Goal: Task Accomplishment & Management: Manage account settings

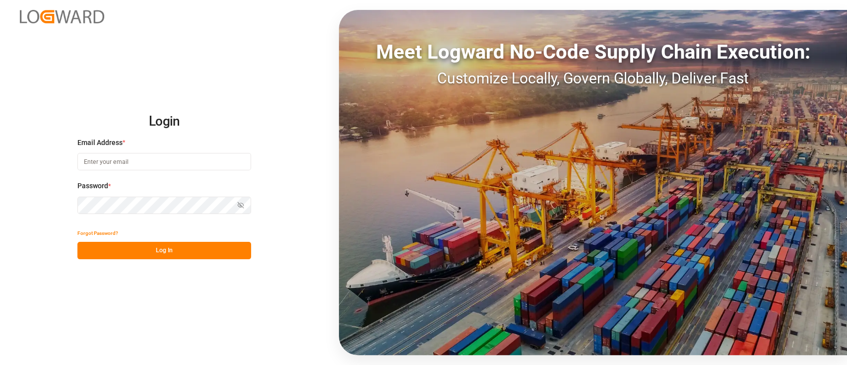
type input "hamid.rezaei@jamindustries.com"
click at [158, 250] on button "Log In" at bounding box center [164, 250] width 174 height 17
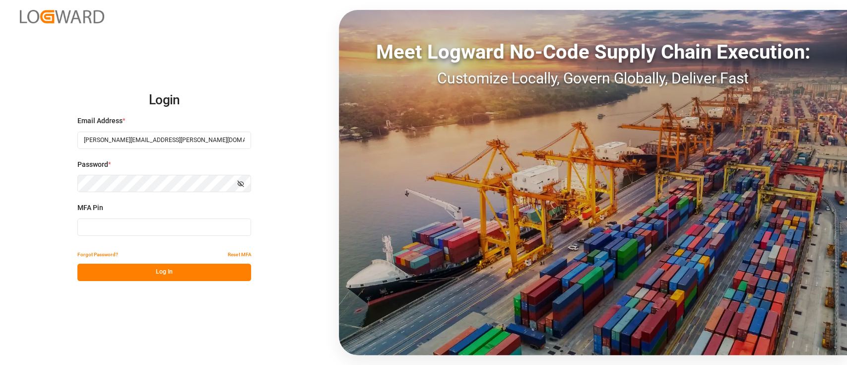
click at [173, 223] on input at bounding box center [164, 226] width 174 height 17
type input "543502"
click at [176, 267] on button "Log In" at bounding box center [164, 271] width 174 height 17
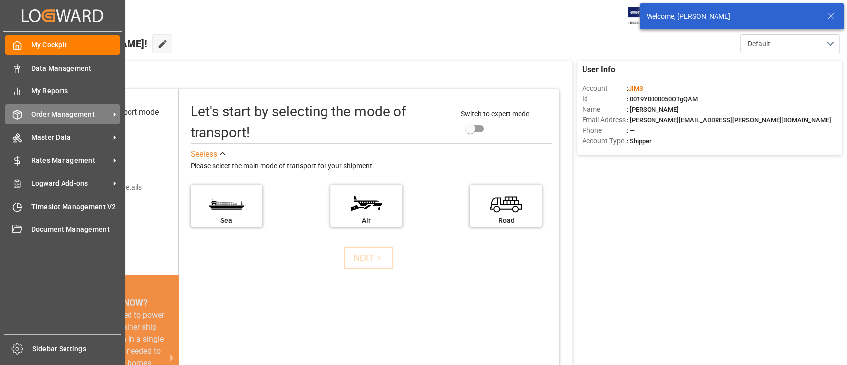
click at [71, 117] on span "Order Management" at bounding box center [70, 114] width 78 height 10
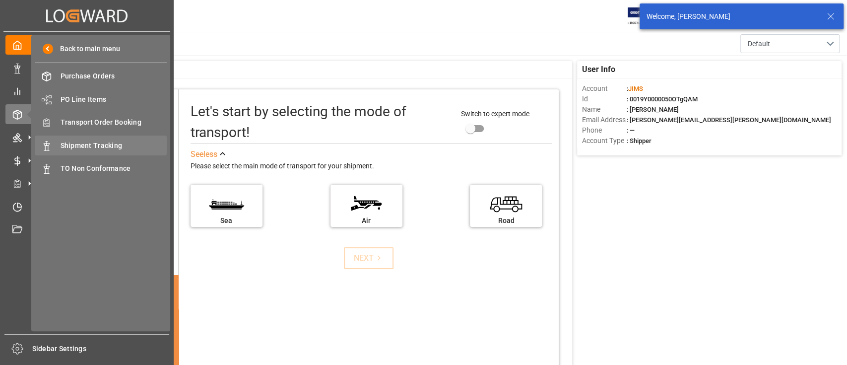
click at [105, 143] on span "Shipment Tracking" at bounding box center [114, 145] width 107 height 10
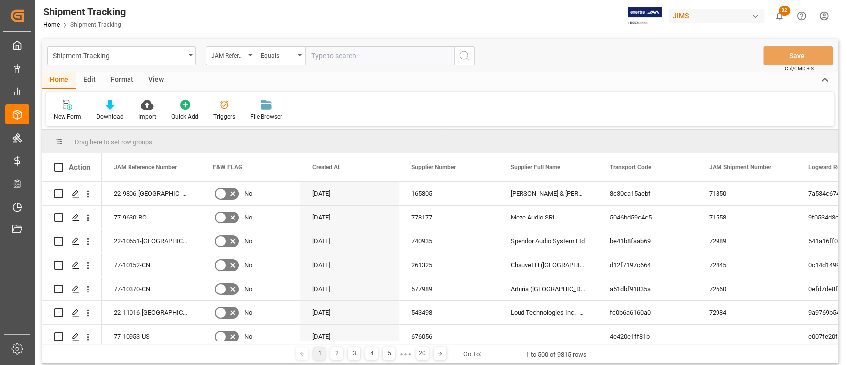
click at [108, 106] on icon at bounding box center [110, 105] width 8 height 10
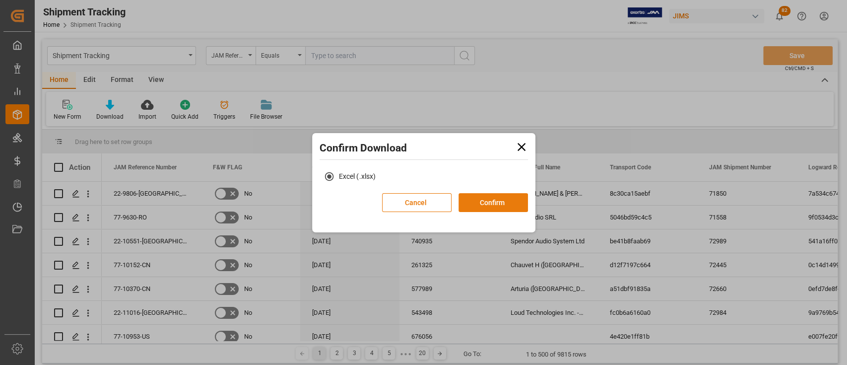
click at [501, 197] on button "Confirm" at bounding box center [493, 202] width 69 height 19
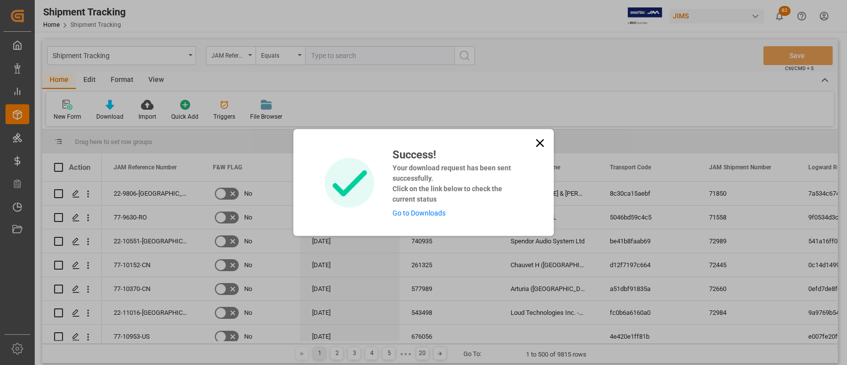
click at [432, 214] on link "Go to Downloads" at bounding box center [418, 213] width 53 height 8
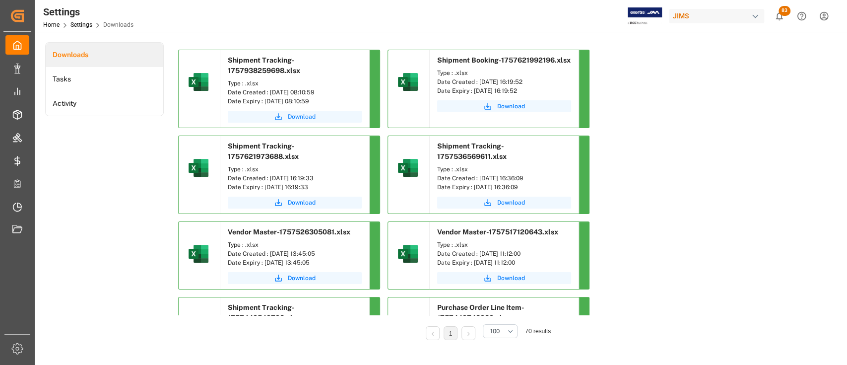
click at [300, 115] on span "Download" at bounding box center [302, 116] width 28 height 9
click at [111, 196] on div "Downloads Tasks Activity" at bounding box center [104, 198] width 119 height 312
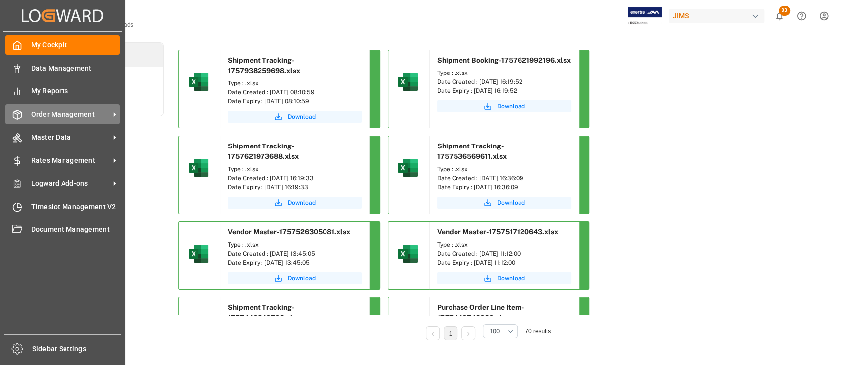
click at [57, 113] on span "Order Management" at bounding box center [70, 114] width 78 height 10
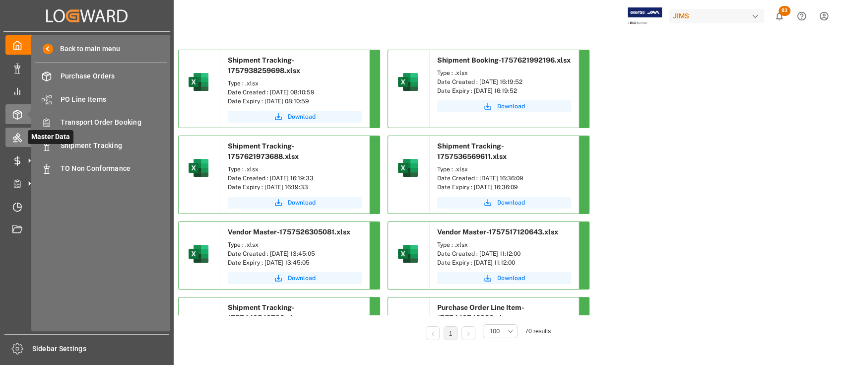
click at [22, 133] on div "Master Data Master Data" at bounding box center [86, 137] width 163 height 19
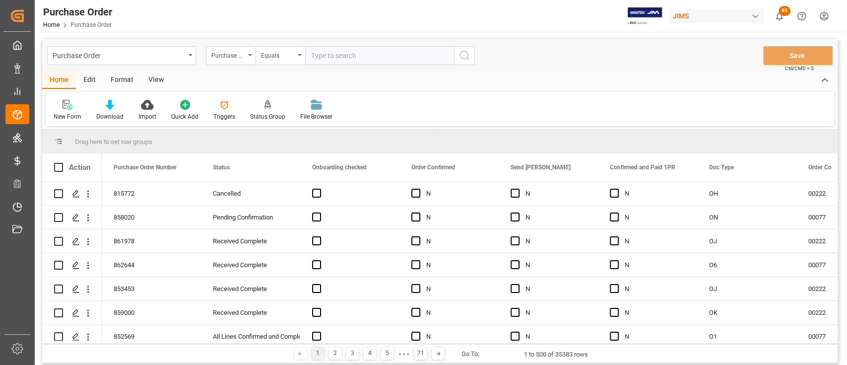
click at [109, 107] on icon at bounding box center [110, 105] width 8 height 10
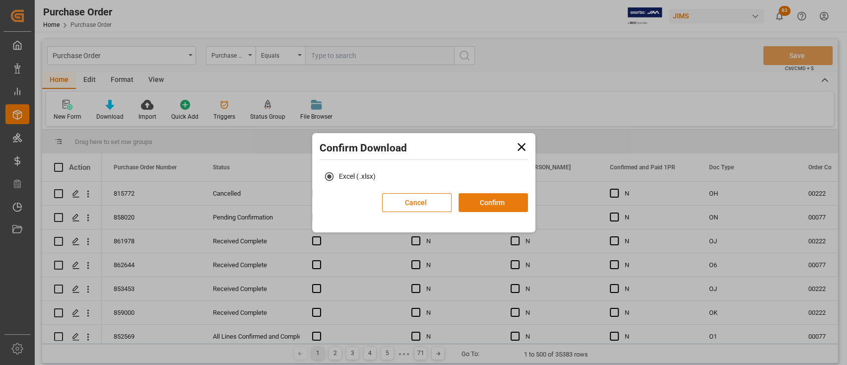
click at [463, 202] on button "Confirm" at bounding box center [493, 202] width 69 height 19
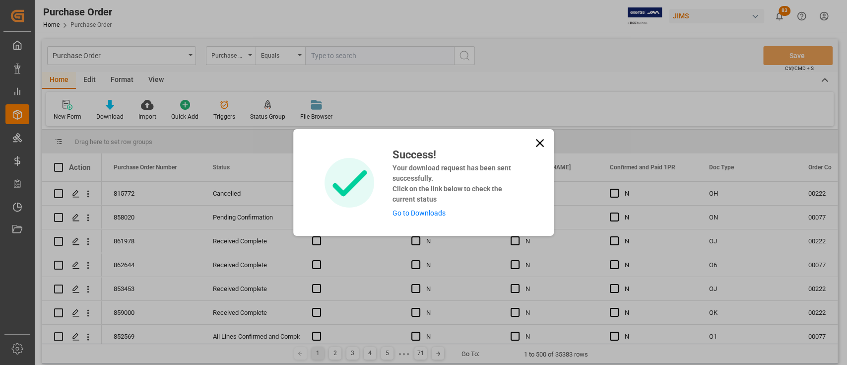
click at [421, 207] on div "Success! Your download request has been sent successfully. Click on the link be…" at bounding box center [453, 182] width 137 height 72
click at [421, 211] on link "Go to Downloads" at bounding box center [418, 213] width 53 height 8
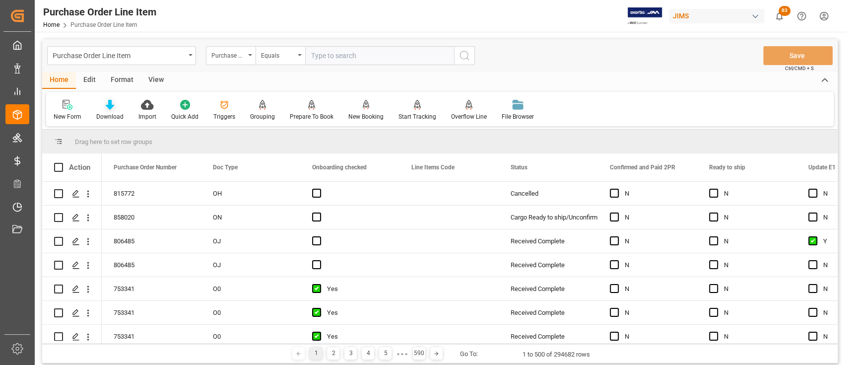
click at [106, 110] on div "Download" at bounding box center [110, 110] width 42 height 22
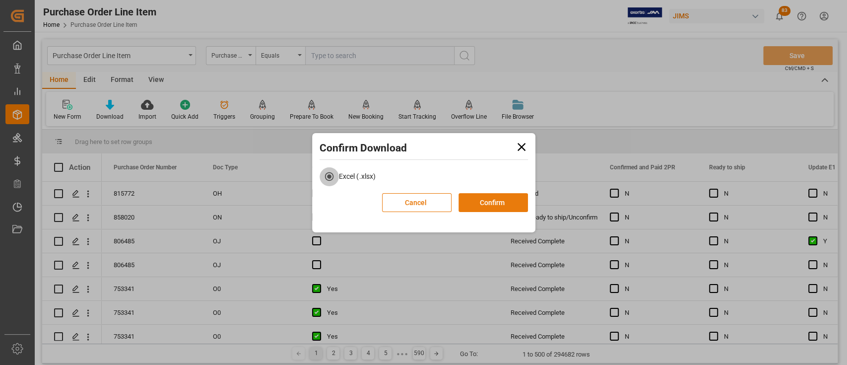
click at [488, 197] on button "Confirm" at bounding box center [493, 202] width 69 height 19
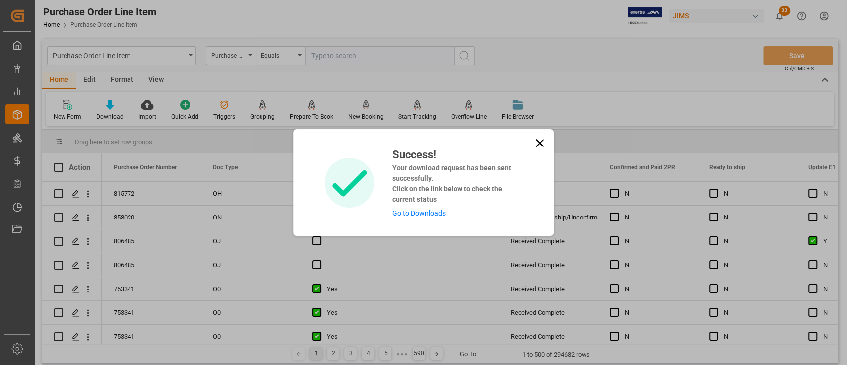
click at [421, 212] on link "Go to Downloads" at bounding box center [418, 213] width 53 height 8
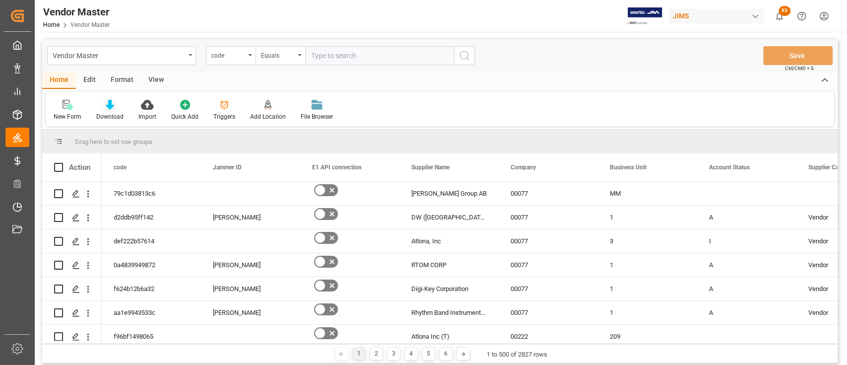
click at [102, 113] on div "Download" at bounding box center [109, 116] width 27 height 9
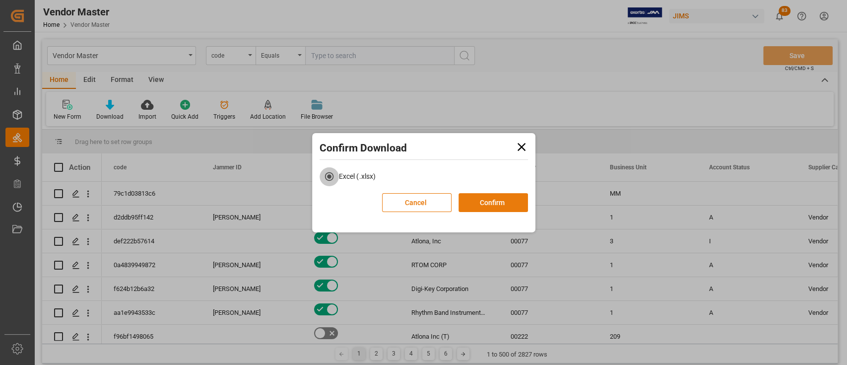
click at [494, 202] on button "Confirm" at bounding box center [493, 202] width 69 height 19
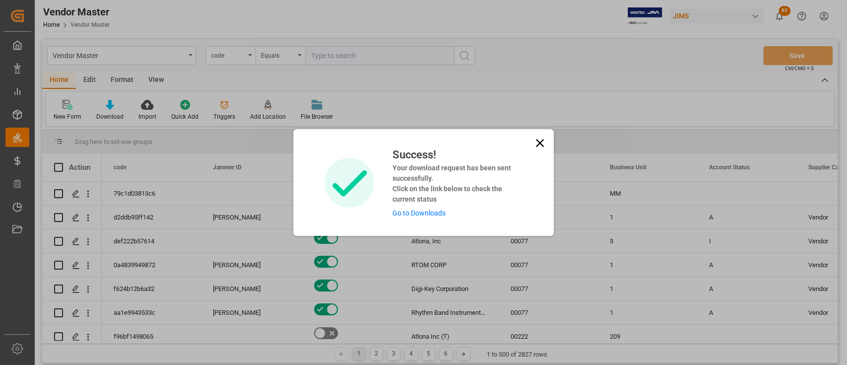
click at [429, 209] on link "Go to Downloads" at bounding box center [418, 213] width 53 height 8
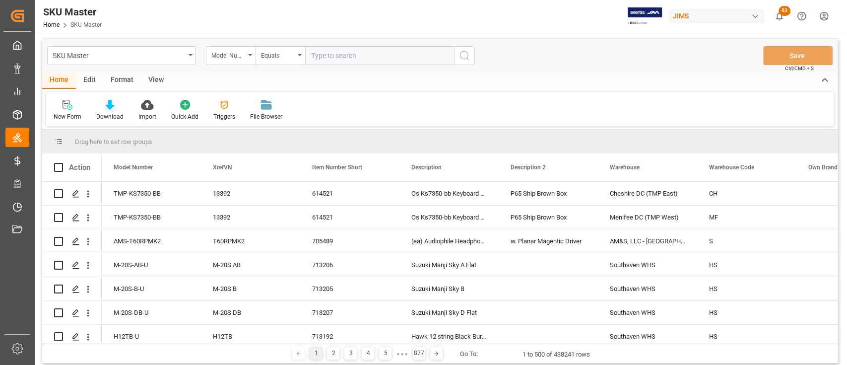
click at [113, 105] on div at bounding box center [109, 104] width 27 height 10
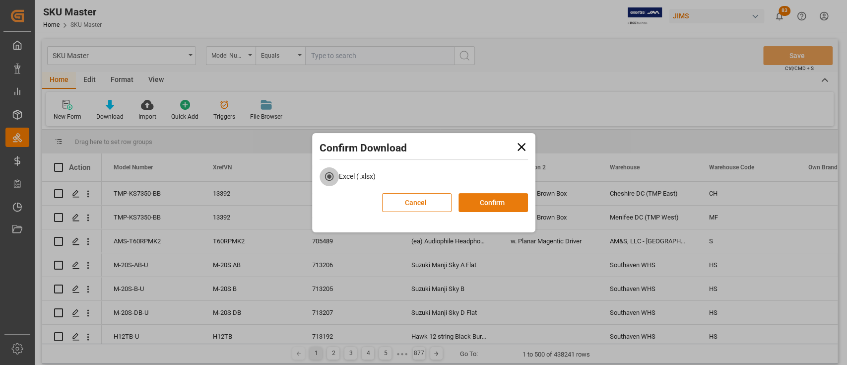
click at [510, 206] on button "Confirm" at bounding box center [493, 202] width 69 height 19
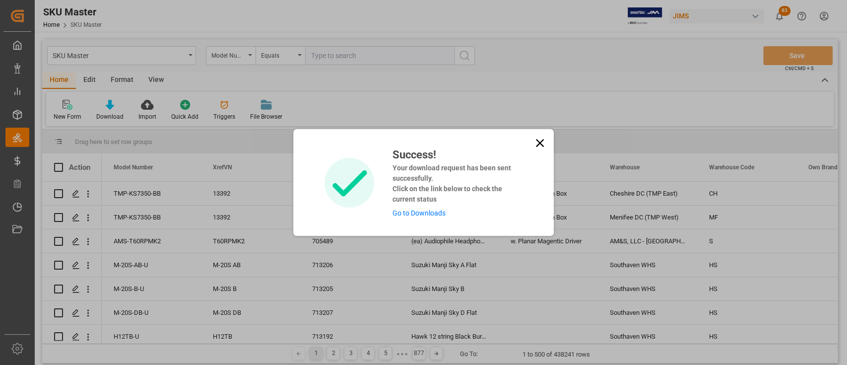
click at [413, 208] on div "Success! Your download request has been sent successfully. Click on the link be…" at bounding box center [453, 182] width 137 height 72
click at [416, 214] on link "Go to Downloads" at bounding box center [418, 213] width 53 height 8
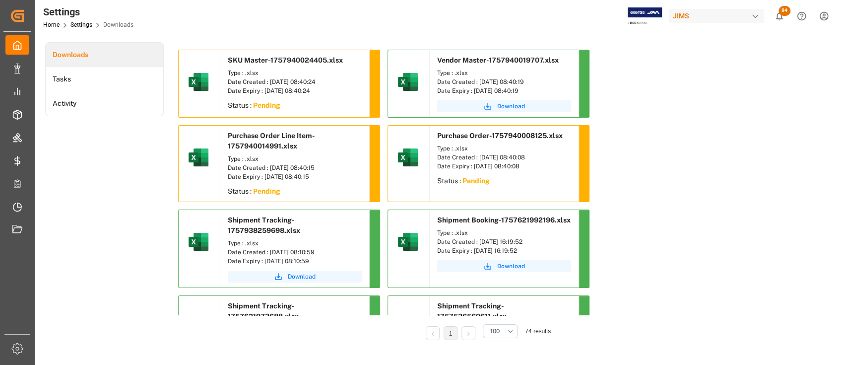
drag, startPoint x: 657, startPoint y: 155, endPoint x: 647, endPoint y: 180, distance: 26.5
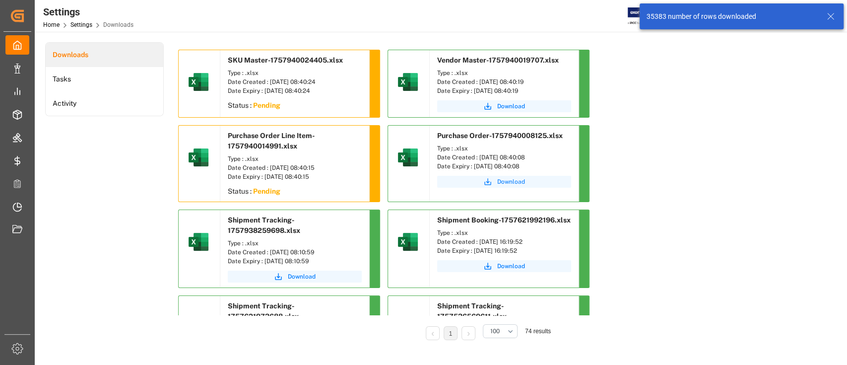
click at [510, 180] on span "Download" at bounding box center [511, 181] width 28 height 9
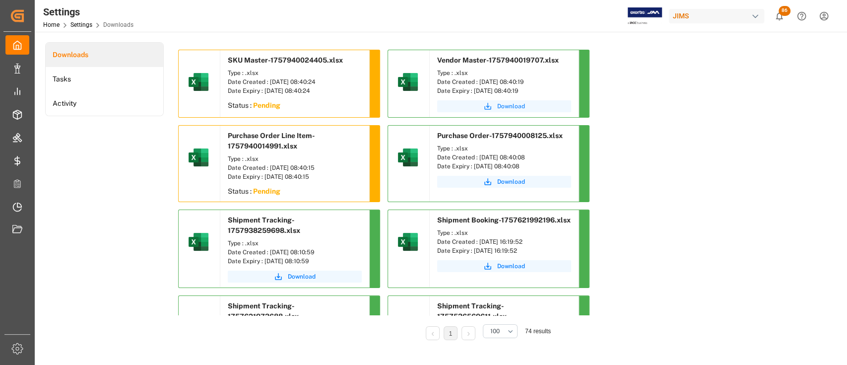
click at [516, 104] on span "Download" at bounding box center [511, 106] width 28 height 9
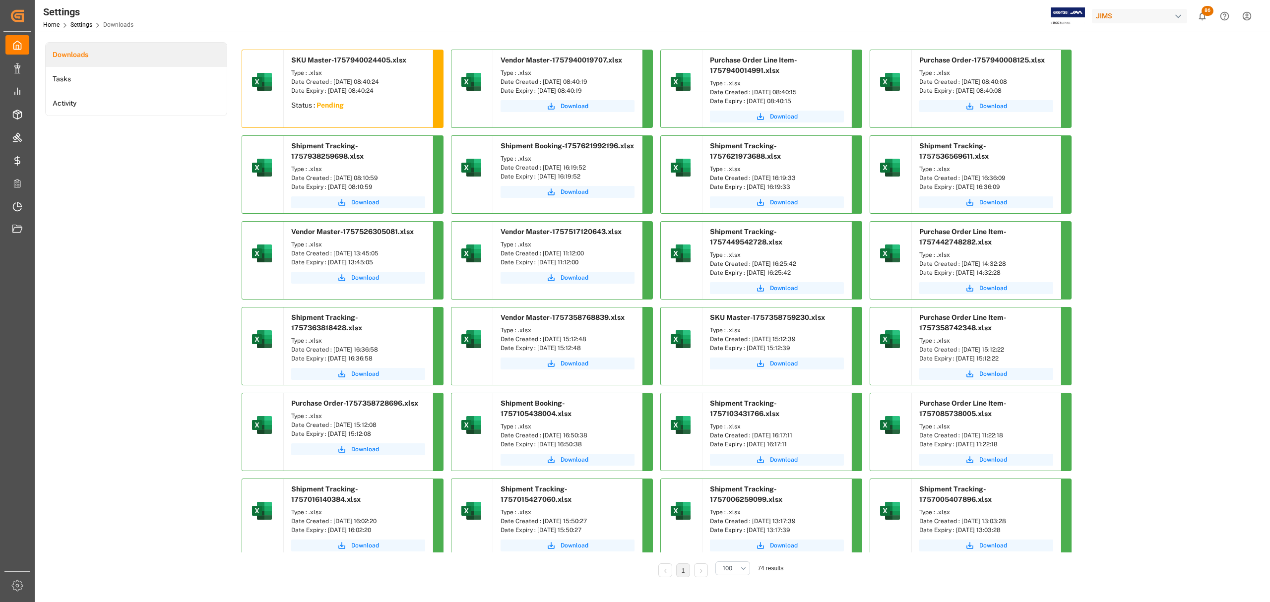
click at [153, 169] on div "Downloads Tasks Activity" at bounding box center [136, 316] width 182 height 549
click at [149, 184] on div "Downloads Tasks Activity" at bounding box center [136, 316] width 182 height 549
click at [153, 233] on div "Downloads Tasks Activity" at bounding box center [136, 316] width 182 height 549
click at [782, 116] on span "Download" at bounding box center [784, 116] width 28 height 9
click at [164, 208] on div "Downloads Tasks Activity" at bounding box center [136, 316] width 182 height 549
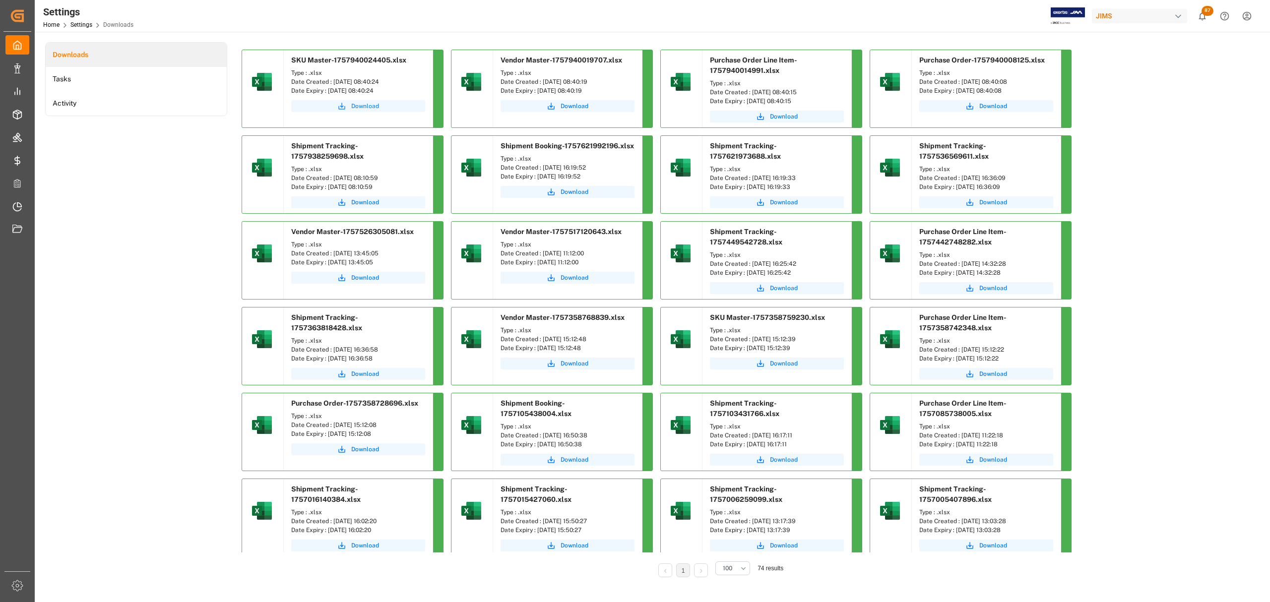
click at [358, 104] on span "Download" at bounding box center [365, 106] width 28 height 9
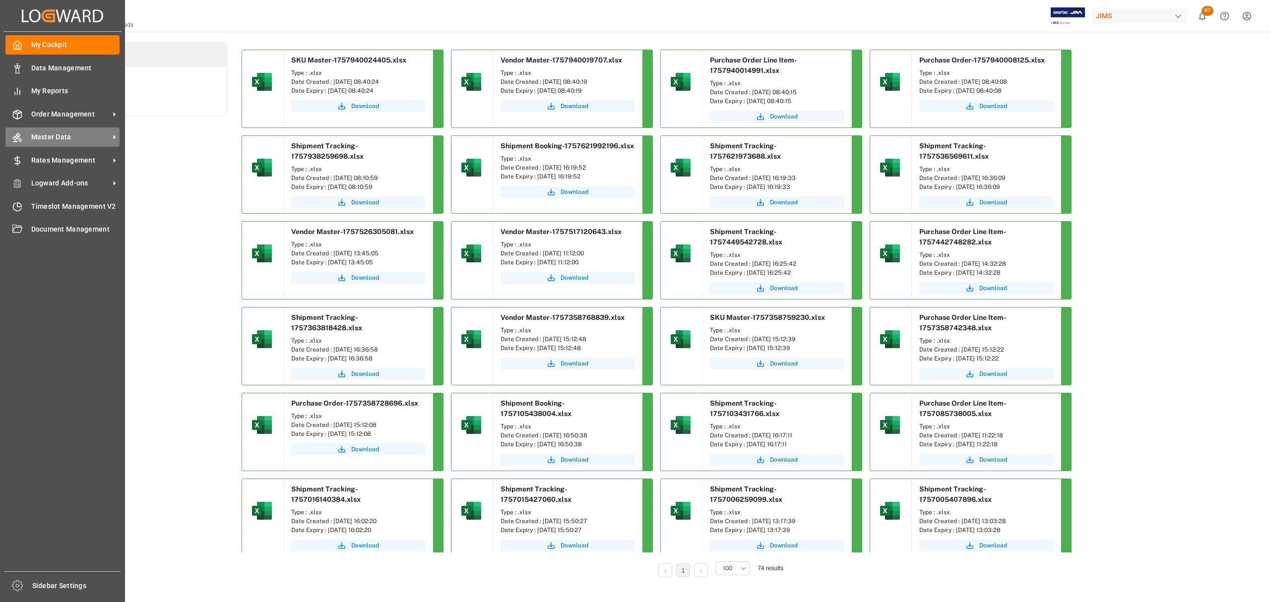
click at [51, 133] on span "Master Data" at bounding box center [70, 137] width 78 height 10
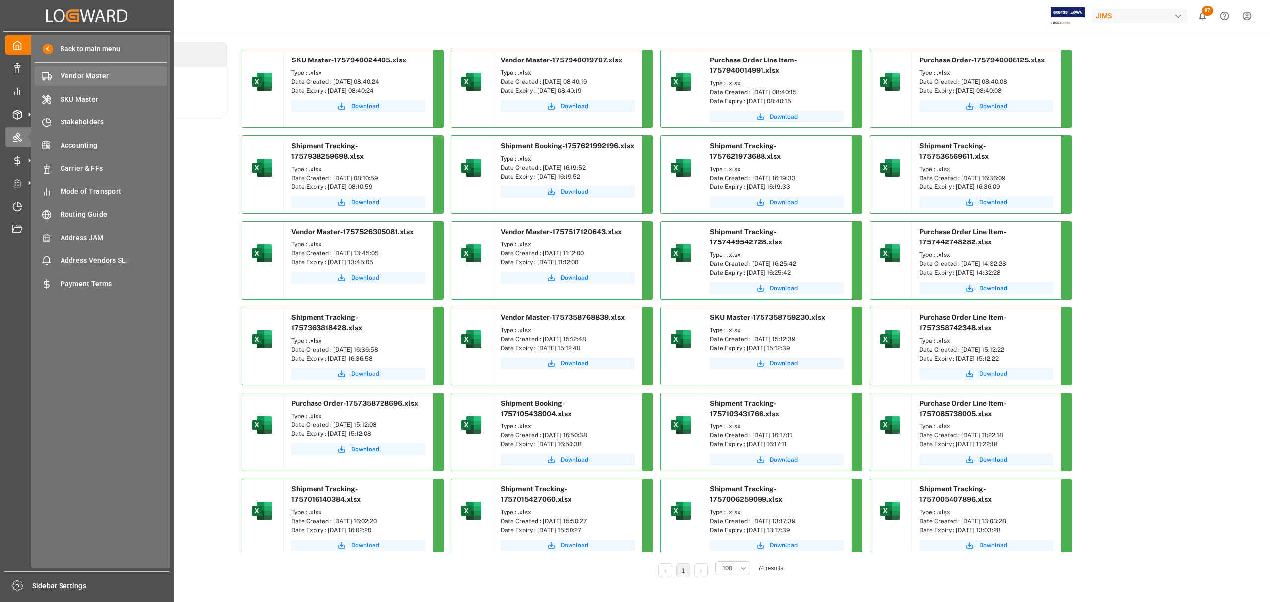
click at [83, 68] on div "Vendor Master Vendor Master" at bounding box center [101, 75] width 132 height 19
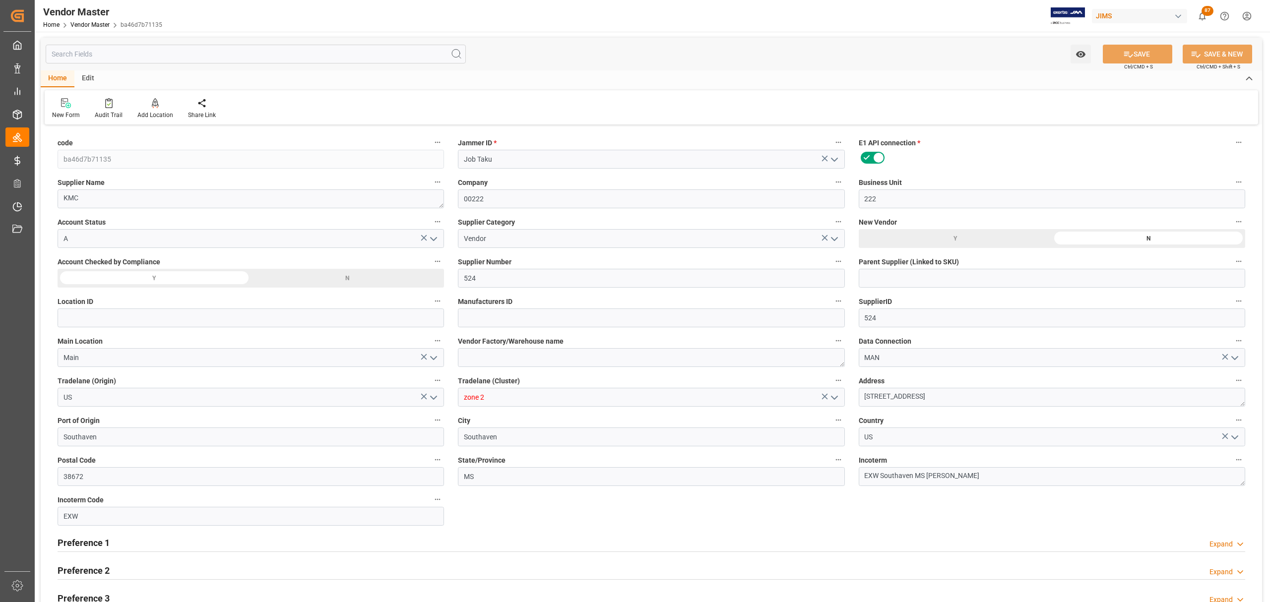
type input "07-12-2024 19:46"
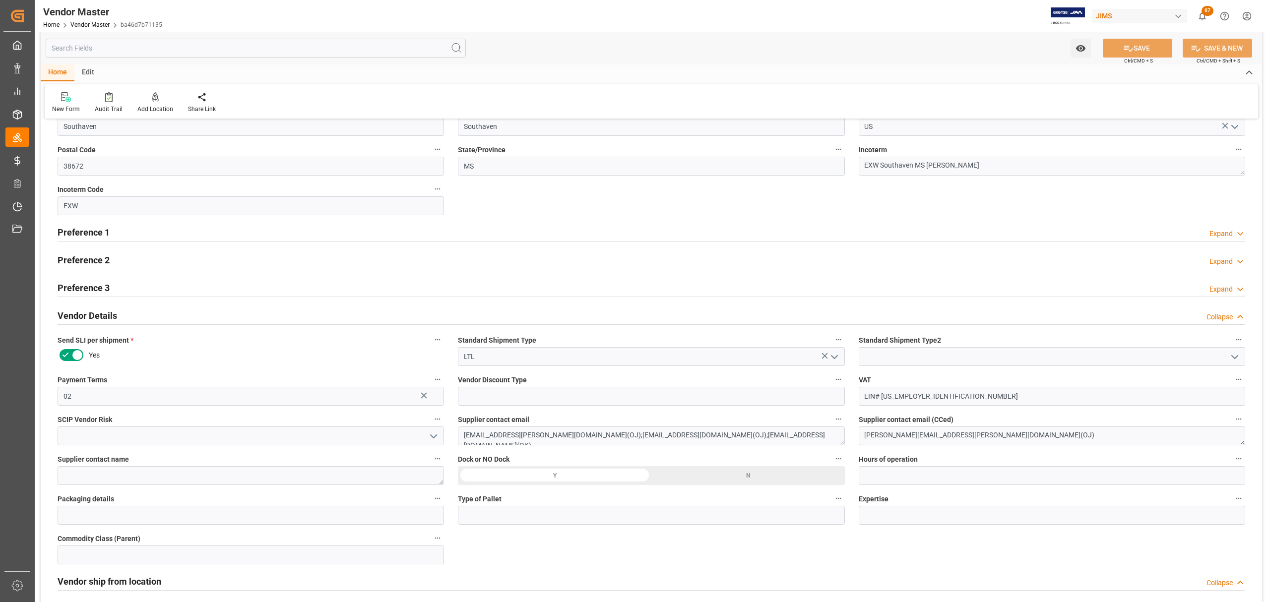
scroll to position [330, 0]
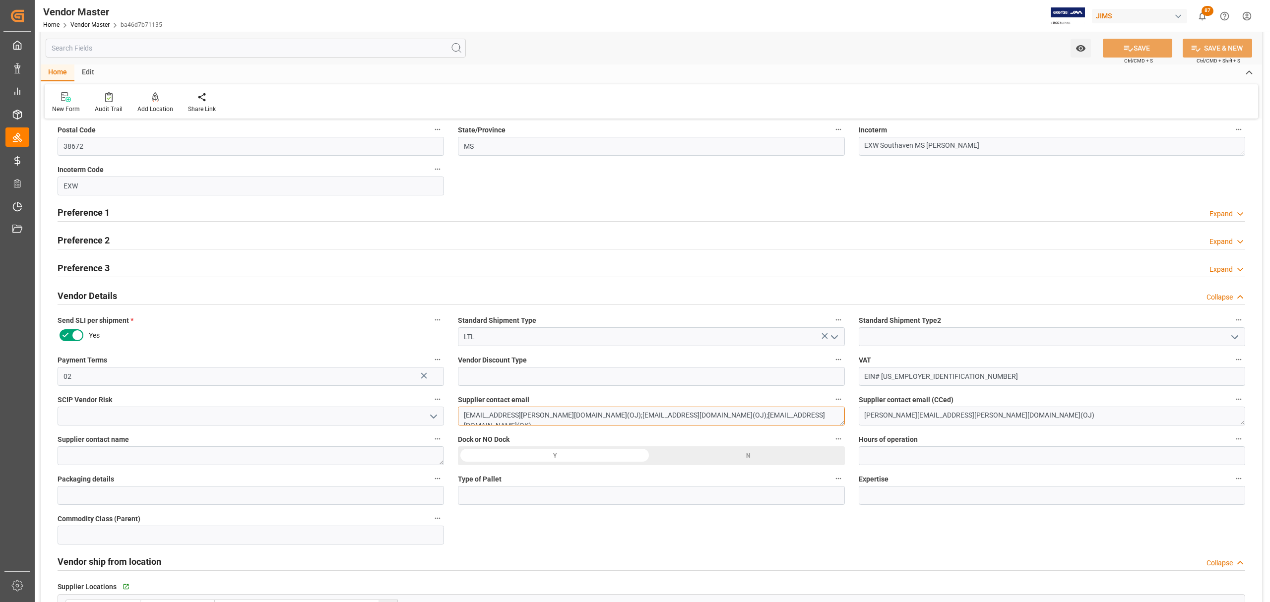
click at [589, 415] on textarea "ian.greenspon@kmcmusic.com(OJ);orders@kmcmusic.com(OJ);orders@davitthanser.com(…" at bounding box center [651, 416] width 387 height 19
drag, startPoint x: 576, startPoint y: 413, endPoint x: 413, endPoint y: 421, distance: 162.5
type textarea ";orders@kmcmusic.com(OJ);orders@davitthanser.com(OK)"
type input "NET 30"
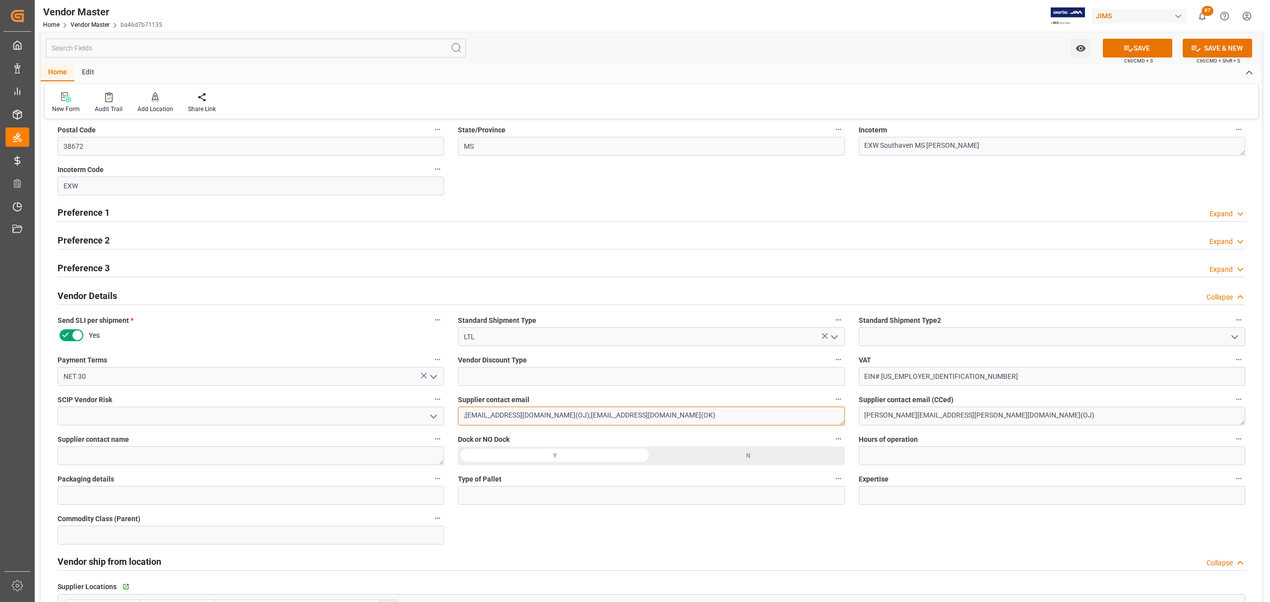
drag, startPoint x: 465, startPoint y: 417, endPoint x: 439, endPoint y: 418, distance: 26.3
type textarea "orders@kmcmusic.com(OJ);orders@davitthanser.com(OK)"
click at [1015, 416] on textarea "derik.deibler@kmcmusic.com(OJ)" at bounding box center [1052, 416] width 387 height 19
click at [967, 417] on textarea "derik.deibler@kmcmusic.com(OJ)" at bounding box center [1052, 416] width 387 height 19
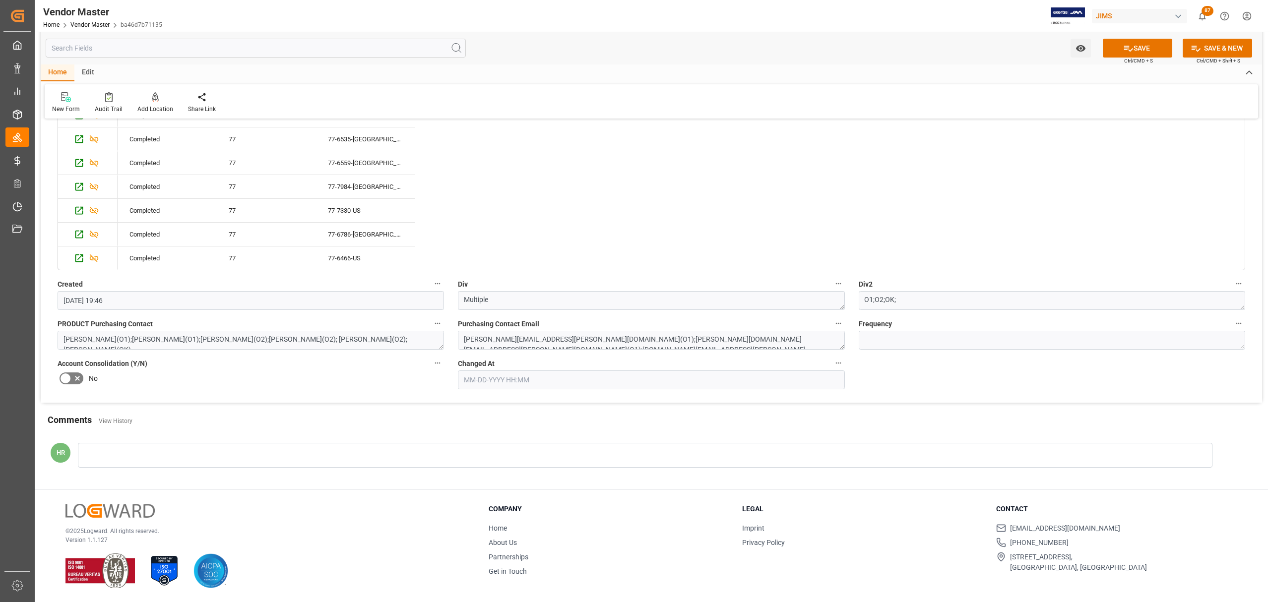
scroll to position [1950, 0]
type textarea "derik.deibler@kmcmusic.com(OK)"
click at [731, 334] on textarea "john.saladino@jamindustries.com(O1);jessica.ashmore@eriksonmusic.com(O1);lilla.…" at bounding box center [651, 340] width 387 height 19
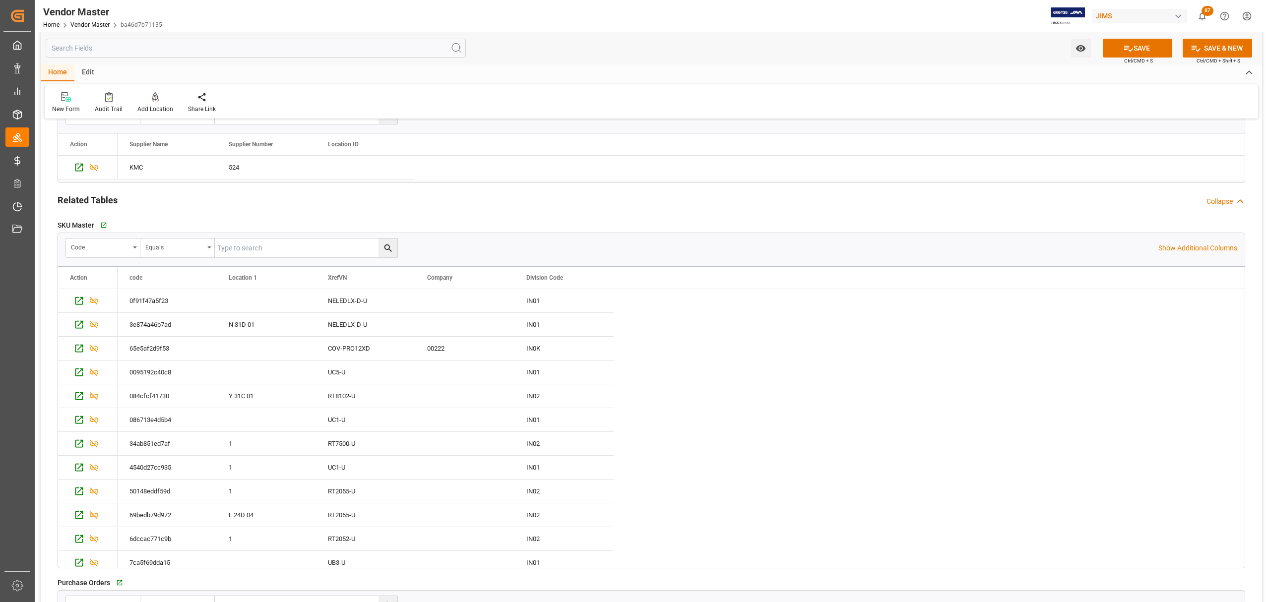
scroll to position [429, 0]
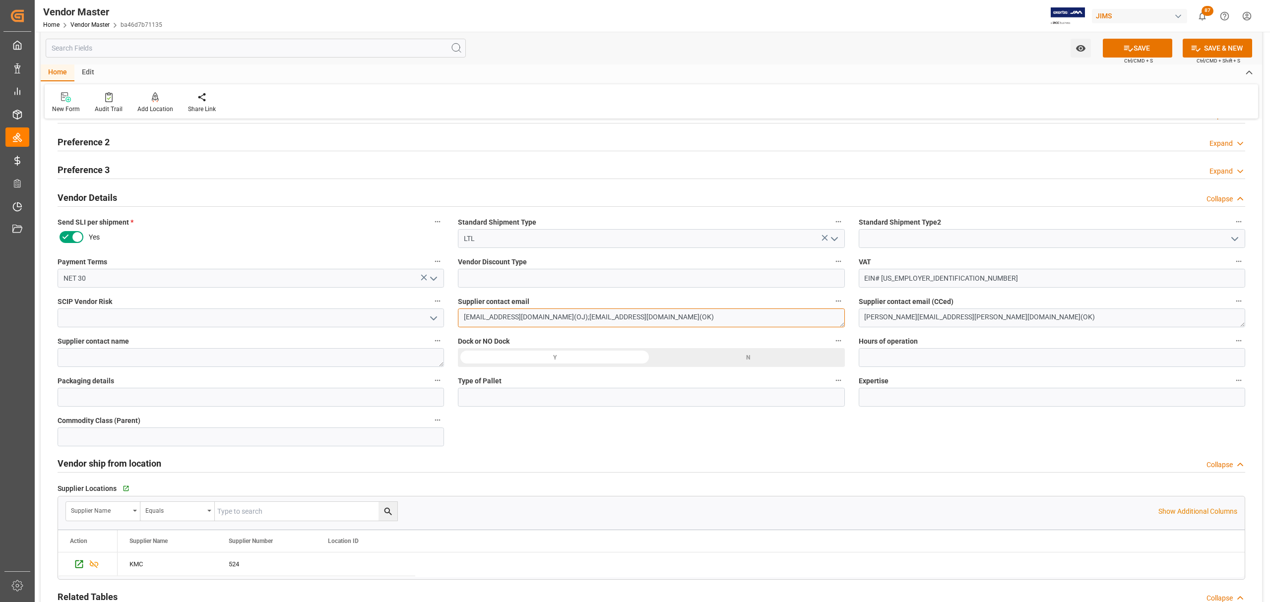
click at [547, 317] on textarea "orders@kmcmusic.com(OJ);orders@davitthanser.com(OK)" at bounding box center [651, 318] width 387 height 19
drag, startPoint x: 551, startPoint y: 316, endPoint x: 542, endPoint y: 314, distance: 9.1
click at [542, 314] on textarea "orders@kmcmusic.com(OJ);orders@davitthanser.com(OK)" at bounding box center [651, 318] width 387 height 19
click at [546, 316] on textarea "orders@kmcmusic.com(OJ);orders@davitthanser.com(OK)" at bounding box center [651, 318] width 387 height 19
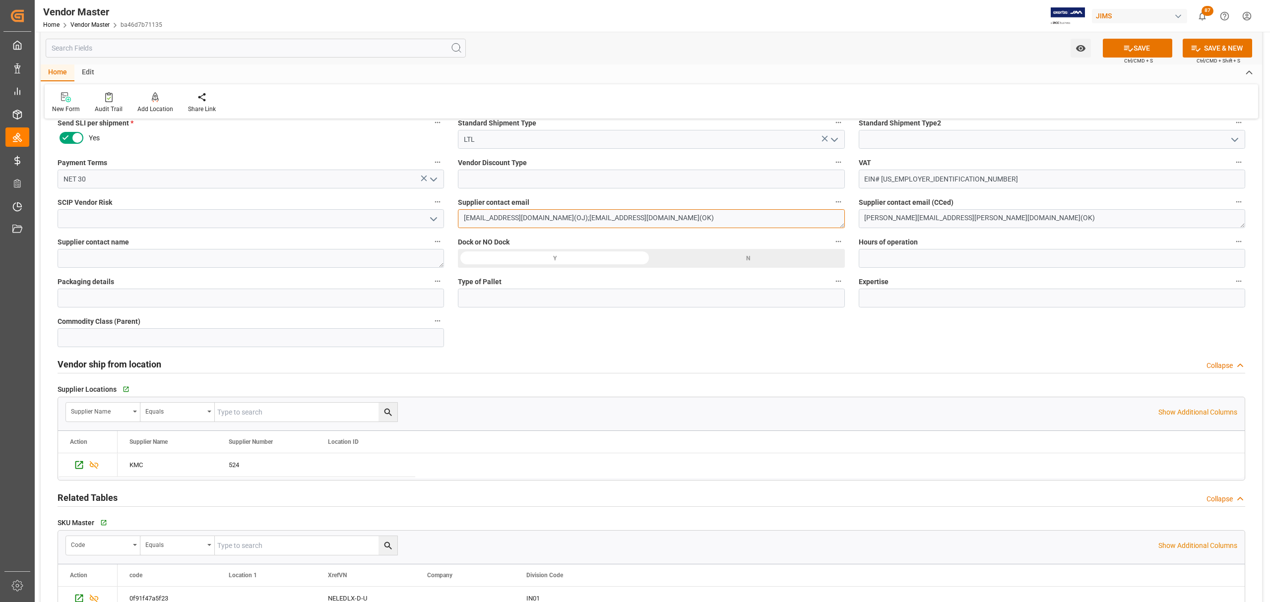
scroll to position [296, 0]
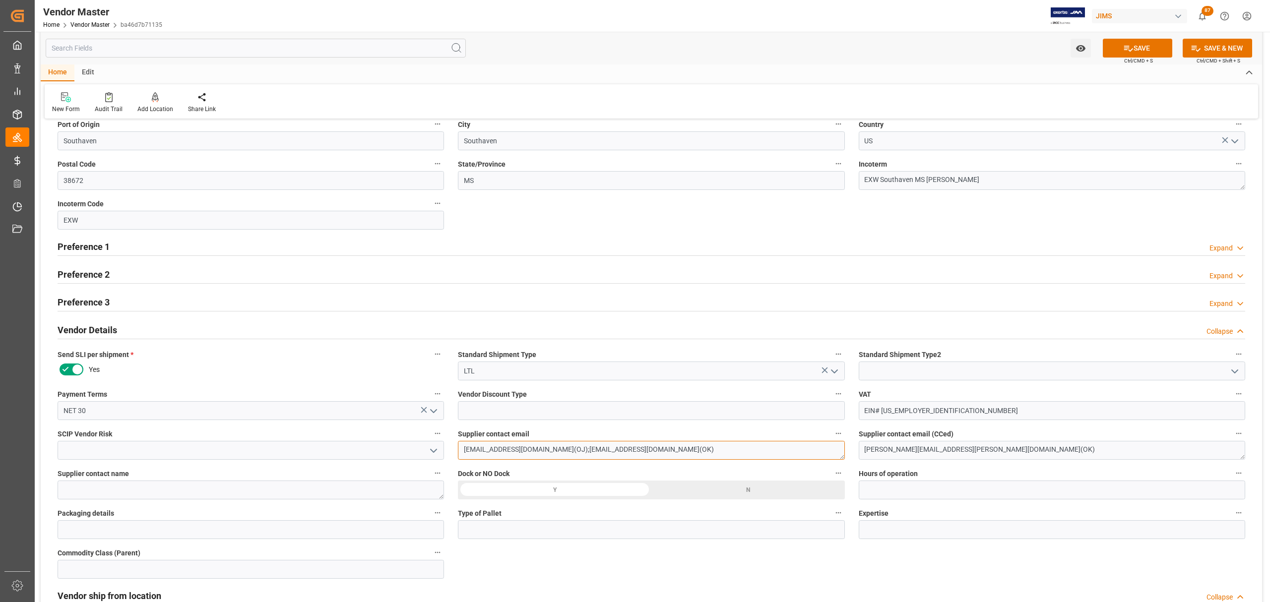
click at [547, 451] on textarea "orders@kmcmusic.com(OJ);orders@davitthanser.com(OK)" at bounding box center [651, 450] width 387 height 19
drag, startPoint x: 550, startPoint y: 450, endPoint x: 462, endPoint y: 457, distance: 87.6
click at [462, 457] on textarea "orders@kmcmusic.com(O1);orders@davitthanser.com(OK)" at bounding box center [651, 450] width 387 height 19
drag, startPoint x: 552, startPoint y: 449, endPoint x: 441, endPoint y: 460, distance: 111.2
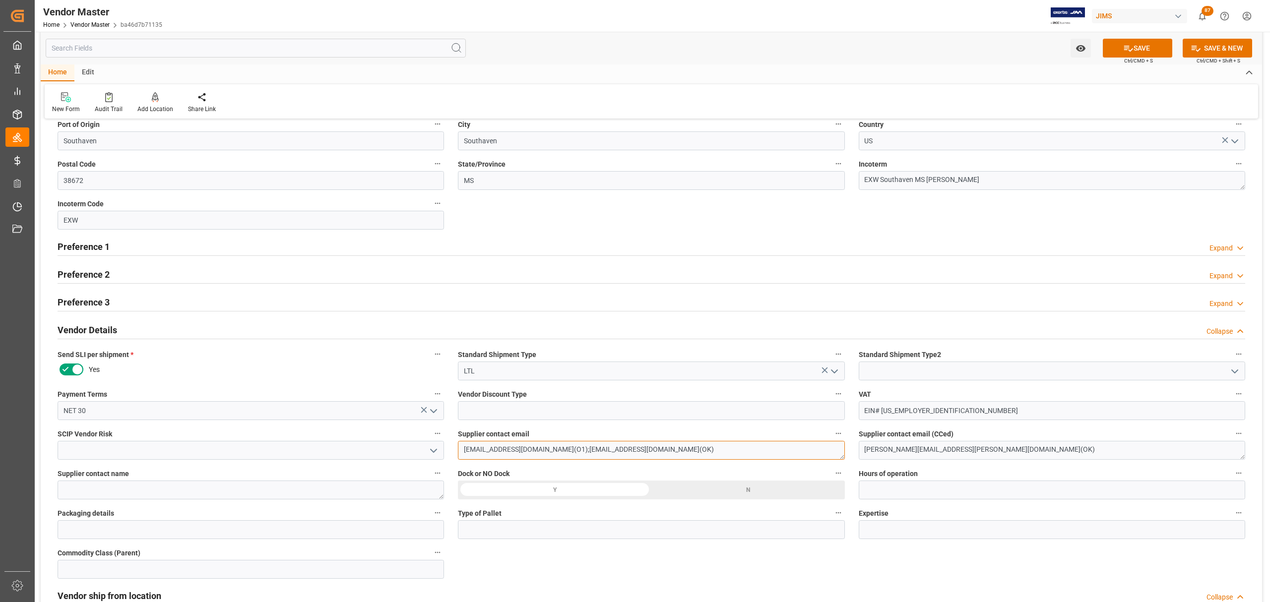
click at [554, 449] on textarea "orders@kmcmusic.com(O1);orders@davitthanser.com(OK)" at bounding box center [651, 450] width 387 height 19
paste textarea "kmcmusic.com(O1)orders@"
click at [636, 449] on textarea "orders@kmcmusic.com(O1);orders@kmcmusic.com(O1)orders@davitthanser.com(OK)" at bounding box center [651, 450] width 387 height 19
click at [639, 451] on textarea "orders@kmcmusic.com(O1);orders@kmcmusic.com(O2)orders@davitthanser.com(OK)" at bounding box center [651, 450] width 387 height 19
type textarea "orders@kmcmusic.com(O1);orders@kmcmusic.com(O2);orders@davitthanser.com(OK)"
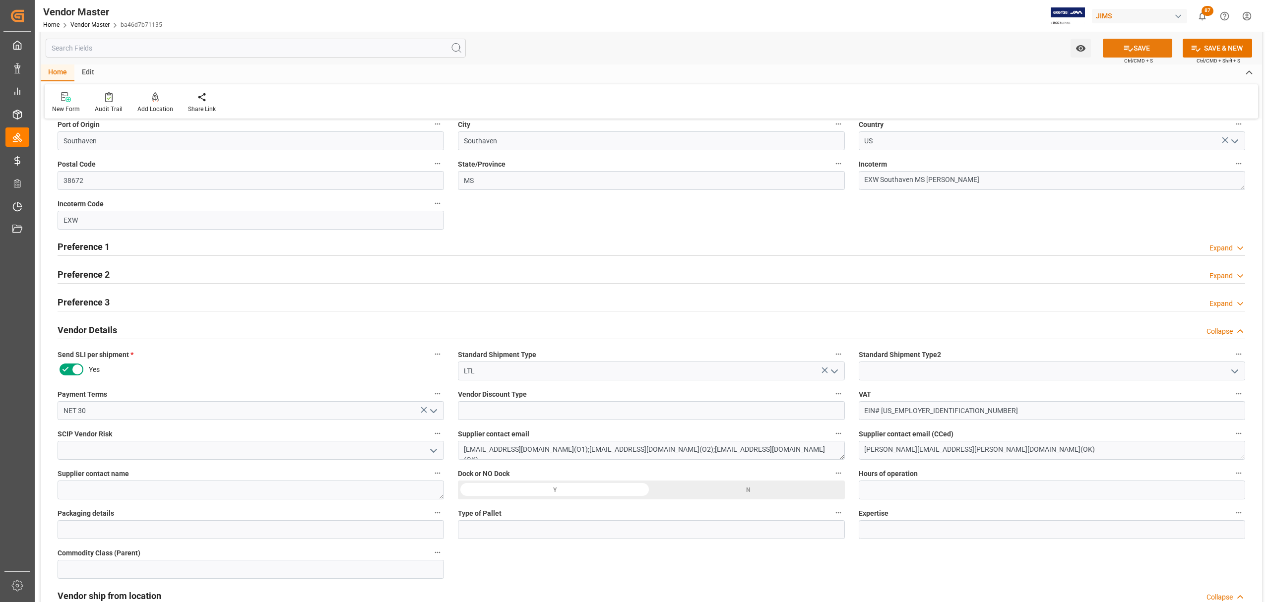
click at [1138, 50] on button "SAVE" at bounding box center [1137, 48] width 69 height 19
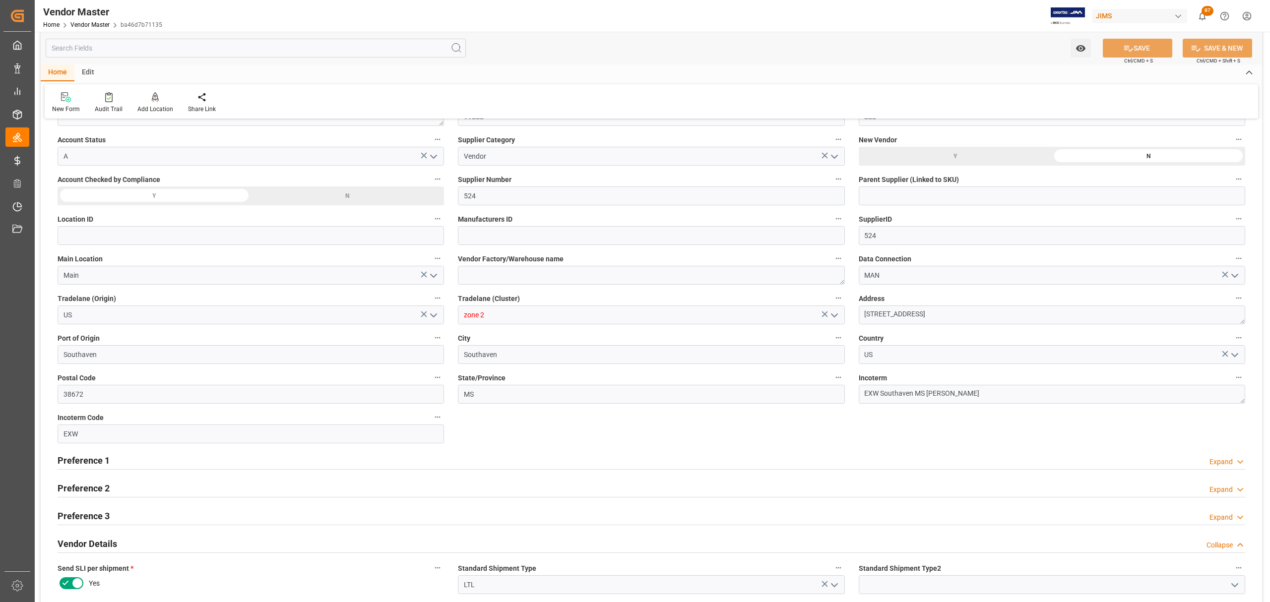
scroll to position [0, 0]
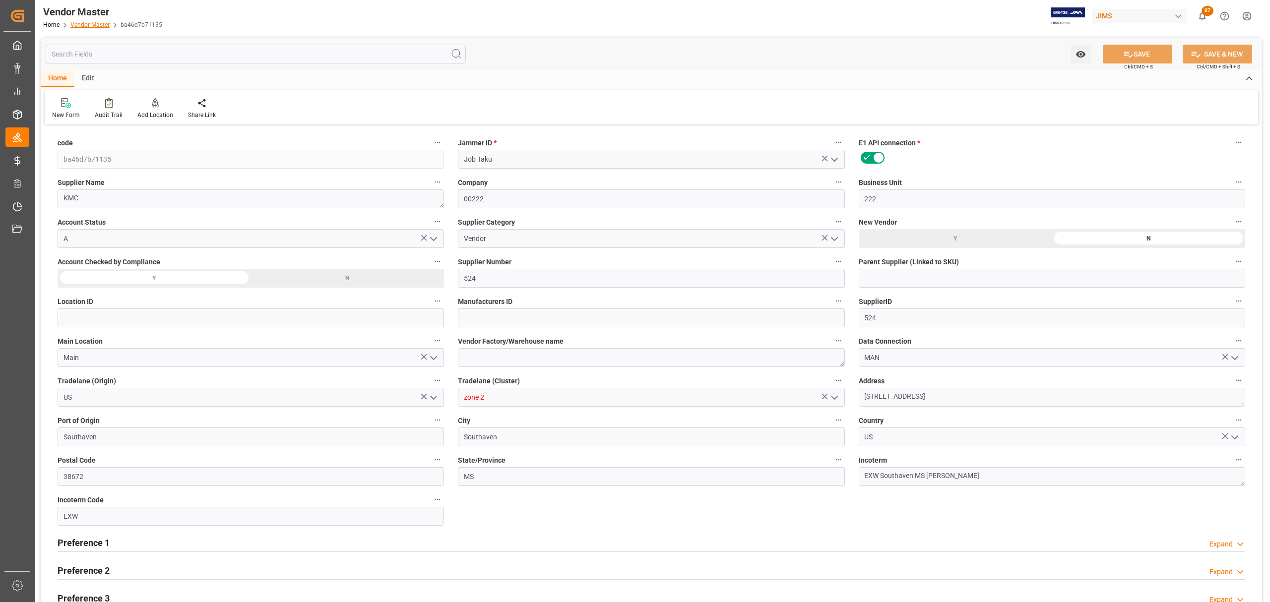
click at [95, 24] on link "Vendor Master" at bounding box center [89, 24] width 39 height 7
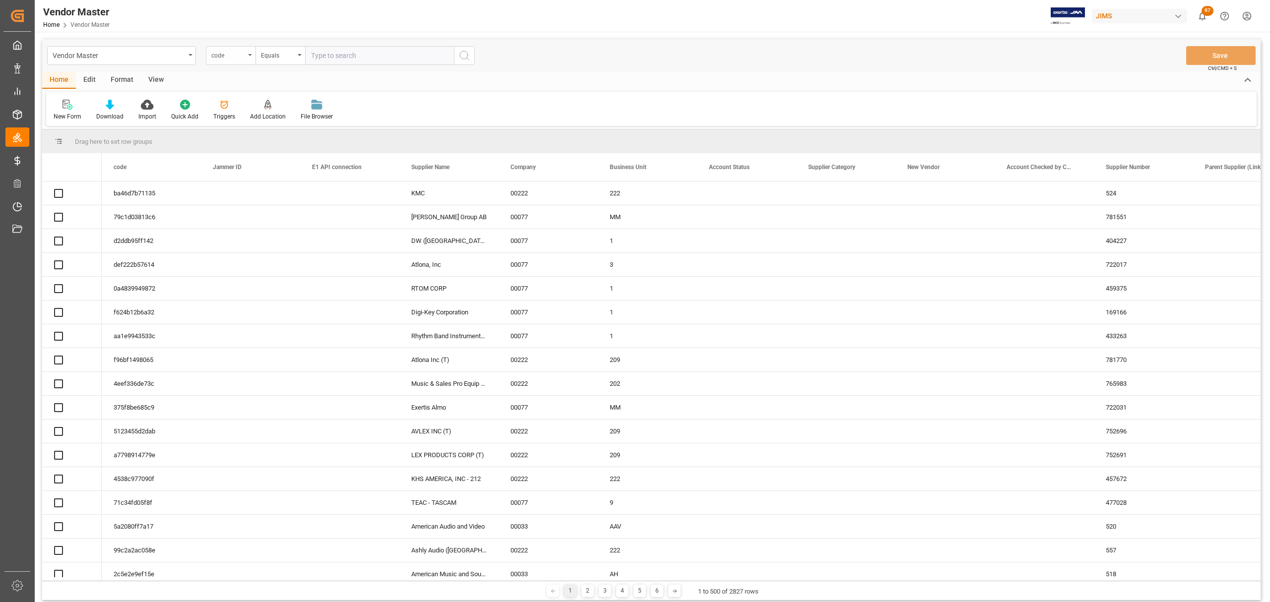
click at [249, 56] on div "code" at bounding box center [231, 55] width 50 height 19
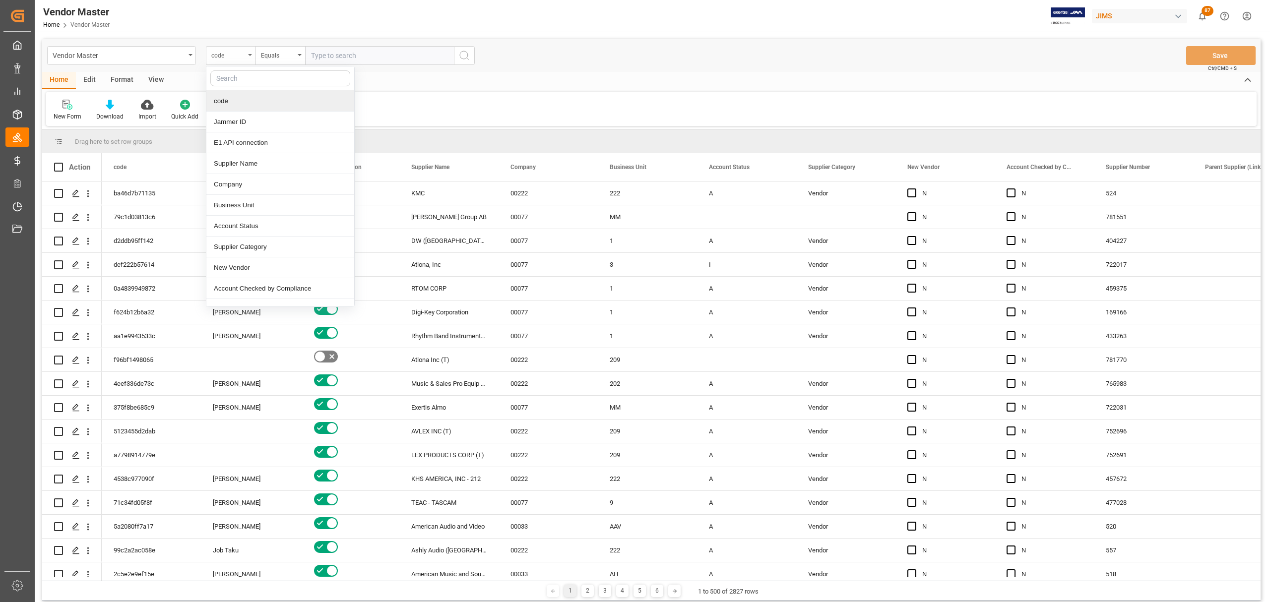
click at [241, 56] on div "code" at bounding box center [228, 54] width 34 height 11
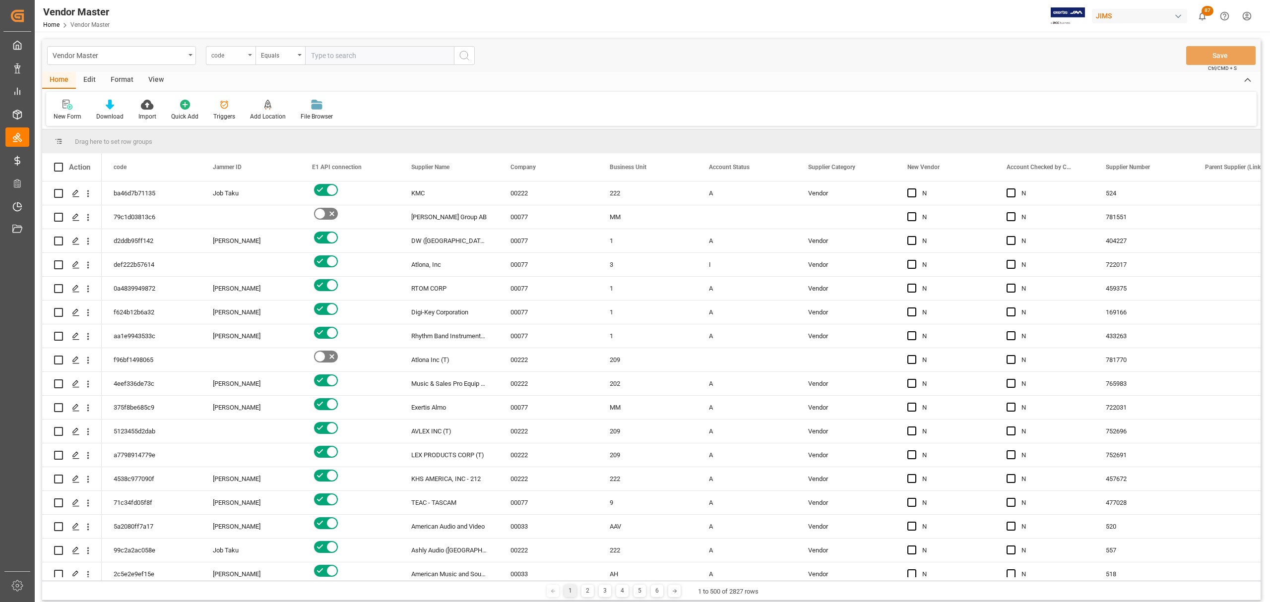
click at [243, 55] on div "code" at bounding box center [228, 54] width 34 height 11
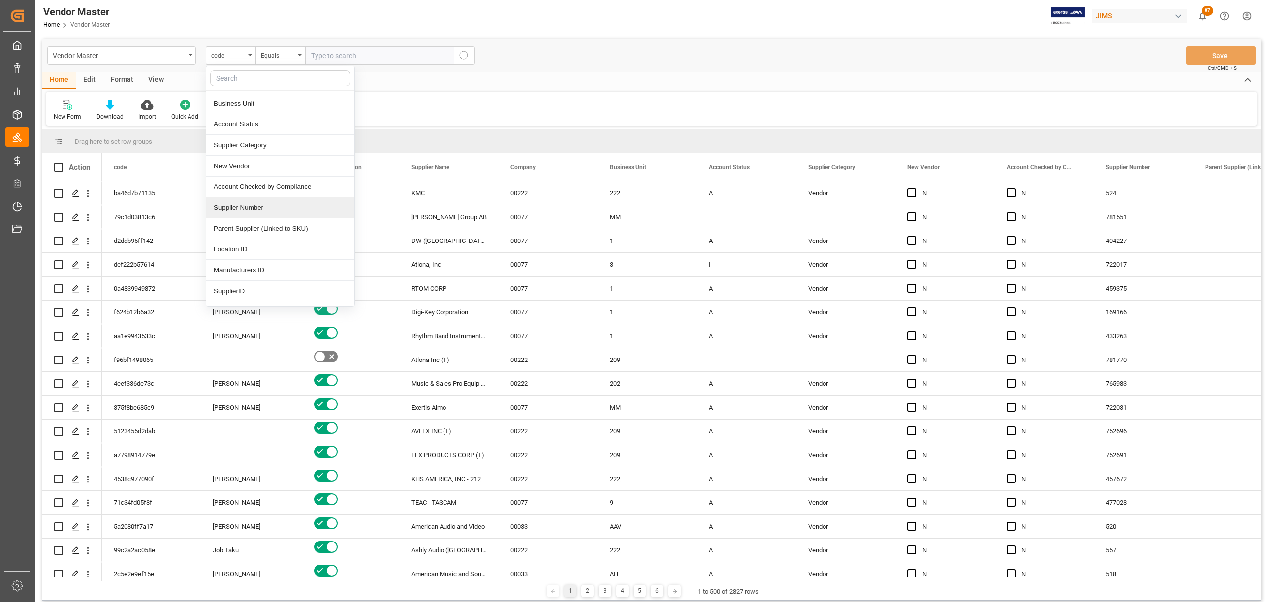
scroll to position [132, 0]
click at [278, 178] on div "Supplier Number" at bounding box center [280, 177] width 148 height 21
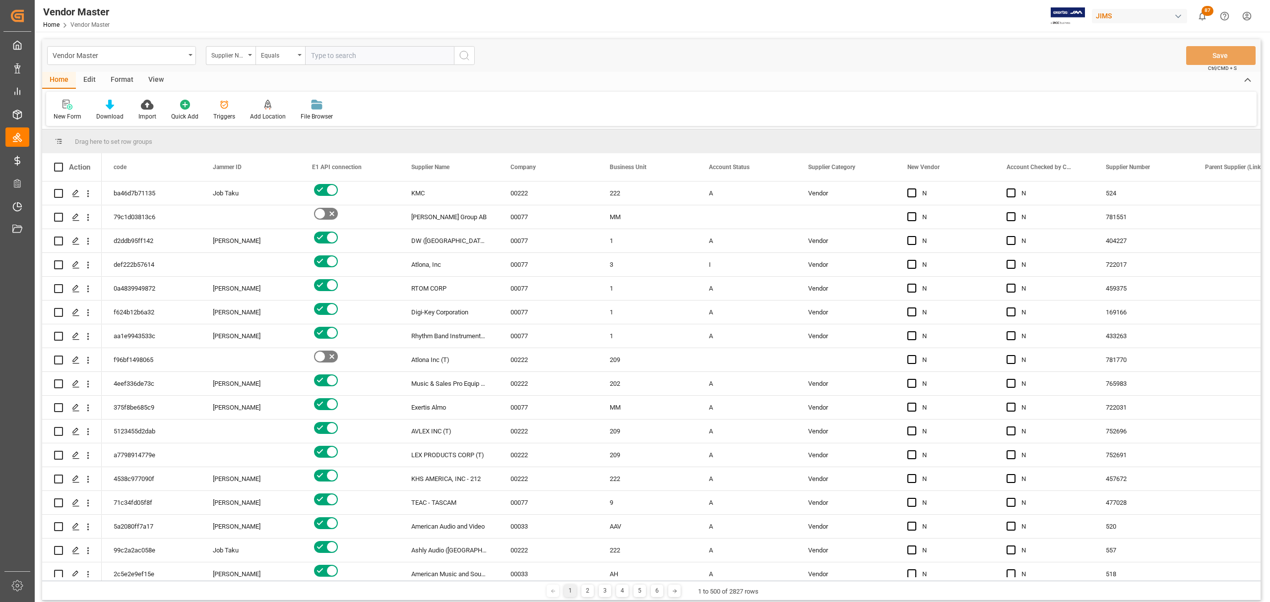
click at [336, 52] on input "text" at bounding box center [379, 55] width 149 height 19
type input "573089"
click at [461, 60] on icon "search button" at bounding box center [465, 56] width 12 height 12
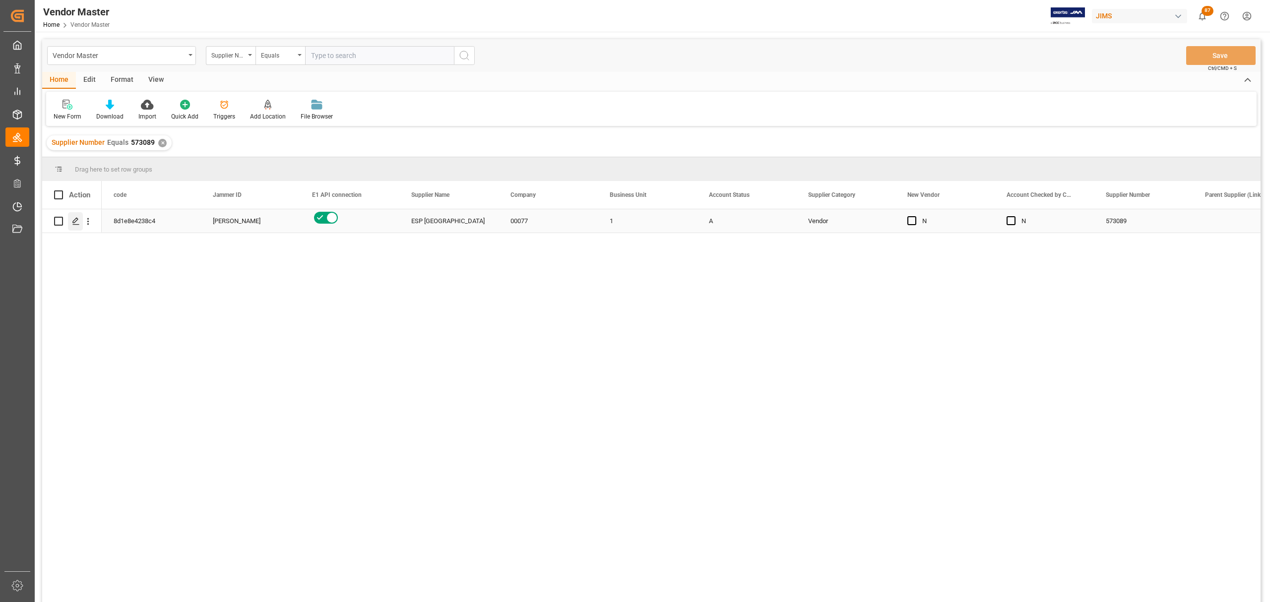
click at [72, 223] on icon "Press SPACE to select this row." at bounding box center [76, 221] width 8 height 8
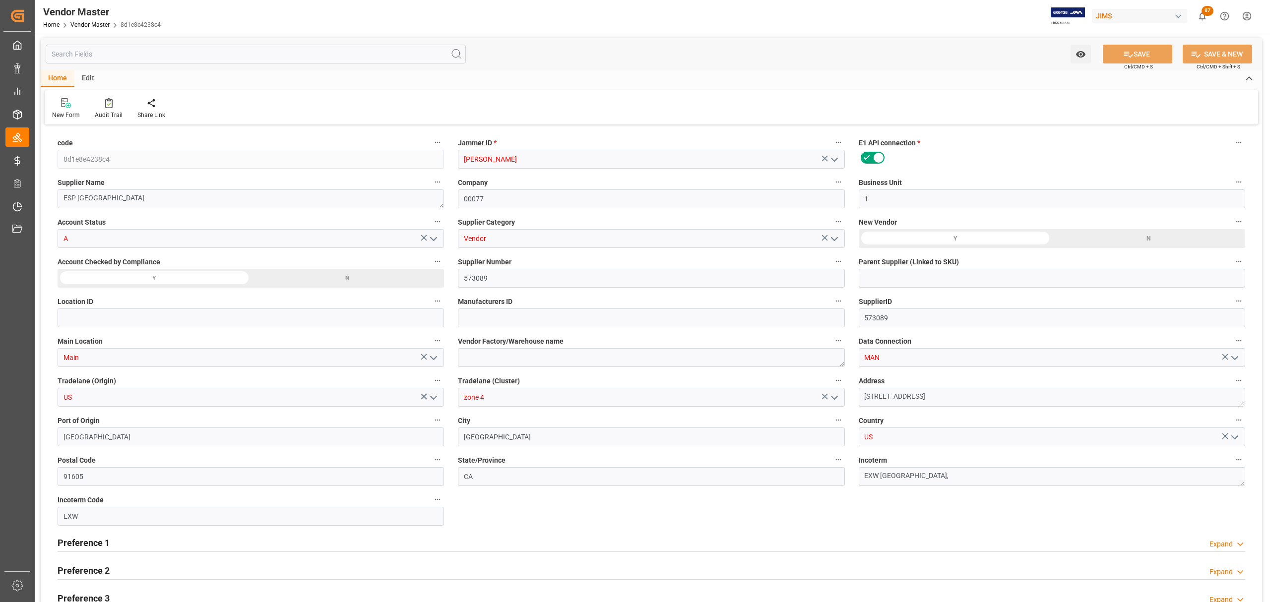
type input "08-12-2023 01:34"
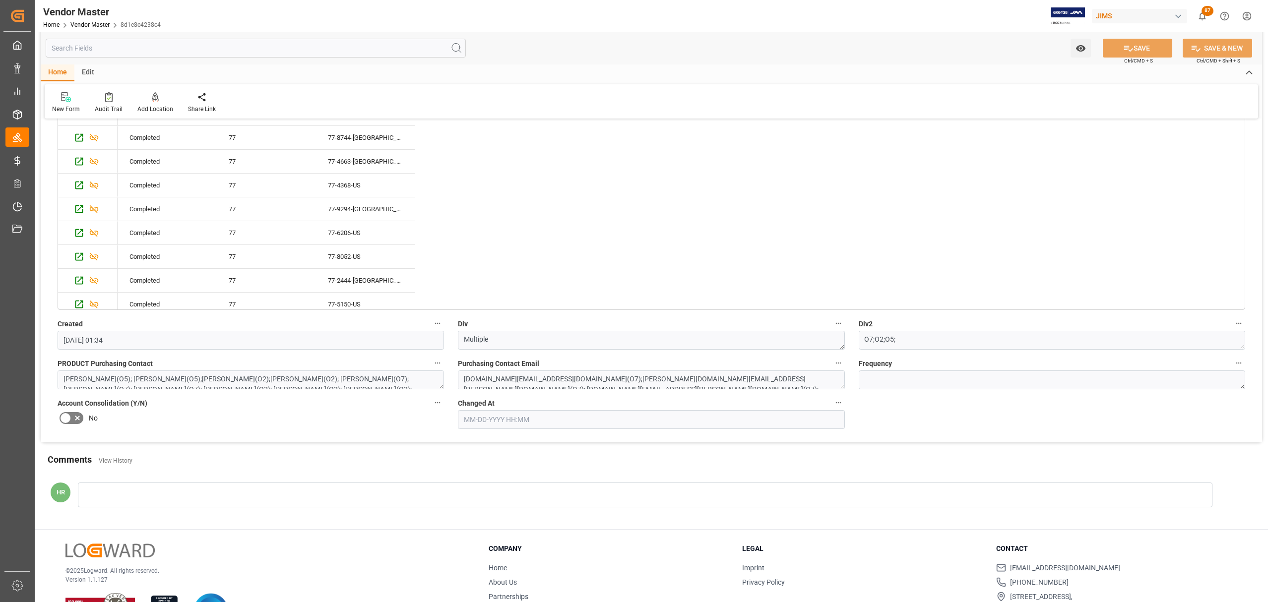
scroll to position [1950, 0]
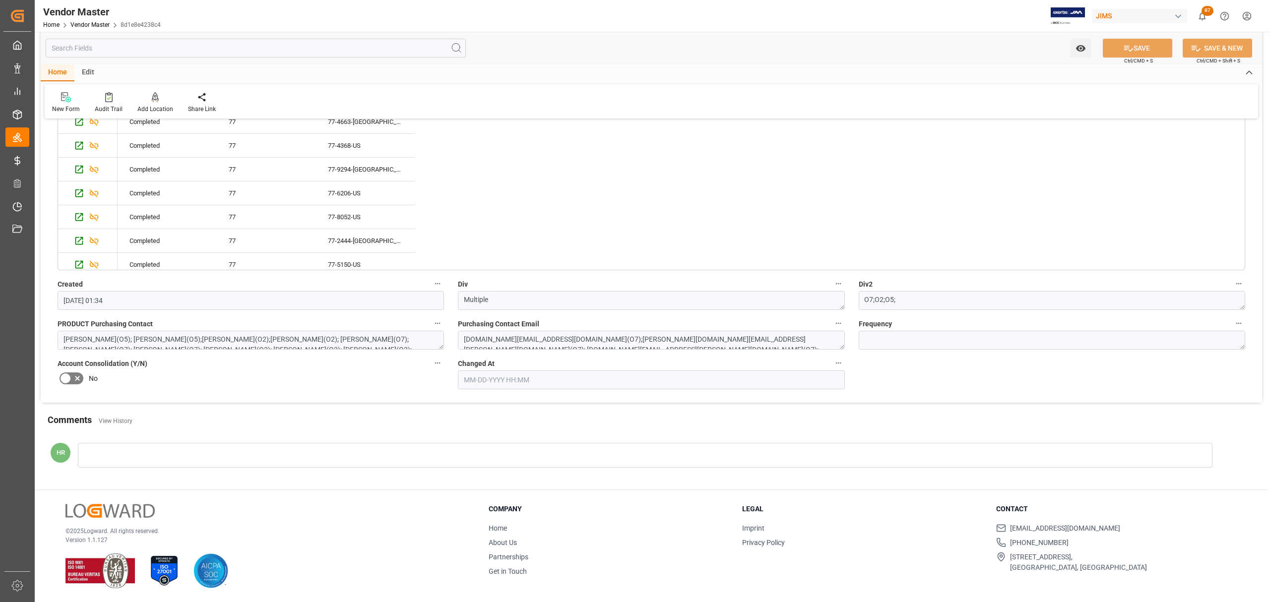
type input "NET 30"
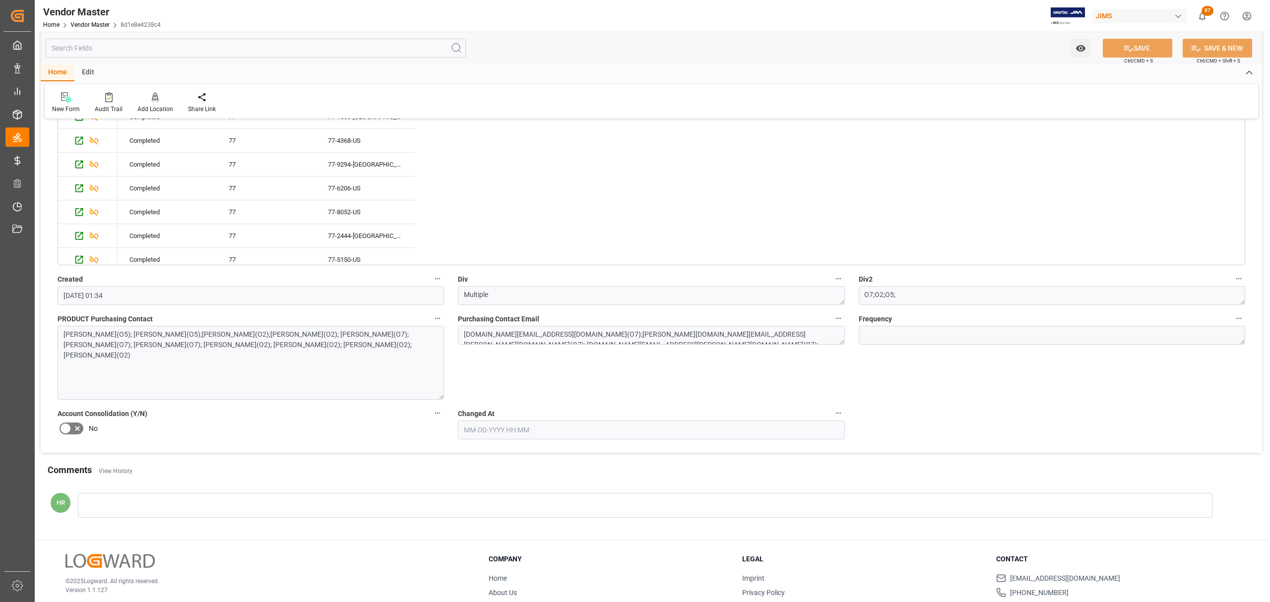
drag, startPoint x: 441, startPoint y: 348, endPoint x: 431, endPoint y: 403, distance: 56.5
click at [431, 400] on textarea "Jennifer Shi(O5); Satish Shukla(O5);Thierry Comeau-Gauthier(O2);Mark finn(O2); …" at bounding box center [251, 363] width 387 height 74
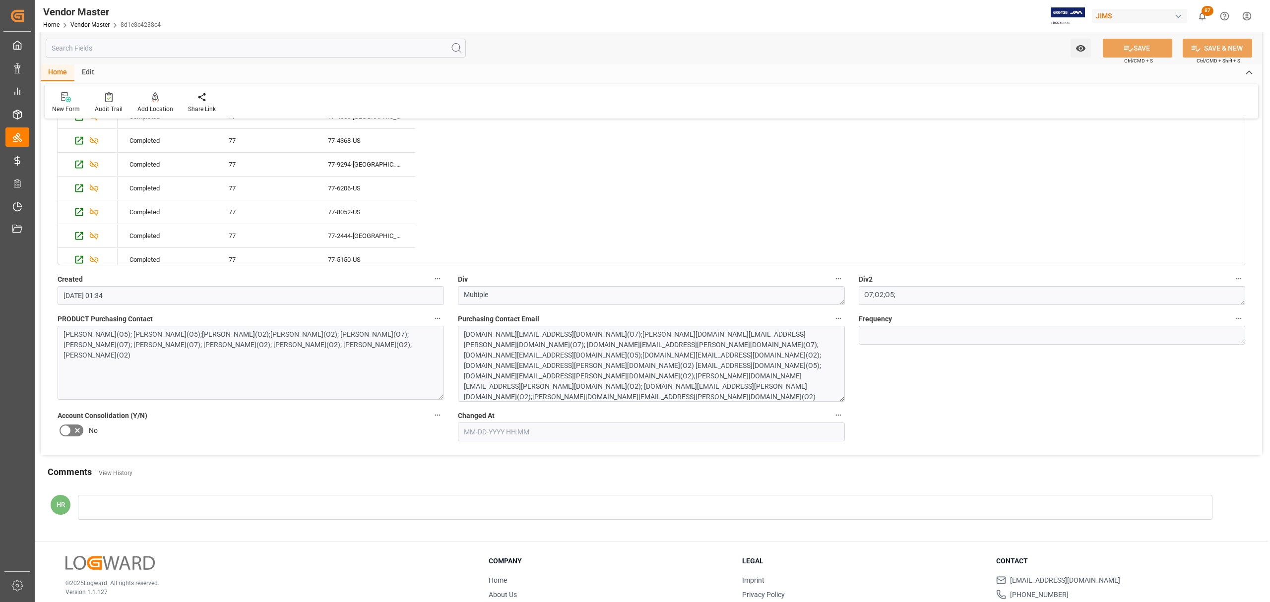
drag, startPoint x: 843, startPoint y: 347, endPoint x: 844, endPoint y: 405, distance: 57.6
click at [844, 402] on textarea "thierry.cg@hpc.jamindustries.com(O7);tony.sasso@hpc.jamindustries.com(O7); mark…" at bounding box center [651, 364] width 387 height 76
click at [820, 346] on textarea "thierry.cg@hpc.jamindustries.com(O7);tony.sasso@hpc.jamindustries.com(O7); mark…" at bounding box center [651, 364] width 387 height 76
type textarea "thierry.cg@hpc.jamindustries.com(O7);tony.sasso@hpc.jamindustries.com(O7); mark…"
click at [1134, 46] on button "SAVE" at bounding box center [1137, 48] width 69 height 19
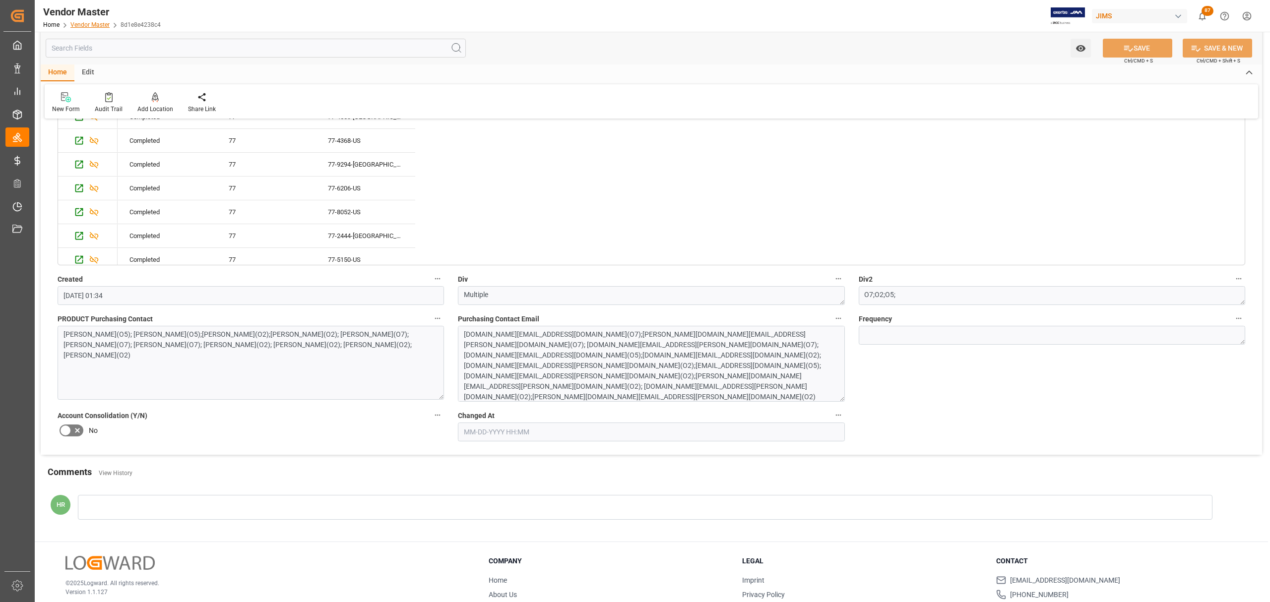
click at [87, 21] on link "Vendor Master" at bounding box center [89, 24] width 39 height 7
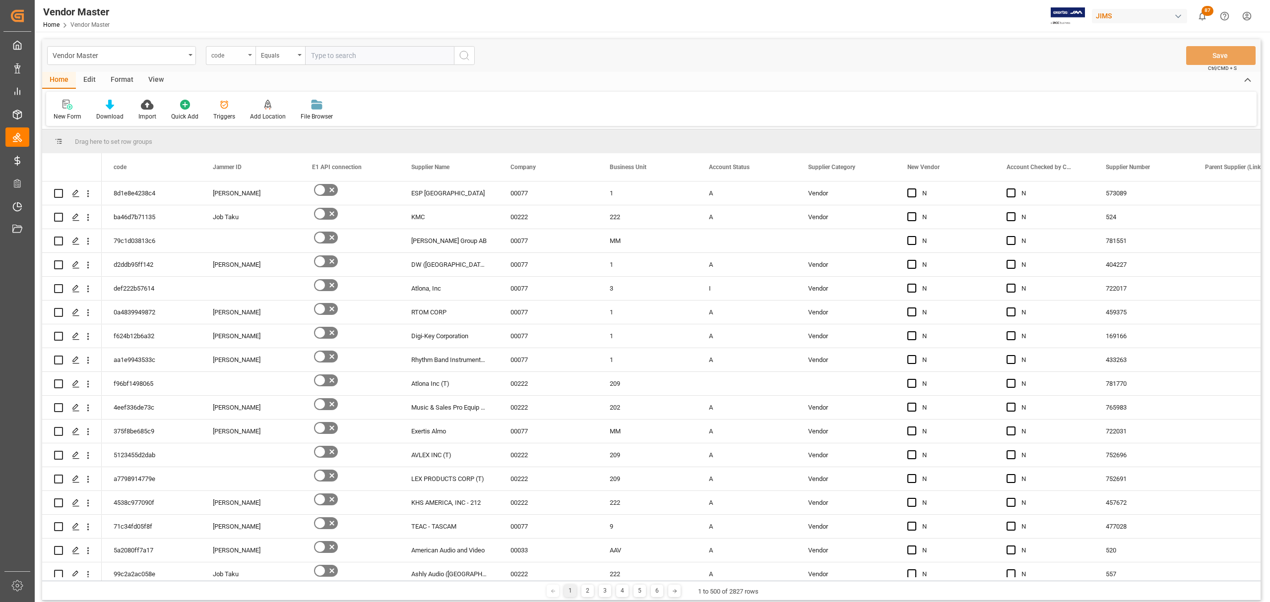
click at [247, 50] on div "code" at bounding box center [231, 55] width 50 height 19
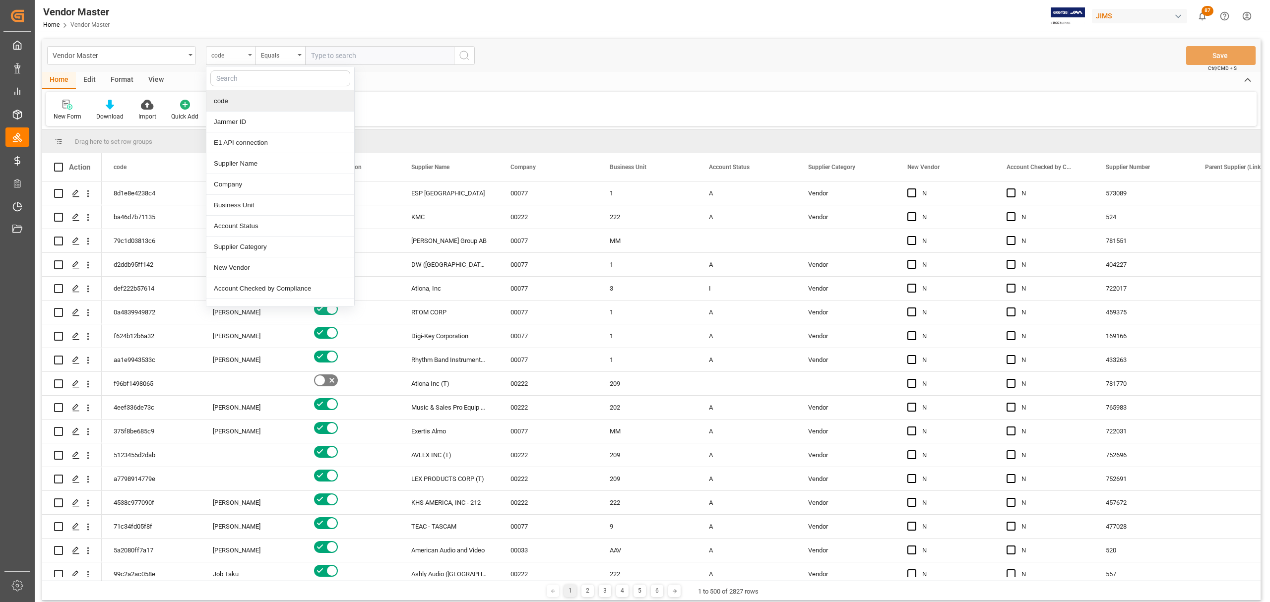
click at [247, 55] on div "code" at bounding box center [231, 55] width 50 height 19
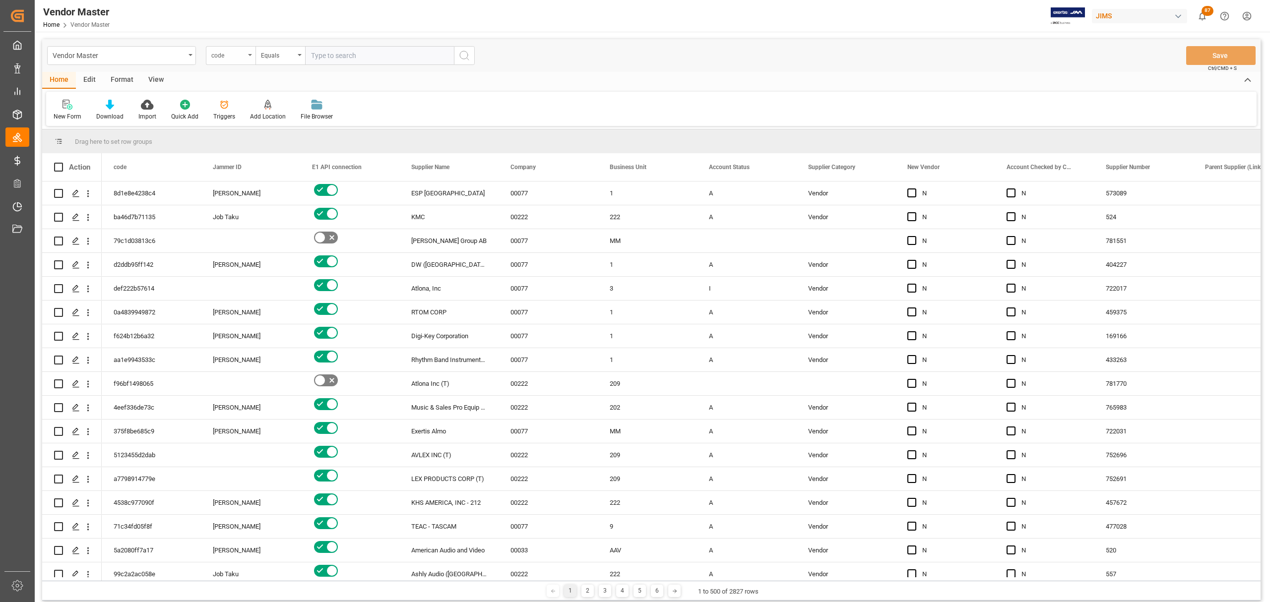
click at [237, 56] on div "code" at bounding box center [228, 54] width 34 height 11
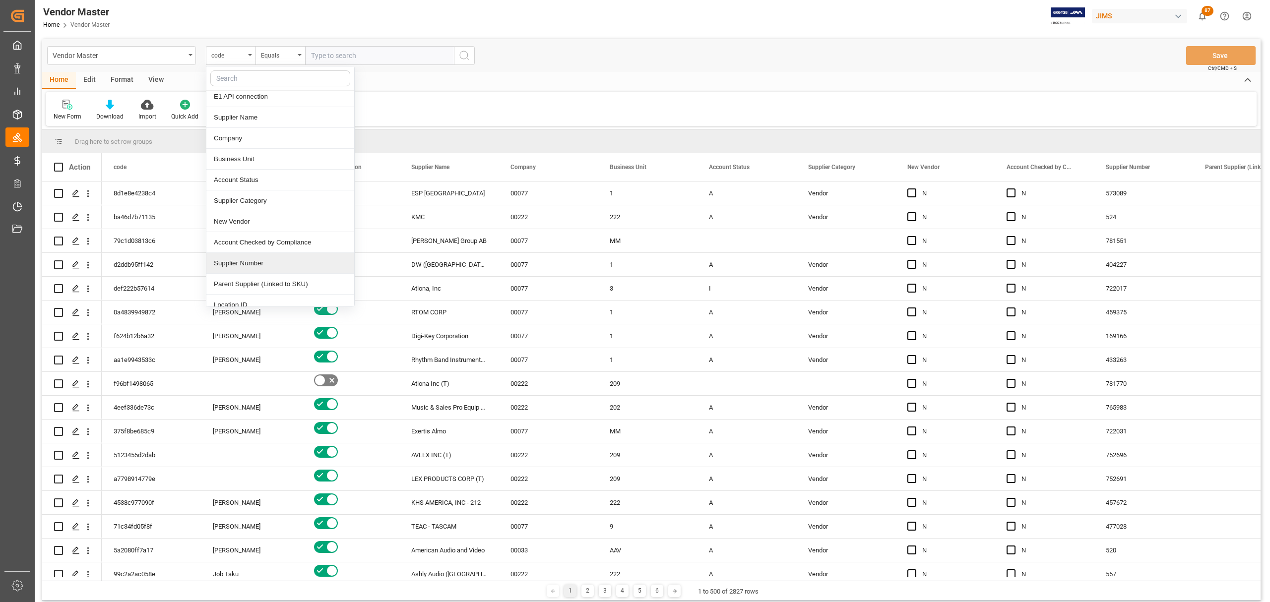
scroll to position [66, 0]
click at [255, 247] on div "Supplier Number" at bounding box center [280, 243] width 148 height 21
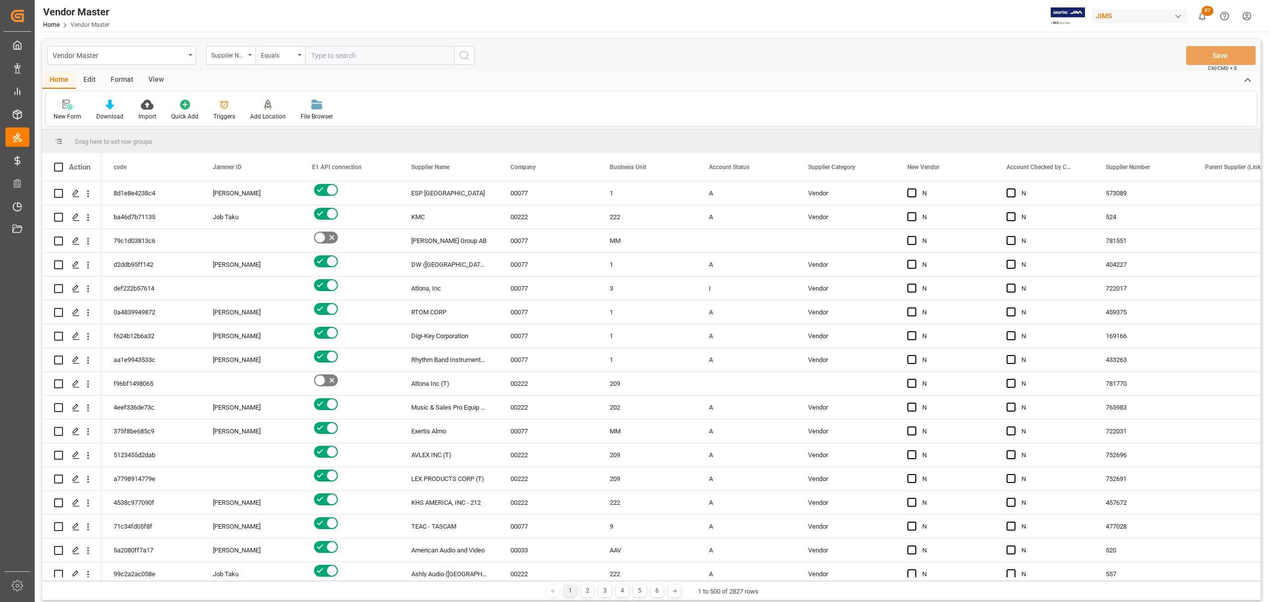
click at [350, 50] on input "text" at bounding box center [379, 55] width 149 height 19
type input "594440"
click at [471, 55] on button "search button" at bounding box center [464, 55] width 21 height 19
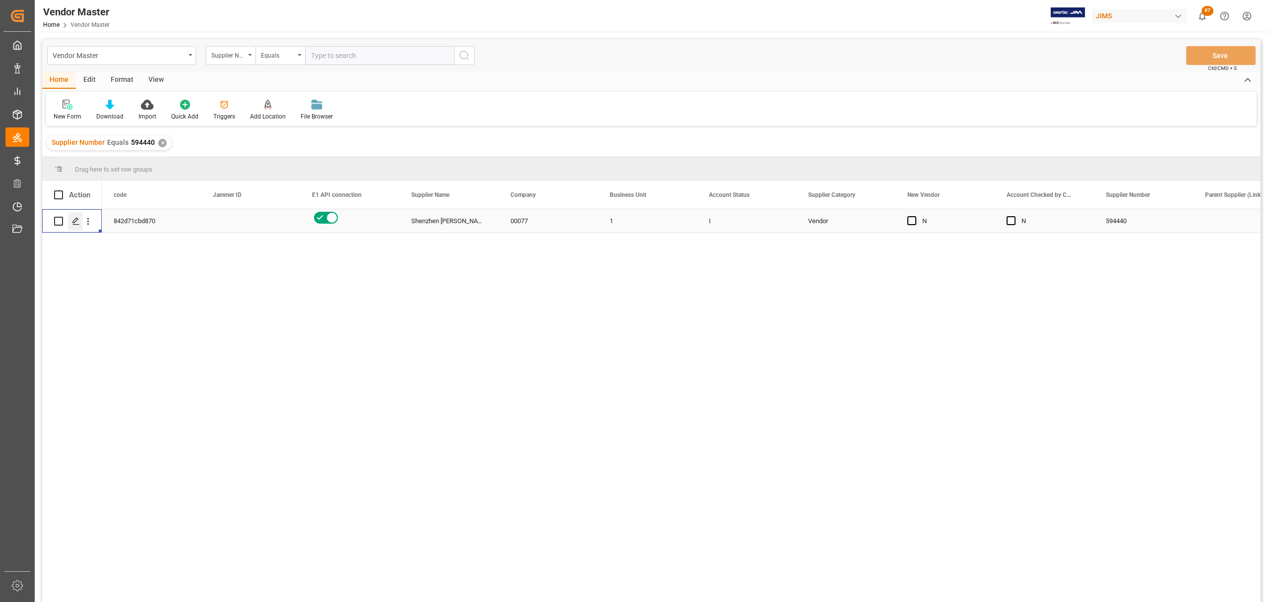
click at [73, 222] on polygon "Press SPACE to select this row." at bounding box center [75, 220] width 5 height 5
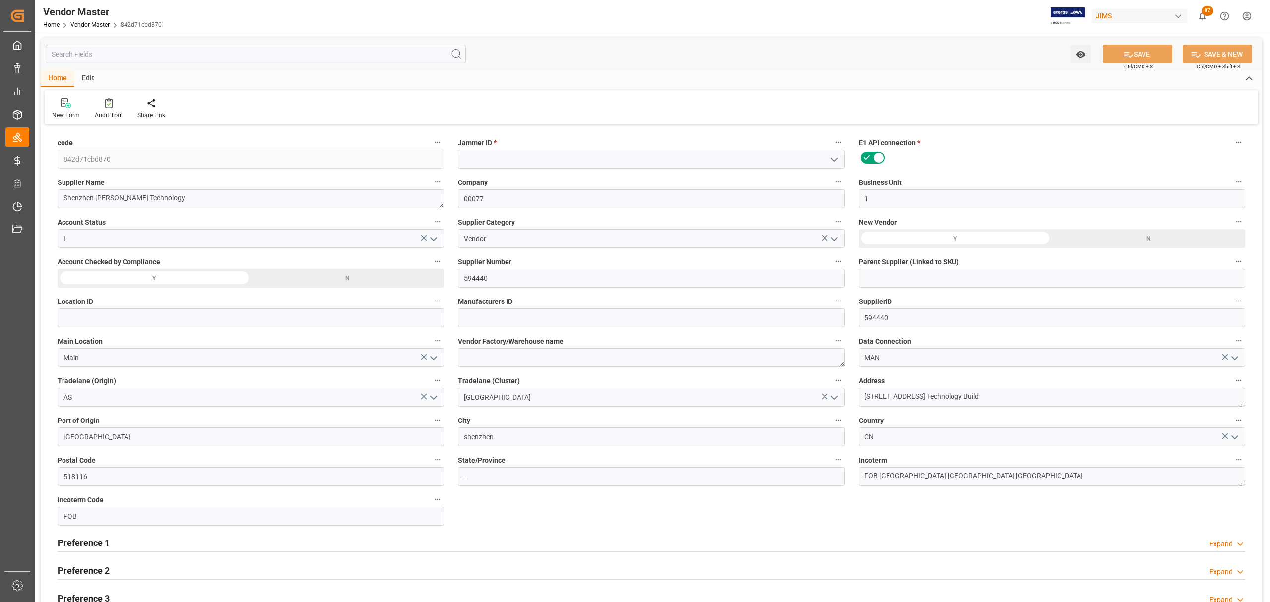
type input "08-12-2023 01:34"
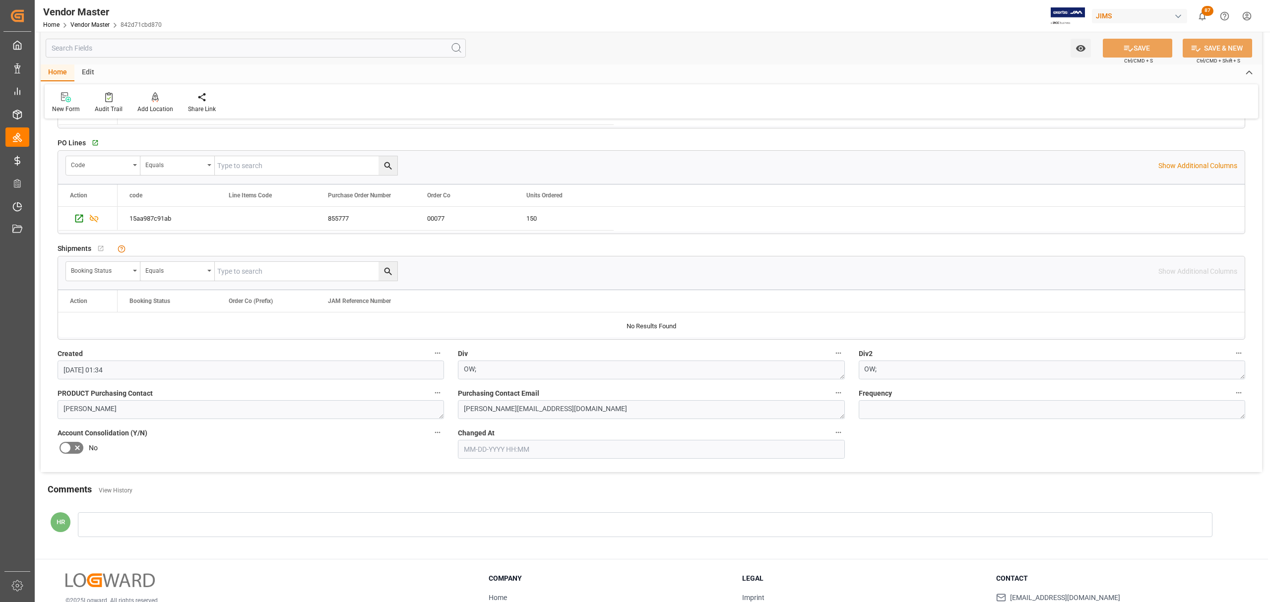
scroll to position [1191, 0]
type input "T/T on FOB"
drag, startPoint x: 587, startPoint y: 411, endPoint x: 432, endPoint y: 415, distance: 154.9
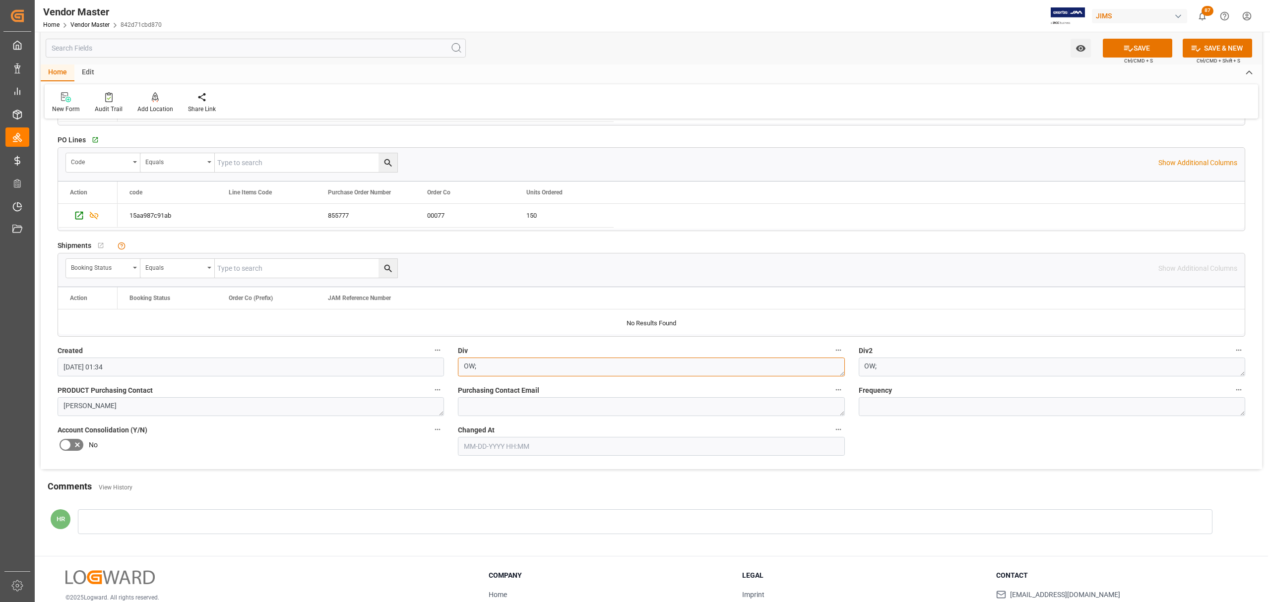
click at [499, 364] on textarea "OW;" at bounding box center [651, 367] width 387 height 19
type textarea "O"
type textarea "Multiple"
click at [945, 368] on textarea "OW;" at bounding box center [1052, 367] width 387 height 19
type textarea "OW;O2"
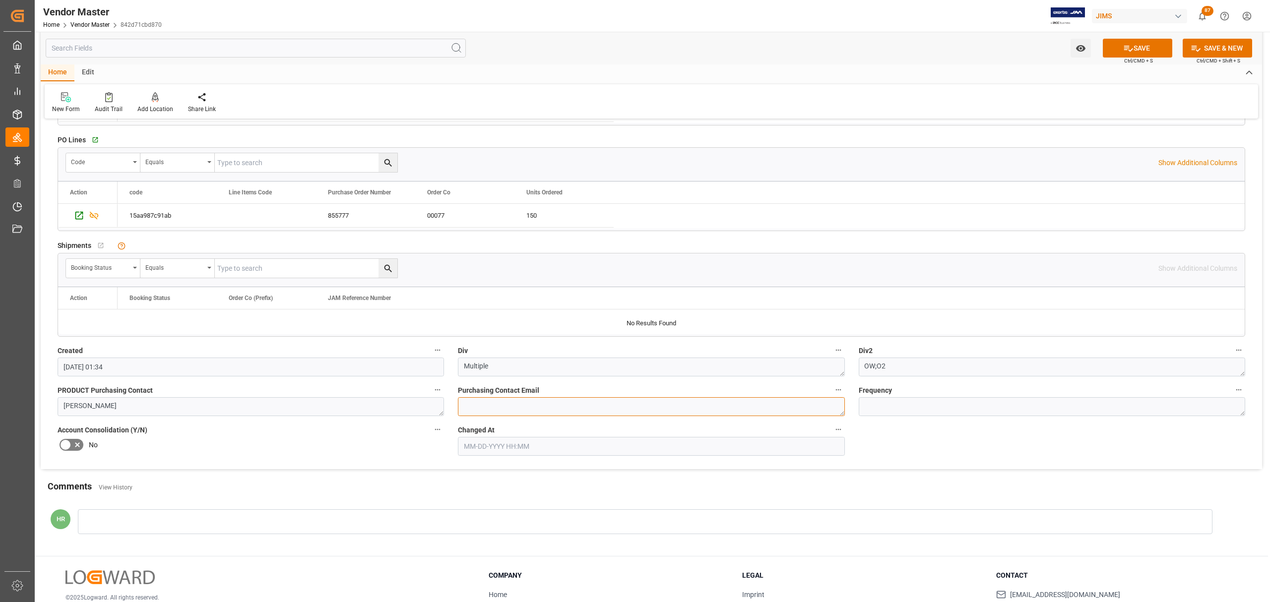
click at [524, 407] on textarea "Michelle.Stamoulos@bjmusic.ca" at bounding box center [651, 406] width 387 height 19
paste textarea "Lilla Magri; Sharina Gandhi; Isabelle Cyr"
drag, startPoint x: 634, startPoint y: 411, endPoint x: 340, endPoint y: 411, distance: 293.8
paste textarea ".Magri@CoastMusic.com ; Sharina.Gandhi@coastmusic.com ; isabelle.cyr@coastmusic…"
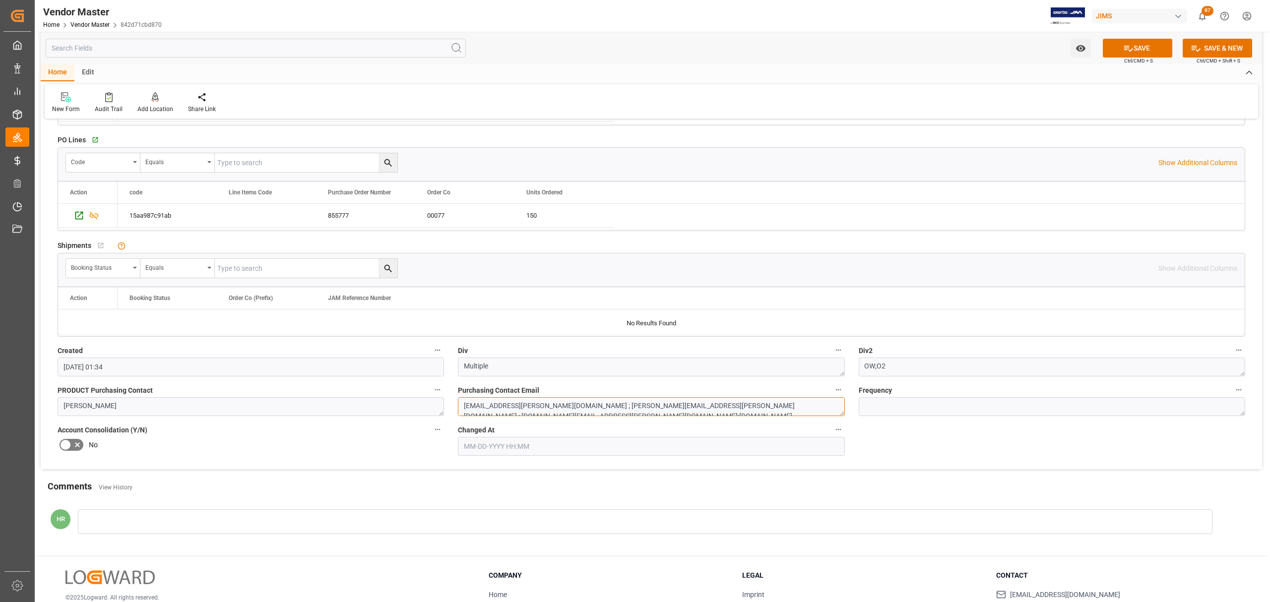
scroll to position [5, 0]
type textarea "Lilla.Magri@CoastMusic.com ; Sharina.Gandhi@coastmusic.com ; isabelle.cyr@coast…"
drag, startPoint x: 137, startPoint y: 407, endPoint x: -41, endPoint y: 408, distance: 178.1
click at [0, 408] on html "Created by potrace 1.15, written by Peter Selinger 2001-2017 Created by potrace…" at bounding box center [635, 301] width 1270 height 602
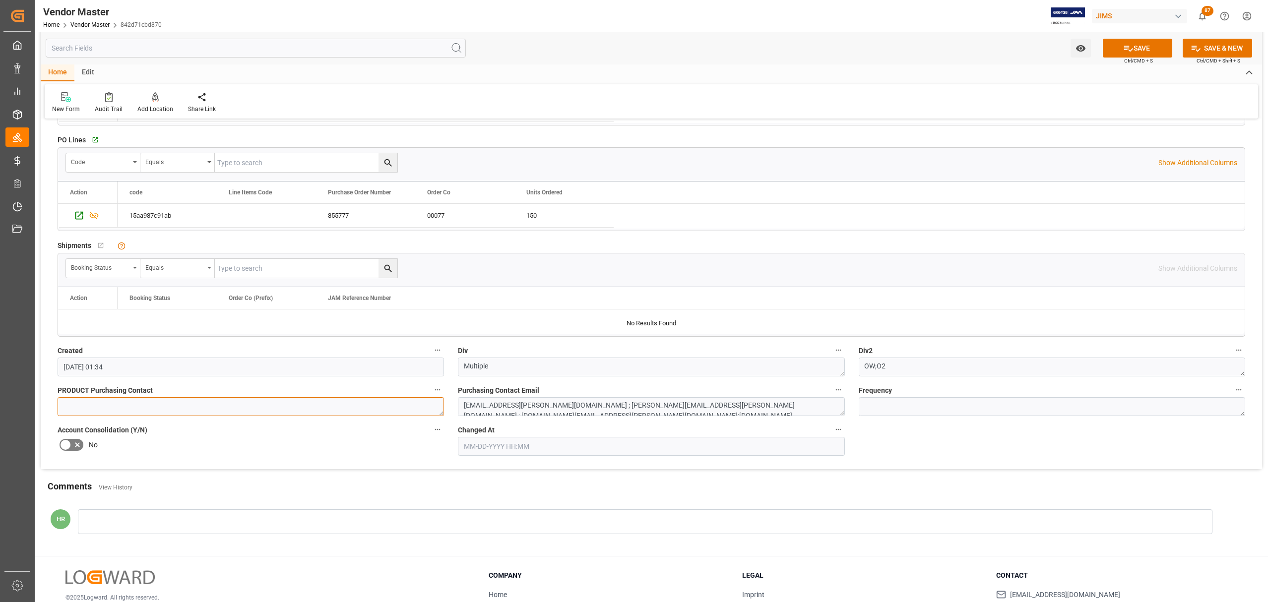
scroll to position [0, 0]
type textarea "O2"
drag, startPoint x: 892, startPoint y: 374, endPoint x: 641, endPoint y: 374, distance: 250.6
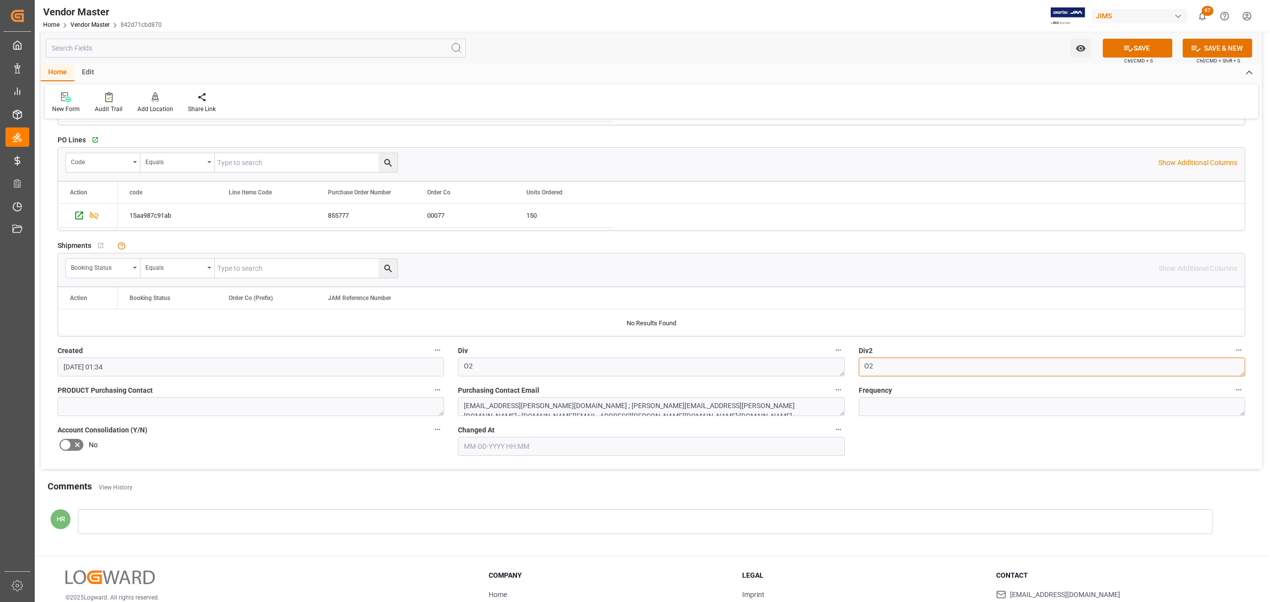
type textarea "O2"
click at [329, 415] on textarea "Michelle Stamoulos" at bounding box center [251, 406] width 387 height 19
click at [130, 403] on textarea "Michelle Stamoulos" at bounding box center [251, 406] width 387 height 19
paste textarea "Lilla Magri; Sharina Gandhi; Isabelle Cyr"
type textarea "Lilla Magri; Sharina Gandhi; Isabelle Cyr"
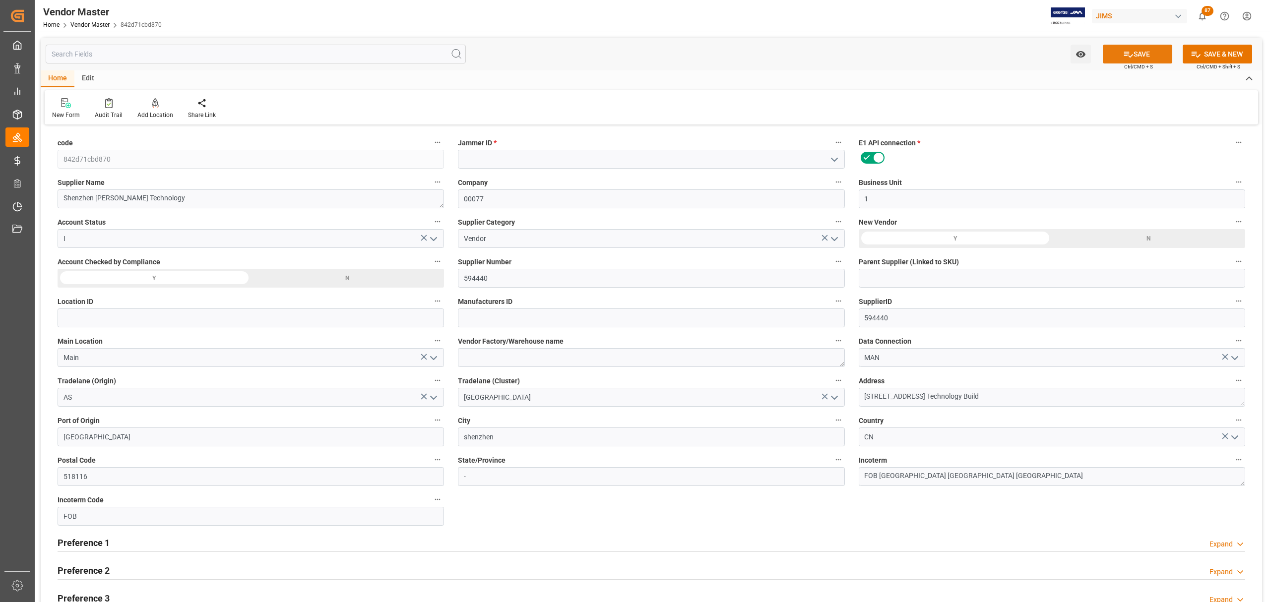
click at [1138, 50] on button "SAVE" at bounding box center [1137, 54] width 69 height 19
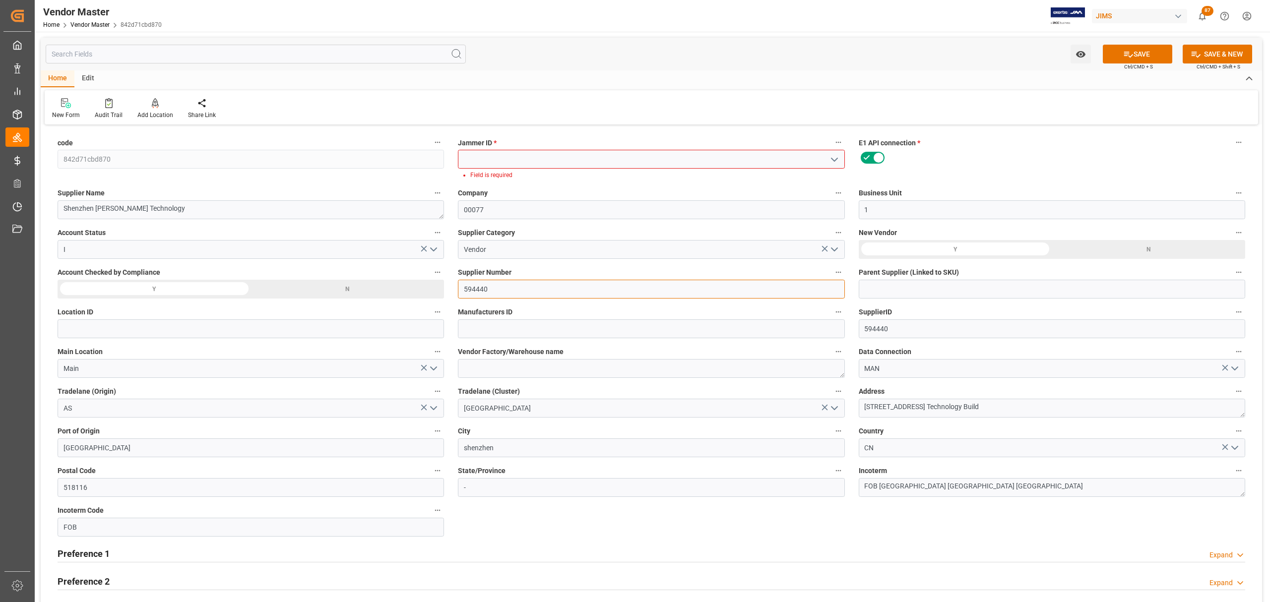
drag, startPoint x: 499, startPoint y: 292, endPoint x: 374, endPoint y: 299, distance: 125.7
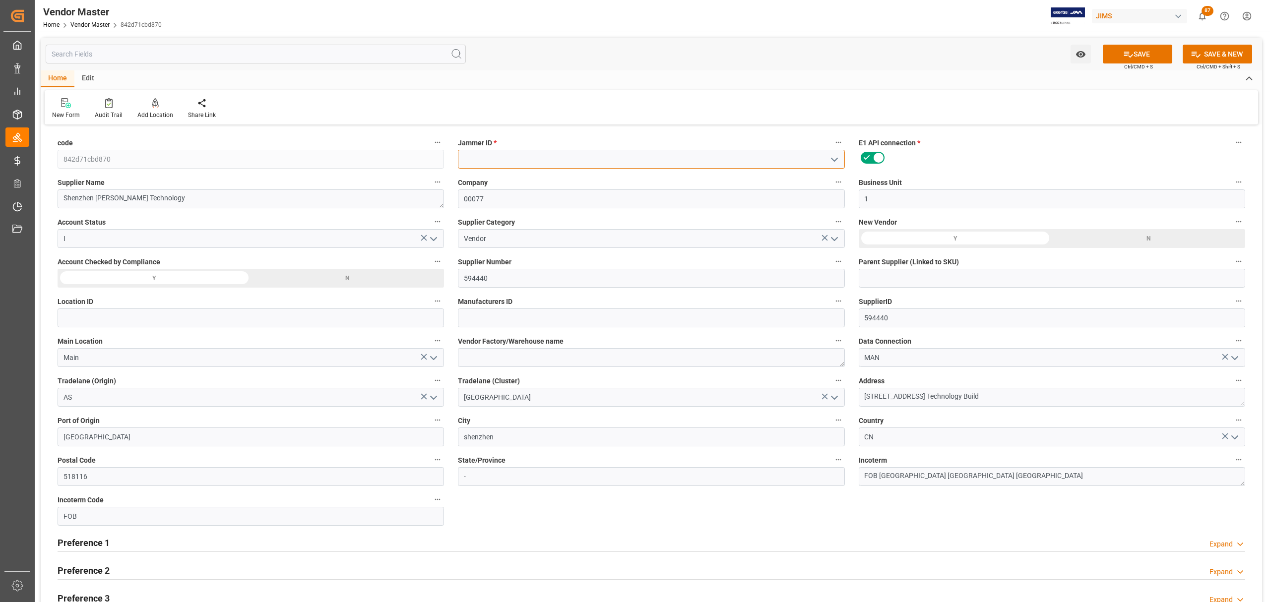
click at [530, 158] on input at bounding box center [651, 159] width 387 height 19
click at [834, 158] on icon "open menu" at bounding box center [835, 160] width 12 height 12
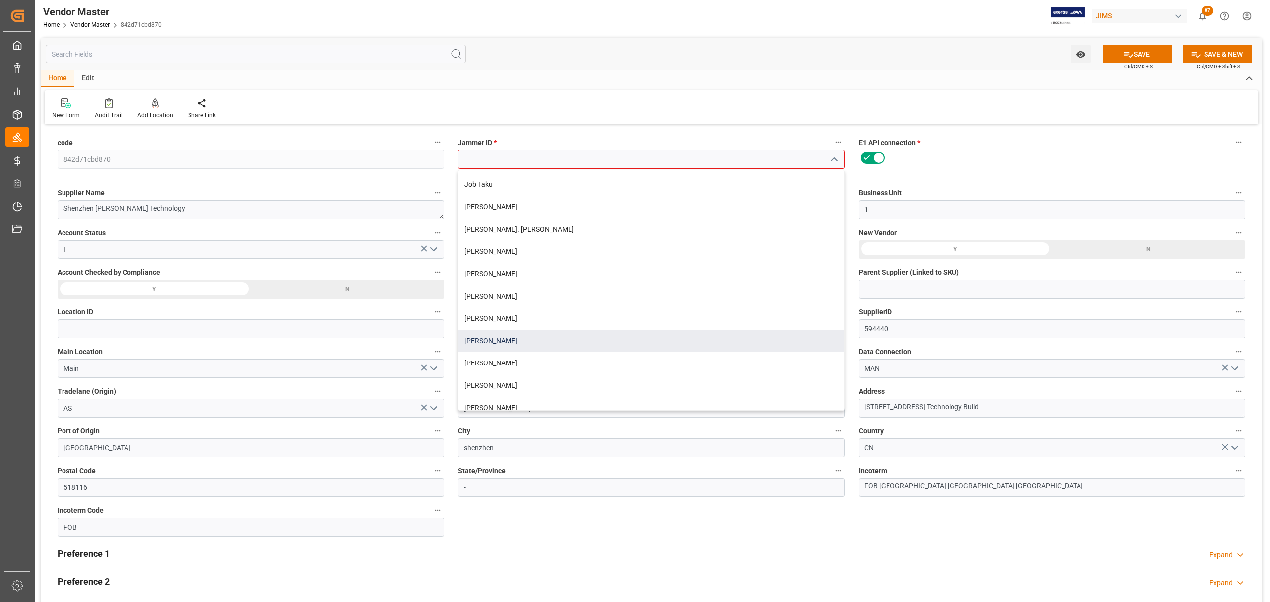
scroll to position [274, 0]
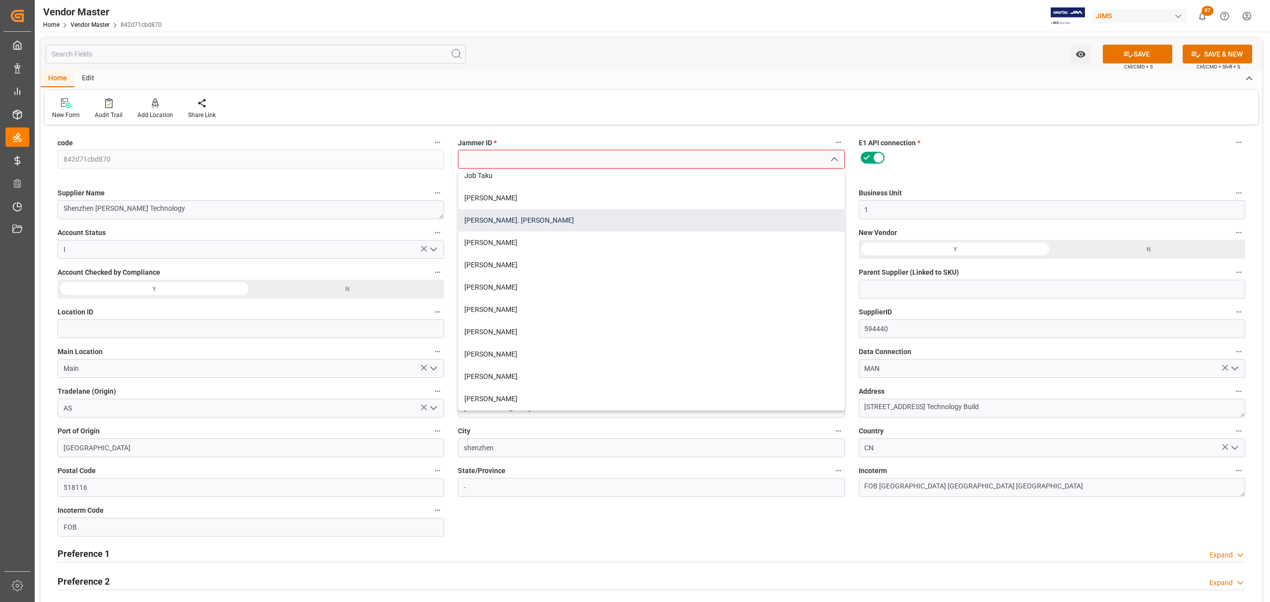
click at [509, 219] on div "Lynne St. Jacques" at bounding box center [652, 220] width 386 height 22
type input "Lynne St. Jacques"
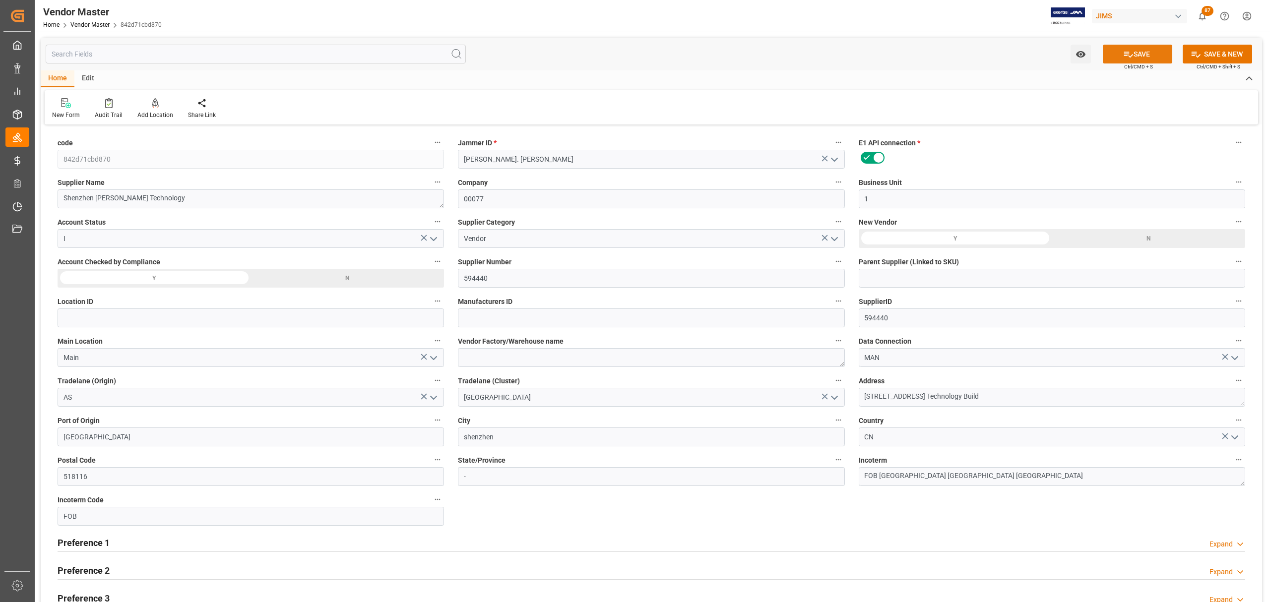
click at [1134, 51] on button "SAVE" at bounding box center [1137, 54] width 69 height 19
click at [86, 22] on link "Vendor Master" at bounding box center [89, 24] width 39 height 7
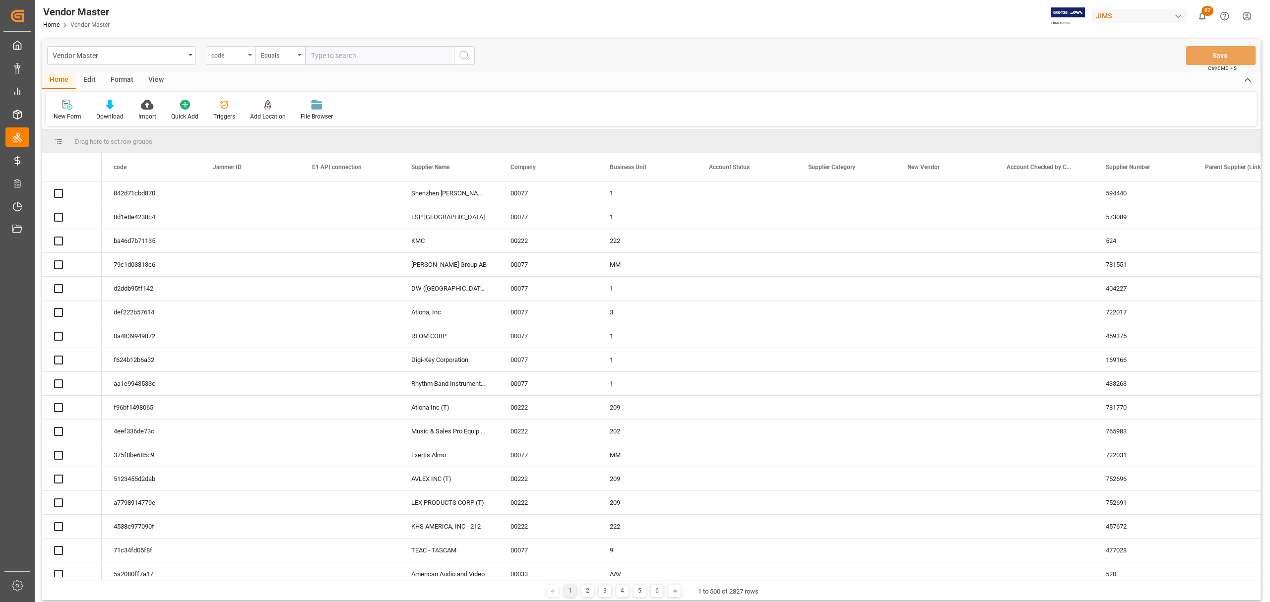
click at [242, 56] on div "code" at bounding box center [228, 54] width 34 height 11
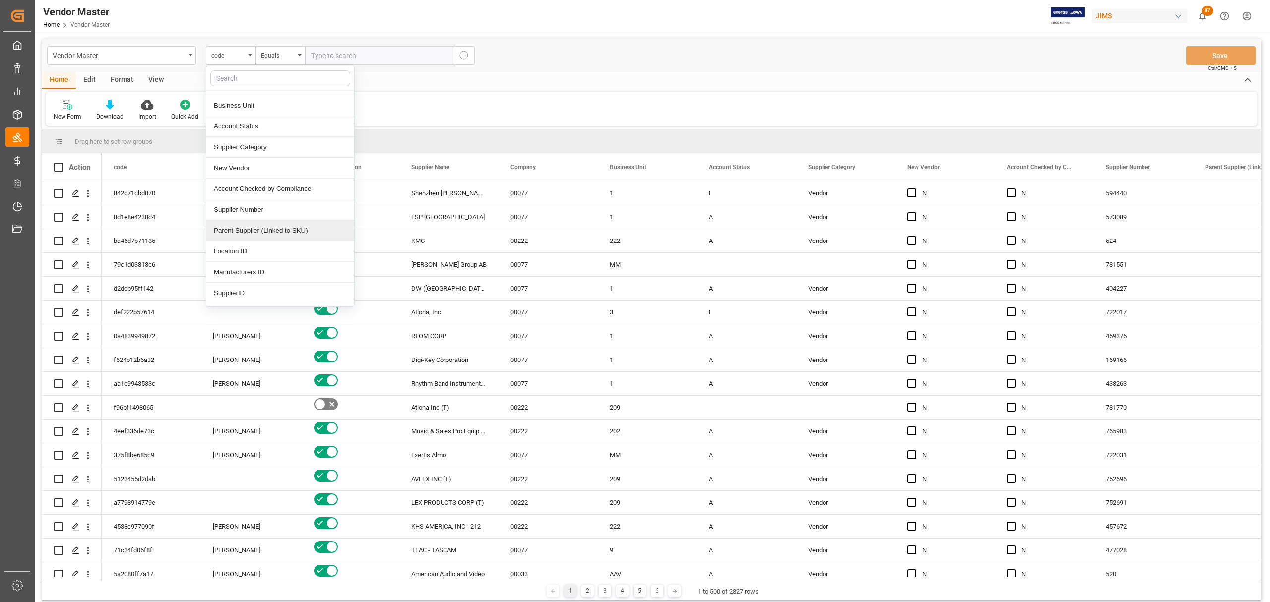
scroll to position [132, 0]
click at [280, 181] on div "Supplier Number" at bounding box center [280, 177] width 148 height 21
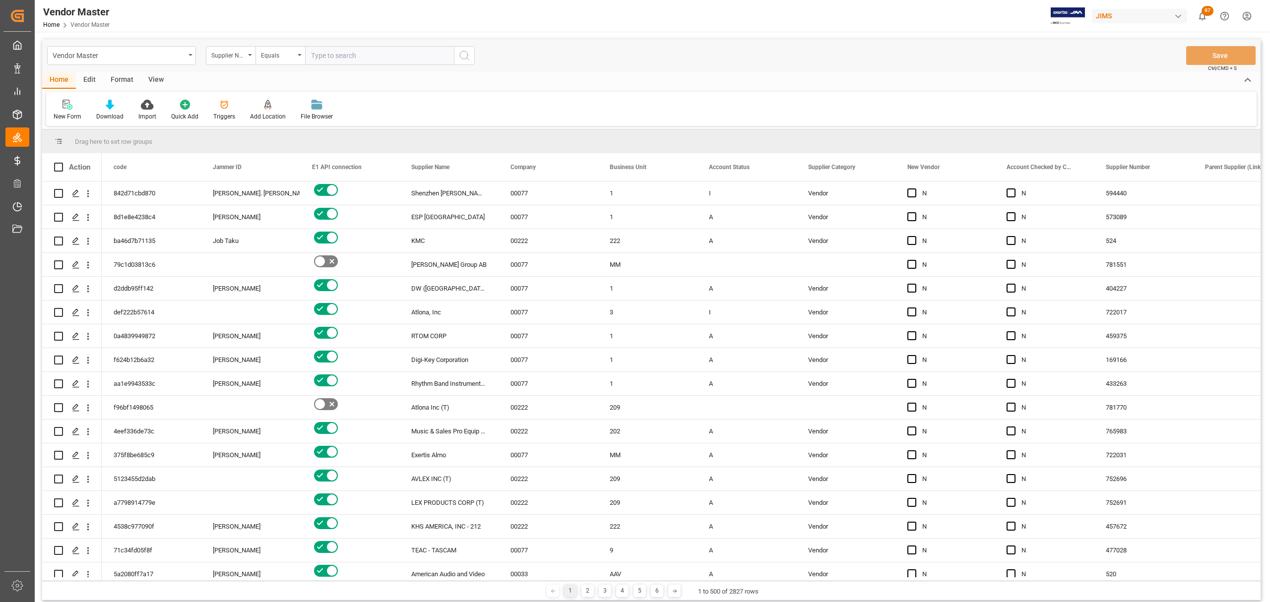
click at [372, 57] on input "text" at bounding box center [379, 55] width 149 height 19
type input "529"
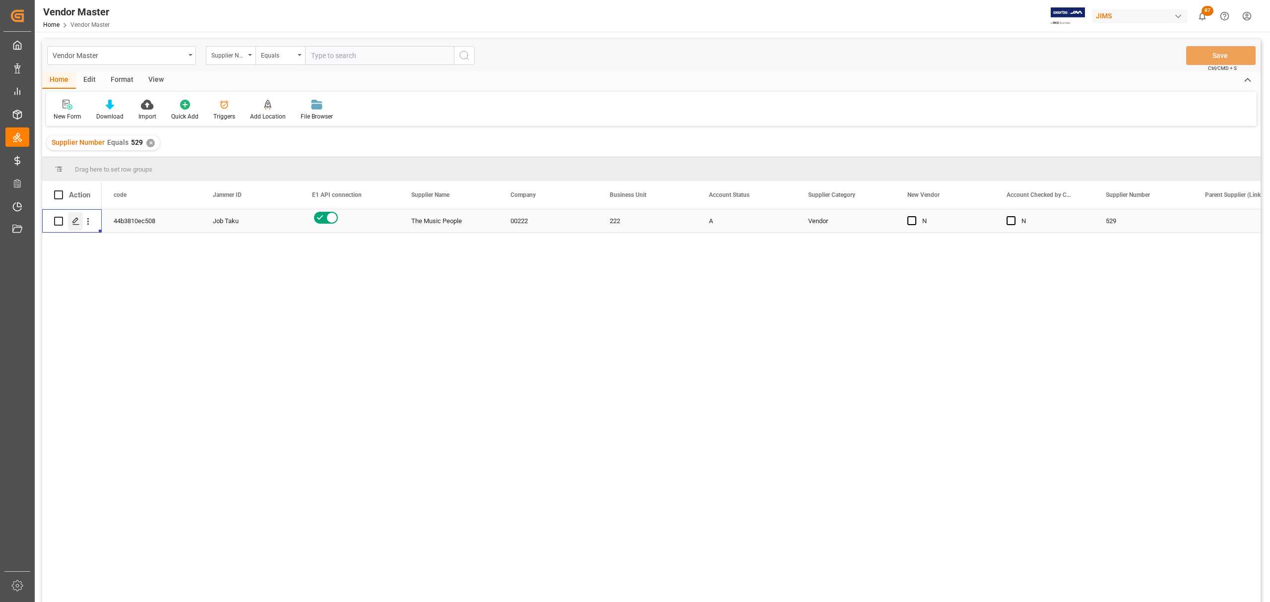
click at [70, 221] on div "Press SPACE to select this row." at bounding box center [75, 221] width 15 height 18
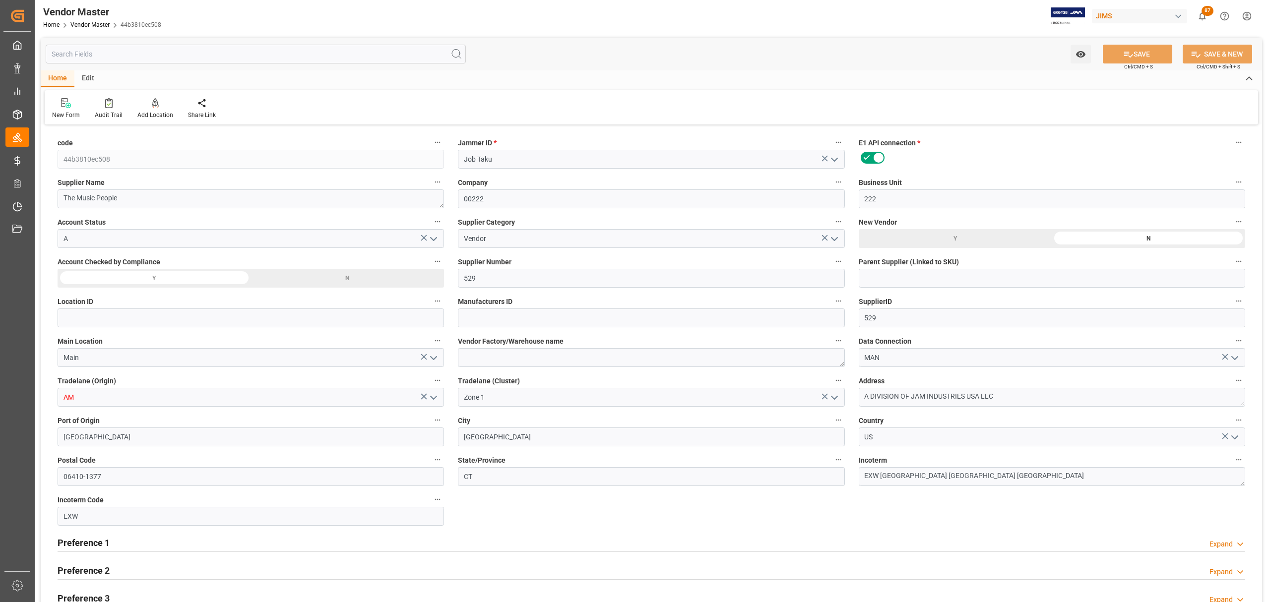
type input "07-12-2024 19:46"
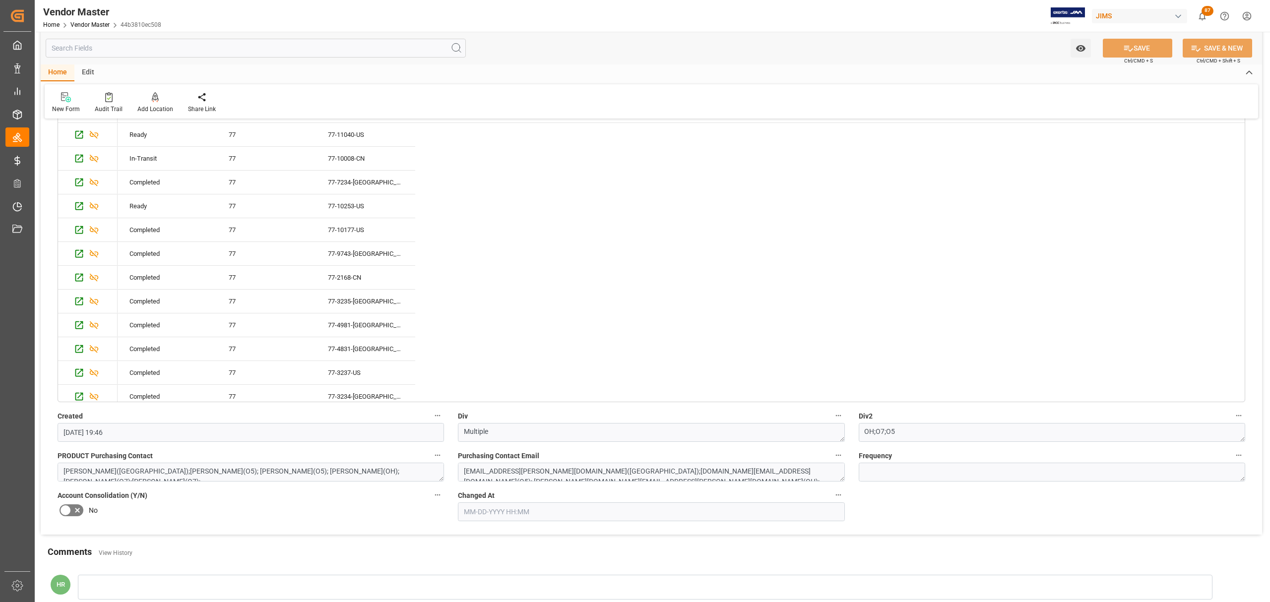
scroll to position [1950, 0]
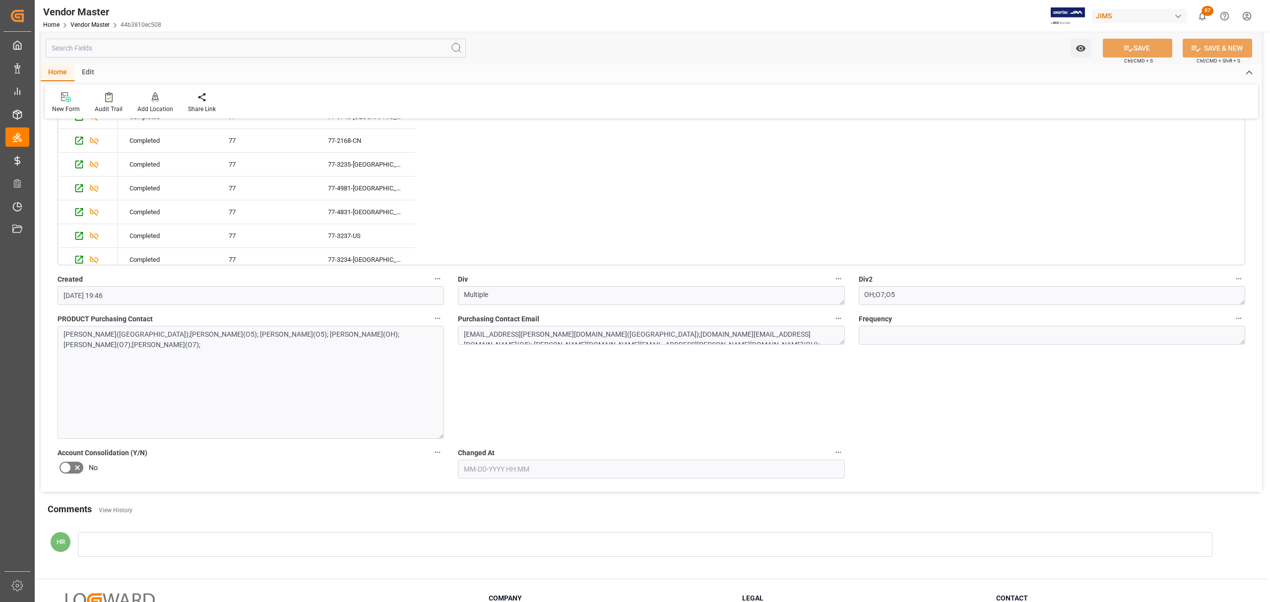
drag, startPoint x: 441, startPoint y: 348, endPoint x: 438, endPoint y: 443, distance: 94.8
click at [438, 439] on textarea "Carolina Balcacer(OH);Jennifer Shi(O5); Satish Shukla(O5); Trisha Santos(OH);Th…" at bounding box center [251, 382] width 387 height 113
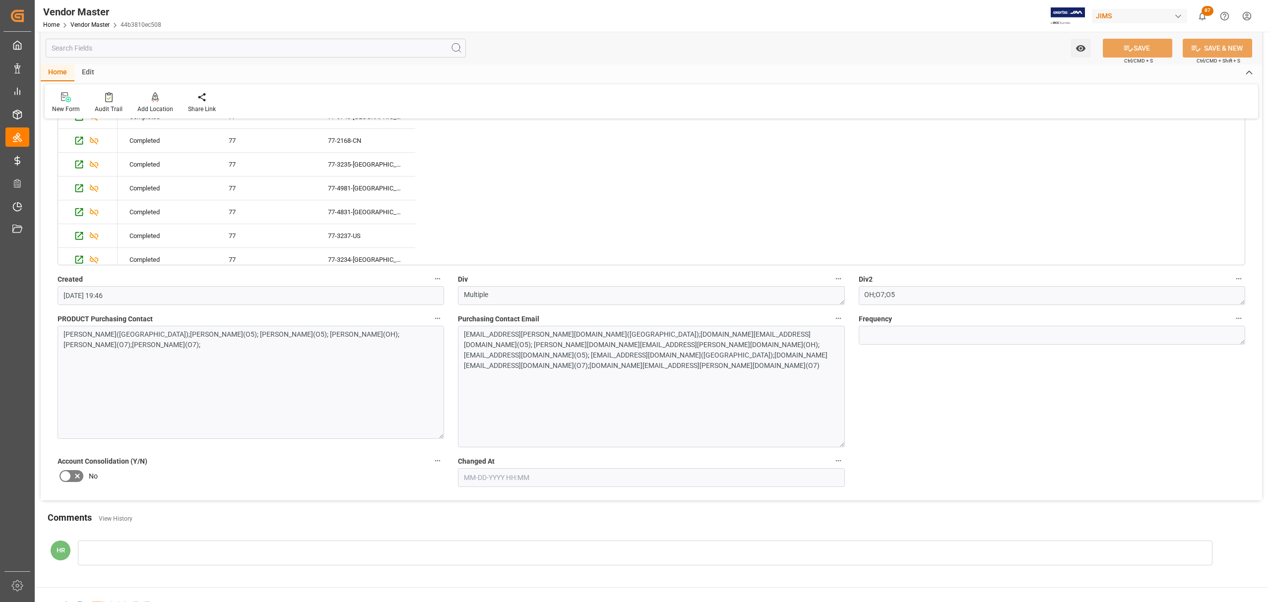
drag, startPoint x: 843, startPoint y: 348, endPoint x: 837, endPoint y: 451, distance: 103.4
click at [837, 448] on textarea "carolina.balcacer@americanmusicandsound.com(OH);jennifer.shi@jamindustries.com(…" at bounding box center [651, 387] width 387 height 122
click at [931, 300] on textarea "OH;O7;O5" at bounding box center [1052, 295] width 387 height 19
type textarea "OH;O7;O5;O9"
click at [1019, 421] on div "Frequency" at bounding box center [1052, 380] width 400 height 142
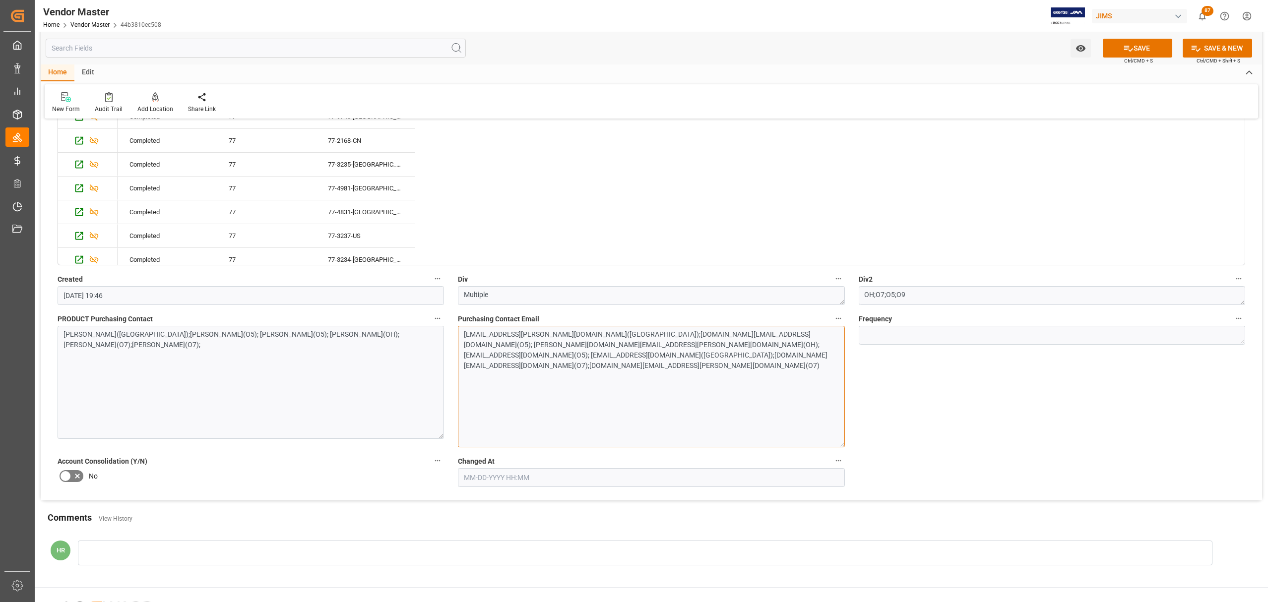
click at [568, 373] on textarea "carolina.balcacer@americanmusicandsound.com(OH);jennifer.shi@jamindustries.com(…" at bounding box center [651, 387] width 387 height 122
paste textarea "simone.creswell@eriksonaudio.com"
type textarea "carolina.balcacer@americanmusicandsound.com(OH);jennifer.shi@jamindustries.com(…"
click at [319, 384] on textarea "Carolina Balcacer(OH);Jennifer Shi(O5); Satish Shukla(O5); Trisha Santos(OH);Th…" at bounding box center [251, 382] width 387 height 113
click at [173, 358] on textarea "Carolina Balcacer(OH);Jennifer Shi(O5); Satish Shukla(O5); Trisha Santos(OH);Th…" at bounding box center [251, 382] width 387 height 113
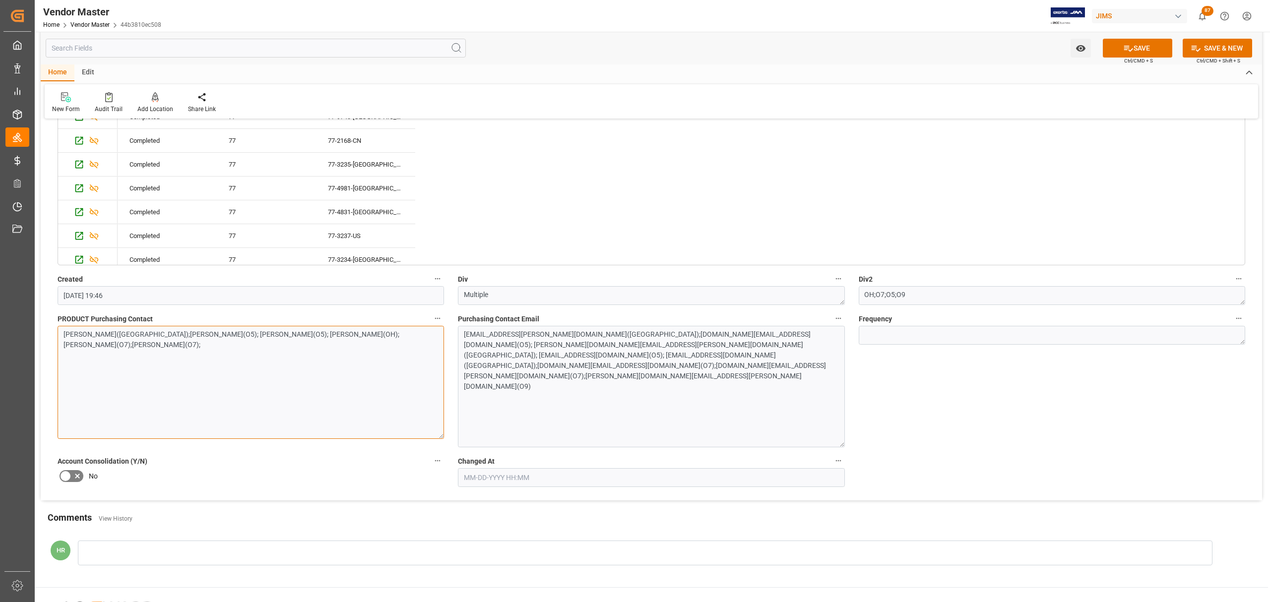
paste textarea "Simone Creswell"
type textarea "Carolina Balcacer(OH);Jennifer Shi(O5); Satish Shukla(O5); Trisha Santos(OH);Th…"
click at [1136, 50] on button "SAVE" at bounding box center [1137, 48] width 69 height 19
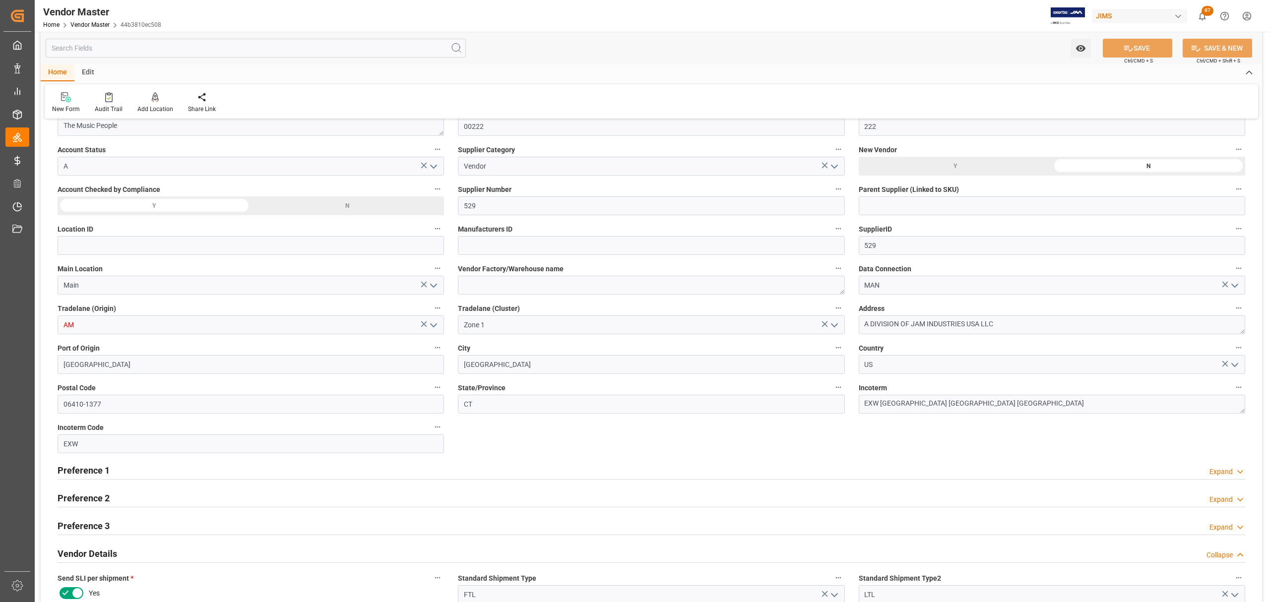
scroll to position [0, 0]
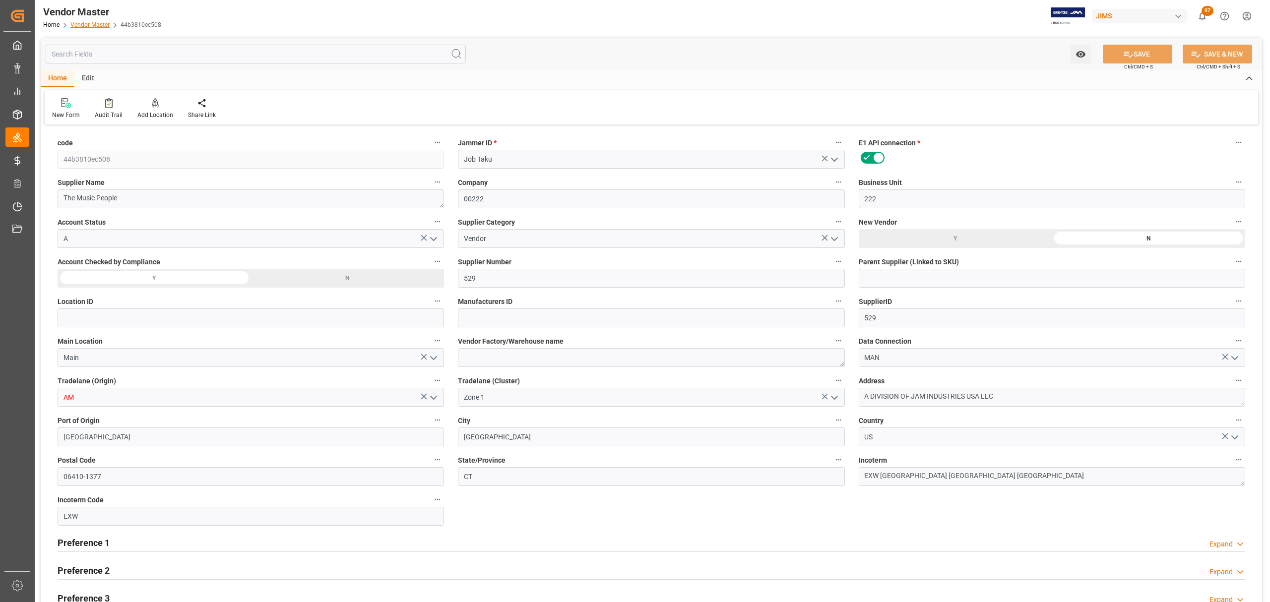
click at [92, 21] on link "Vendor Master" at bounding box center [89, 24] width 39 height 7
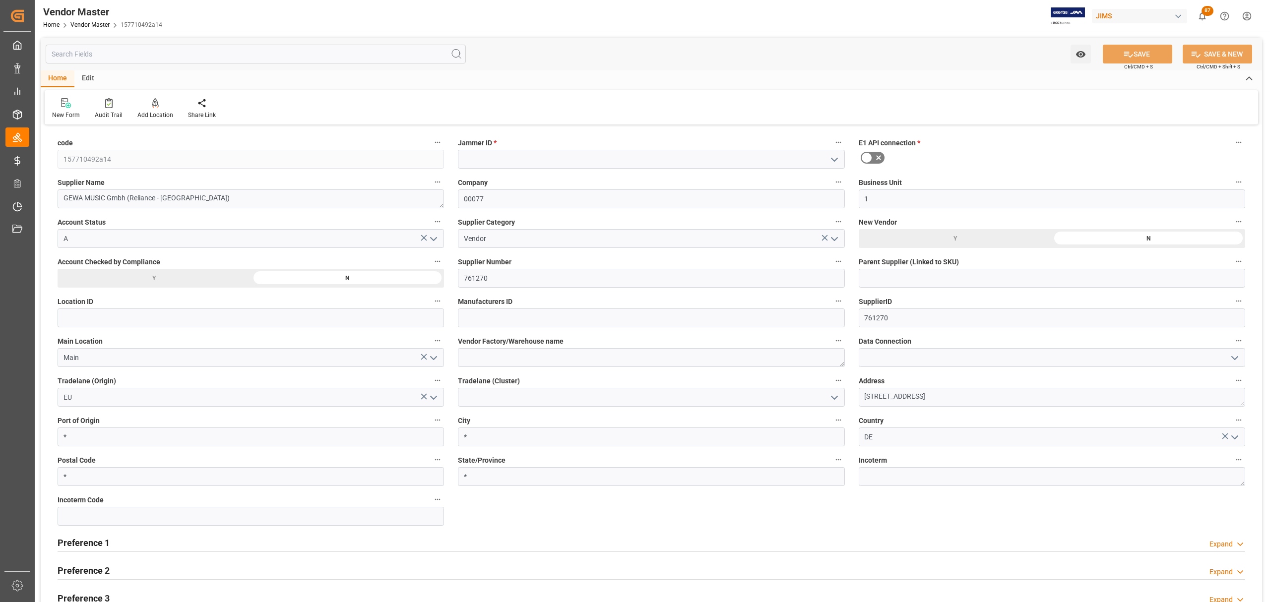
click at [834, 161] on polyline "open menu" at bounding box center [835, 159] width 6 height 3
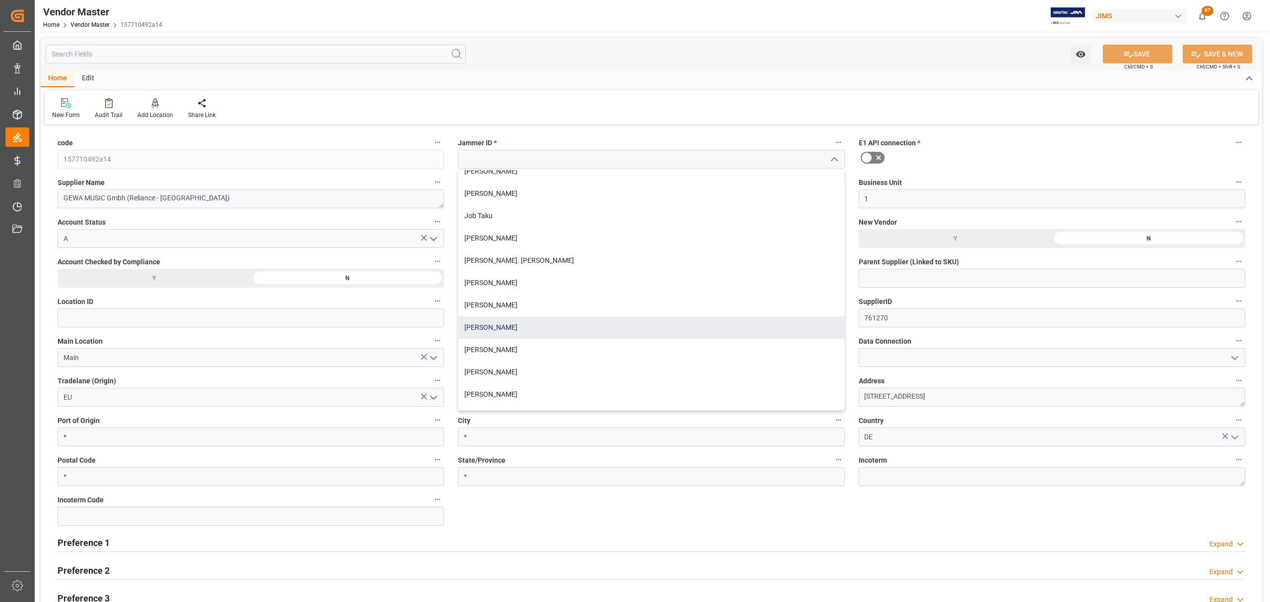
scroll to position [264, 0]
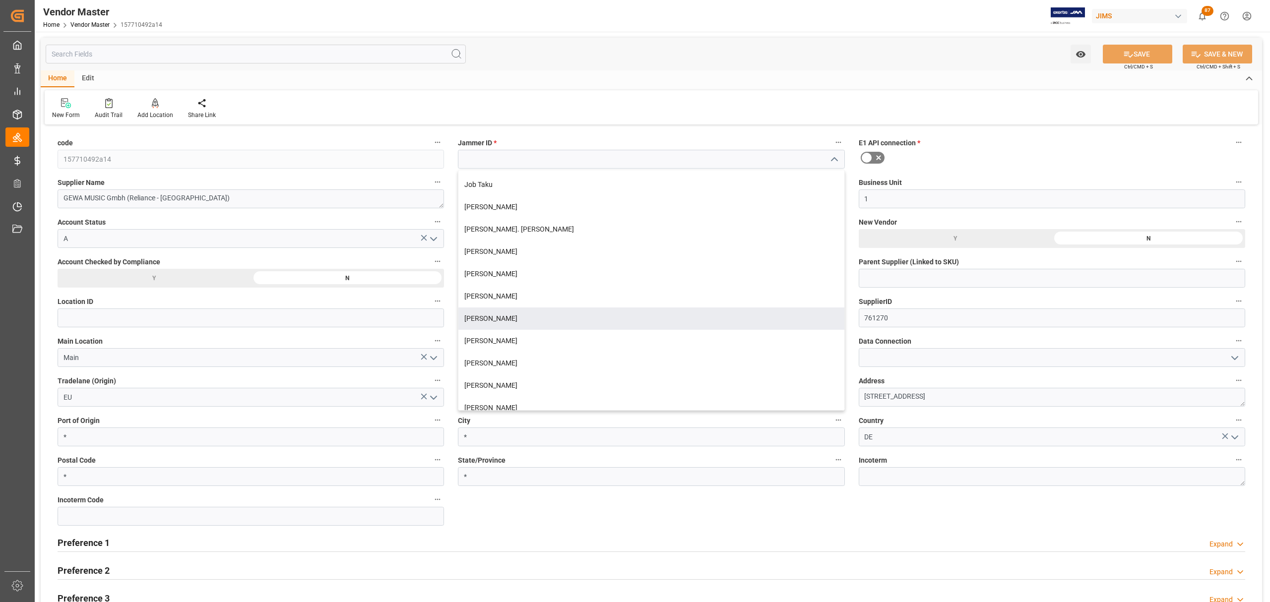
click at [503, 318] on div "[PERSON_NAME]" at bounding box center [652, 319] width 386 height 22
type input "[PERSON_NAME]"
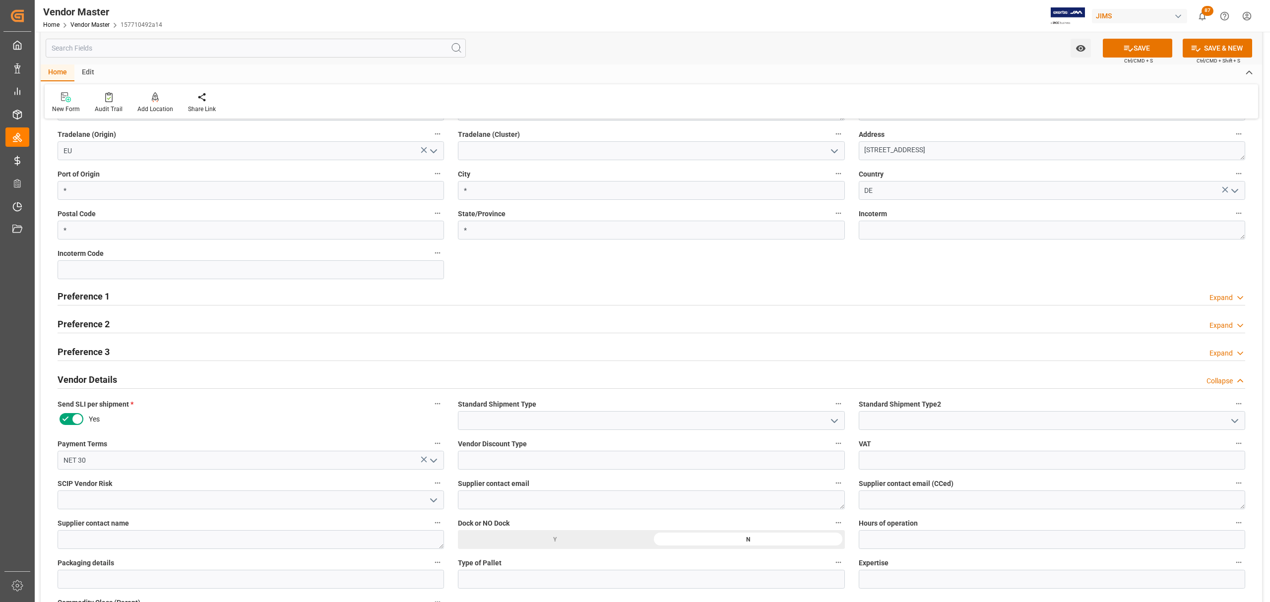
scroll to position [330, 0]
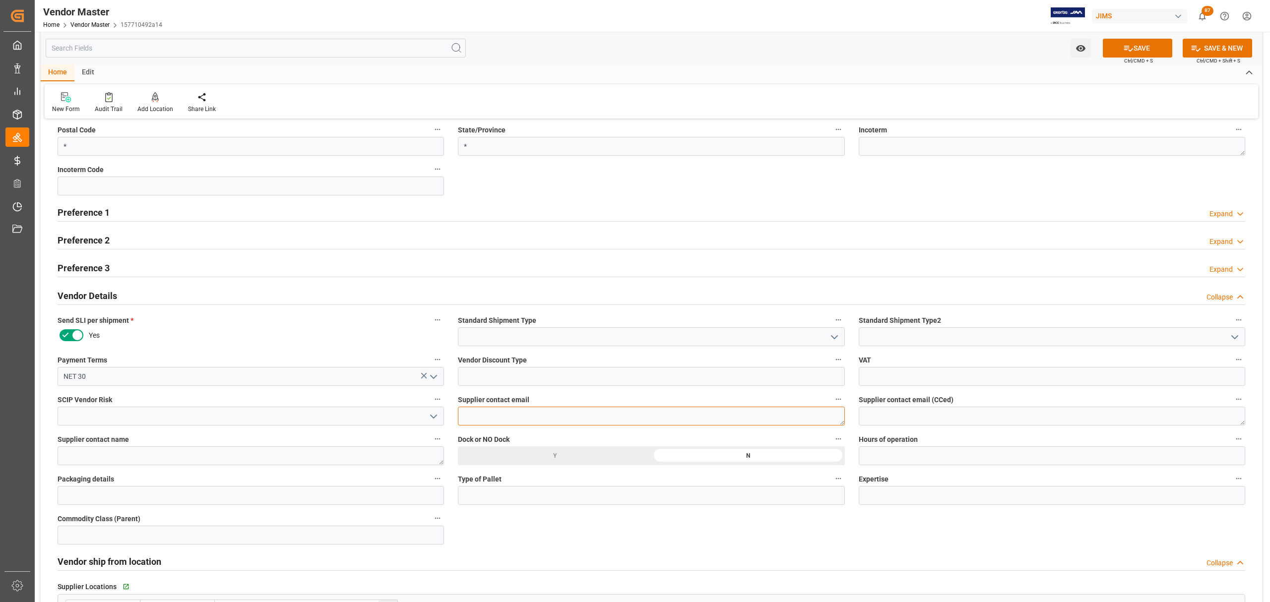
click at [497, 415] on textarea at bounding box center [651, 416] width 387 height 19
paste textarea "pabel@gewamusic.com, baumgaertel@gewamusic.com"
click at [540, 416] on textarea "pabel@gewamusic.com, baumgaertel@gewamusic.com" at bounding box center [651, 416] width 387 height 19
click at [540, 417] on textarea "pabel@gewamusic.com, baumgaertel@gewamusic.com" at bounding box center [651, 416] width 387 height 19
click at [543, 415] on textarea "pabel@gewamusic.com, baumgaertel@gewamusic.com" at bounding box center [651, 416] width 387 height 19
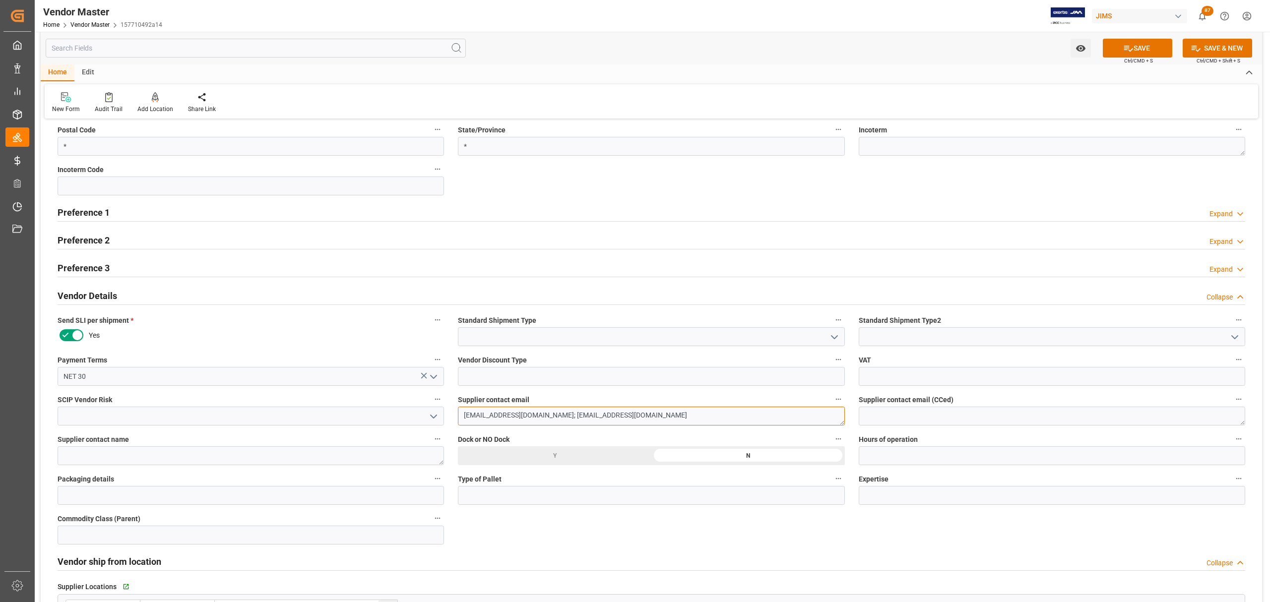
click at [463, 417] on textarea "pabel@gewamusic.com; baumgaertel@gewamusic.com" at bounding box center [651, 416] width 387 height 19
click at [466, 414] on textarea "pabel@gewamusic.com; baumgaertel@gewamusic.com" at bounding box center [651, 416] width 387 height 19
click at [680, 417] on textarea "pabel@gewamusic.com; baumgaertel@gewamusic.com" at bounding box center [651, 416] width 387 height 19
paste textarea "Vanessa"
paste textarea "rosenzweig@gewamusic.com"
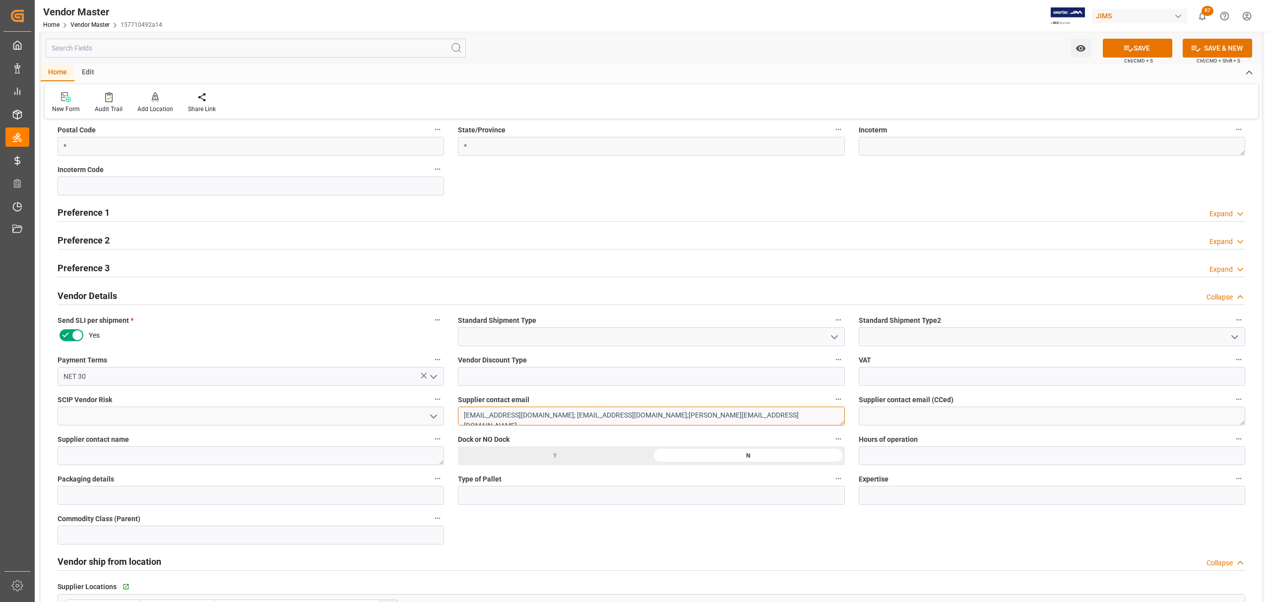
type textarea "pabel@gewamusic.com; baumgaertel@gewamusic.com;rosenzweig@gewamusic.com"
click at [169, 455] on textarea at bounding box center [251, 456] width 387 height 19
paste textarea "Luise"
click at [62, 453] on textarea "Luise" at bounding box center [251, 456] width 387 height 19
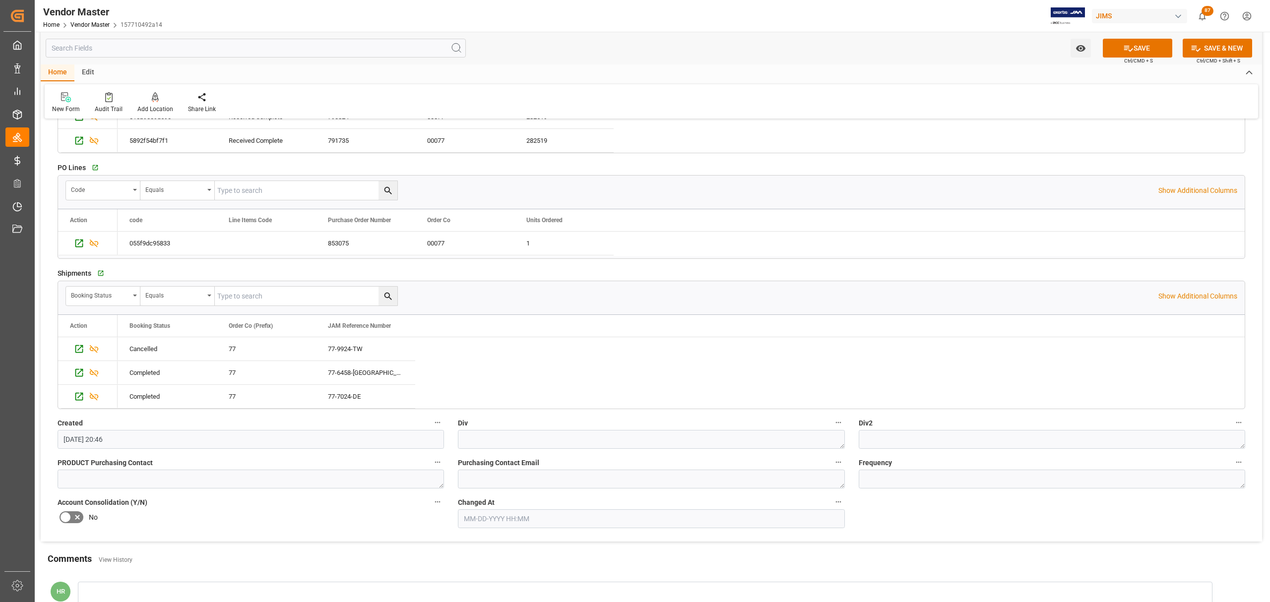
scroll to position [1582, 0]
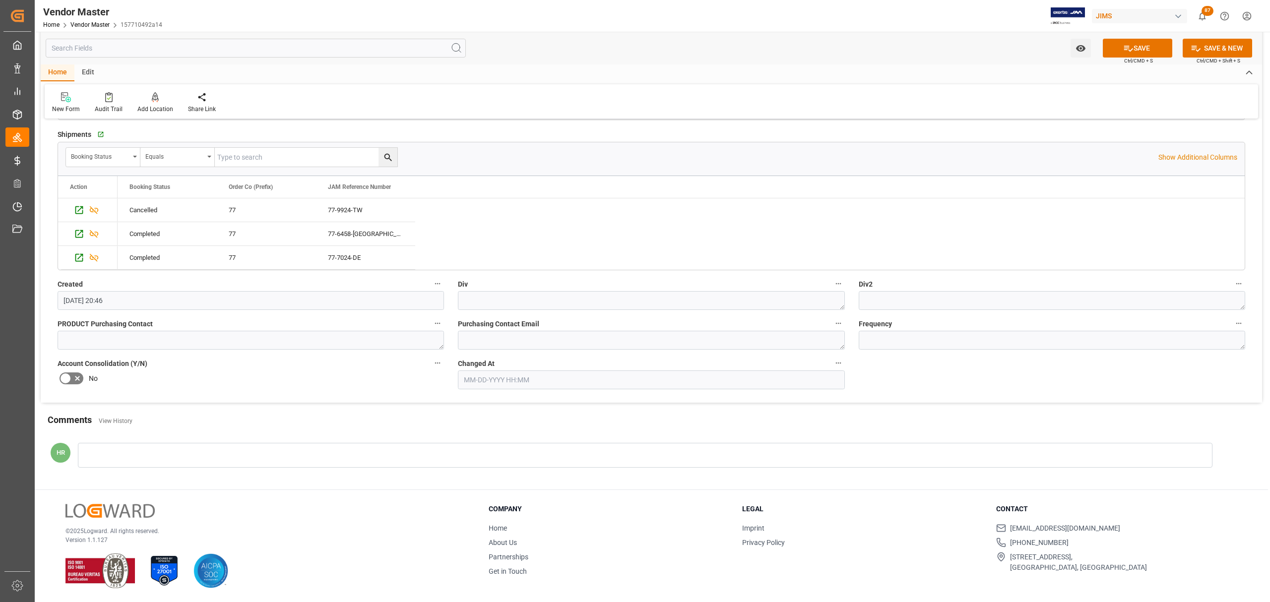
type textarea "Luise"
click at [525, 301] on textarea at bounding box center [651, 300] width 387 height 19
type textarea "O2"
click at [929, 300] on textarea at bounding box center [1052, 300] width 387 height 19
type textarea "O2"
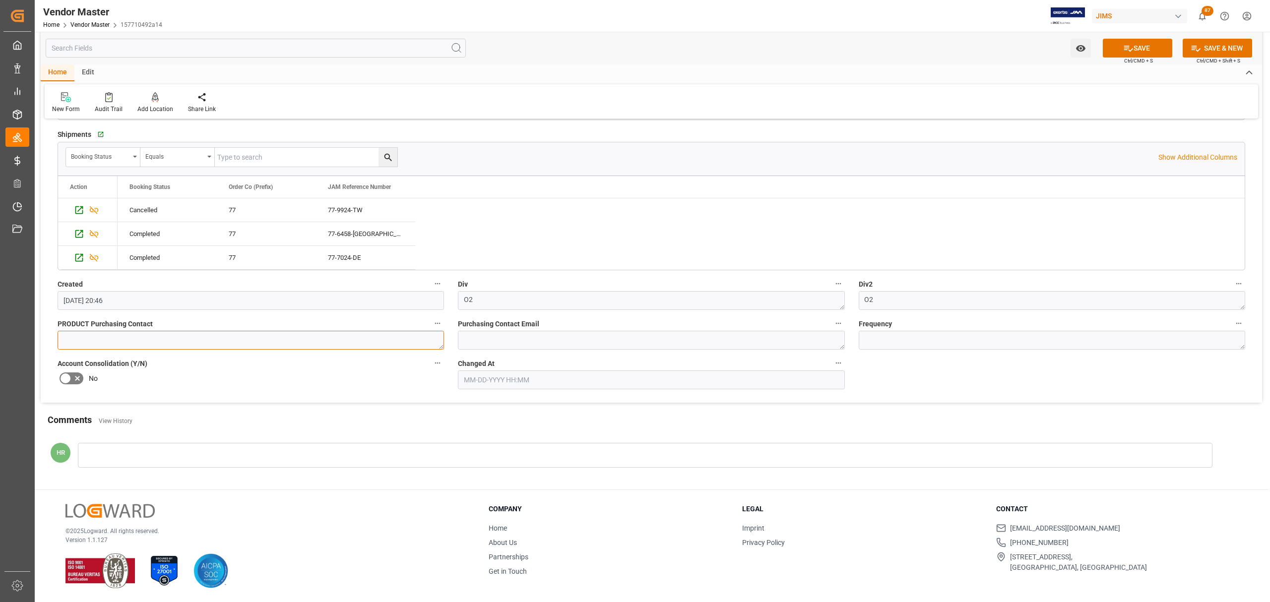
click at [147, 336] on textarea at bounding box center [251, 340] width 387 height 19
paste textarea "Lilla Magri; Sharina Gandhi; Isabelle Cyr"
type textarea "Lilla Magri; Sharina Gandhi; Isabelle Cyr"
click at [603, 338] on textarea at bounding box center [651, 340] width 387 height 19
paste textarea "Lilla.Magri@CoastMusic.com ; Sharina.Gandhi@coastmusic.com ; isabelle.cyr@coast…"
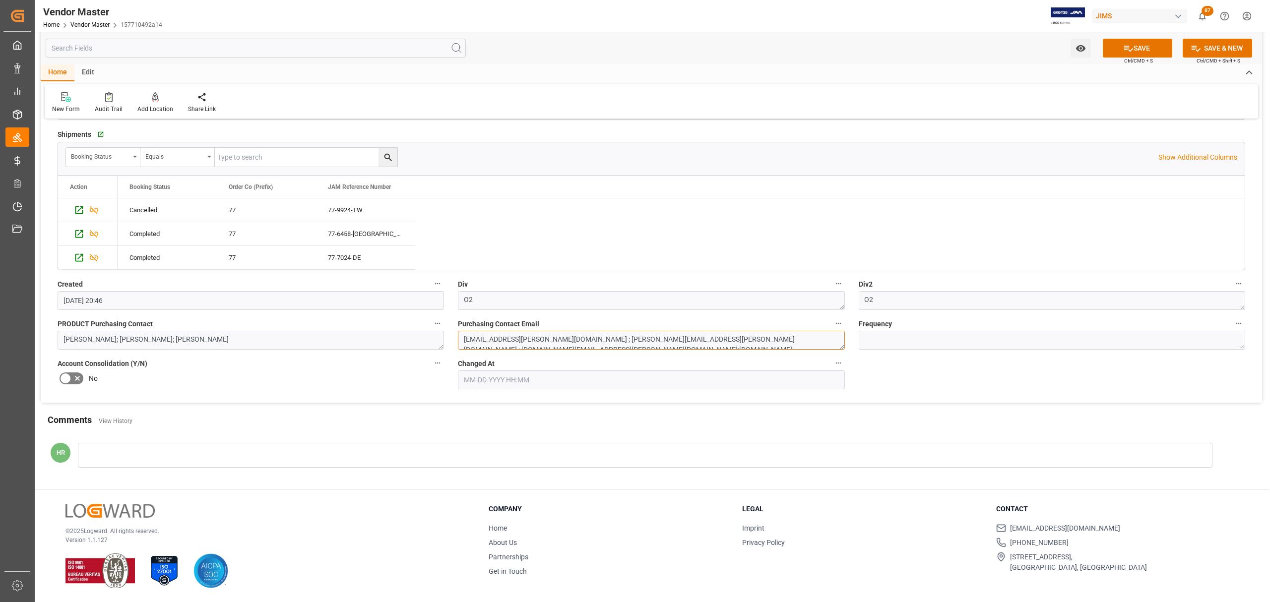
scroll to position [8, 0]
drag, startPoint x: 661, startPoint y: 341, endPoint x: 586, endPoint y: 347, distance: 75.7
click at [586, 347] on textarea "Lilla.Magri@CoastMusic.com ; Sharina.Gandhi@coastmusic.com ; isabelle.cyr@coast…" at bounding box center [651, 340] width 387 height 19
click at [663, 342] on textarea "Lilla.Magri@CoastMusic.com ; Sharina.Gandhi@coastmusic.com ; isabelle.cyr@coast…" at bounding box center [651, 340] width 387 height 19
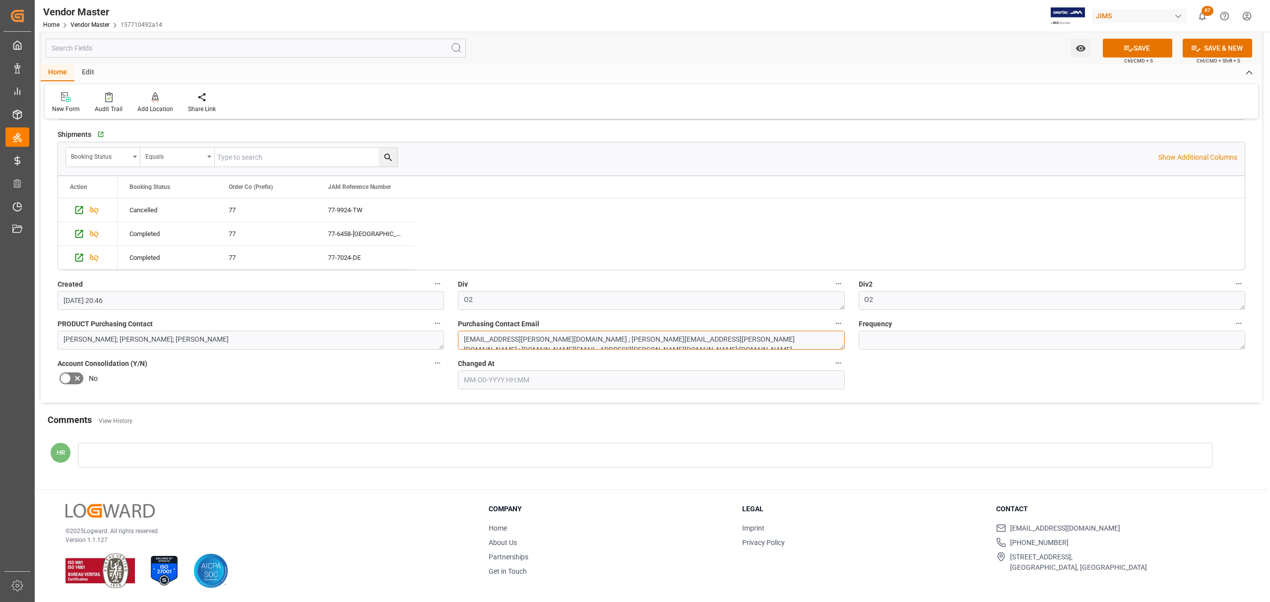
drag, startPoint x: 666, startPoint y: 342, endPoint x: 600, endPoint y: 338, distance: 65.6
click at [598, 340] on textarea "Lilla.Magri@CoastMusic.com ; Sharina.Gandhi@coastmusic.com ; isabelle.cyr@coast…" at bounding box center [651, 340] width 387 height 19
click at [673, 342] on textarea "Lilla.Magri@CoastMusic.com ; Sharina.Gandhi@coastmusic.com ; isabelle.cyr@coast…" at bounding box center [651, 340] width 387 height 19
drag, startPoint x: 667, startPoint y: 342, endPoint x: 563, endPoint y: 346, distance: 104.8
click at [560, 346] on textarea "Lilla.Magri@CoastMusic.com ; Sharina.Gandhi@coastmusic.com ; isabelle.cyr@coast…" at bounding box center [651, 340] width 387 height 19
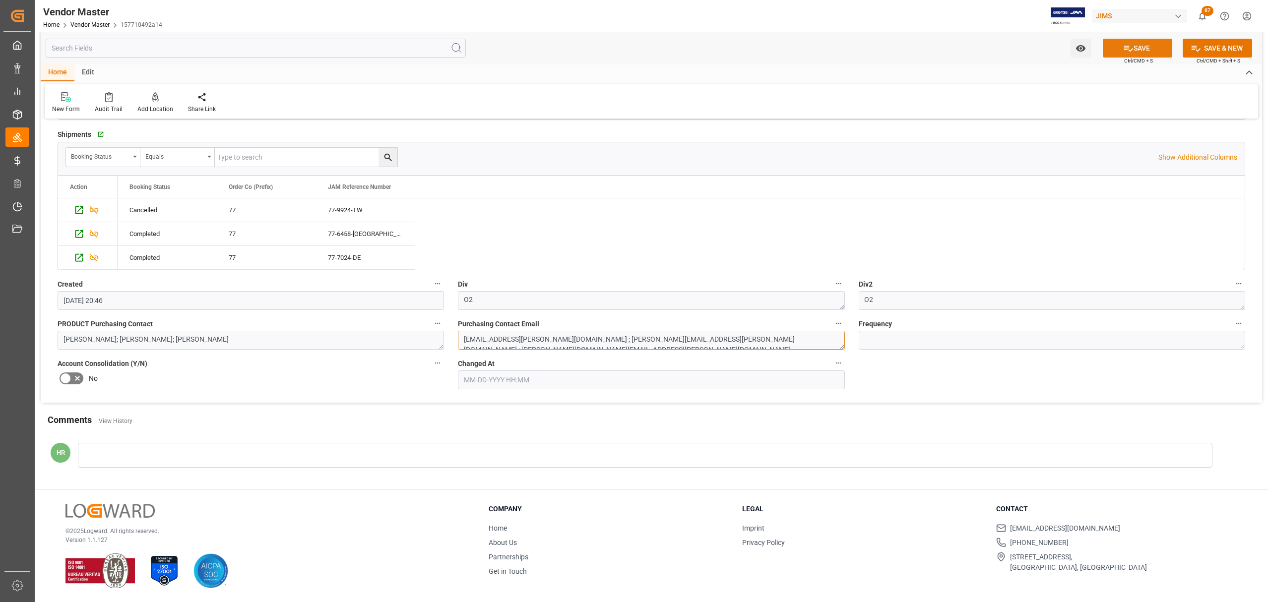
type textarea "Lilla.Magri@CoastMusic.com ; Sharina.Gandhi@coastmusic.com ; isabelle.cyr@coast…"
click at [1150, 45] on button "SAVE" at bounding box center [1137, 48] width 69 height 19
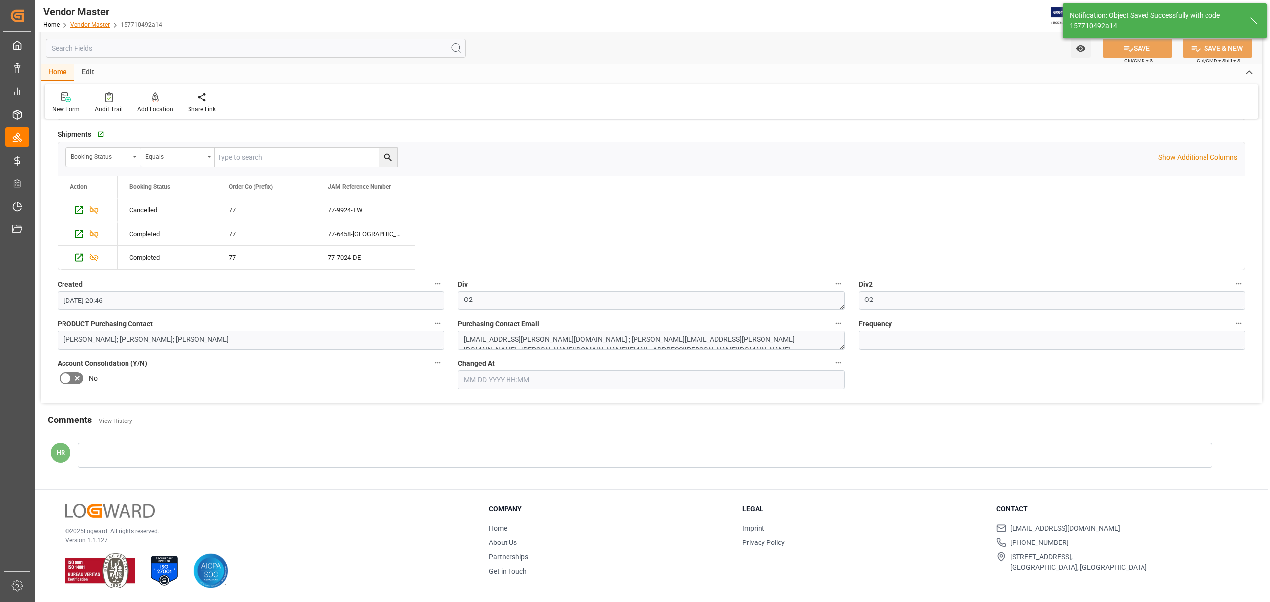
click at [93, 22] on link "Vendor Master" at bounding box center [89, 24] width 39 height 7
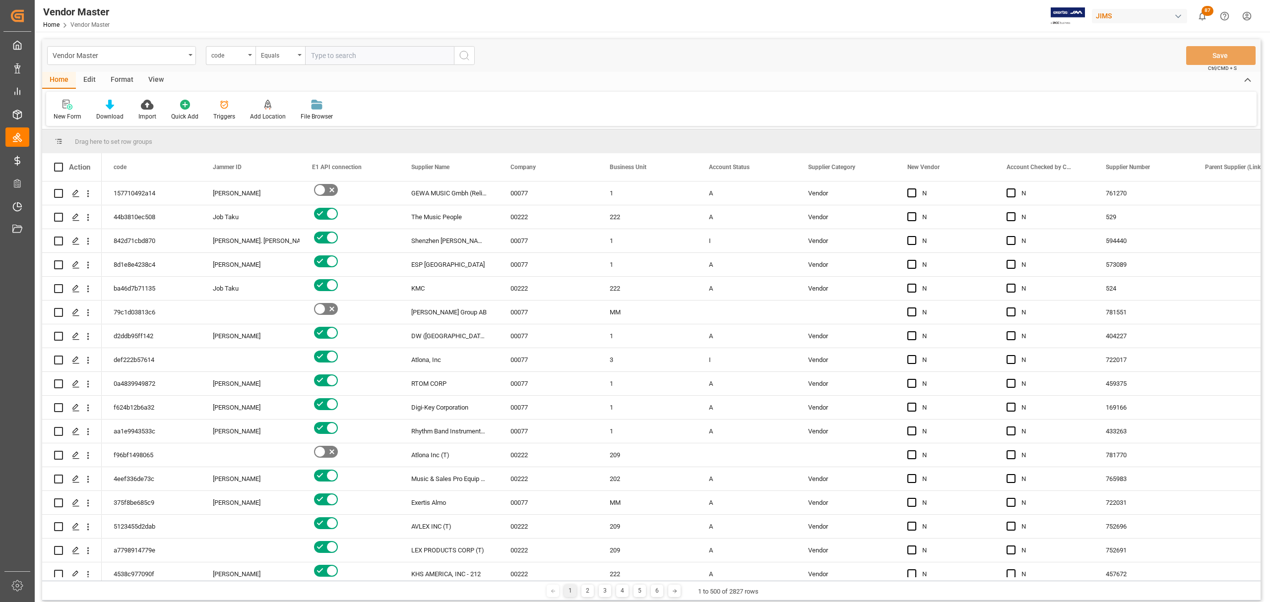
click at [328, 54] on input "text" at bounding box center [379, 55] width 149 height 19
click at [236, 58] on div "code" at bounding box center [228, 54] width 34 height 11
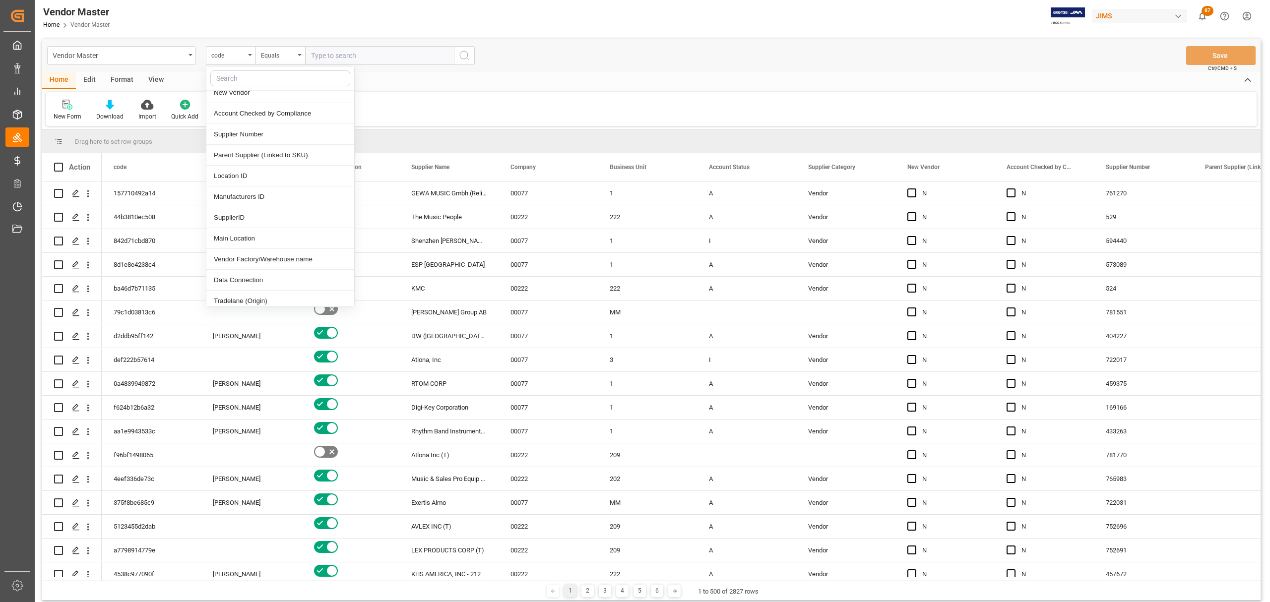
scroll to position [132, 0]
click at [257, 181] on div "Supplier Number" at bounding box center [280, 177] width 148 height 21
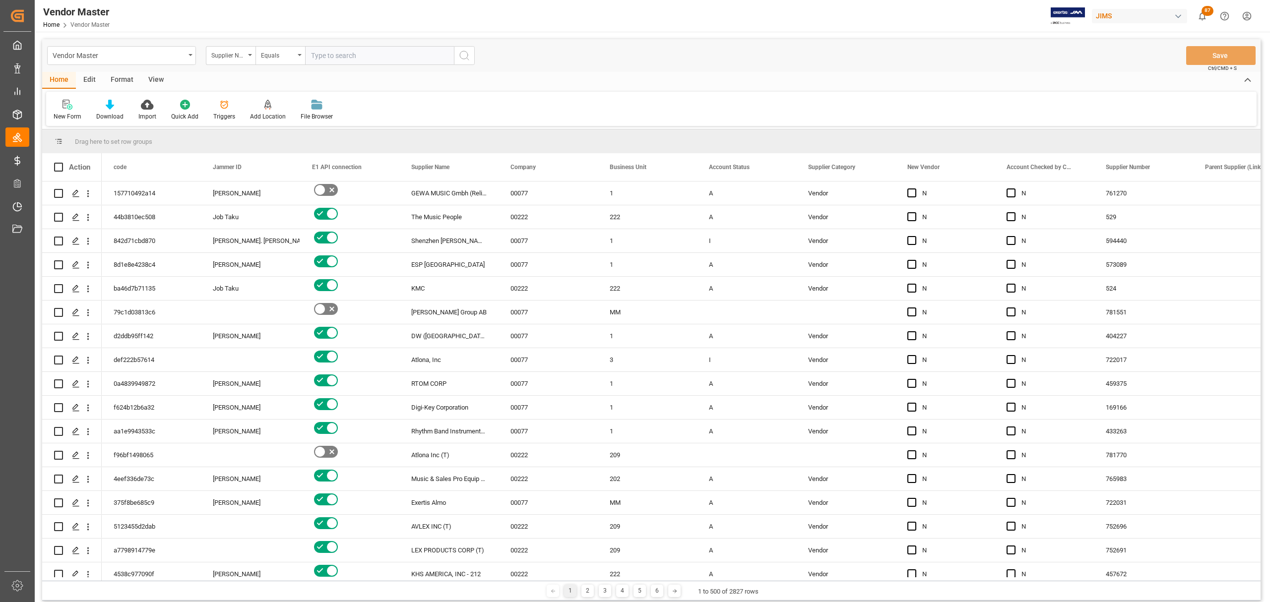
click at [348, 57] on input "text" at bounding box center [379, 55] width 149 height 19
paste input "663119"
type input "663119"
click at [466, 51] on icon "search button" at bounding box center [465, 56] width 12 height 12
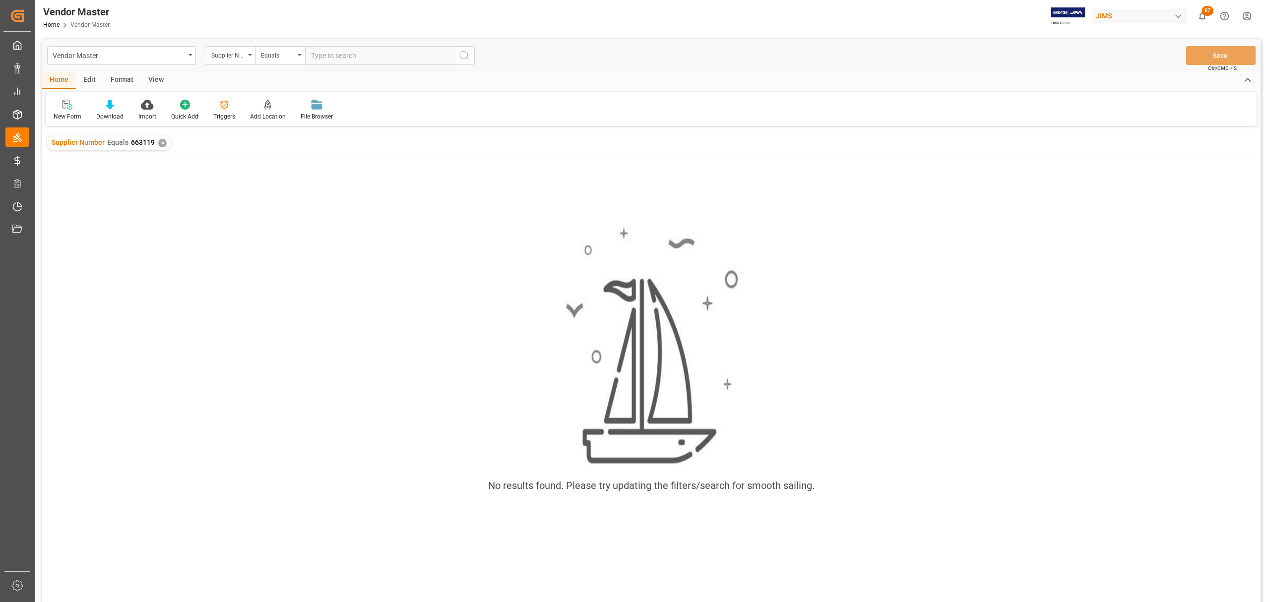
click at [161, 146] on div "✕" at bounding box center [162, 143] width 8 height 8
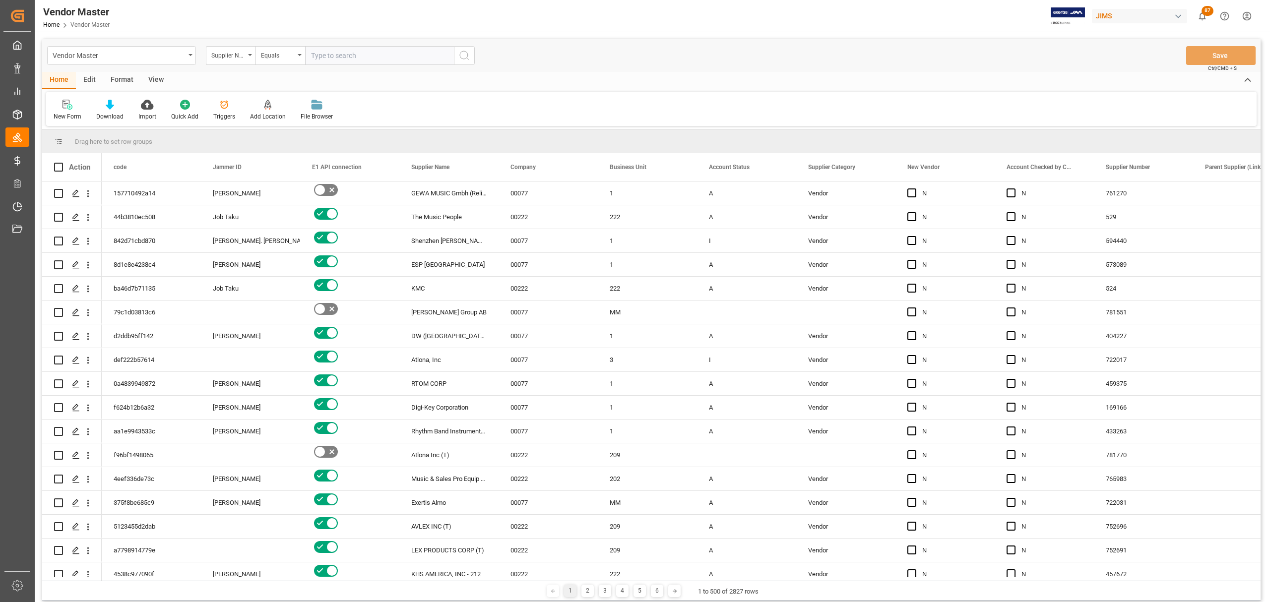
click at [350, 54] on input "text" at bounding box center [379, 55] width 149 height 19
paste input "663119"
type input "663119"
click at [466, 60] on icon "search button" at bounding box center [465, 56] width 12 height 12
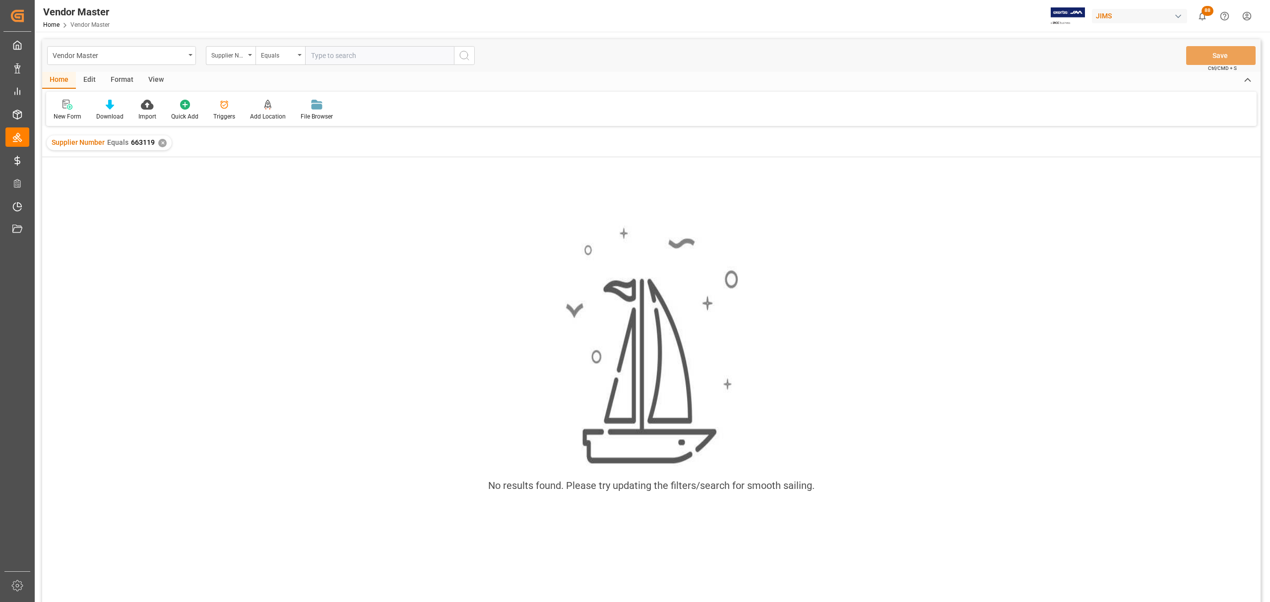
click at [161, 144] on div "✕" at bounding box center [162, 143] width 8 height 8
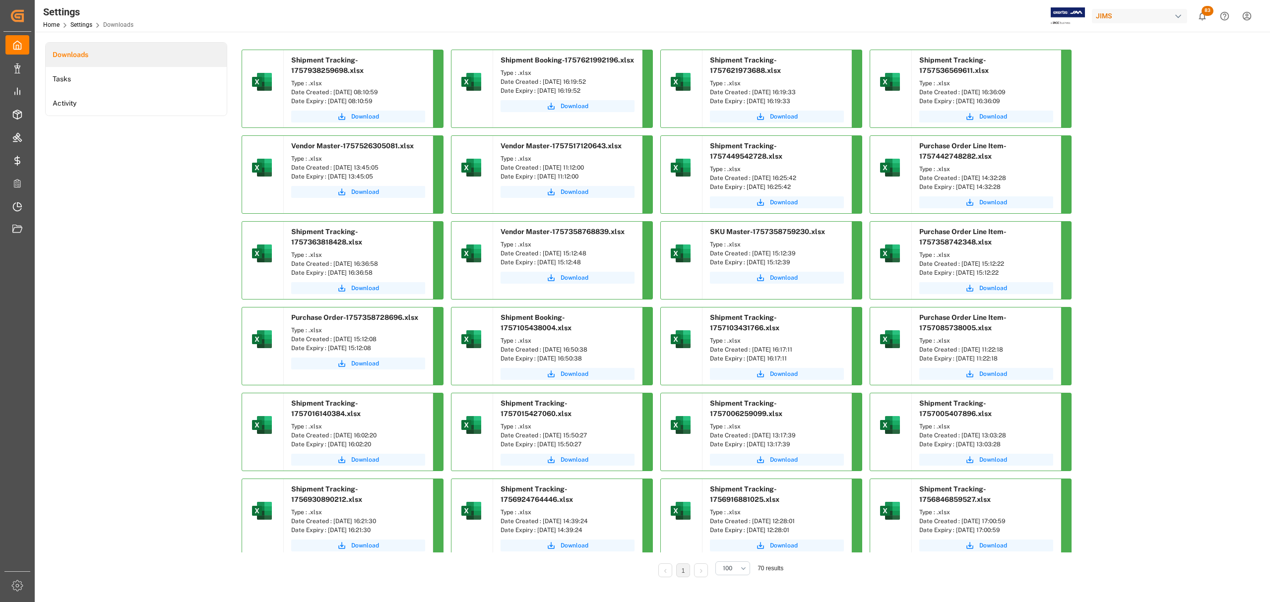
drag, startPoint x: 127, startPoint y: 295, endPoint x: 147, endPoint y: 275, distance: 28.1
click at [127, 295] on div "Downloads Tasks Activity" at bounding box center [136, 316] width 182 height 549
drag, startPoint x: 144, startPoint y: 280, endPoint x: 445, endPoint y: 4, distance: 408.5
click at [145, 280] on div "Downloads Tasks Activity" at bounding box center [136, 316] width 182 height 549
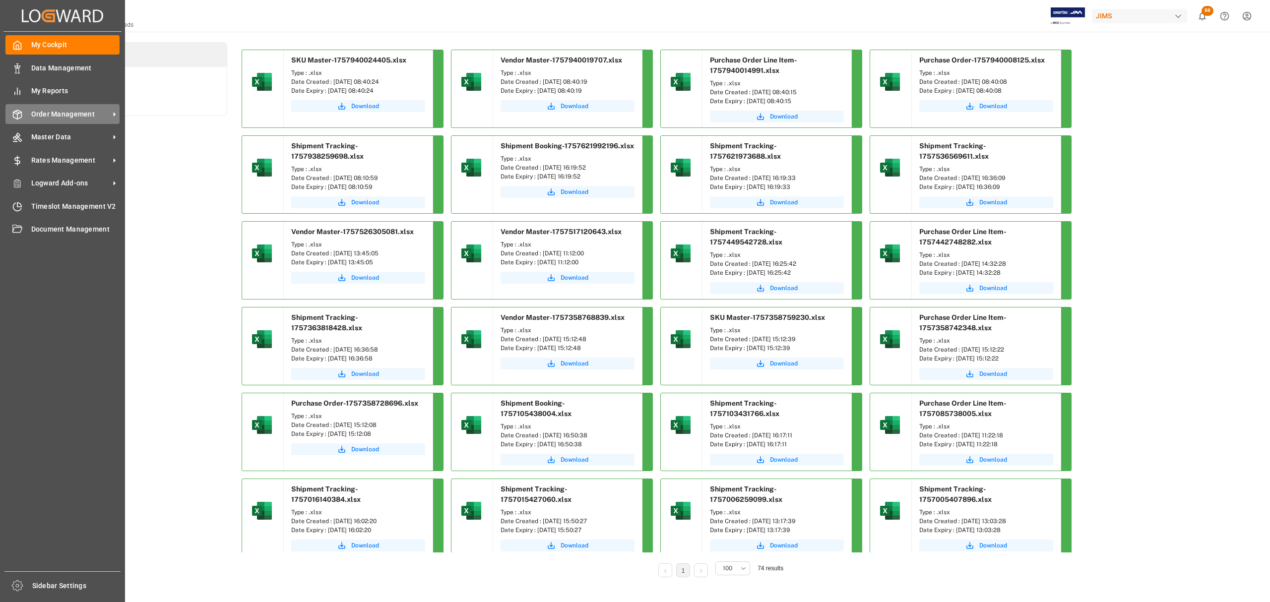
click at [74, 112] on span "Order Management" at bounding box center [70, 114] width 78 height 10
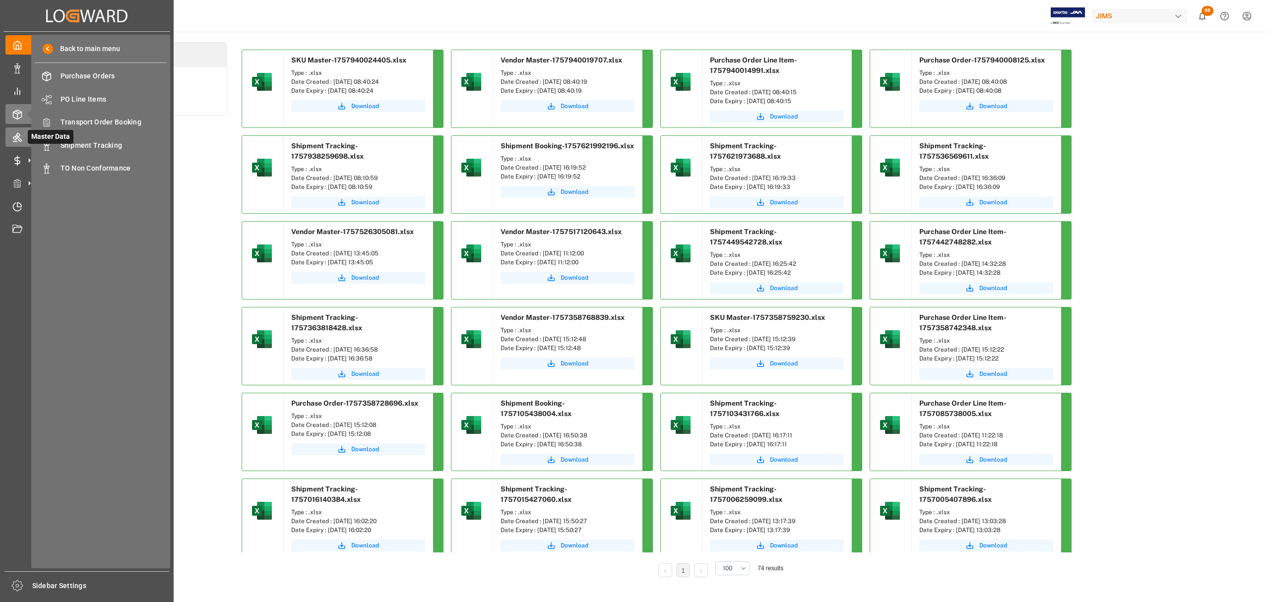
click at [12, 134] on icon at bounding box center [17, 137] width 10 height 10
click at [92, 74] on span "Vendor Master" at bounding box center [114, 76] width 107 height 10
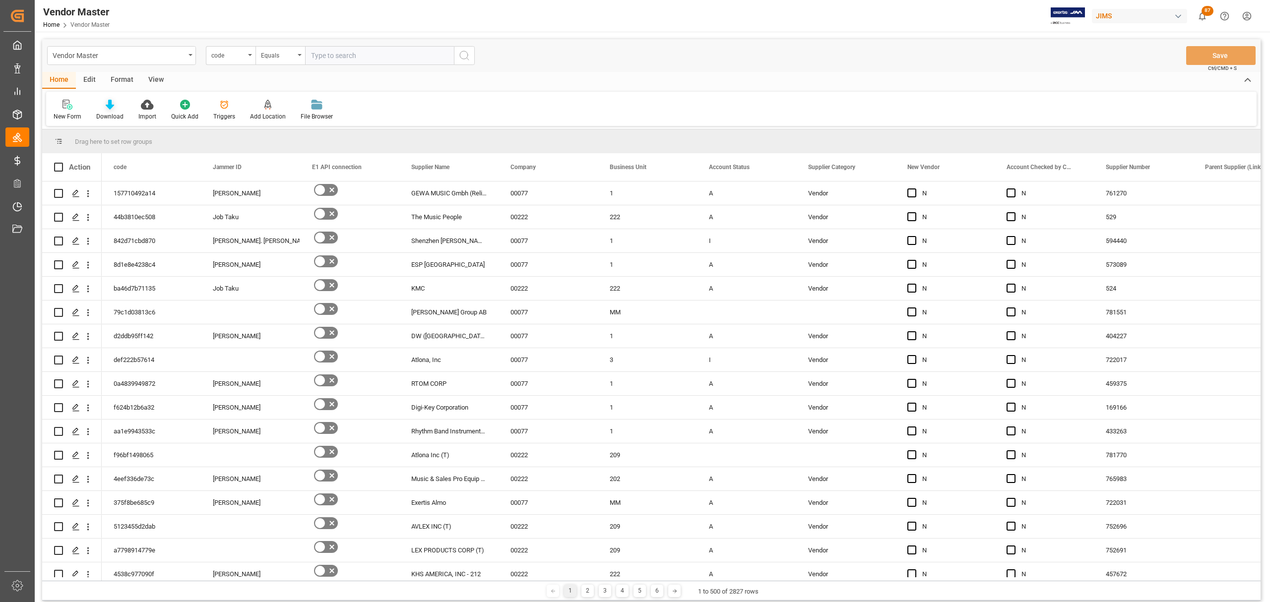
click at [106, 102] on icon at bounding box center [110, 105] width 8 height 10
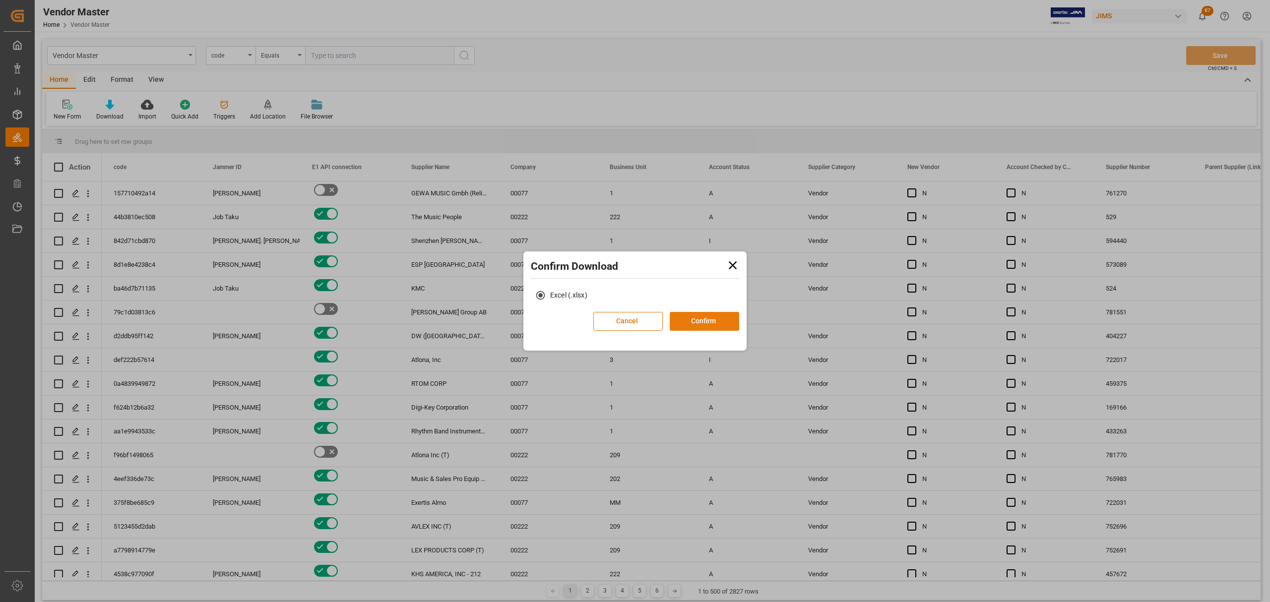
click at [714, 317] on button "Confirm" at bounding box center [704, 321] width 69 height 19
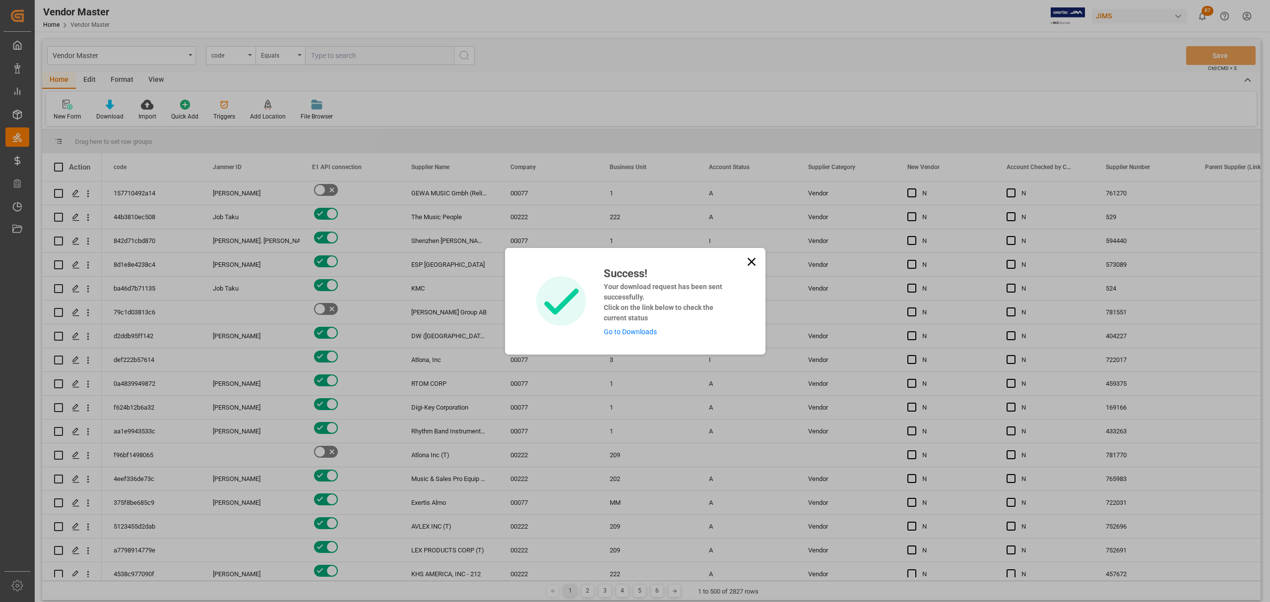
click at [634, 330] on link "Go to Downloads" at bounding box center [630, 332] width 53 height 8
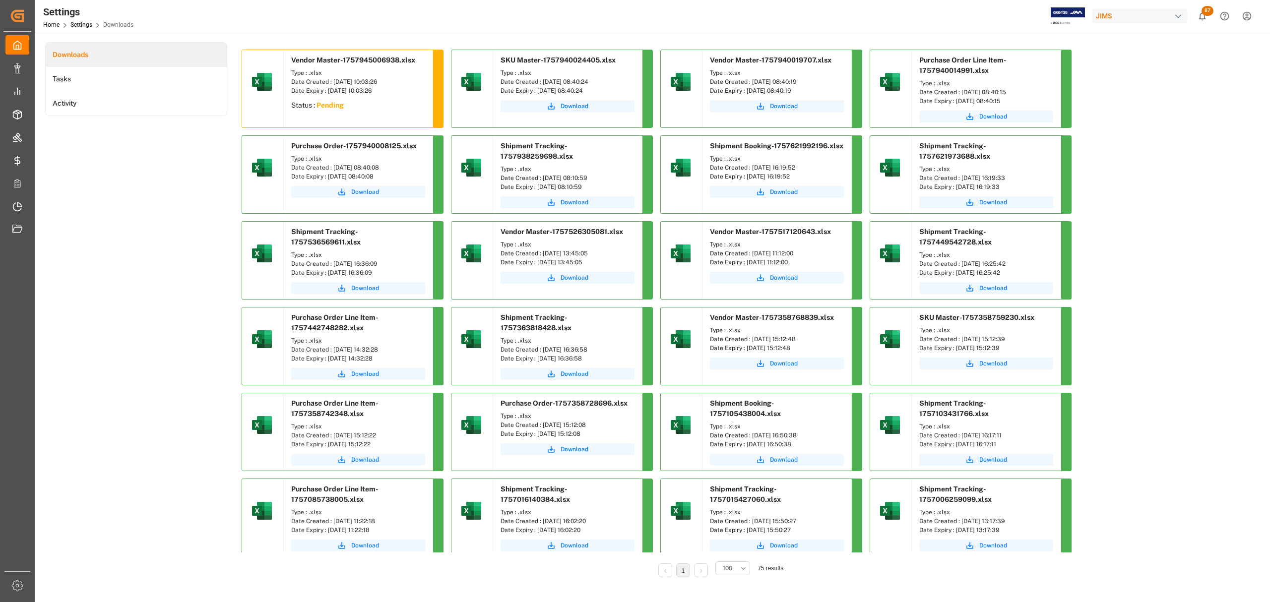
click at [81, 204] on div "Downloads Tasks Activity" at bounding box center [136, 316] width 182 height 549
click at [357, 108] on span "Download" at bounding box center [365, 106] width 28 height 9
drag, startPoint x: 1178, startPoint y: 381, endPoint x: 1075, endPoint y: 362, distance: 105.0
click at [96, 187] on div "Downloads Tasks Activity" at bounding box center [136, 316] width 182 height 549
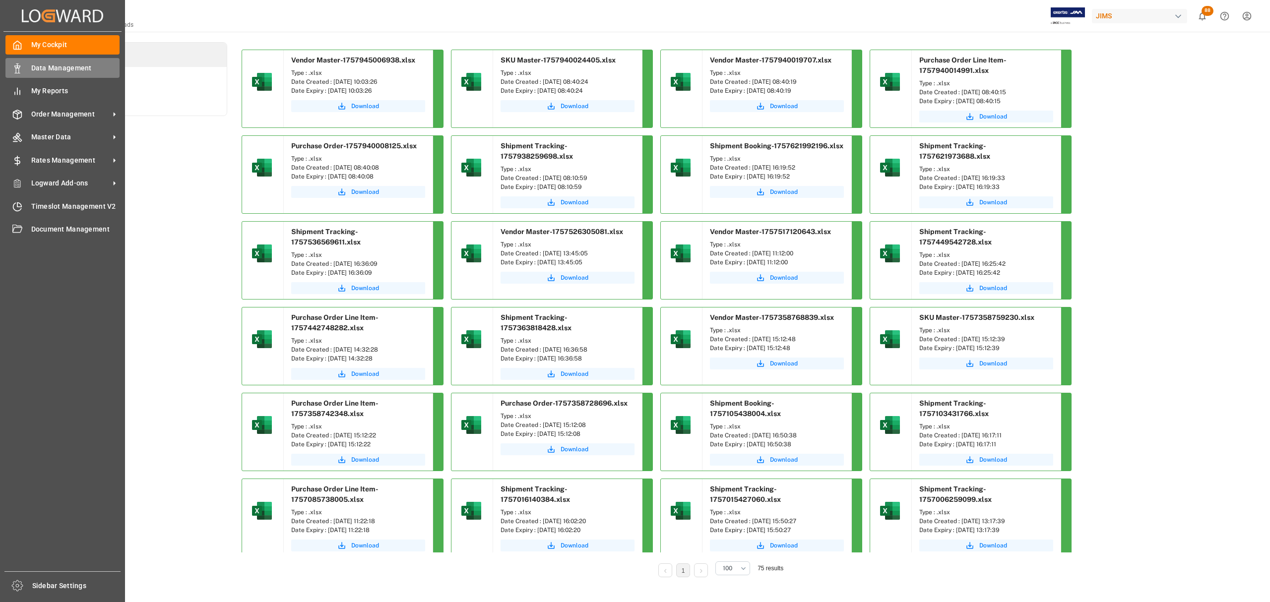
click at [50, 66] on span "Data Management" at bounding box center [75, 68] width 89 height 10
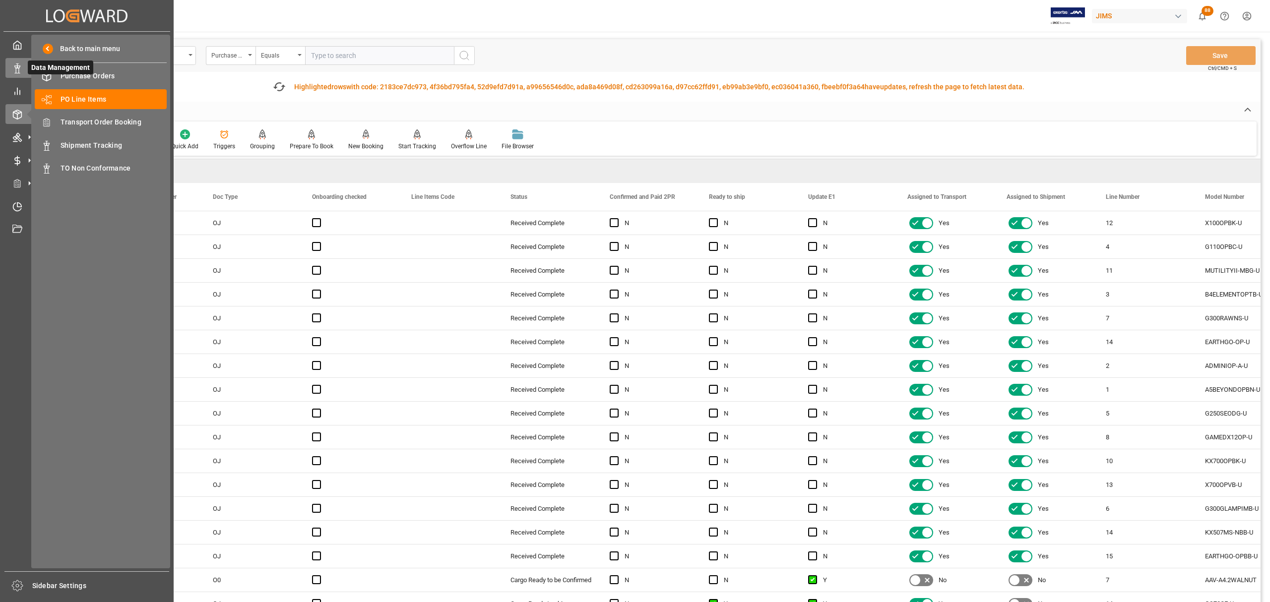
click at [20, 63] on div at bounding box center [13, 68] width 17 height 10
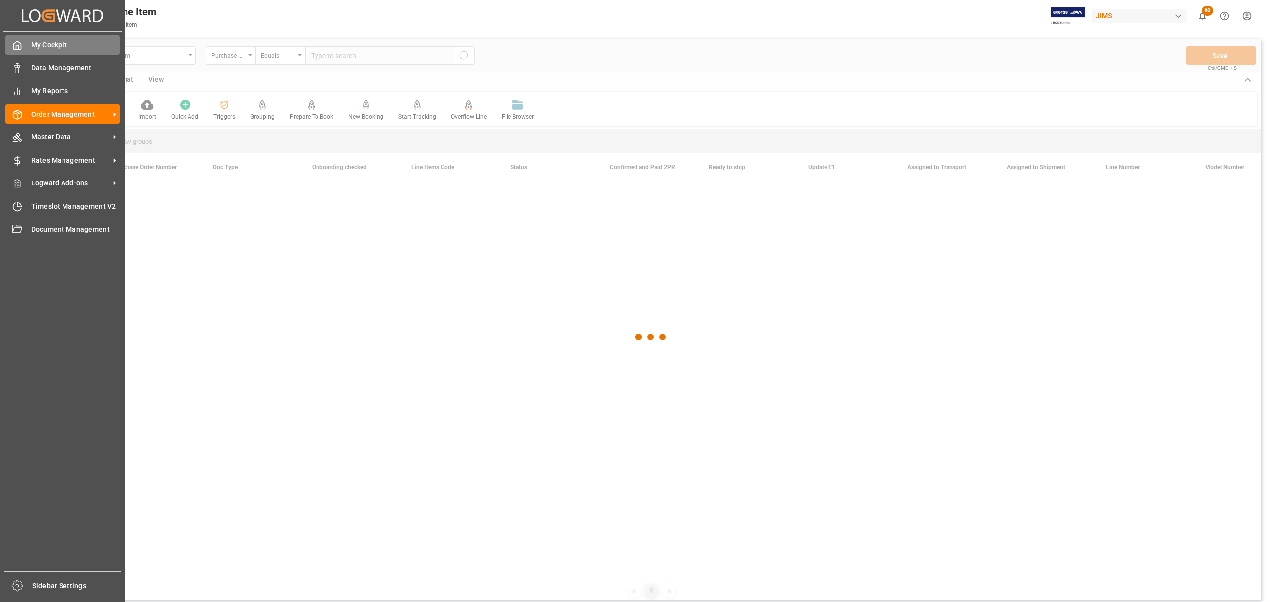
click at [13, 42] on icon at bounding box center [17, 45] width 10 height 10
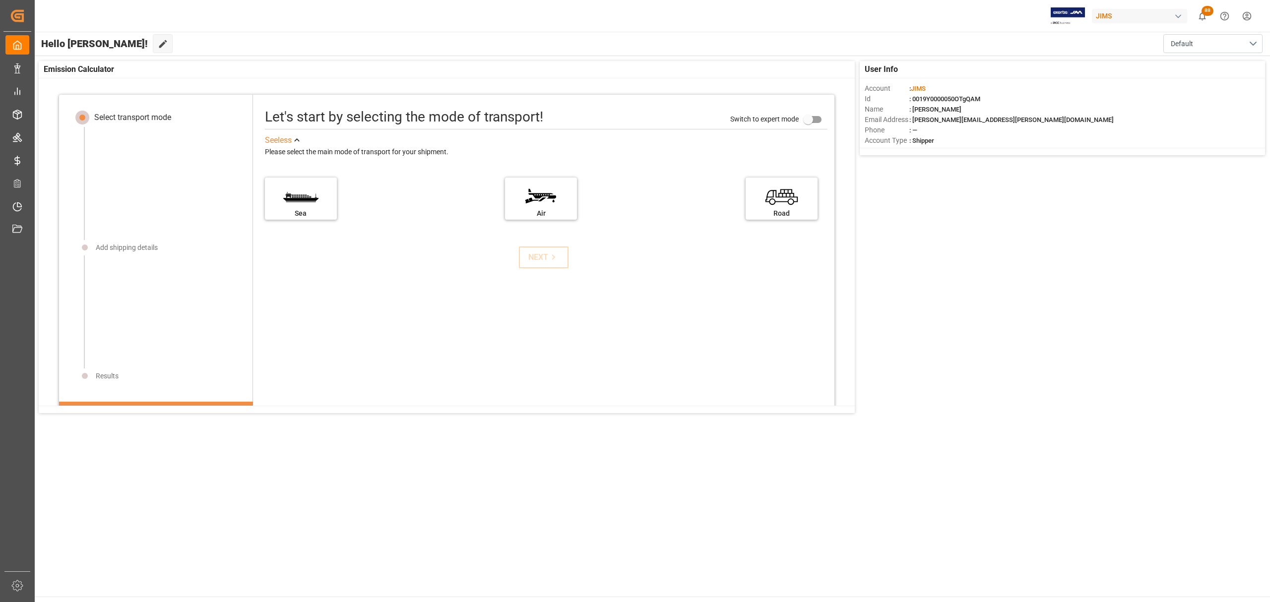
click at [671, 490] on main "Hello Hamid! Edit Cockpit Default User Info Account : JIMS Id : 0019Y0000050OTg…" at bounding box center [652, 314] width 1237 height 565
click at [585, 455] on main "Hello Hamid! Edit Cockpit Default User Info Account : JIMS Id : 0019Y0000050OTg…" at bounding box center [652, 314] width 1237 height 565
click at [439, 510] on main "Hello Hamid! Edit Cockpit Default User Info Account : JIMS Id : 0019Y0000050OTg…" at bounding box center [652, 314] width 1237 height 565
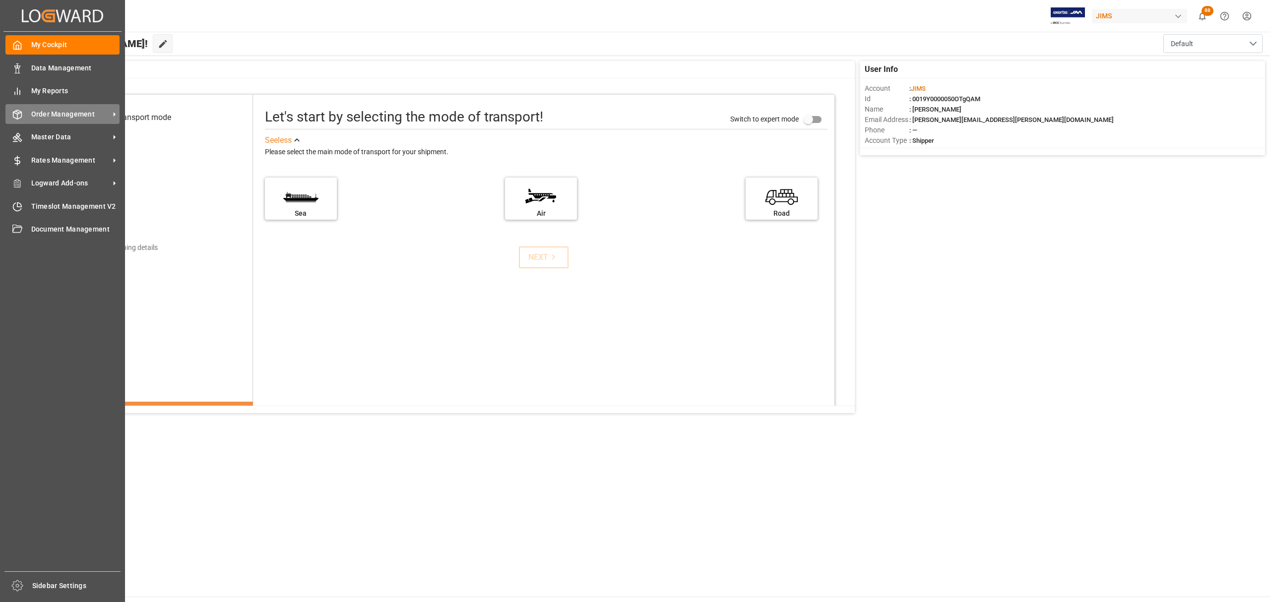
click at [55, 114] on span "Order Management" at bounding box center [70, 114] width 78 height 10
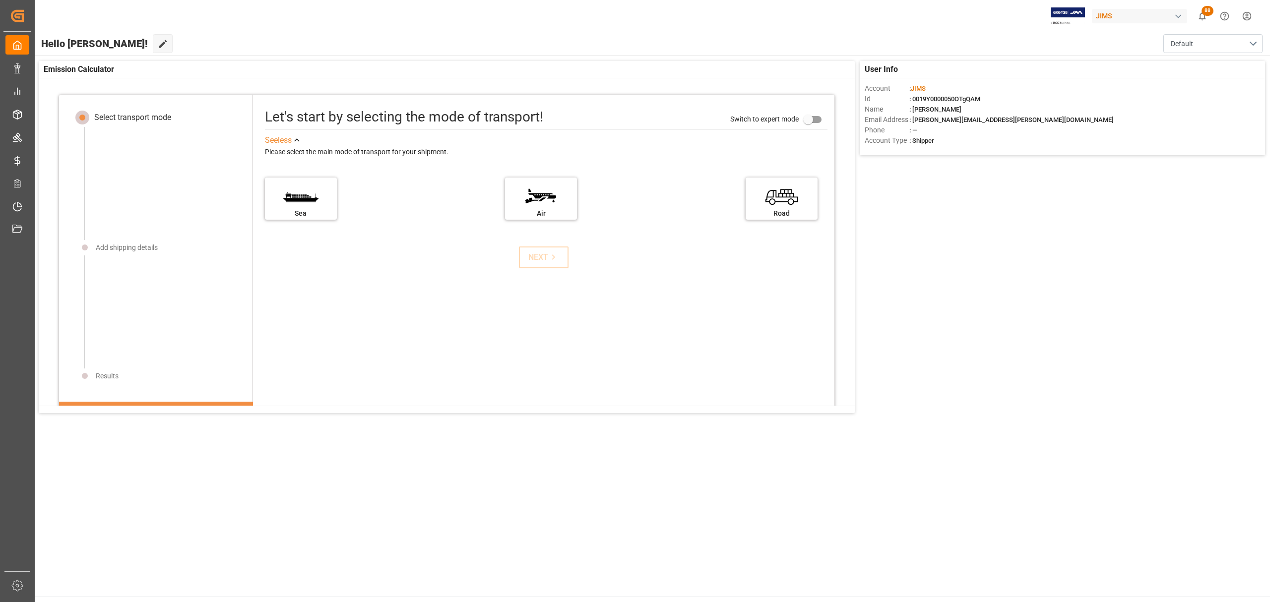
click at [514, 475] on main "Hello Hamid! Edit Cockpit Default User Info Account : JIMS Id : 0019Y0000050OTg…" at bounding box center [652, 314] width 1237 height 565
click at [412, 476] on main "Hello Hamid! Edit Cockpit Default User Info Account : JIMS Id : 0019Y0000050OTg…" at bounding box center [652, 314] width 1237 height 565
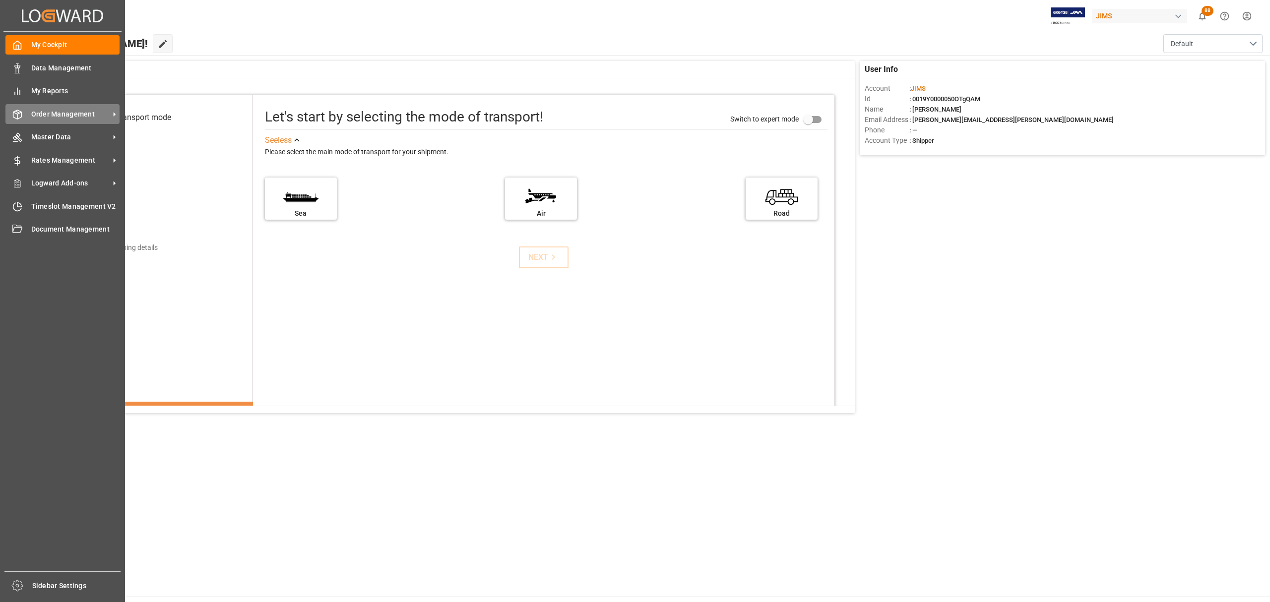
click at [51, 114] on span "Order Management" at bounding box center [70, 114] width 78 height 10
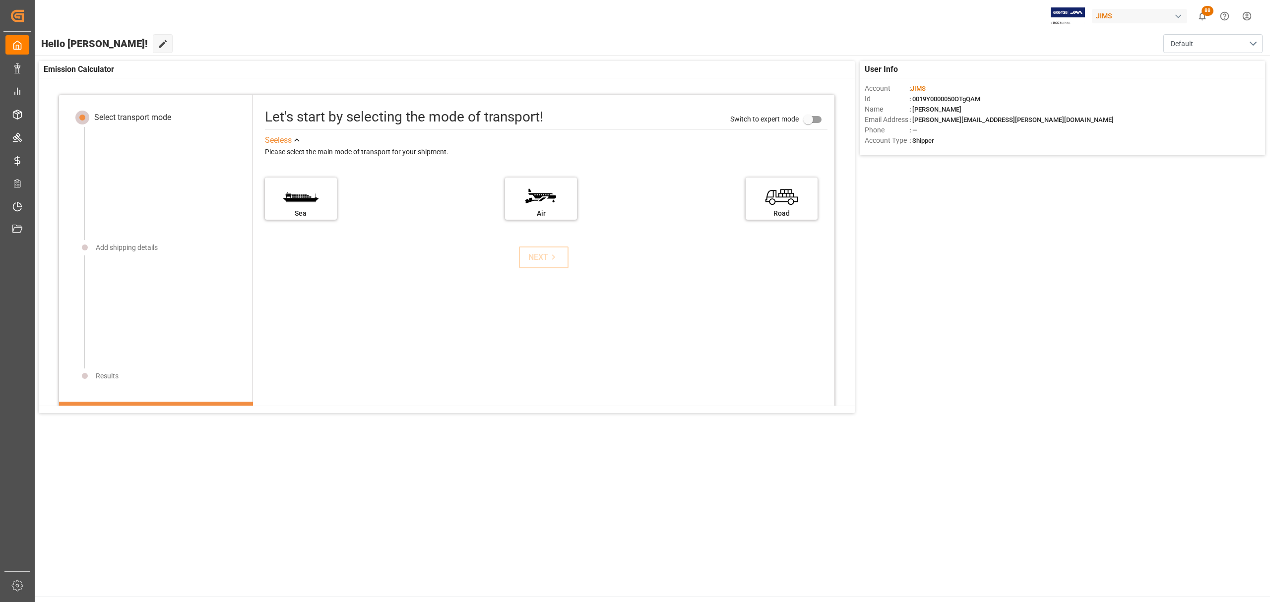
click at [622, 485] on main "Hello Hamid! Edit Cockpit Default User Info Account : JIMS Id : 0019Y0000050OTg…" at bounding box center [652, 314] width 1237 height 565
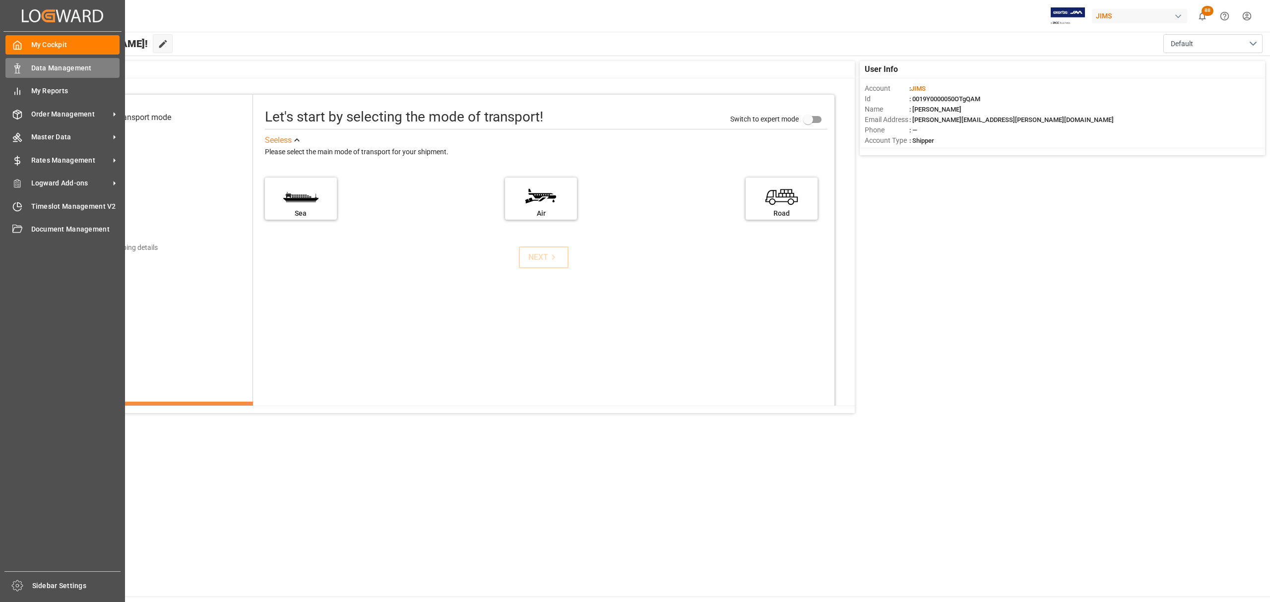
click at [80, 66] on span "Data Management" at bounding box center [75, 68] width 89 height 10
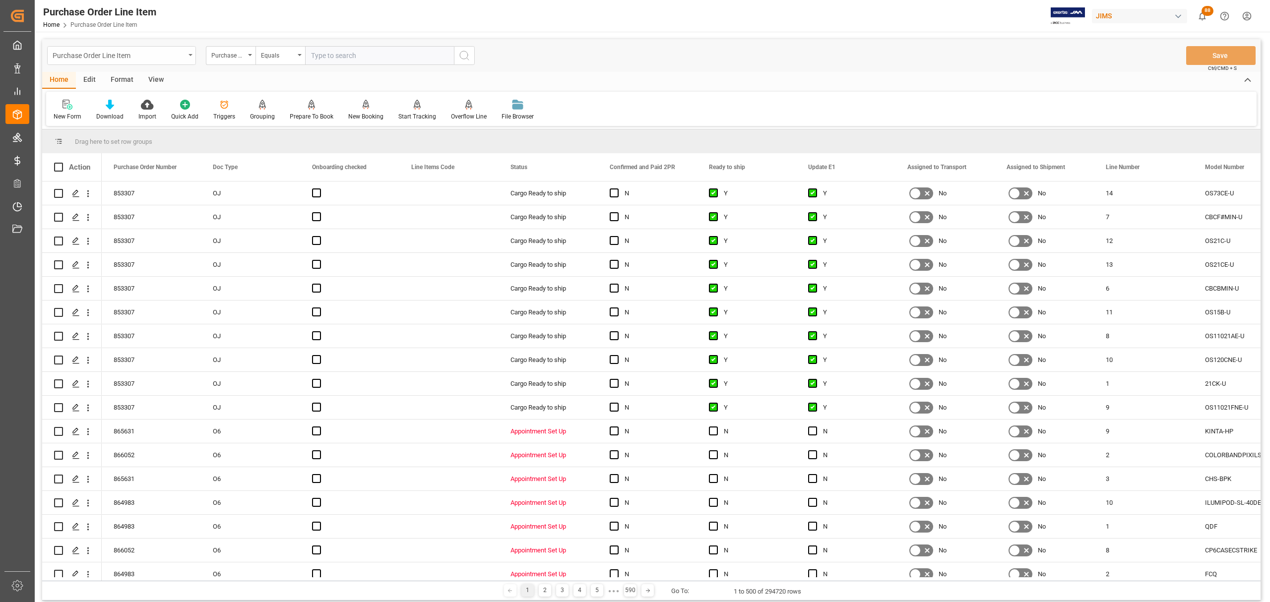
click at [174, 53] on div "Purchase Order Line Item" at bounding box center [119, 55] width 132 height 12
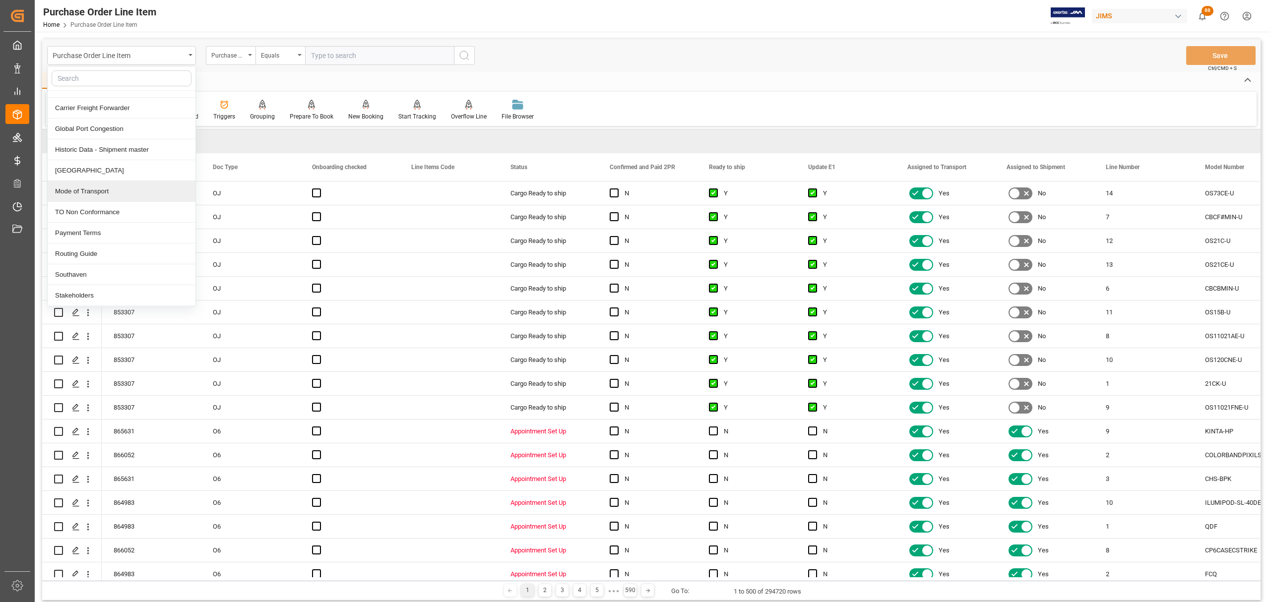
scroll to position [325, 0]
click at [104, 174] on div "Historic Data - Shipment master" at bounding box center [122, 172] width 148 height 21
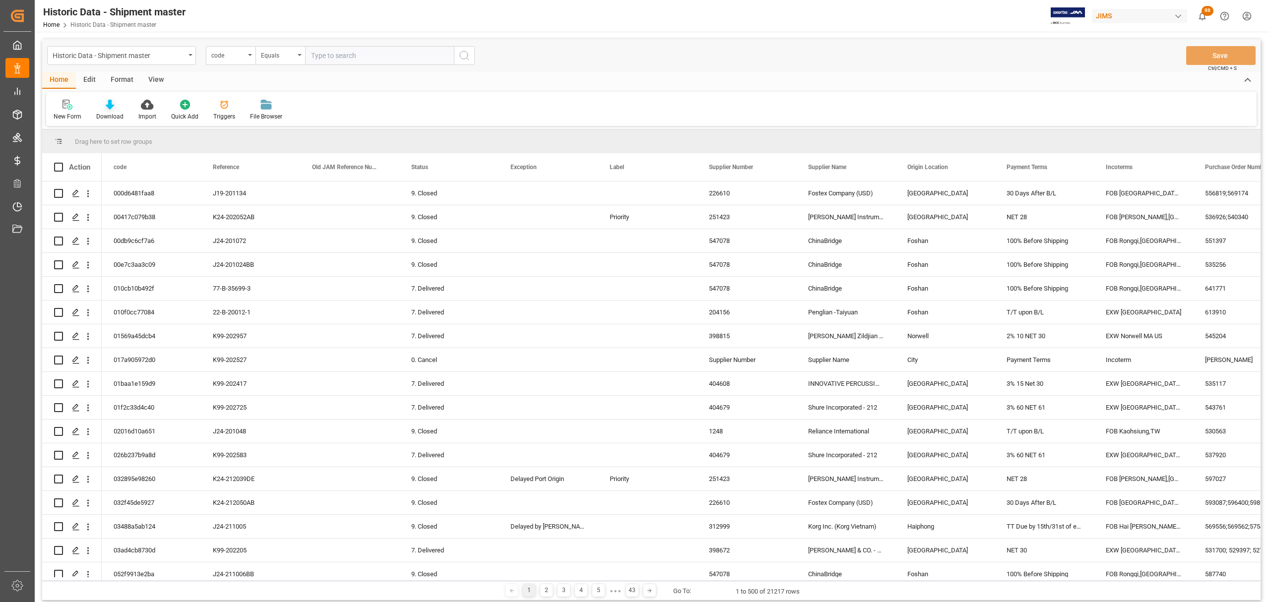
click at [106, 105] on icon at bounding box center [110, 105] width 8 height 10
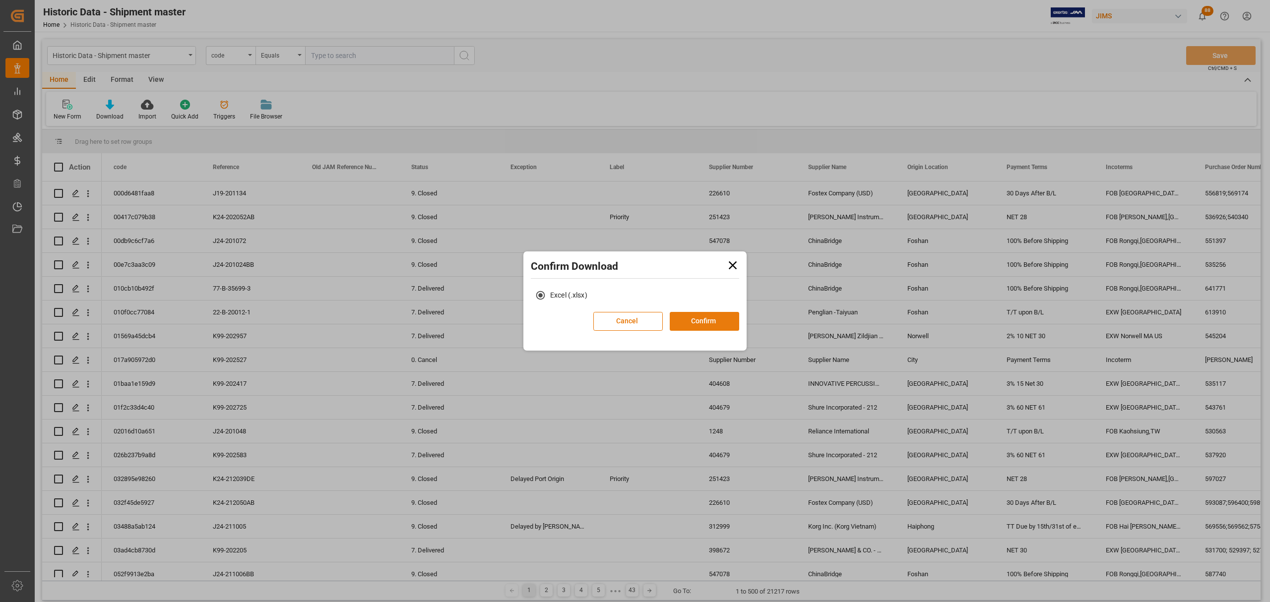
click at [715, 320] on button "Confirm" at bounding box center [704, 321] width 69 height 19
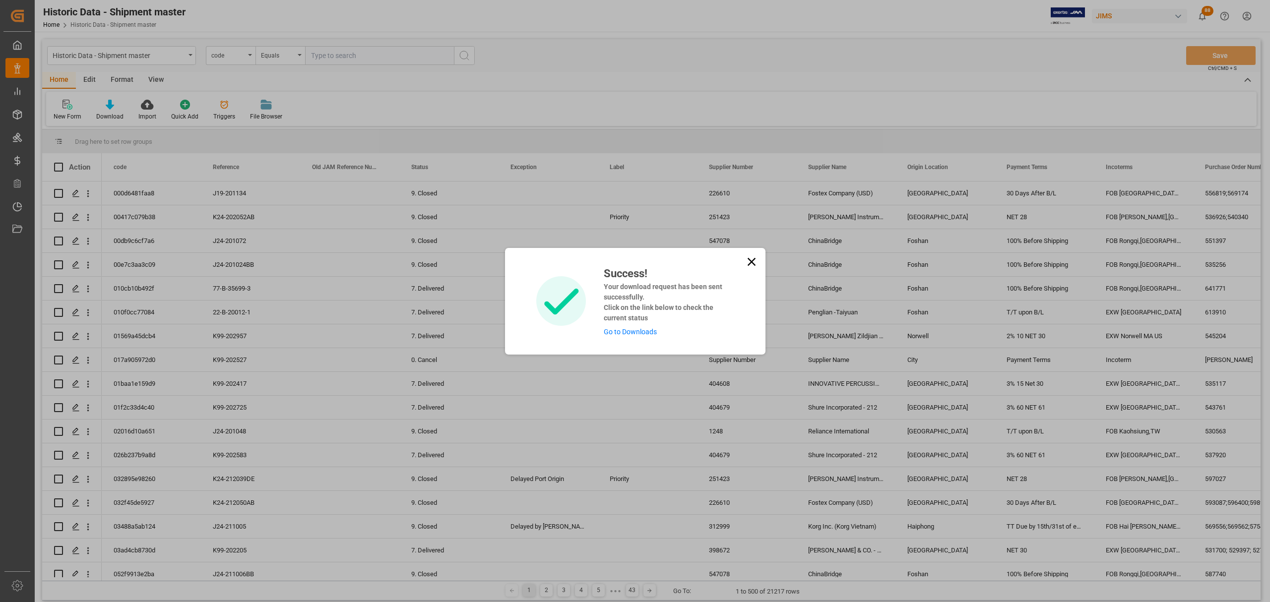
click at [623, 334] on link "Go to Downloads" at bounding box center [630, 332] width 53 height 8
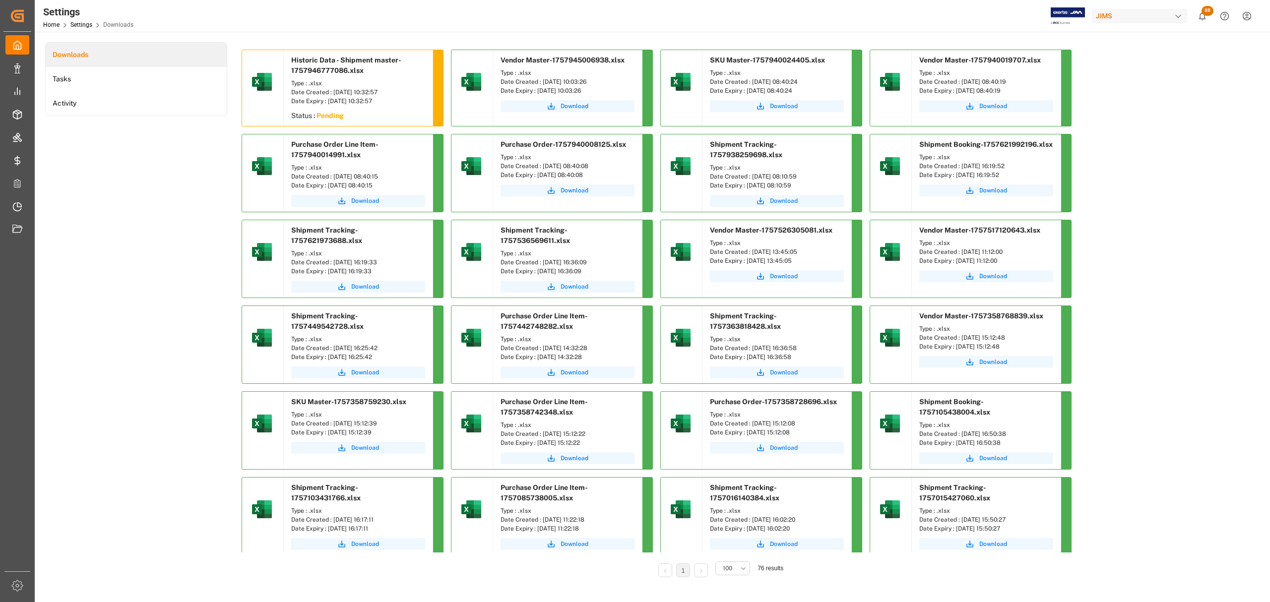
click at [156, 189] on div "Downloads Tasks Activity" at bounding box center [136, 316] width 182 height 549
drag, startPoint x: 158, startPoint y: 216, endPoint x: 156, endPoint y: 207, distance: 9.1
click at [158, 215] on div "Downloads Tasks Activity" at bounding box center [136, 316] width 182 height 549
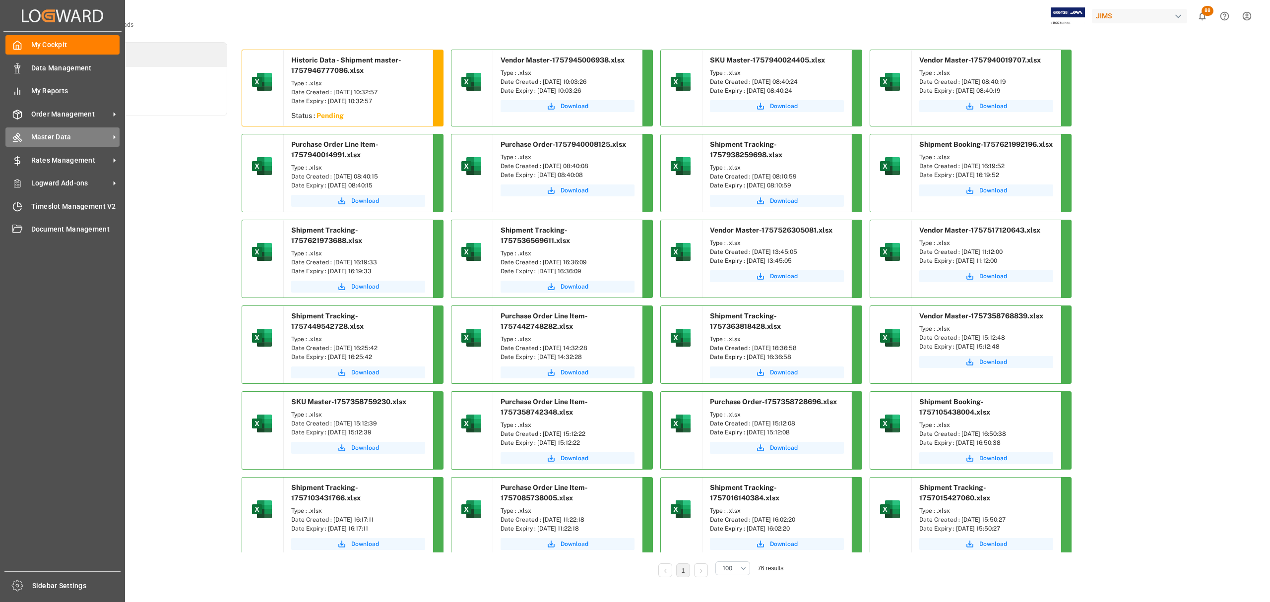
click at [93, 132] on span "Master Data" at bounding box center [70, 137] width 78 height 10
click at [76, 162] on span "Rates Management" at bounding box center [70, 160] width 78 height 10
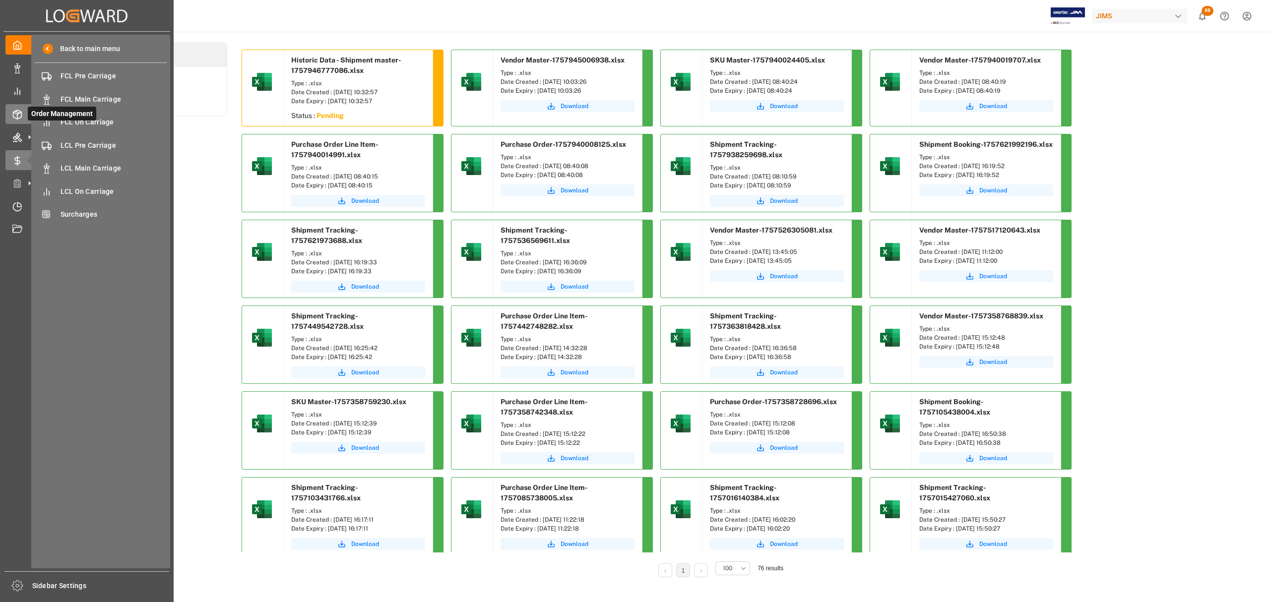
click at [18, 120] on div "Order Management Order Management" at bounding box center [86, 113] width 163 height 19
click at [18, 137] on icon at bounding box center [17, 137] width 10 height 10
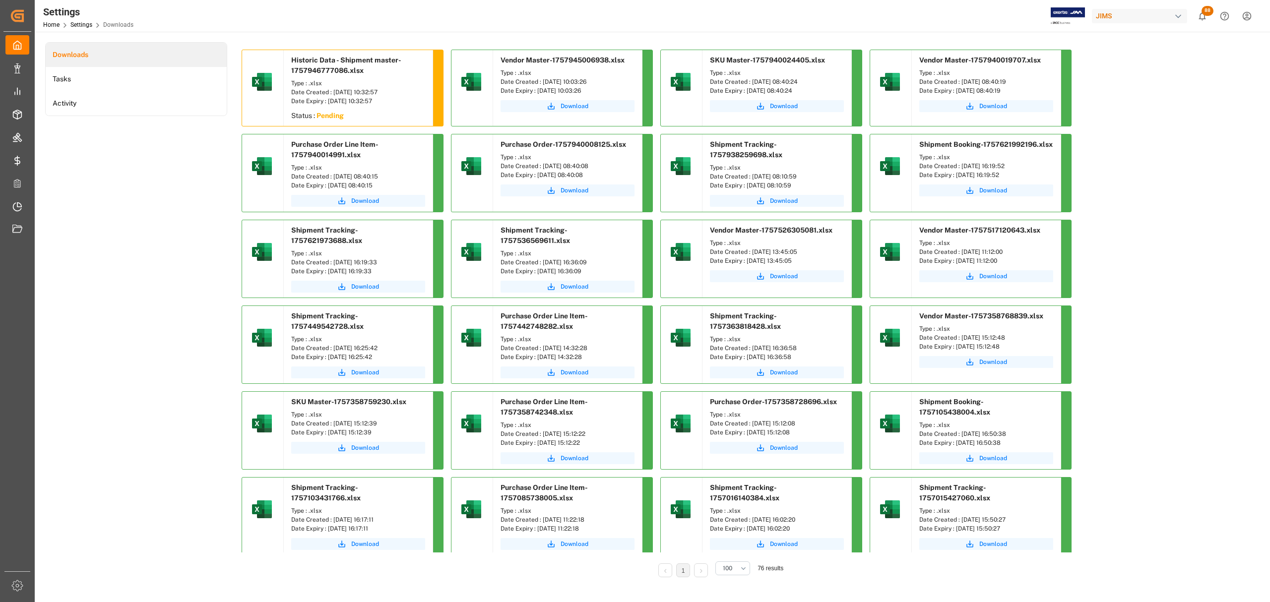
click at [145, 203] on div "Downloads Tasks Activity" at bounding box center [136, 316] width 182 height 549
click at [145, 346] on div "Downloads Tasks Activity" at bounding box center [136, 316] width 182 height 549
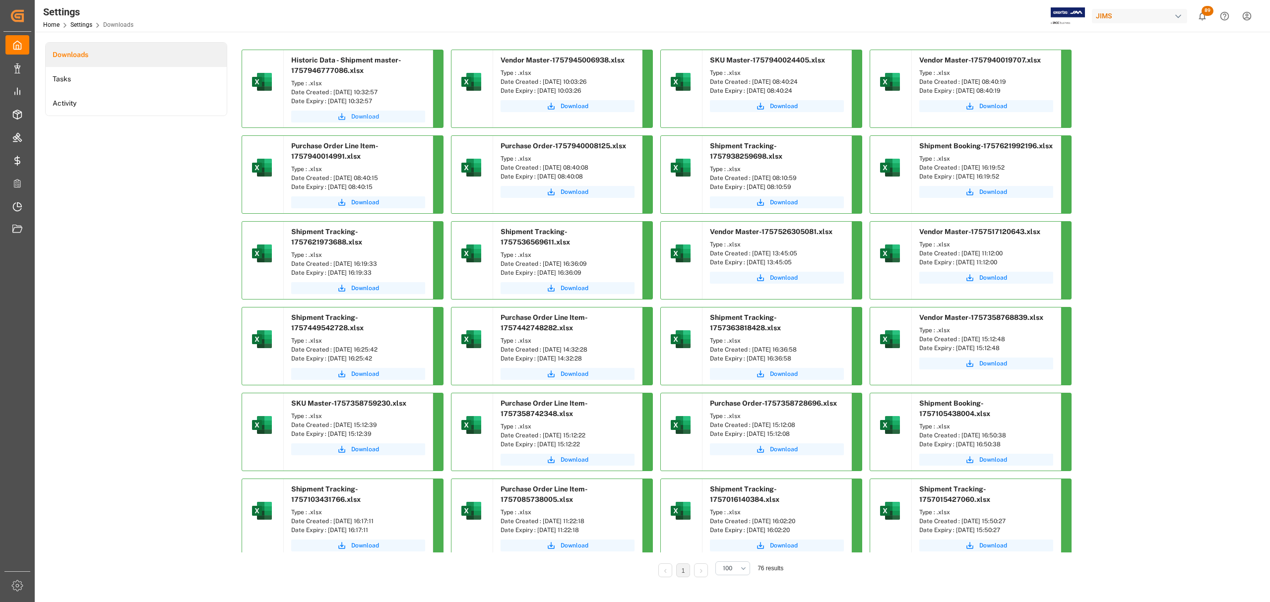
click at [360, 118] on span "Download" at bounding box center [365, 116] width 28 height 9
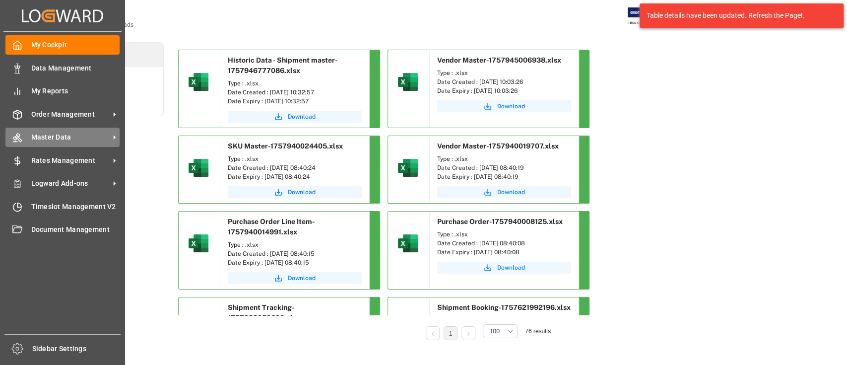
click at [58, 141] on span "Master Data" at bounding box center [70, 137] width 78 height 10
click at [44, 137] on span "Master Data" at bounding box center [70, 137] width 78 height 10
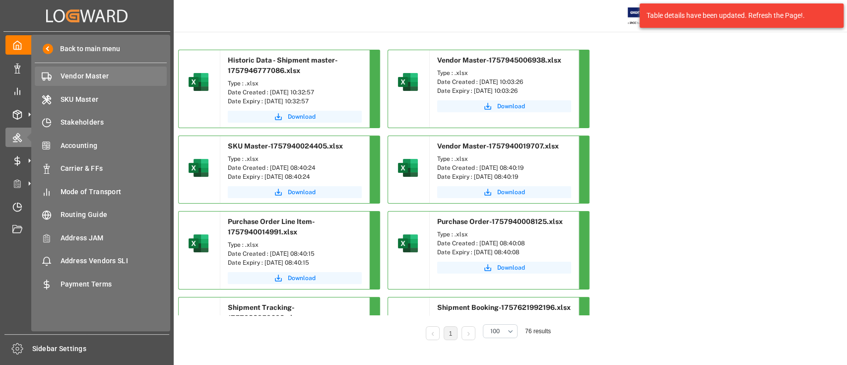
click at [79, 74] on span "Vendor Master" at bounding box center [114, 76] width 107 height 10
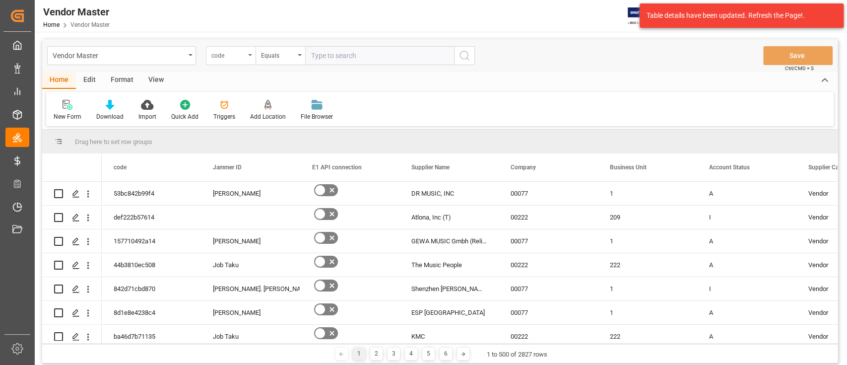
click at [253, 57] on div "code" at bounding box center [231, 55] width 50 height 19
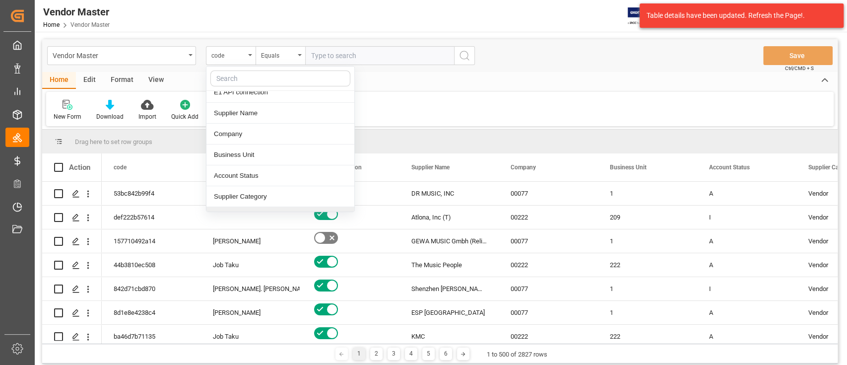
scroll to position [198, 0]
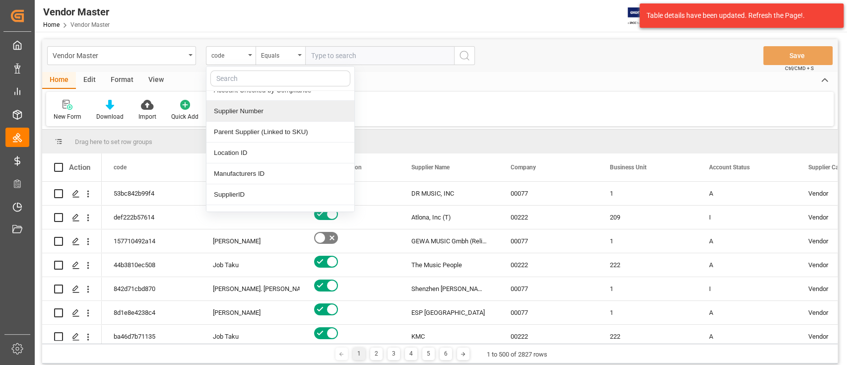
click at [245, 109] on div "Supplier Number" at bounding box center [280, 111] width 148 height 21
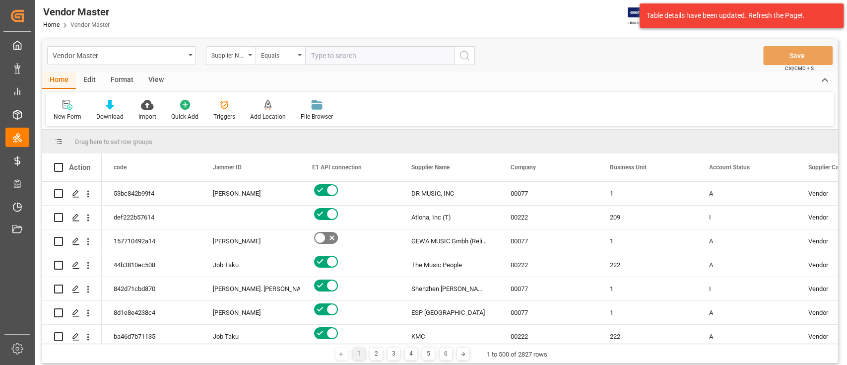
click at [401, 59] on input "text" at bounding box center [379, 55] width 149 height 19
paste input "131479"
type input "131479"
click at [464, 53] on icon "search button" at bounding box center [465, 56] width 12 height 12
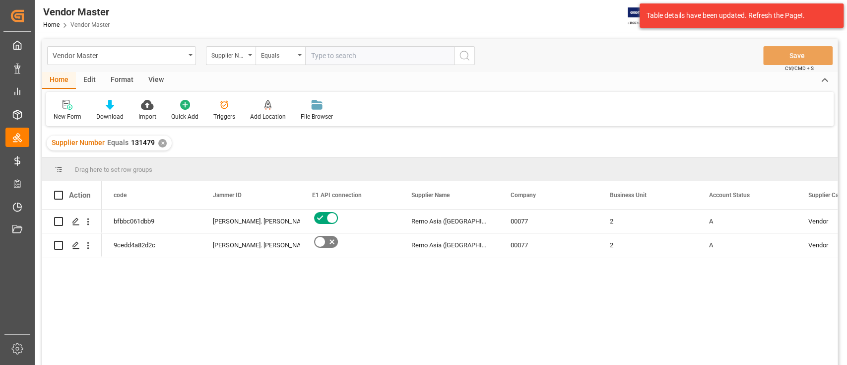
click at [159, 143] on div "✕" at bounding box center [162, 143] width 8 height 8
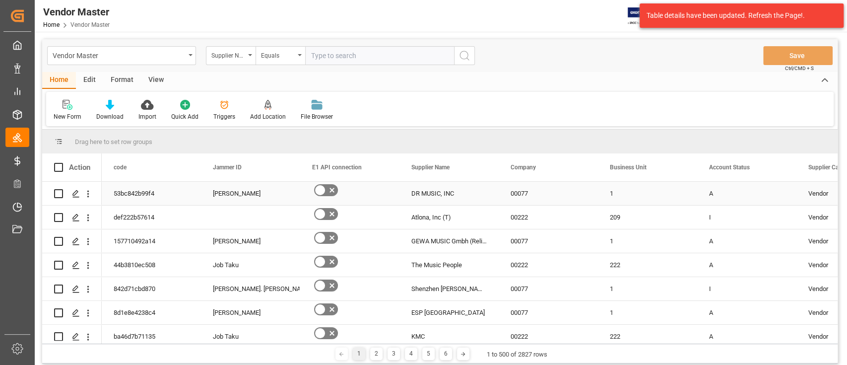
click at [384, 55] on input "text" at bounding box center [379, 55] width 149 height 19
paste input "778001"
type input "778001"
click at [465, 54] on icon "search button" at bounding box center [465, 56] width 12 height 12
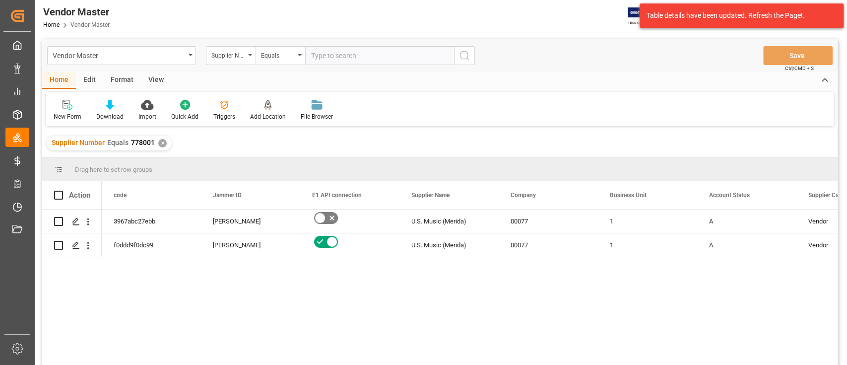
click at [160, 141] on div "✕" at bounding box center [162, 143] width 8 height 8
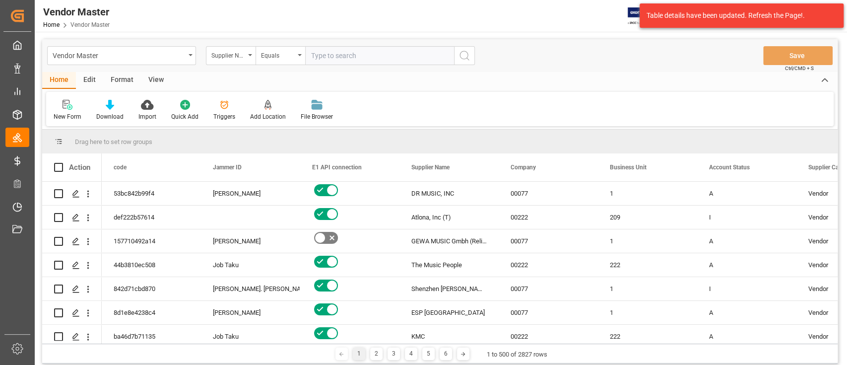
click at [383, 58] on input "text" at bounding box center [379, 55] width 149 height 19
paste input "778300"
type input "778300"
click at [464, 57] on icon "search button" at bounding box center [465, 56] width 12 height 12
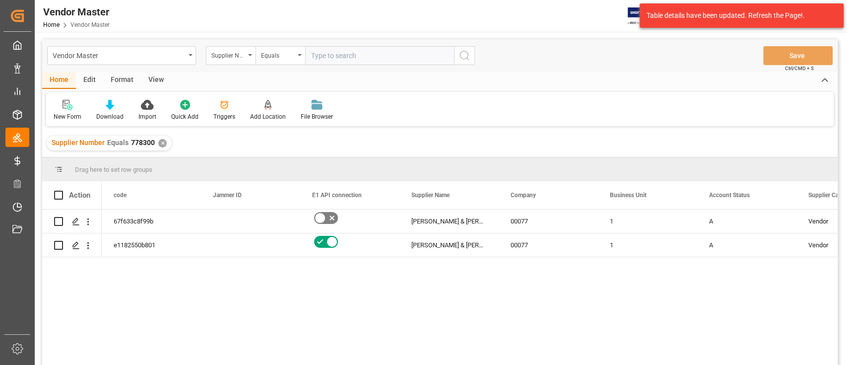
click at [161, 144] on div "✕" at bounding box center [162, 143] width 8 height 8
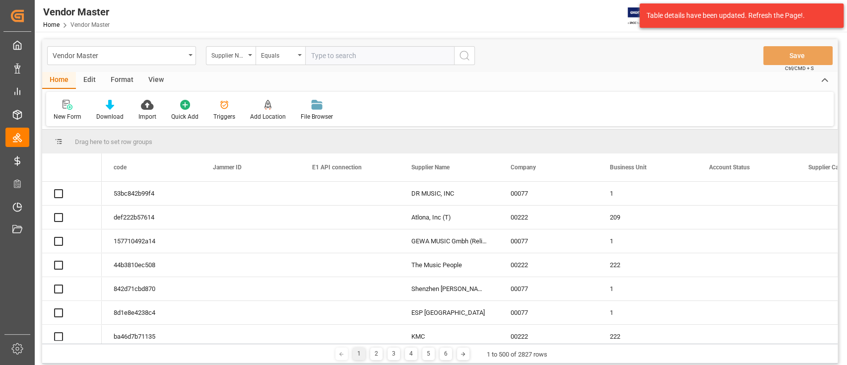
click at [346, 54] on input "text" at bounding box center [379, 55] width 149 height 19
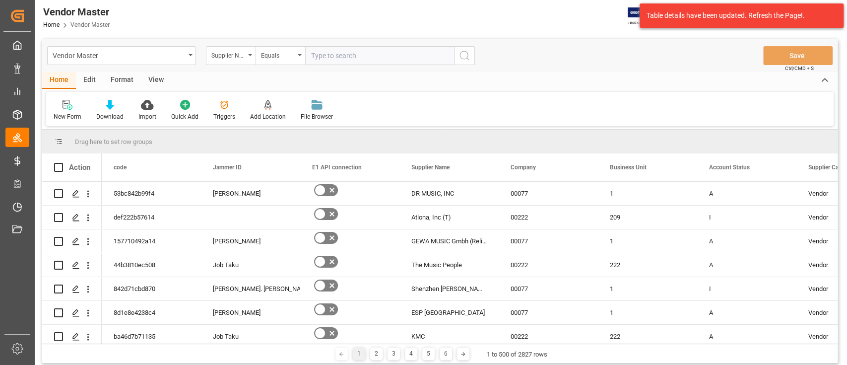
paste input "778797"
type input "778797"
click at [464, 54] on icon "search button" at bounding box center [465, 56] width 12 height 12
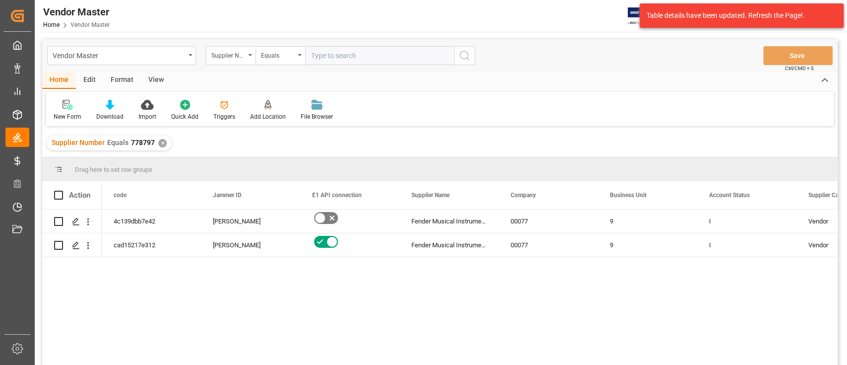
click at [160, 142] on div "✕" at bounding box center [162, 143] width 8 height 8
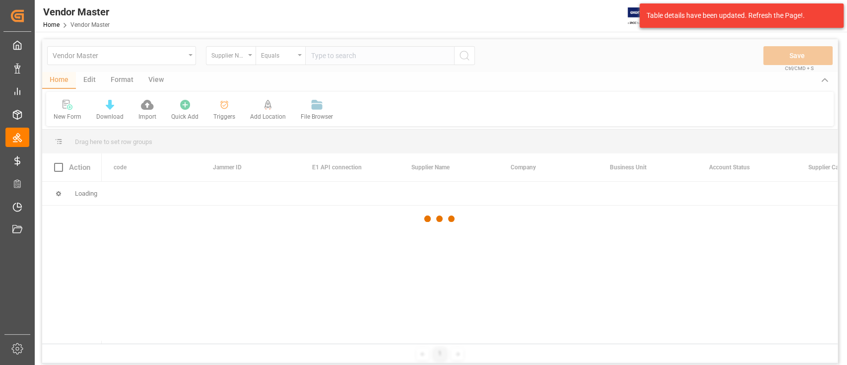
click at [382, 57] on div at bounding box center [439, 218] width 795 height 359
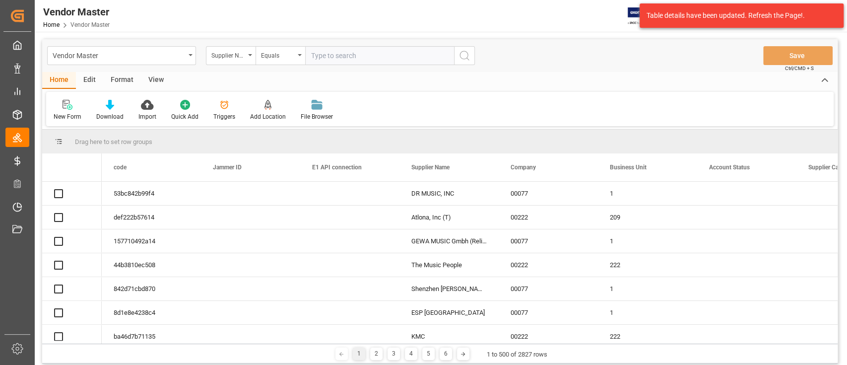
click at [381, 56] on input "text" at bounding box center [379, 55] width 149 height 19
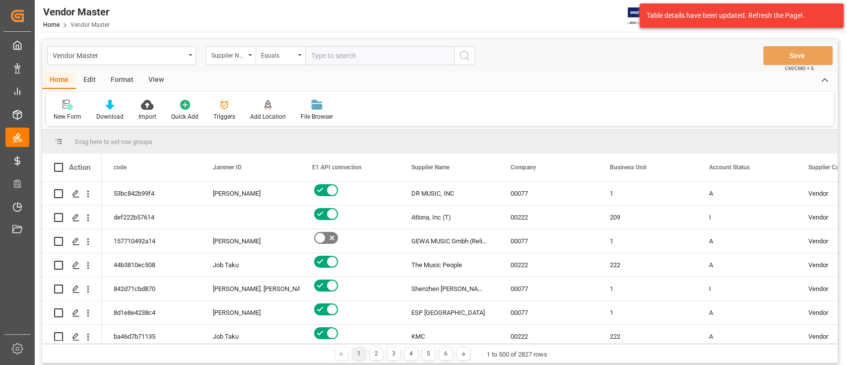
paste input "779182"
type input "779182"
click at [464, 48] on button "search button" at bounding box center [464, 55] width 21 height 19
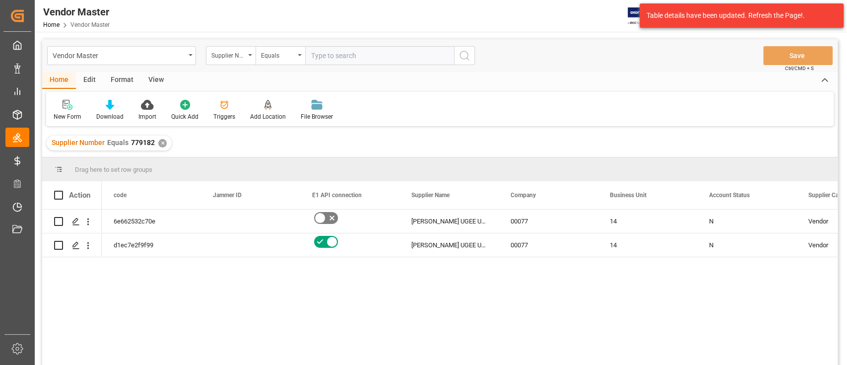
click at [162, 143] on div "✕" at bounding box center [162, 143] width 8 height 8
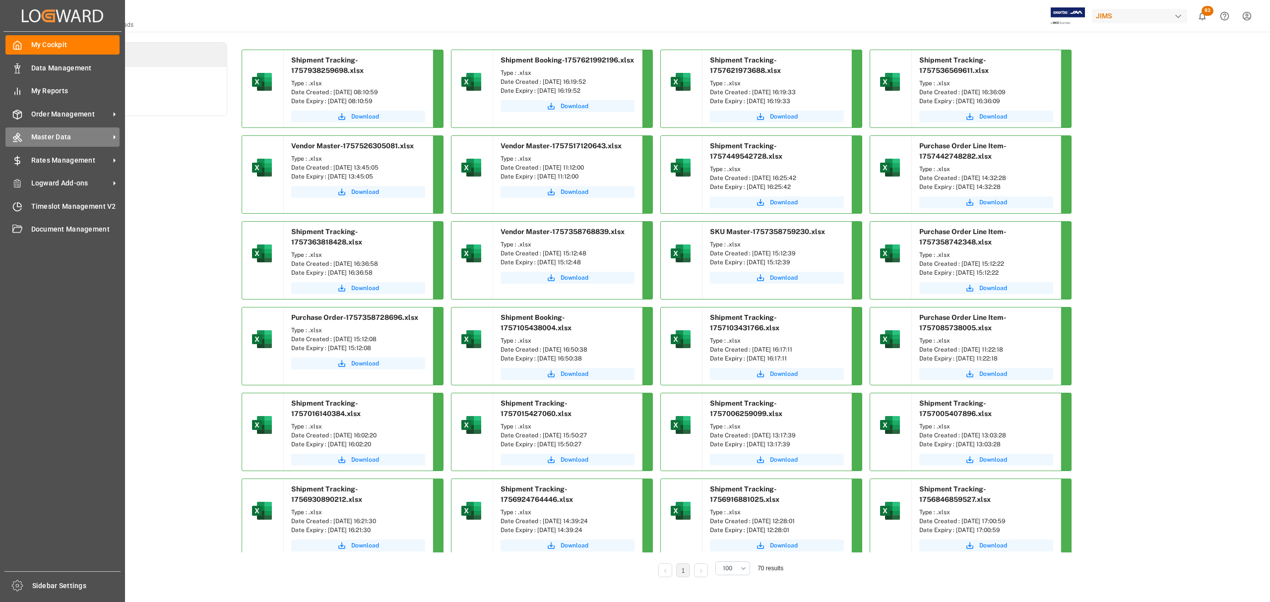
click at [56, 135] on span "Master Data" at bounding box center [70, 137] width 78 height 10
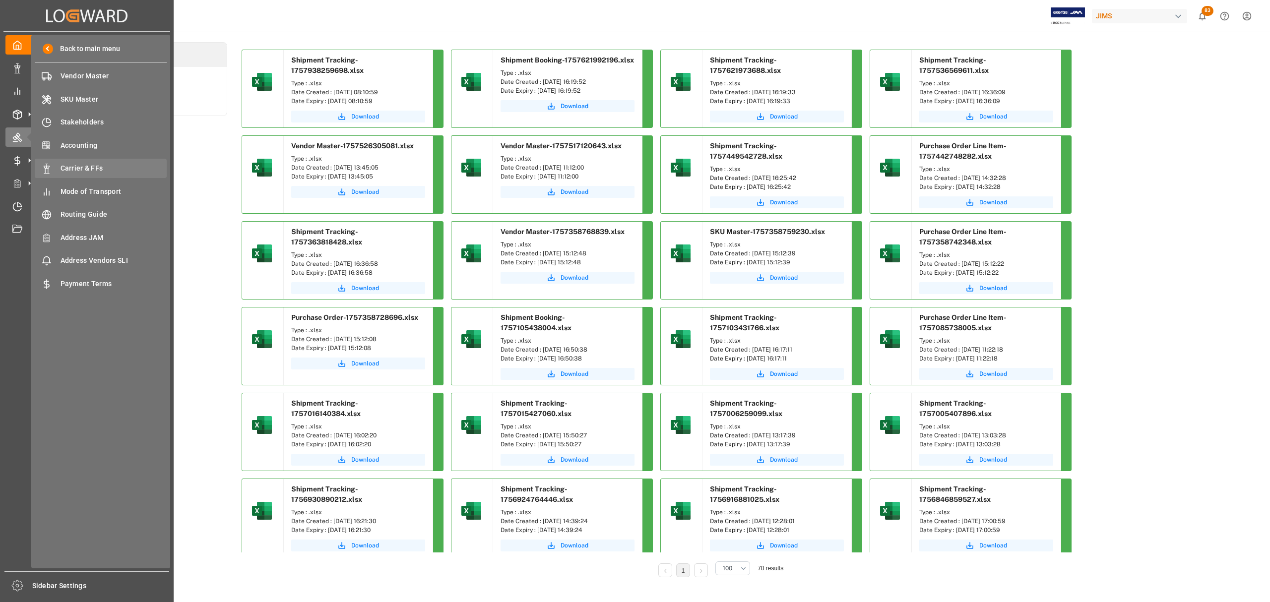
click at [86, 167] on span "Carrier & FFs" at bounding box center [114, 168] width 107 height 10
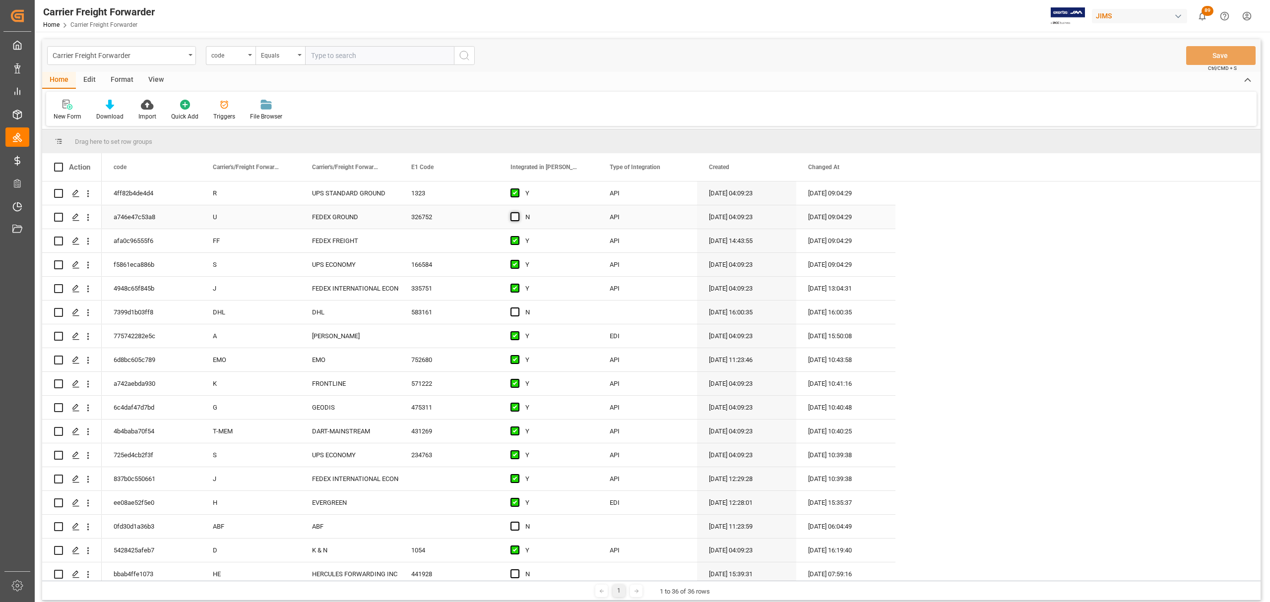
click at [517, 216] on span "Press SPACE to select this row." at bounding box center [515, 216] width 9 height 9
click at [518, 212] on input "Press SPACE to select this row." at bounding box center [518, 212] width 0 height 0
click at [1215, 55] on button "Save" at bounding box center [1220, 55] width 69 height 19
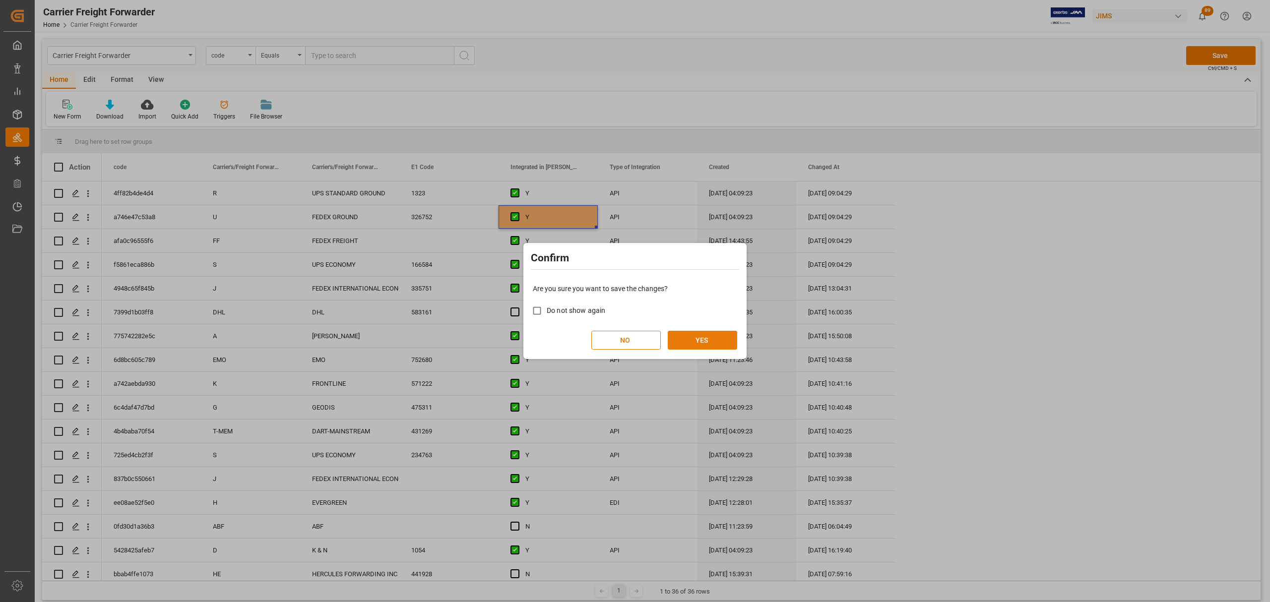
click at [691, 338] on button "YES" at bounding box center [702, 340] width 69 height 19
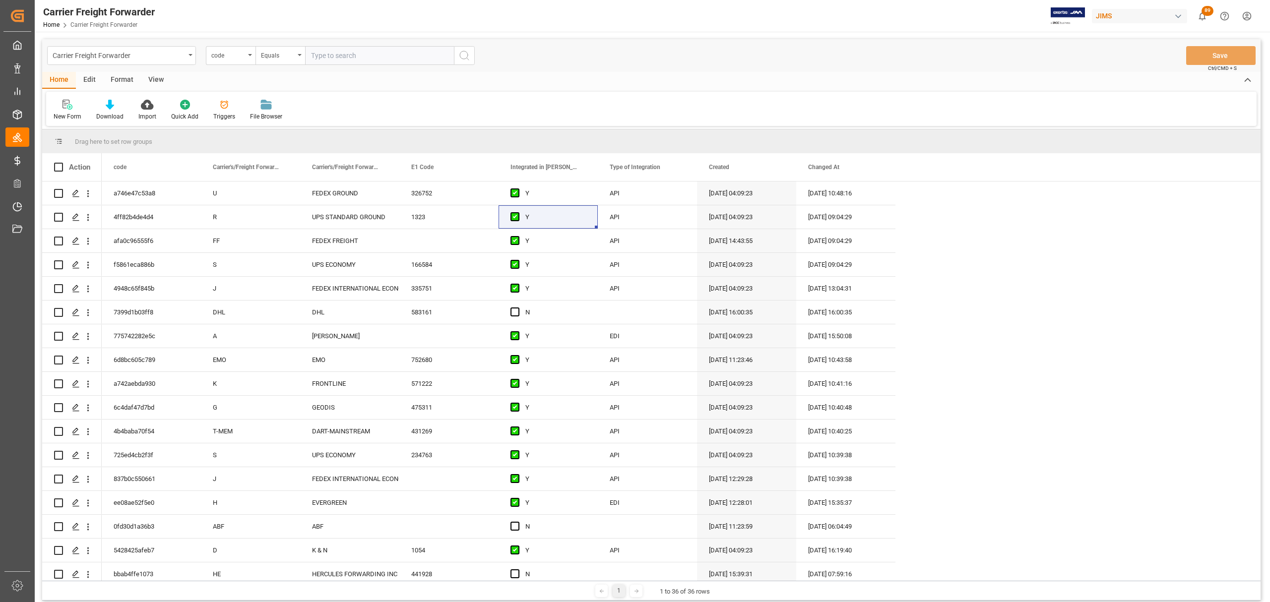
click at [88, 83] on div "Edit" at bounding box center [89, 80] width 27 height 17
click at [219, 110] on div "Schema Edit" at bounding box center [220, 110] width 49 height 22
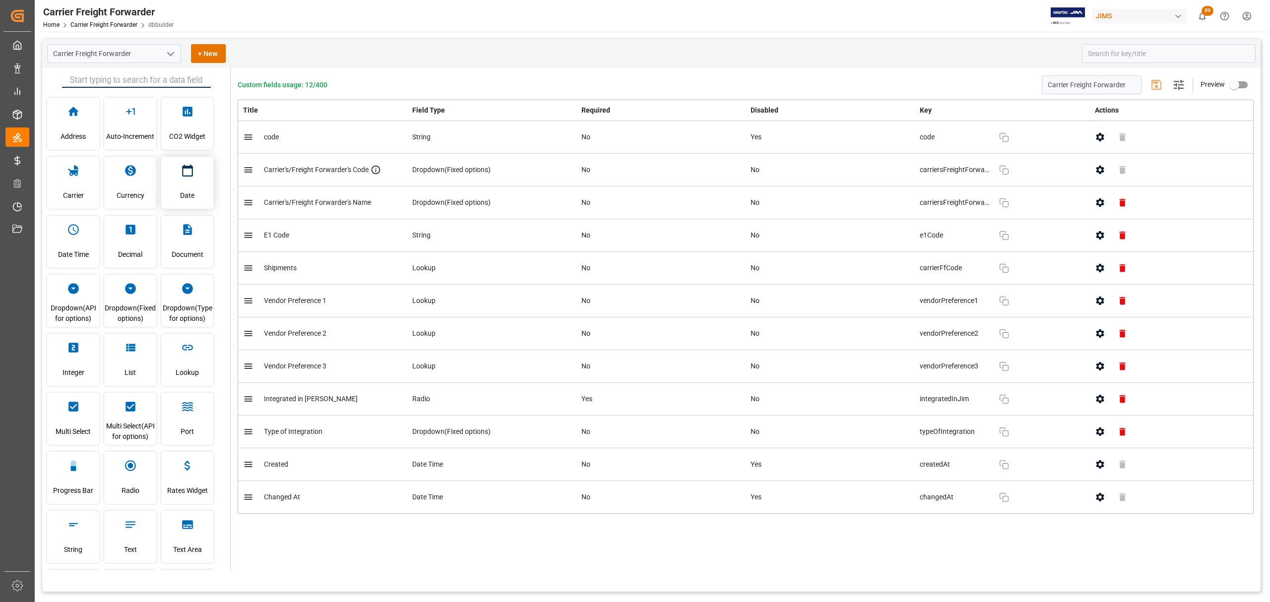
click at [189, 183] on span "Date" at bounding box center [187, 195] width 14 height 27
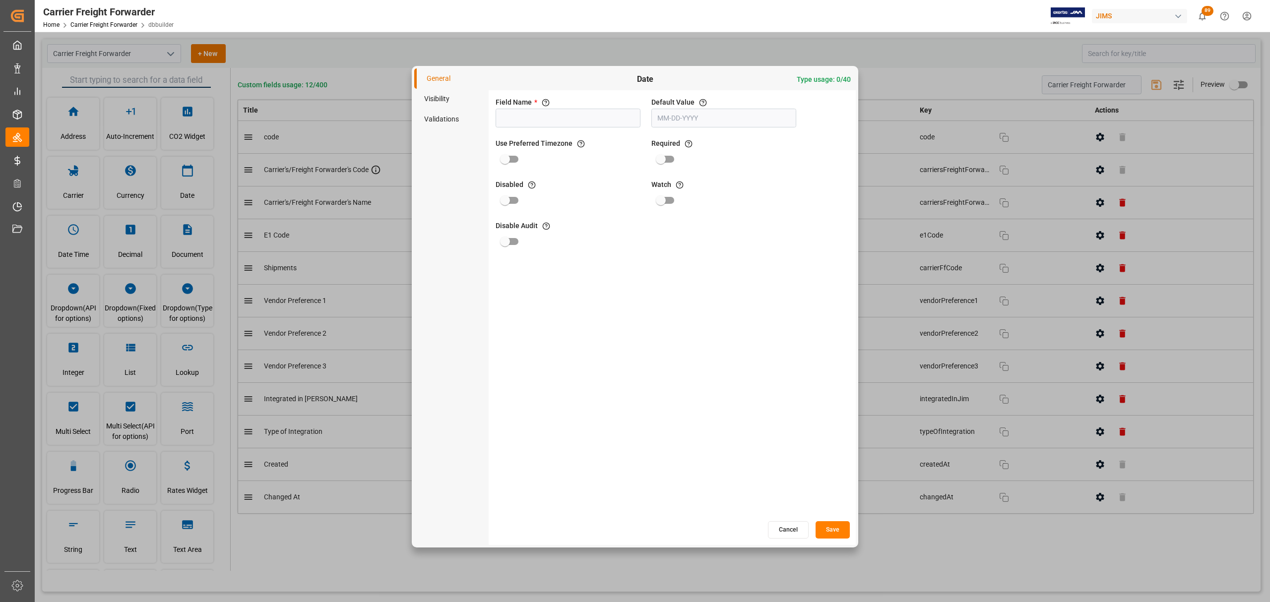
click at [567, 118] on input at bounding box center [568, 118] width 145 height 19
type input "Integration Date"
click at [437, 101] on li "Visibility" at bounding box center [451, 99] width 74 height 20
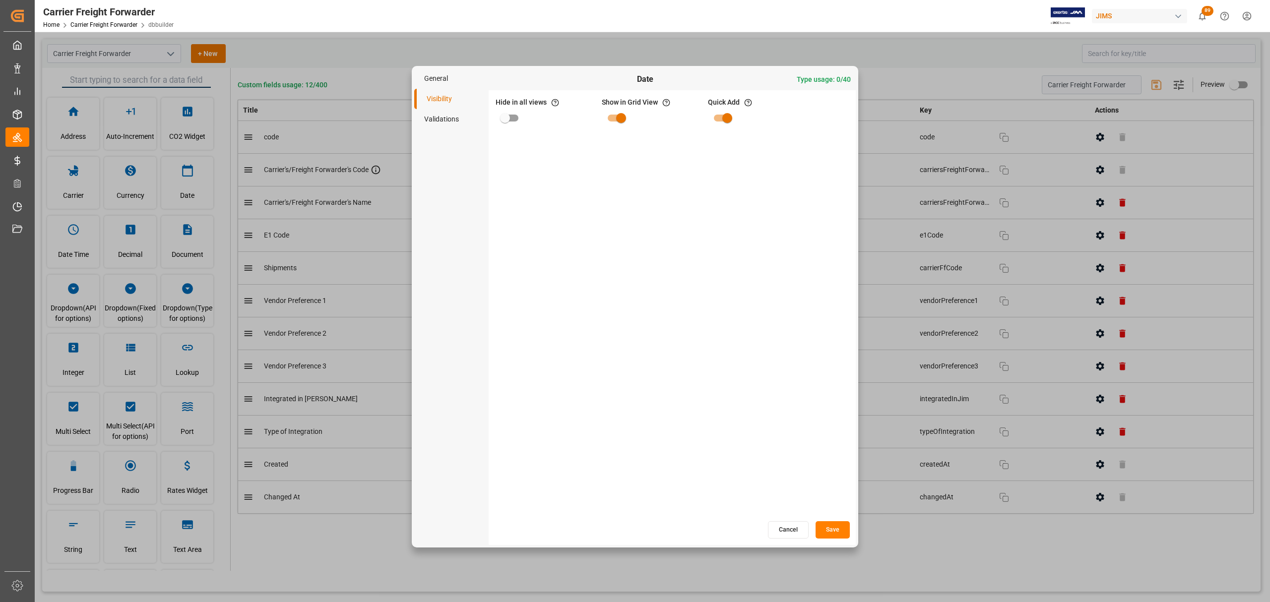
click at [452, 123] on li "Validations" at bounding box center [451, 119] width 74 height 20
click at [445, 79] on li "General" at bounding box center [451, 78] width 74 height 20
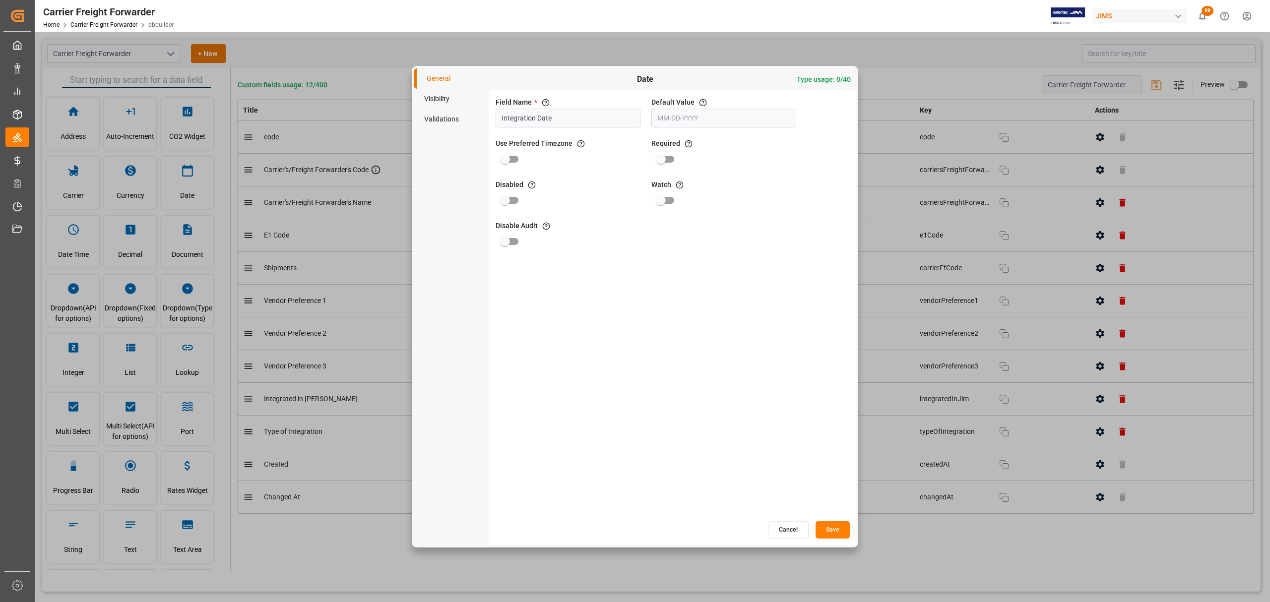
click at [838, 533] on button "Save" at bounding box center [833, 530] width 34 height 17
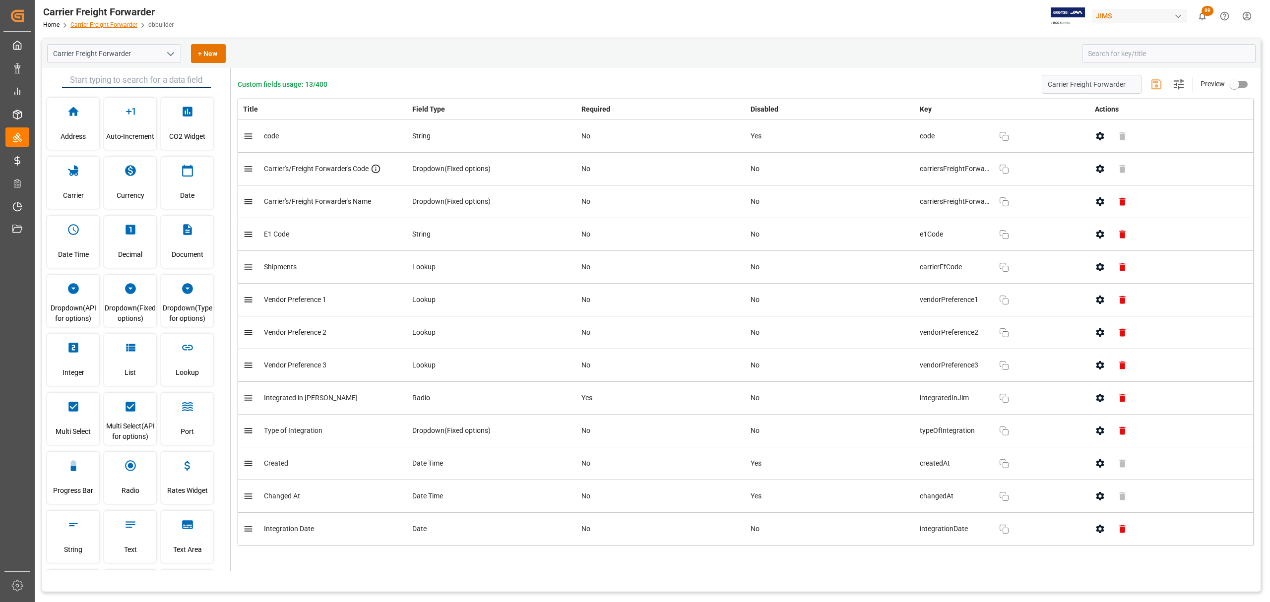
click at [94, 23] on link "Carrier Freight Forwarder" at bounding box center [103, 24] width 67 height 7
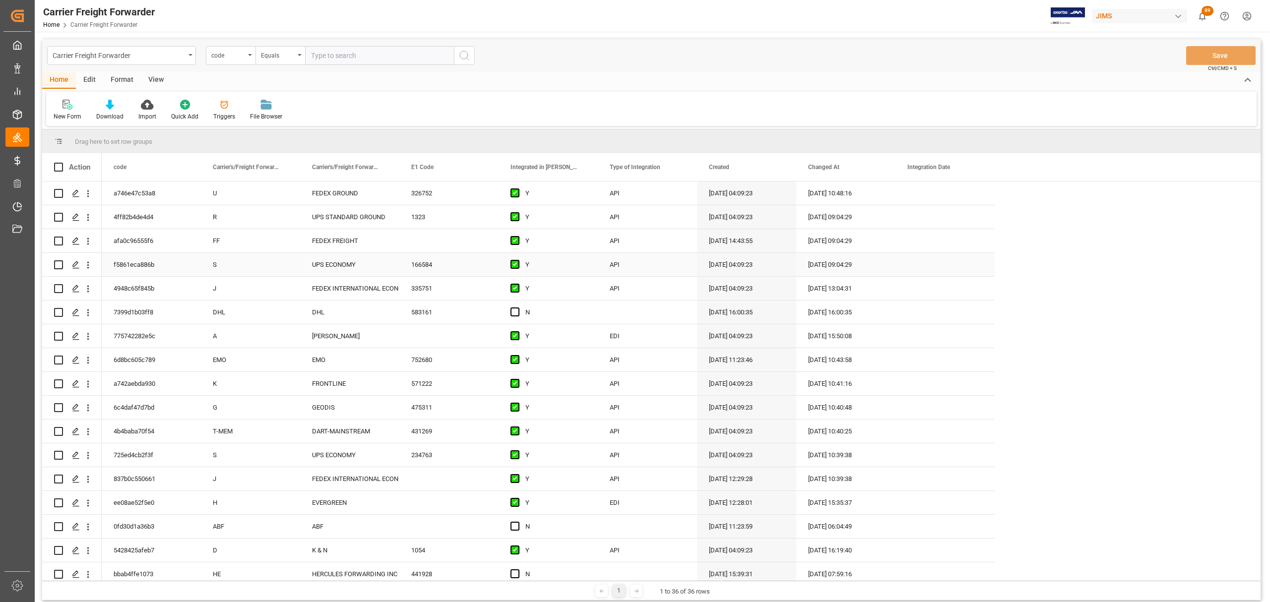
click at [946, 266] on div "Press SPACE to select this row." at bounding box center [945, 264] width 99 height 23
click at [916, 298] on div "September 2025" at bounding box center [974, 299] width 141 height 10
click at [985, 298] on div "September 2025" at bounding box center [974, 299] width 141 height 10
click at [985, 300] on div "September 2025" at bounding box center [974, 299] width 141 height 10
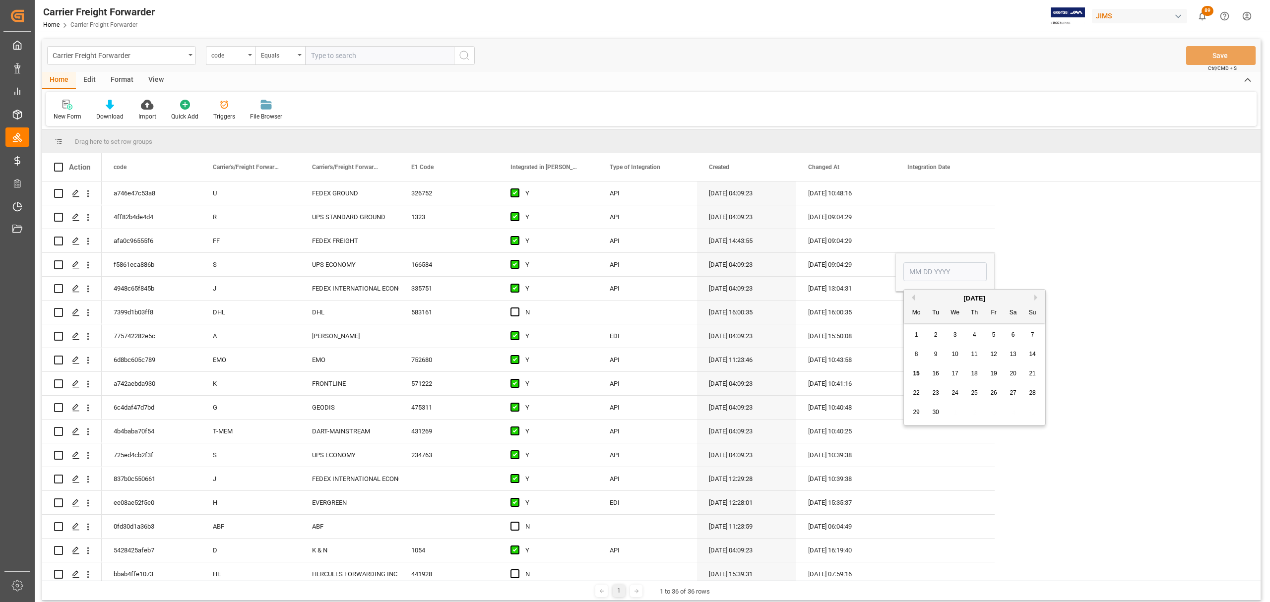
click at [985, 300] on div "September 2025" at bounding box center [974, 299] width 141 height 10
click at [984, 299] on div "September 2025" at bounding box center [974, 299] width 141 height 10
click at [980, 299] on div "September 2025" at bounding box center [974, 299] width 141 height 10
click at [912, 300] on button "Previous Month" at bounding box center [912, 298] width 6 height 6
click at [914, 300] on button "Previous Month" at bounding box center [912, 298] width 6 height 6
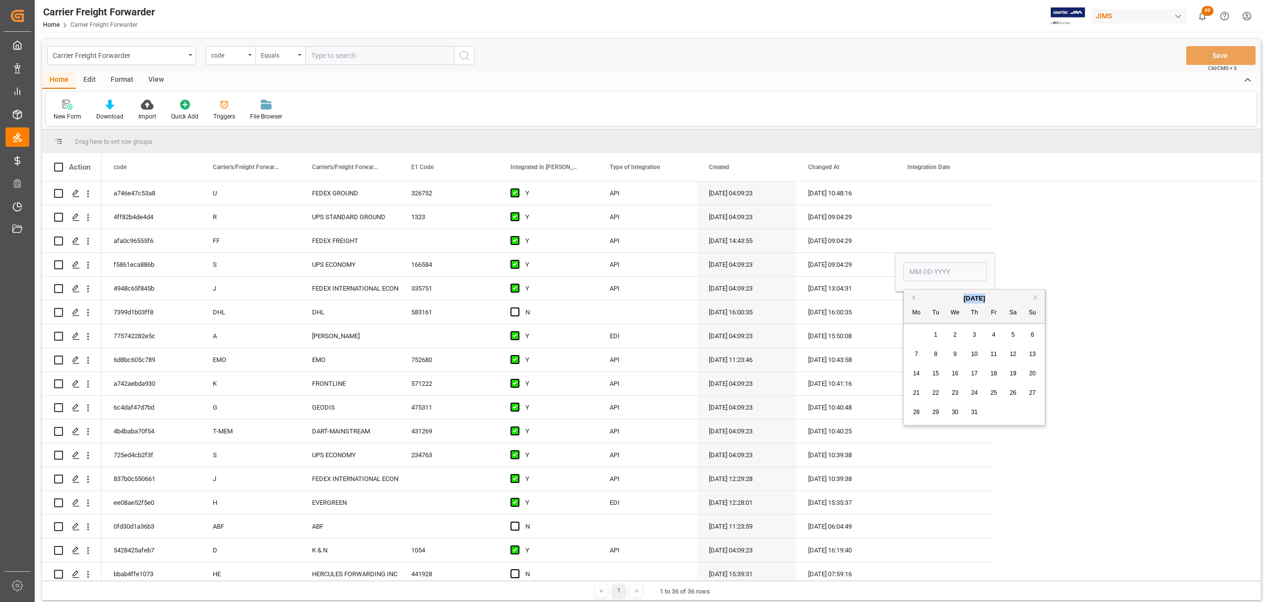
click at [914, 300] on button "Previous Month" at bounding box center [912, 298] width 6 height 6
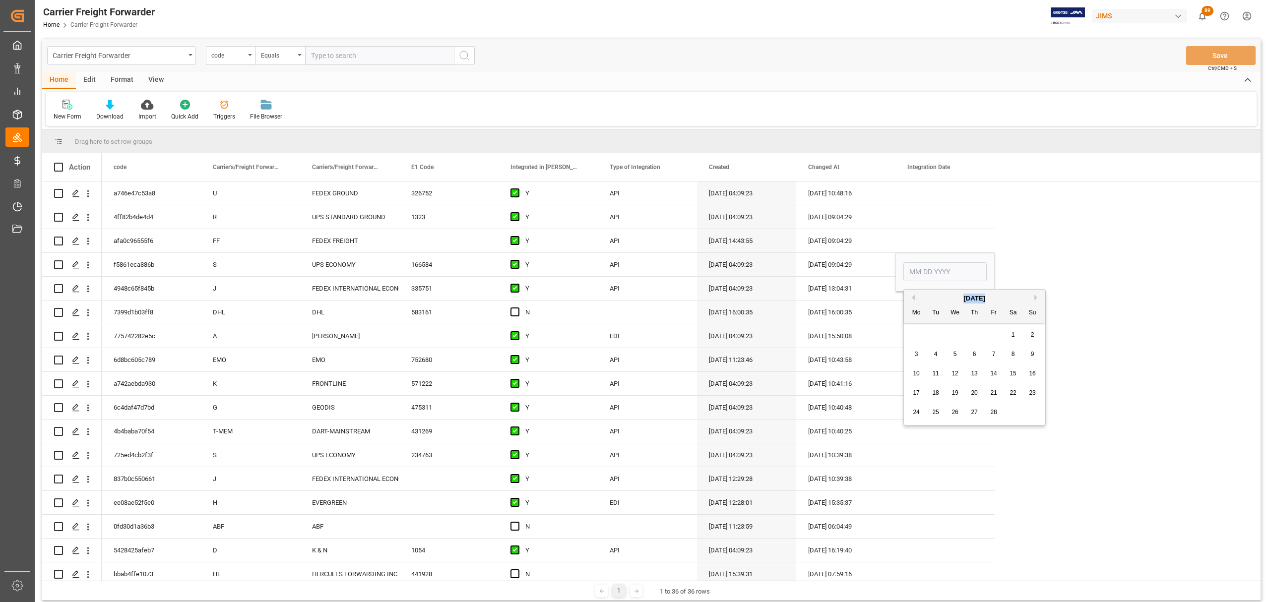
click at [914, 300] on button "Previous Month" at bounding box center [912, 298] width 6 height 6
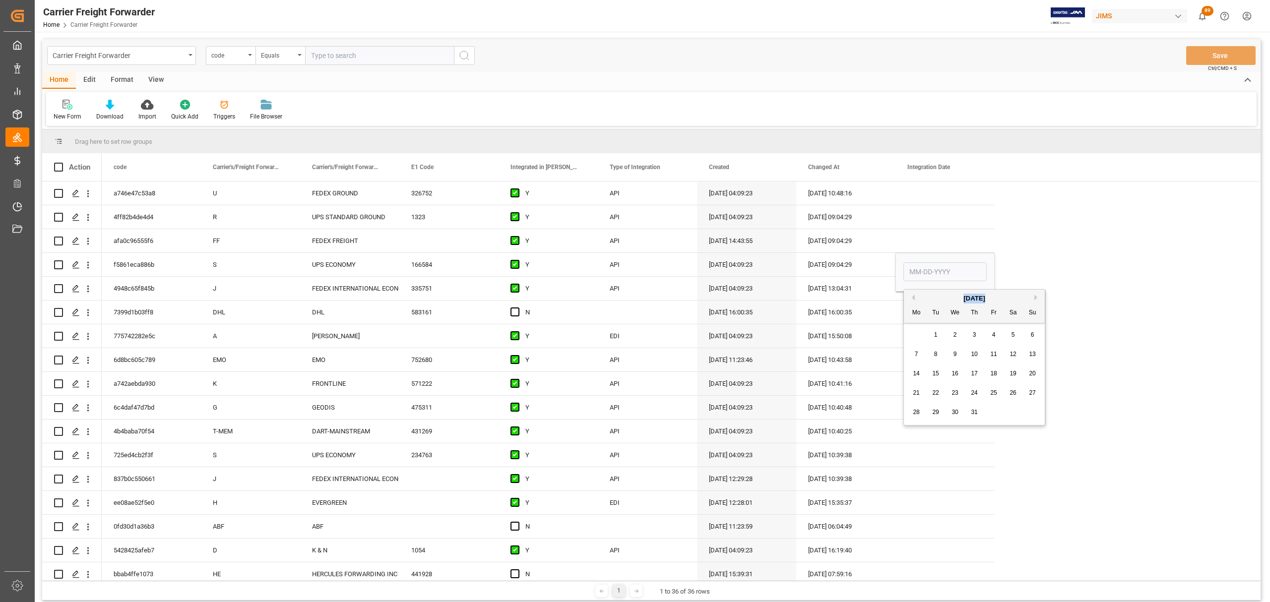
click at [914, 300] on button "Previous Month" at bounding box center [912, 298] width 6 height 6
click at [1030, 411] on span "30" at bounding box center [1032, 412] width 6 height 7
type input "06-30-2024"
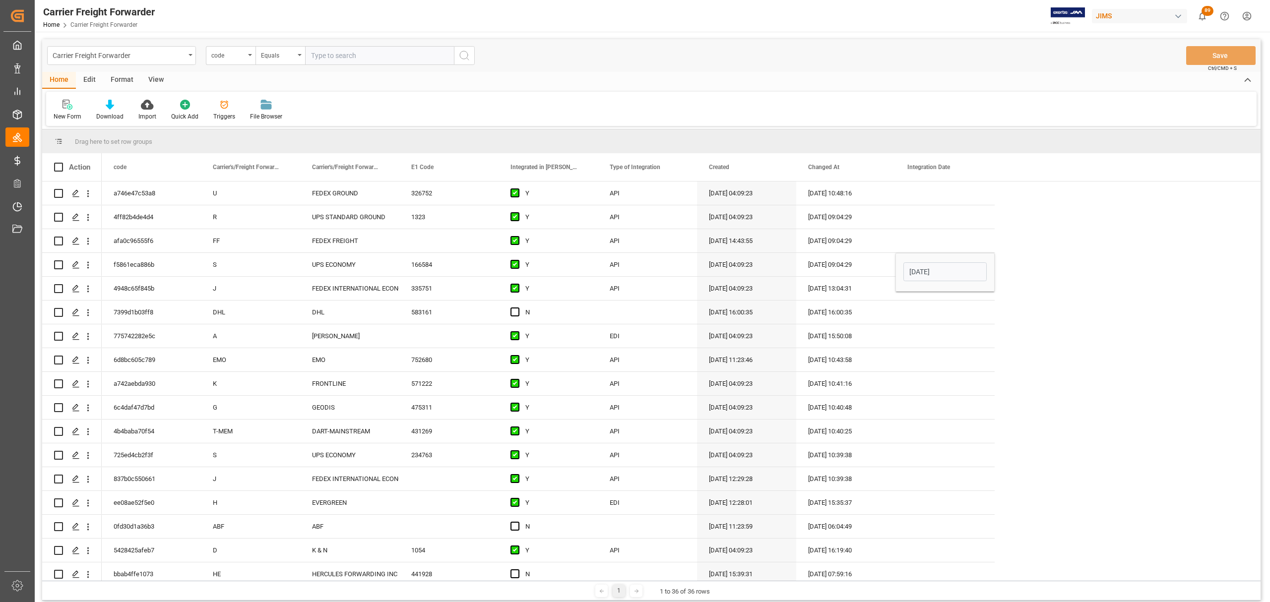
click at [1104, 273] on div "a746e47c53a8 U FEDEX GROUND 326752 Y API 08-11-2023 04:09:23 09-15-2025 10:48:1…" at bounding box center [681, 610] width 1159 height 857
click at [961, 221] on div "Press SPACE to select this row." at bounding box center [945, 216] width 99 height 23
click at [1213, 63] on button "Save" at bounding box center [1220, 55] width 69 height 19
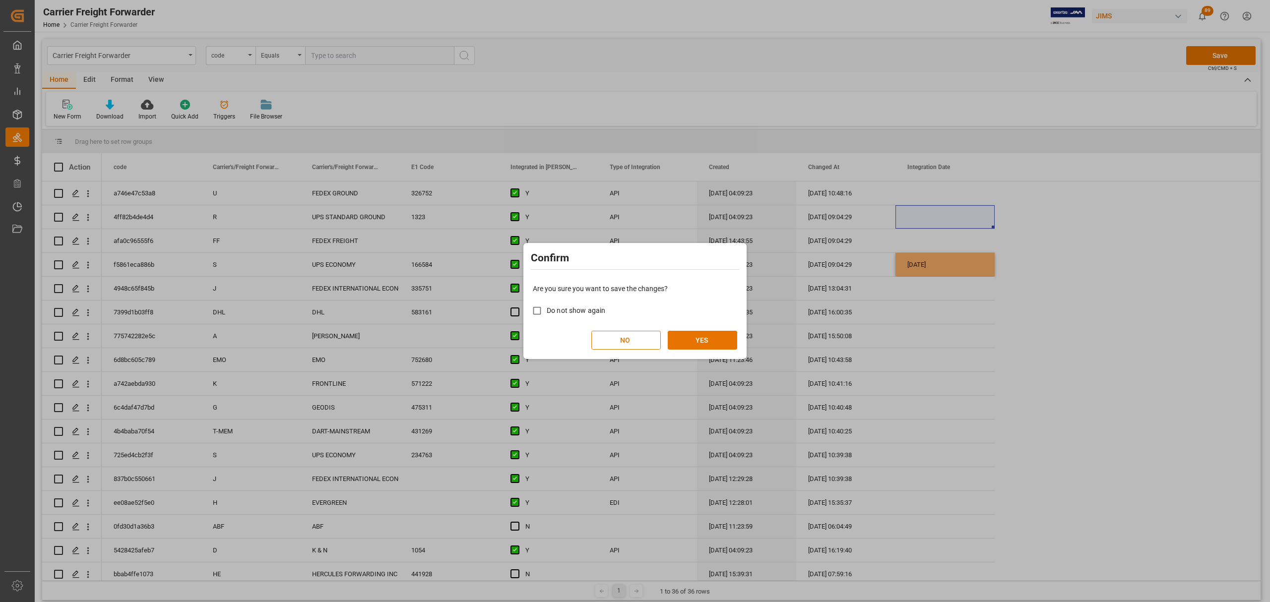
click at [585, 314] on span "Do not show again" at bounding box center [576, 311] width 59 height 8
click at [547, 314] on input "Do not show again" at bounding box center [536, 310] width 19 height 19
checkbox input "true"
click at [711, 340] on button "YES" at bounding box center [702, 340] width 69 height 19
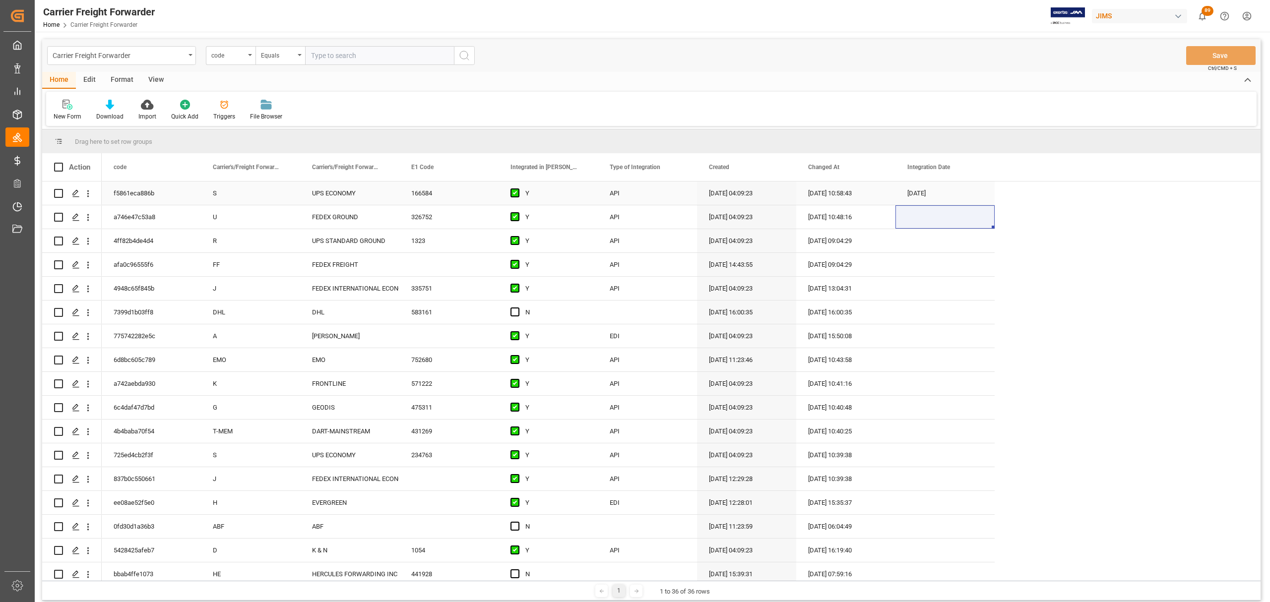
click at [925, 193] on div "06-30-2024" at bounding box center [945, 193] width 99 height 23
click at [954, 239] on div "Press SPACE to select this row." at bounding box center [945, 240] width 99 height 23
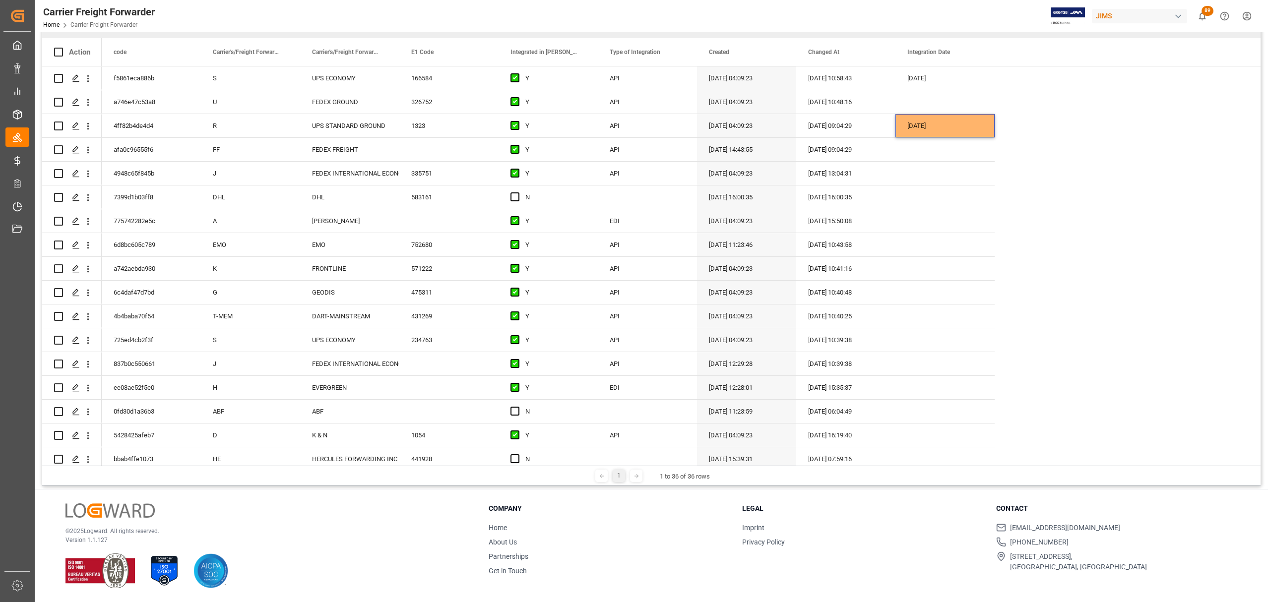
click at [1157, 154] on div "f5861eca886b S UPS ECONOMY 166584 Y API 08-11-2023 04:09:23 09-15-2025 10:58:43…" at bounding box center [681, 494] width 1159 height 857
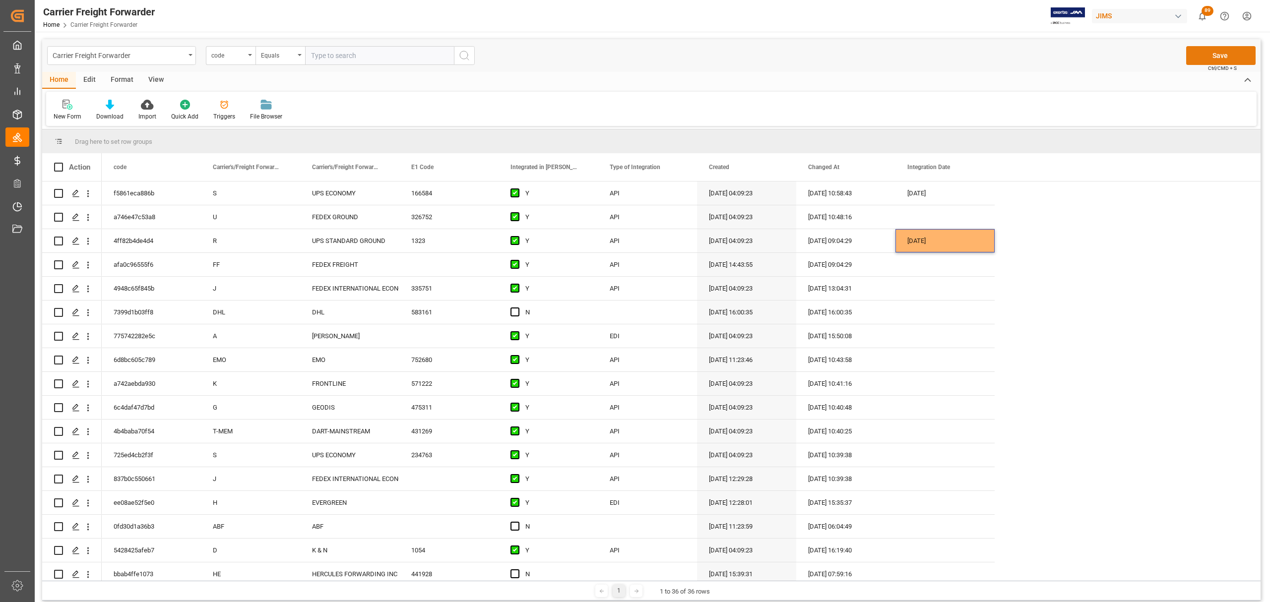
click at [1204, 58] on button "Save" at bounding box center [1220, 55] width 69 height 19
click at [946, 263] on div "Press SPACE to select this row." at bounding box center [945, 264] width 99 height 23
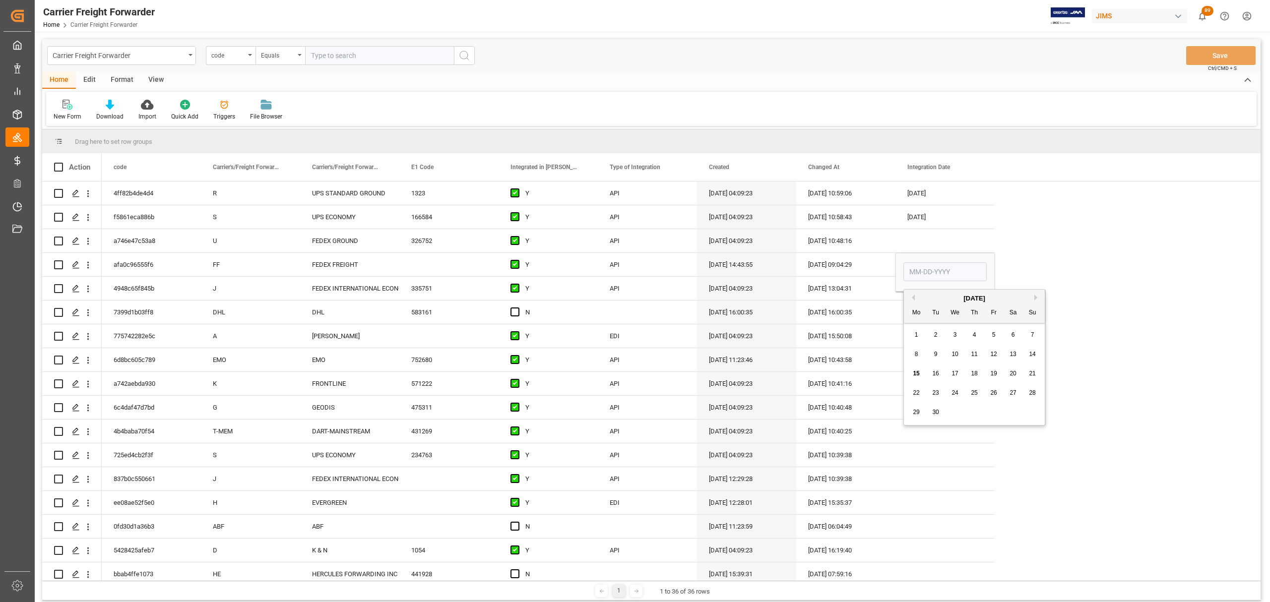
click at [914, 296] on button "Previous Month" at bounding box center [912, 298] width 6 height 6
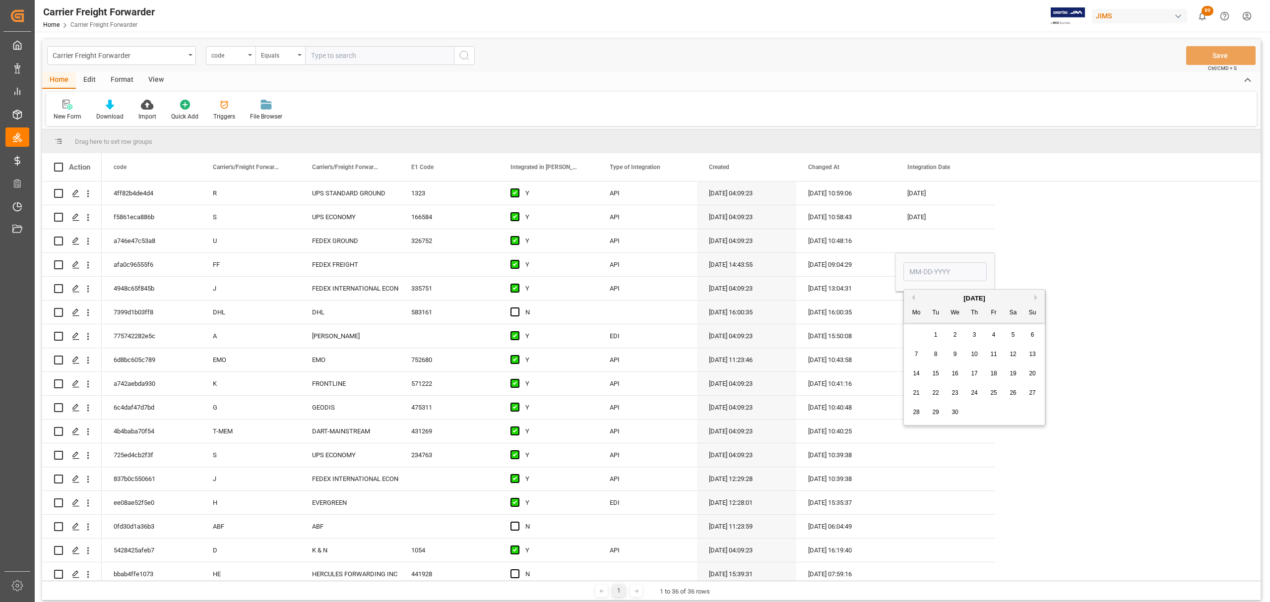
click at [914, 296] on button "Previous Month" at bounding box center [912, 298] width 6 height 6
click at [915, 296] on div "Previous Month Next Month March 2025 Mo Tu We Th Fr Sa Su 24 25 26 27 28 1 2 3 …" at bounding box center [975, 367] width 142 height 156
click at [914, 296] on button "Previous Month" at bounding box center [912, 298] width 6 height 6
click at [914, 297] on button "Previous Month" at bounding box center [912, 298] width 6 height 6
click at [993, 410] on span "31" at bounding box center [993, 412] width 6 height 7
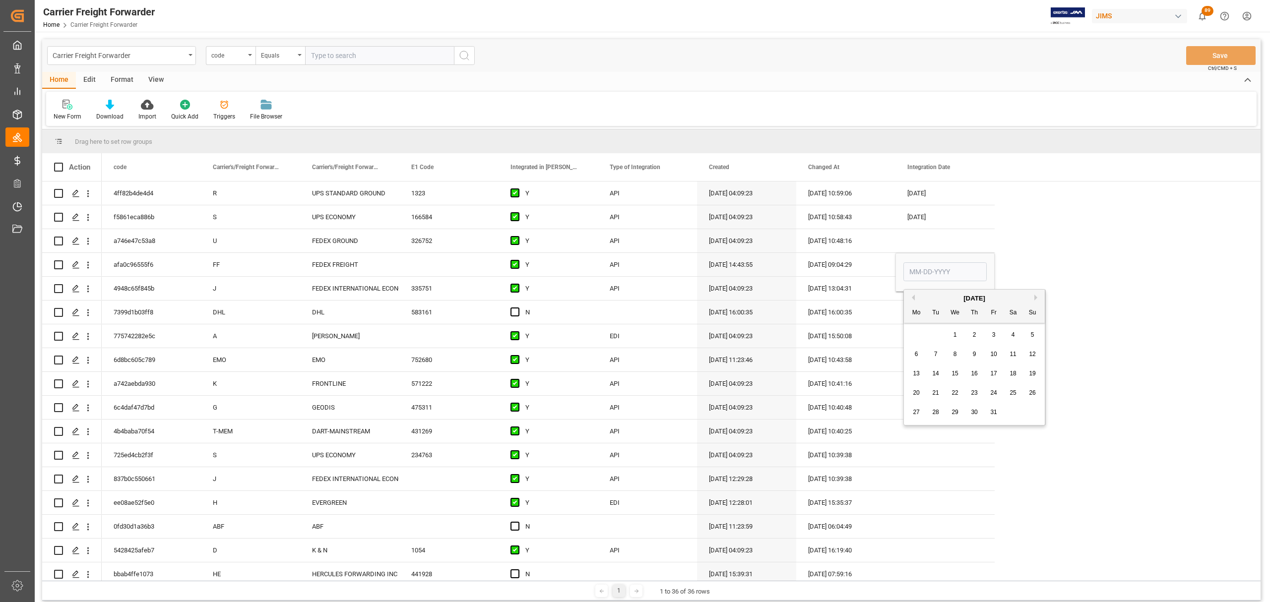
type input "01-31-2025"
click at [1102, 279] on div "4ff82b4de4d4 R UPS STANDARD GROUND 1323 Y API 08-11-2023 04:09:23 09-15-2025 10…" at bounding box center [681, 610] width 1159 height 857
click at [947, 241] on div "Press SPACE to select this row." at bounding box center [945, 240] width 99 height 23
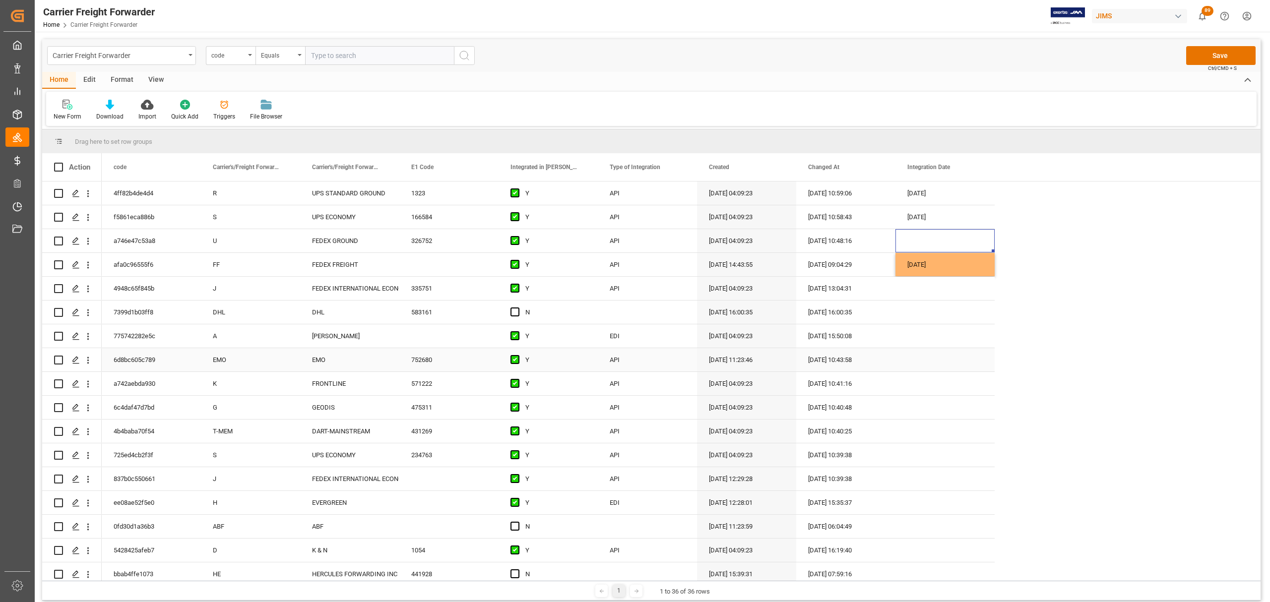
click at [945, 354] on div "Press SPACE to select this row." at bounding box center [945, 359] width 99 height 23
click at [944, 356] on div "Press SPACE to select this row." at bounding box center [945, 359] width 99 height 23
click at [913, 394] on button "Previous Month" at bounding box center [912, 393] width 6 height 6
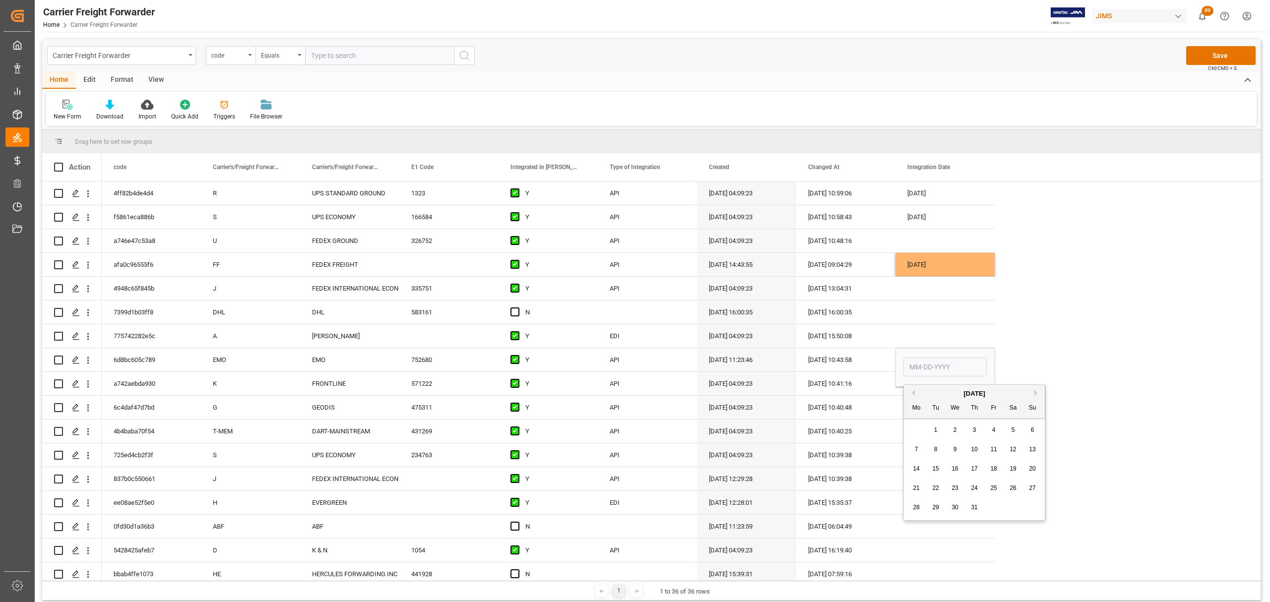
click at [913, 394] on button "Previous Month" at bounding box center [912, 393] width 6 height 6
click at [890, 408] on div "03-27-2025 10:40:48" at bounding box center [845, 407] width 99 height 23
click at [954, 407] on div "Press SPACE to select this row." at bounding box center [945, 407] width 99 height 23
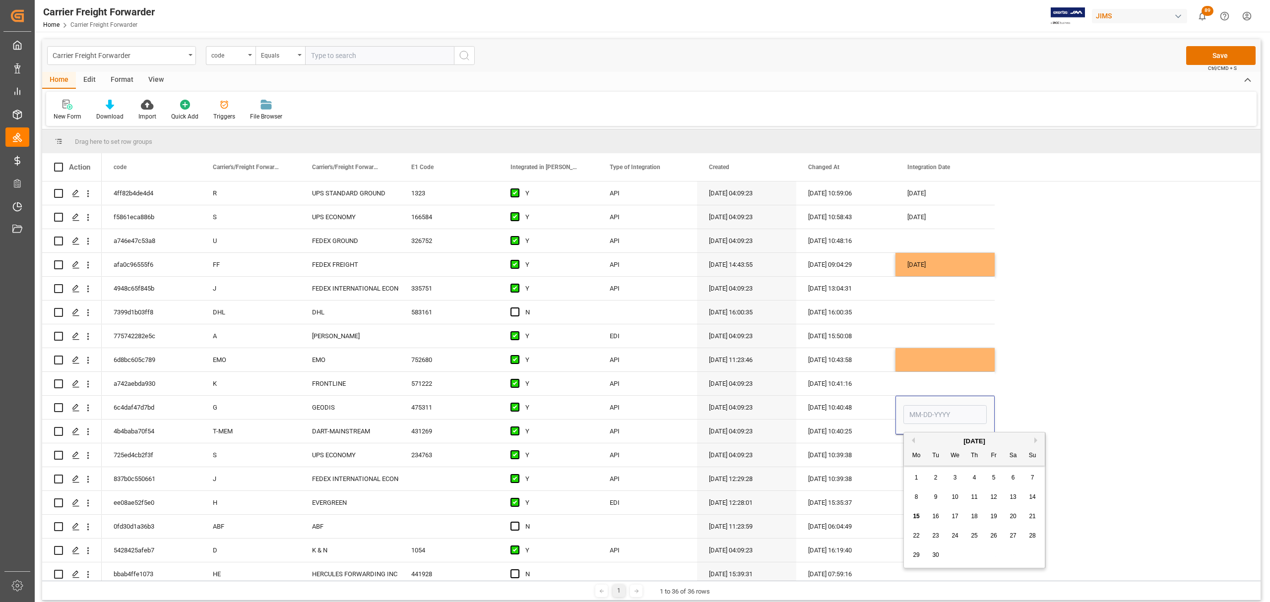
click at [912, 443] on button "Previous Month" at bounding box center [912, 441] width 6 height 6
click at [913, 441] on button "Previous Month" at bounding box center [912, 441] width 6 height 6
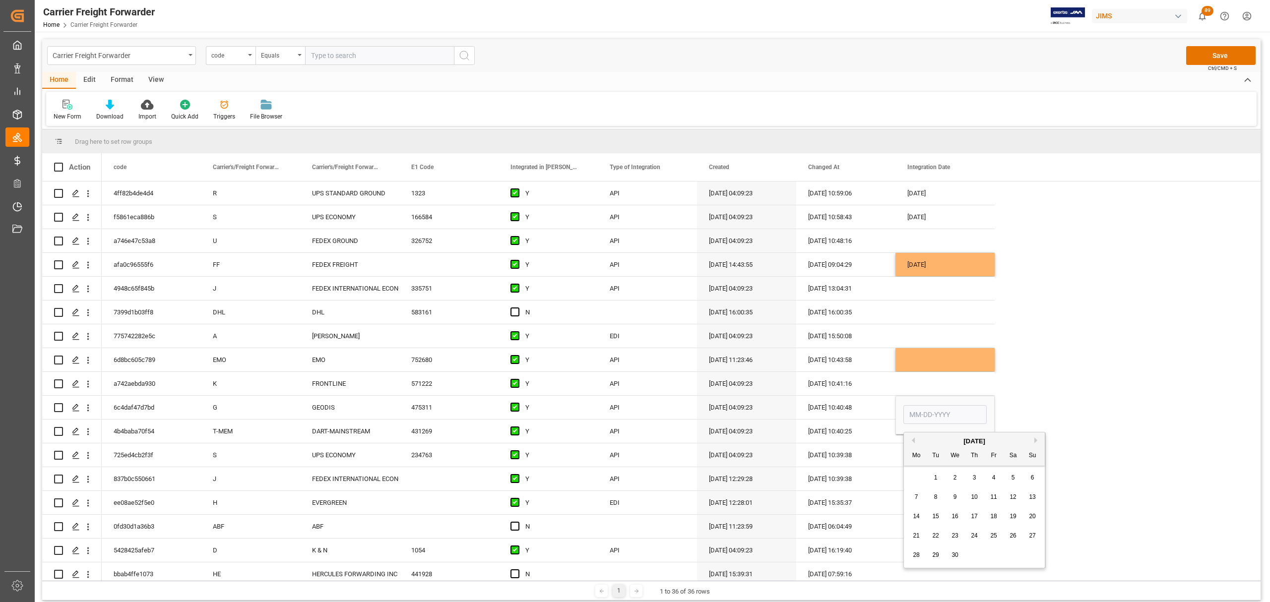
click at [913, 441] on button "Previous Month" at bounding box center [912, 441] width 6 height 6
click at [913, 442] on button "Previous Month" at bounding box center [912, 441] width 6 height 6
click at [993, 517] on span "17" at bounding box center [993, 516] width 6 height 7
type input "01-17-2025"
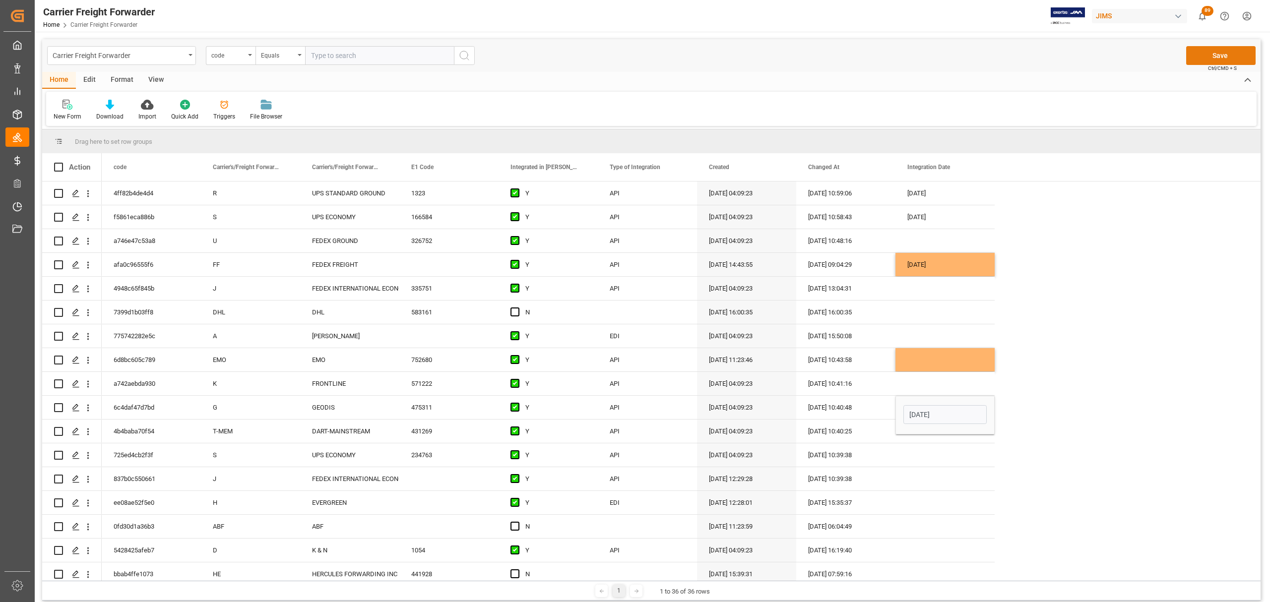
click at [1216, 51] on button "Save" at bounding box center [1220, 55] width 69 height 19
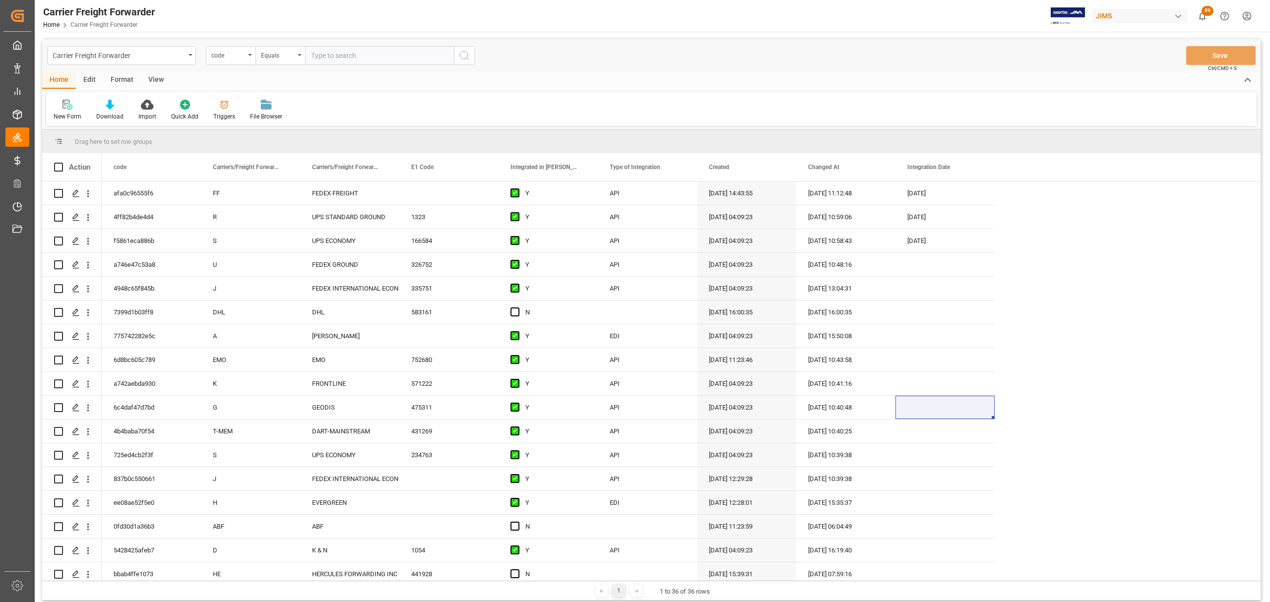
scroll to position [3, 0]
click at [921, 401] on div "Press SPACE to select this row." at bounding box center [945, 407] width 99 height 23
click at [916, 437] on div "September 2025" at bounding box center [974, 438] width 141 height 10
click at [914, 437] on button "Previous Month" at bounding box center [912, 437] width 6 height 6
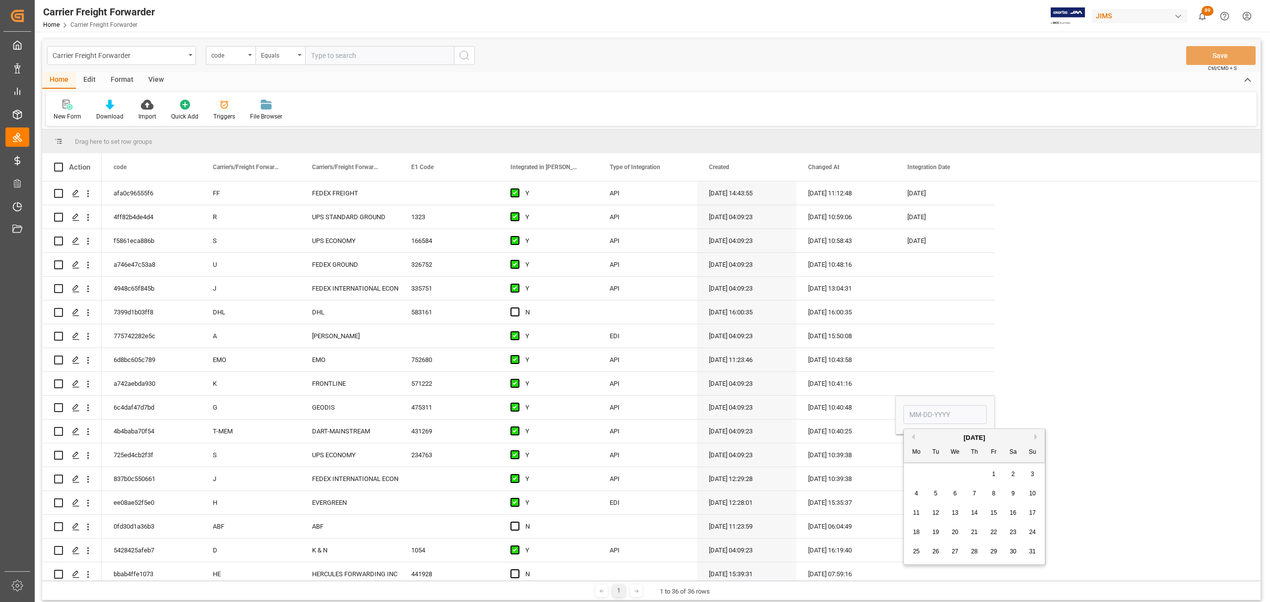
click at [914, 437] on button "Previous Month" at bounding box center [912, 437] width 6 height 6
click at [914, 439] on button "Previous Month" at bounding box center [912, 437] width 6 height 6
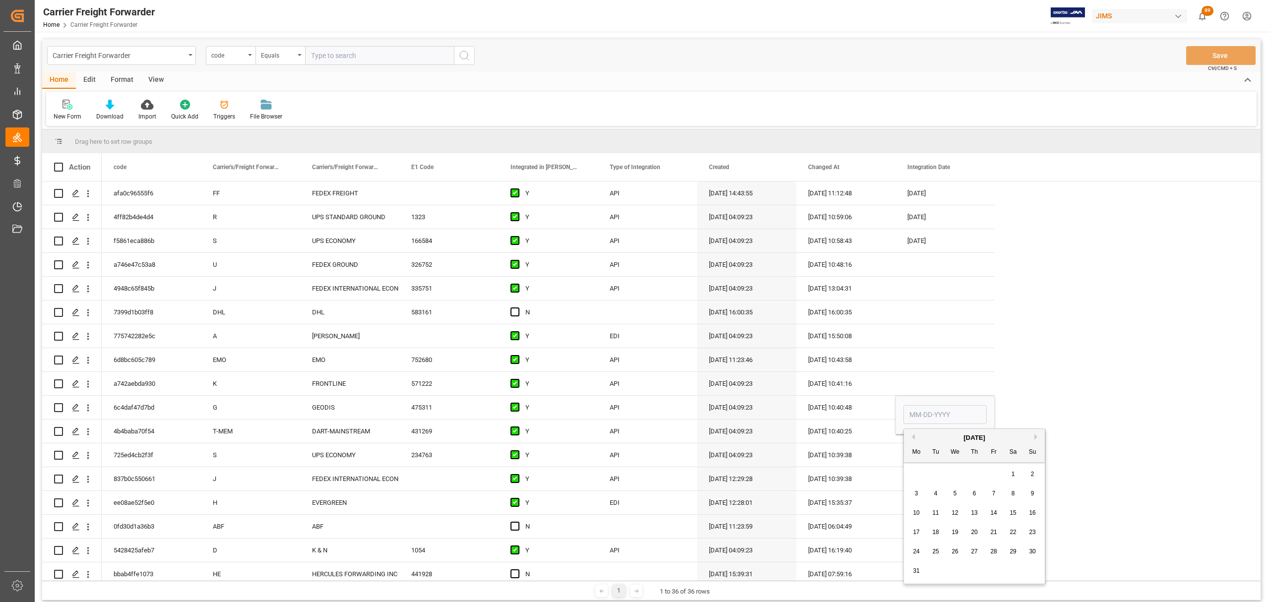
click at [914, 439] on button "Previous Month" at bounding box center [912, 437] width 6 height 6
click at [995, 512] on span "17" at bounding box center [993, 513] width 6 height 7
type input "01-17-2025"
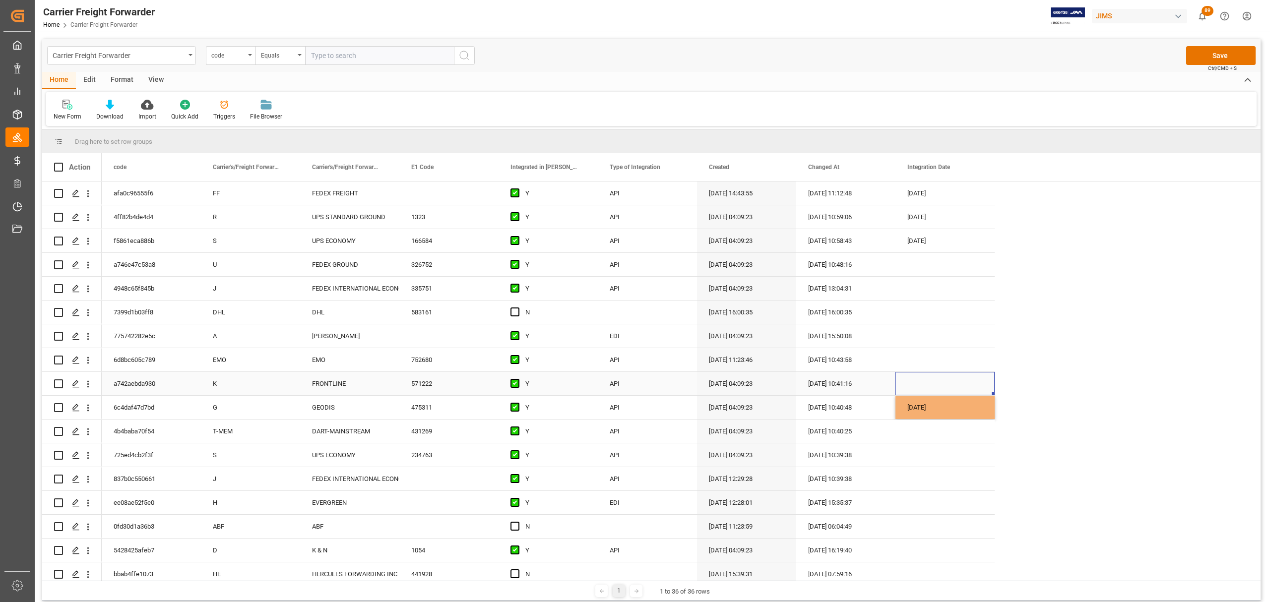
click at [967, 385] on div "Press SPACE to select this row." at bounding box center [945, 383] width 99 height 23
click at [1231, 56] on button "Save" at bounding box center [1220, 55] width 69 height 19
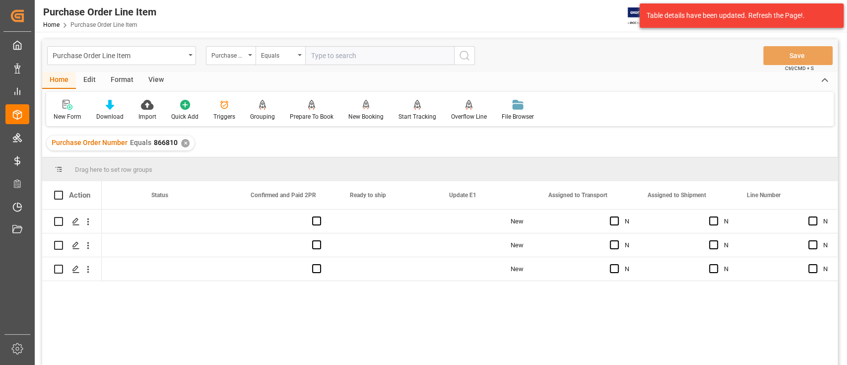
scroll to position [0, 359]
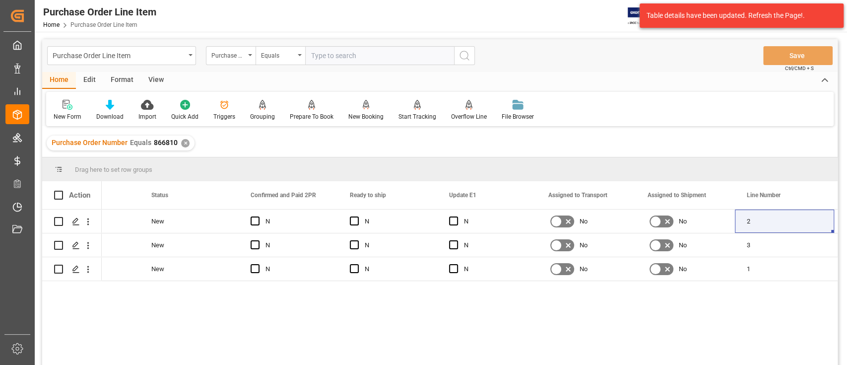
click at [184, 143] on div "✕" at bounding box center [185, 143] width 8 height 8
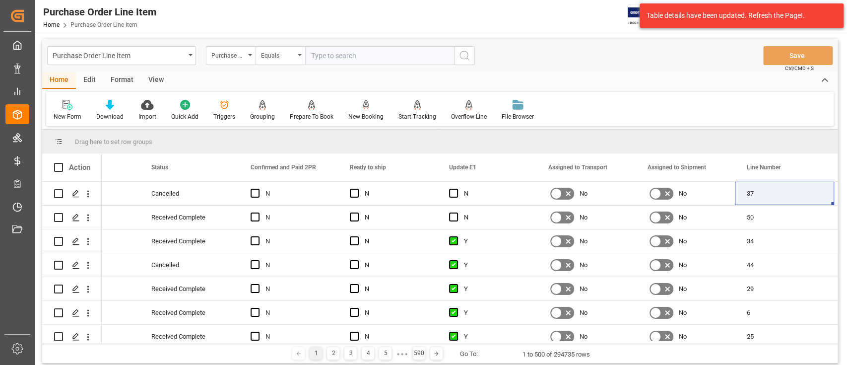
click at [405, 52] on input "text" at bounding box center [379, 55] width 149 height 19
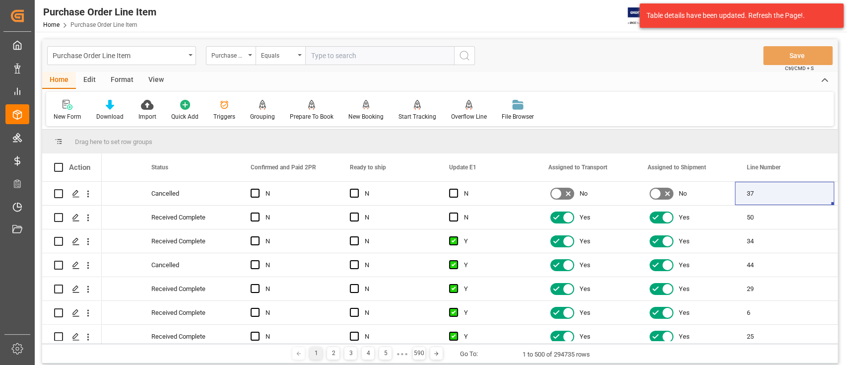
click at [381, 63] on input "text" at bounding box center [379, 55] width 149 height 19
paste input "864363"
type input "864363"
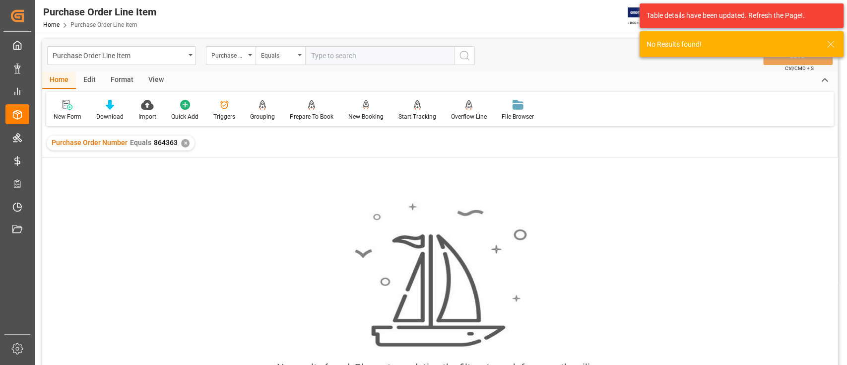
click at [181, 145] on div "✕" at bounding box center [185, 143] width 8 height 8
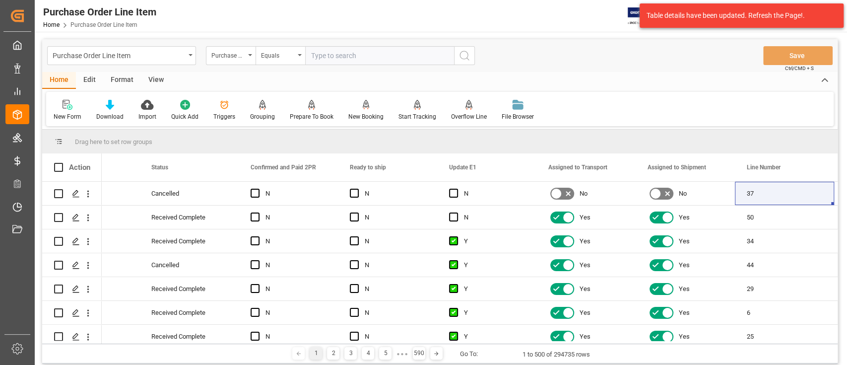
click at [363, 54] on input "text" at bounding box center [379, 55] width 149 height 19
paste input "818047"
type input "818047"
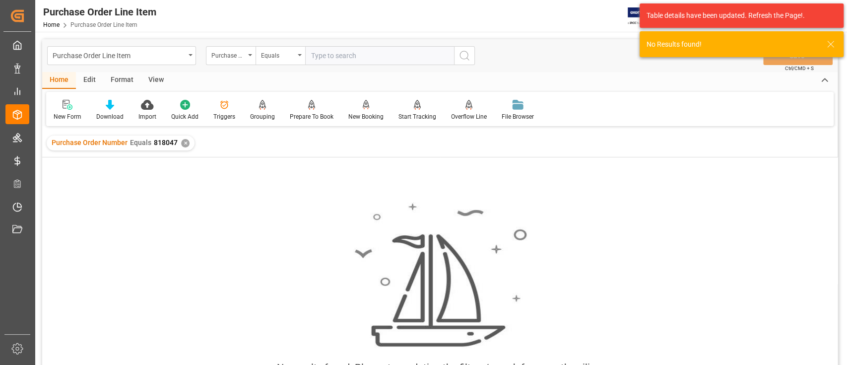
click at [185, 143] on div "✕" at bounding box center [185, 143] width 8 height 8
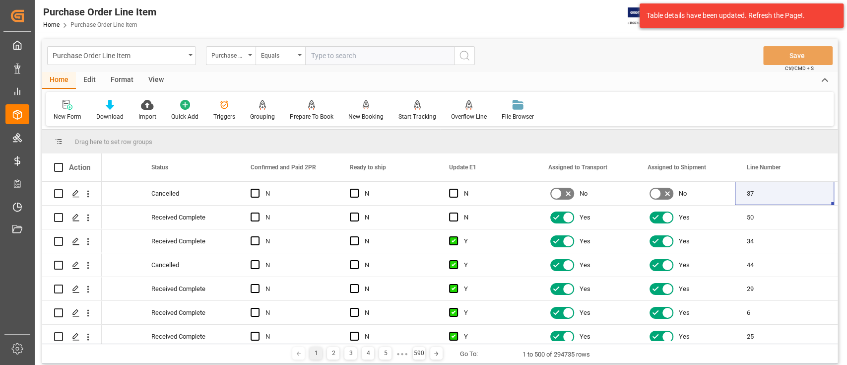
click at [353, 56] on input "text" at bounding box center [379, 55] width 149 height 19
click at [354, 51] on input "text" at bounding box center [379, 55] width 149 height 19
paste input "864363"
type input "864363"
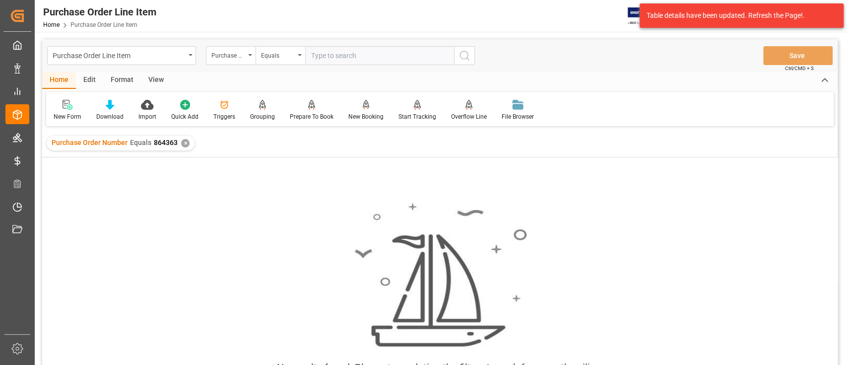
click at [183, 144] on div "✕" at bounding box center [185, 143] width 8 height 8
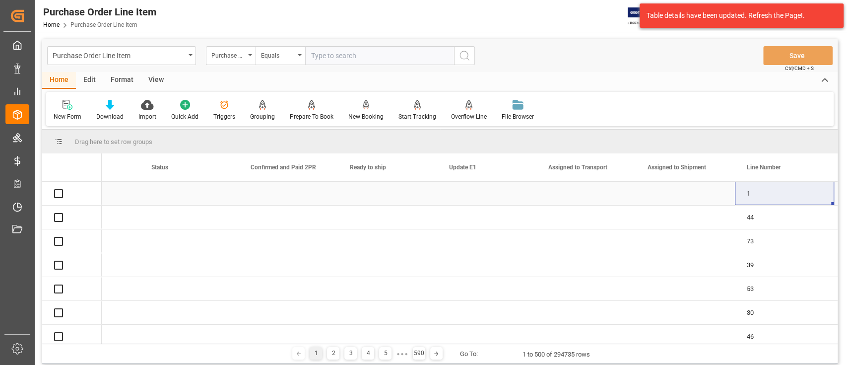
click at [339, 52] on input "text" at bounding box center [379, 55] width 149 height 19
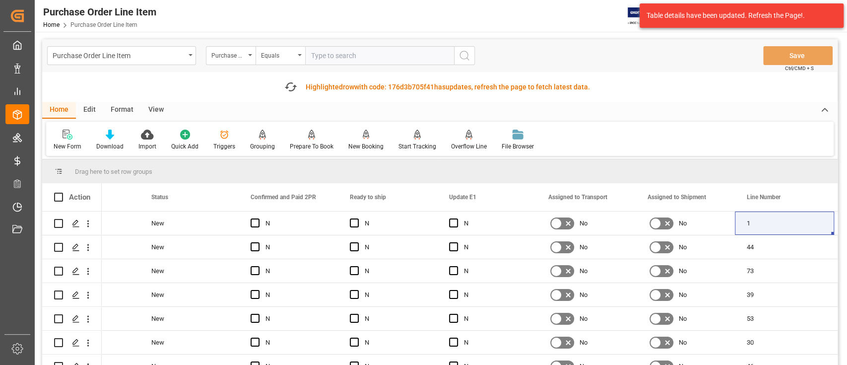
paste input "866785"
click at [343, 54] on input "866785" at bounding box center [379, 55] width 149 height 19
type input "866785"
click at [468, 58] on icon "search button" at bounding box center [465, 56] width 12 height 12
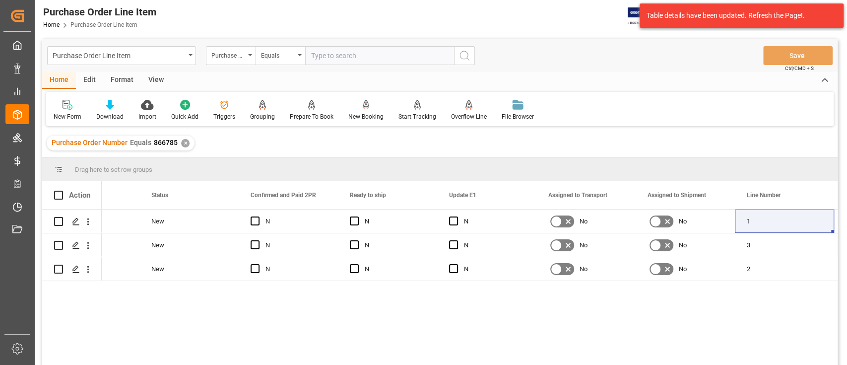
click at [185, 143] on div "✕" at bounding box center [185, 143] width 8 height 8
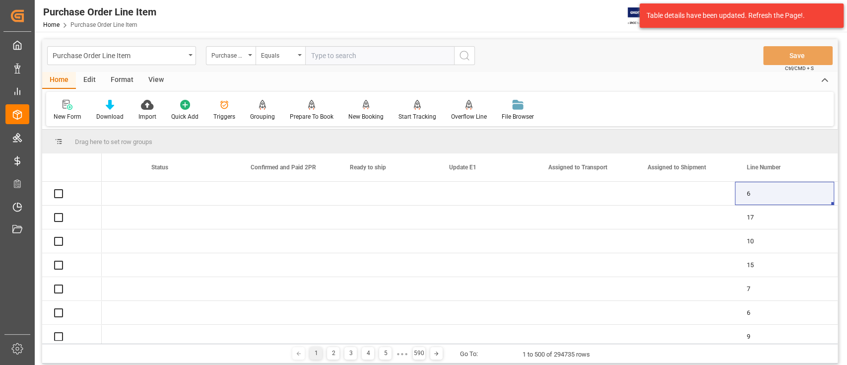
click at [366, 55] on input "text" at bounding box center [379, 55] width 149 height 19
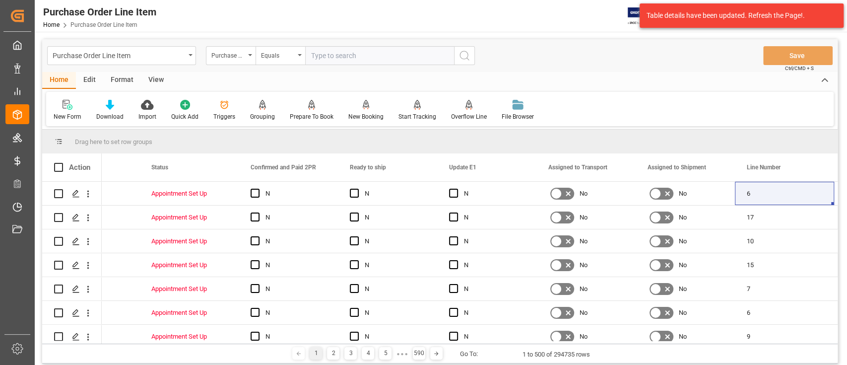
paste input "866644"
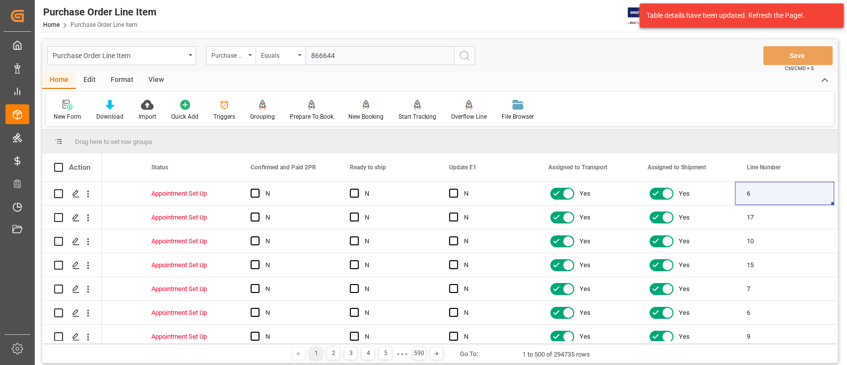
type input "866644"
click at [468, 53] on icon "search button" at bounding box center [465, 56] width 12 height 12
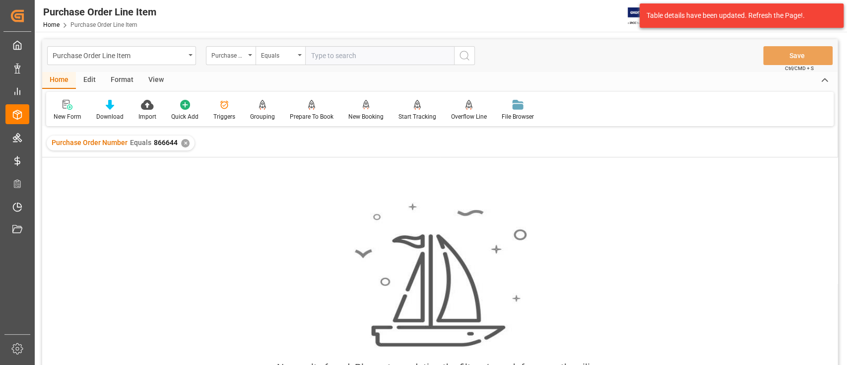
click at [184, 144] on div "✕" at bounding box center [185, 143] width 8 height 8
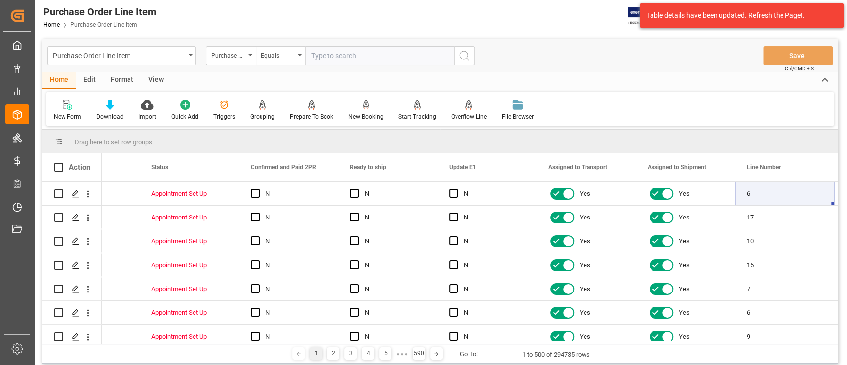
click at [364, 55] on input "text" at bounding box center [379, 55] width 149 height 19
paste input "866796"
type input "866796"
click at [463, 54] on icon "search button" at bounding box center [465, 56] width 12 height 12
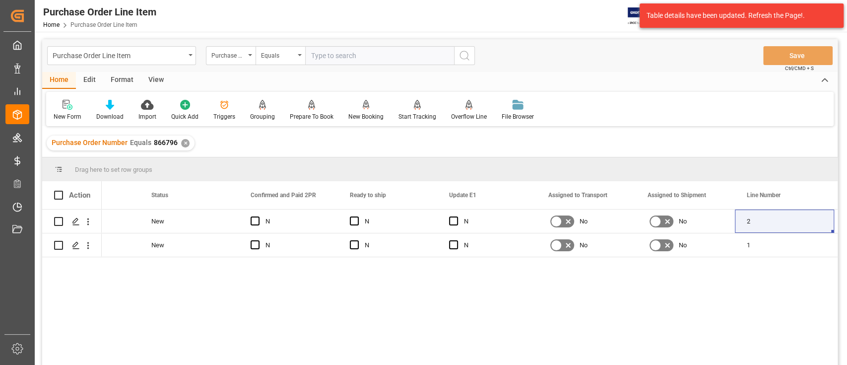
click at [186, 144] on div "✕" at bounding box center [185, 143] width 8 height 8
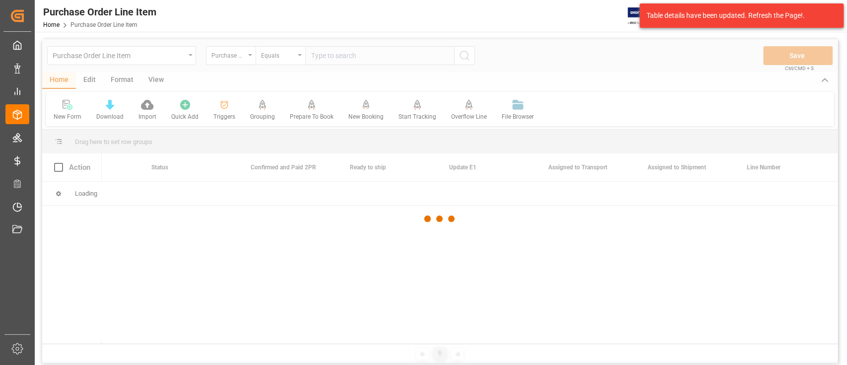
click at [364, 58] on div at bounding box center [439, 218] width 795 height 359
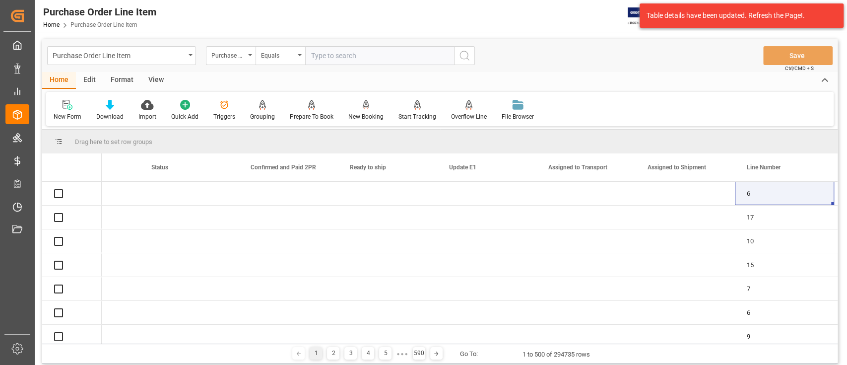
click at [364, 58] on input "text" at bounding box center [379, 55] width 149 height 19
paste input "866577"
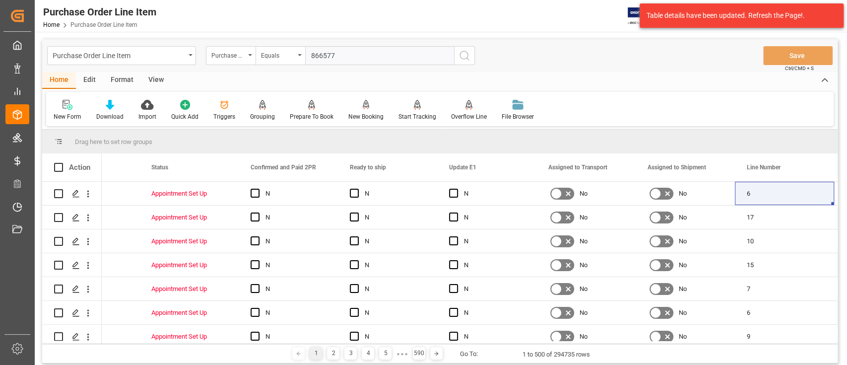
type input "866577"
click at [465, 51] on circle "search button" at bounding box center [464, 55] width 8 height 8
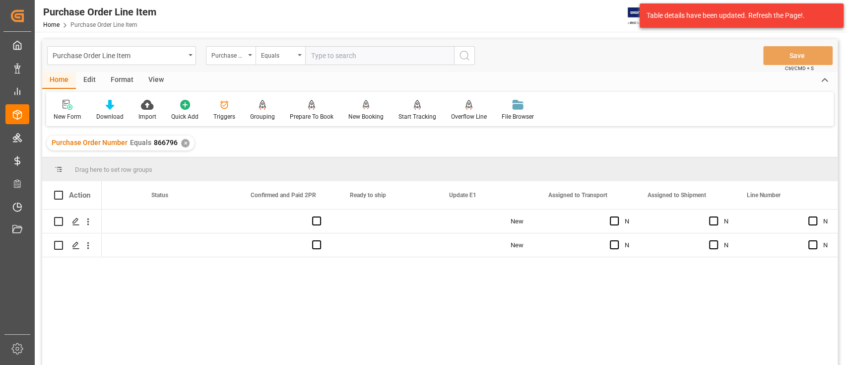
scroll to position [0, 359]
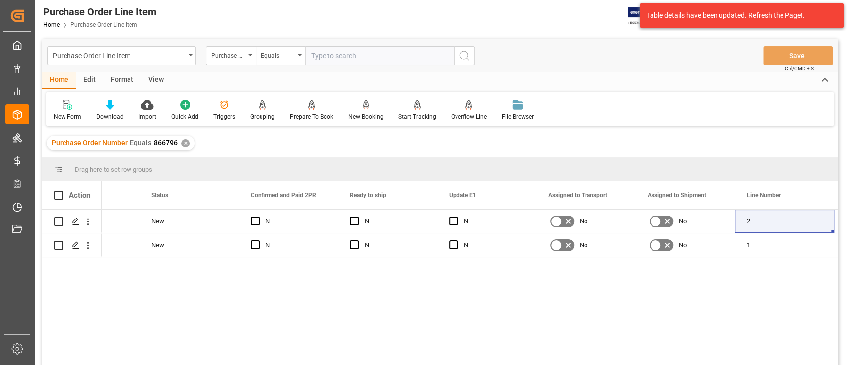
click at [184, 142] on div "✕" at bounding box center [185, 143] width 8 height 8
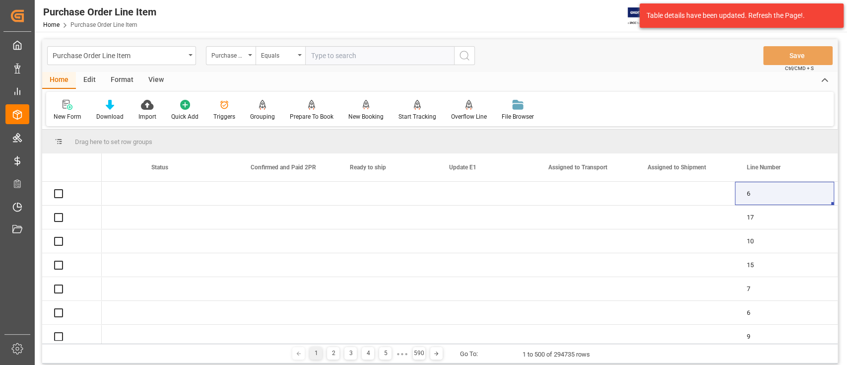
click at [340, 58] on input "text" at bounding box center [379, 55] width 149 height 19
paste input "866813"
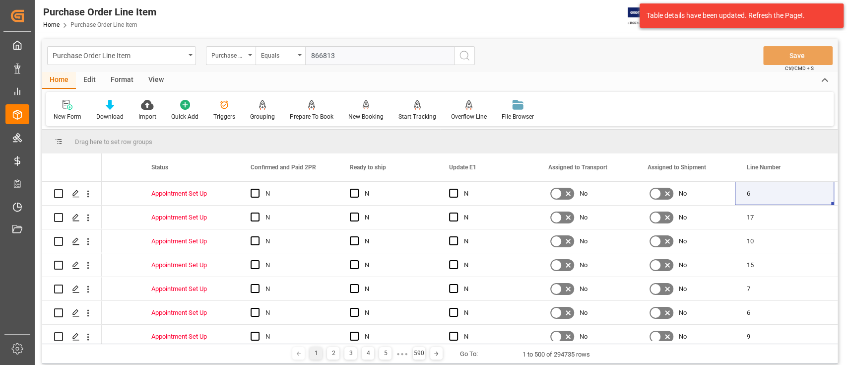
type input "866813"
click at [468, 59] on line "search button" at bounding box center [468, 59] width 2 height 2
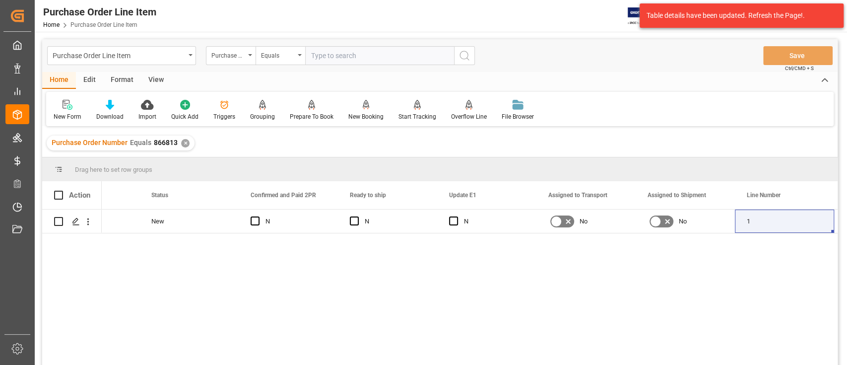
click at [186, 141] on div "✕" at bounding box center [185, 143] width 8 height 8
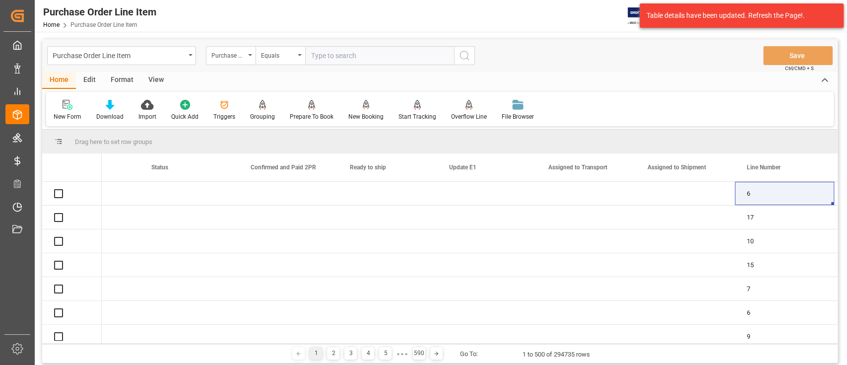
click at [332, 61] on input "text" at bounding box center [379, 55] width 149 height 19
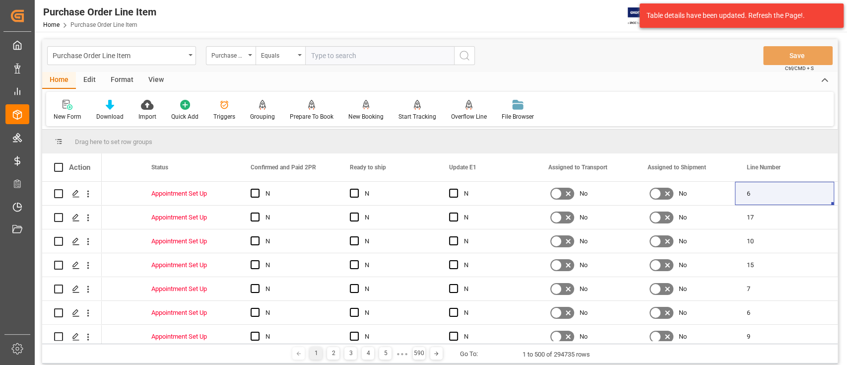
paste input "866814"
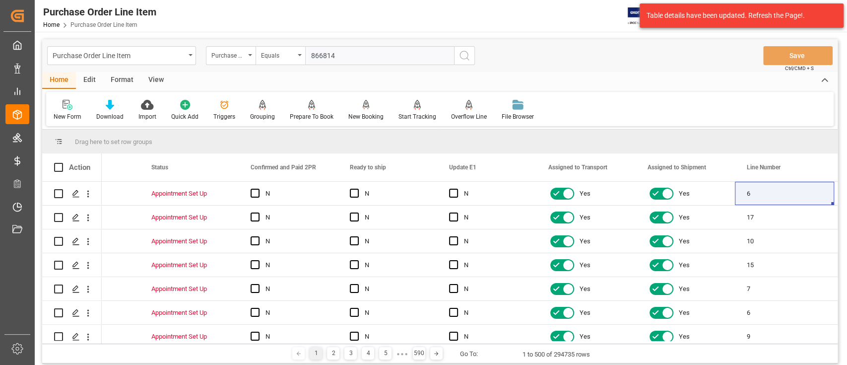
type input "866814"
click at [464, 56] on icon "search button" at bounding box center [465, 56] width 12 height 12
